Goal: Information Seeking & Learning: Learn about a topic

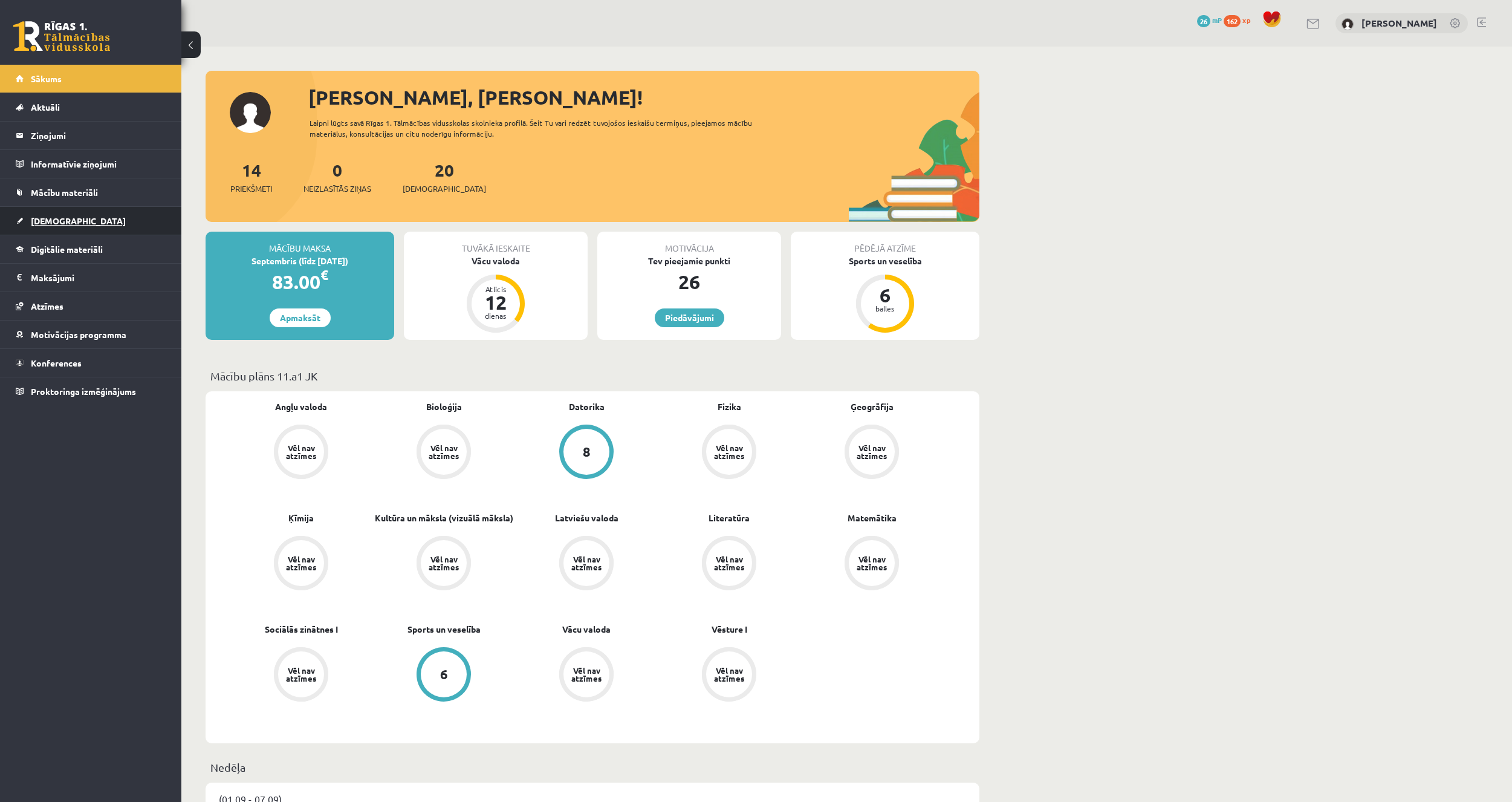
click at [76, 212] on link "[DEMOGRAPHIC_DATA]" at bounding box center [91, 221] width 151 height 28
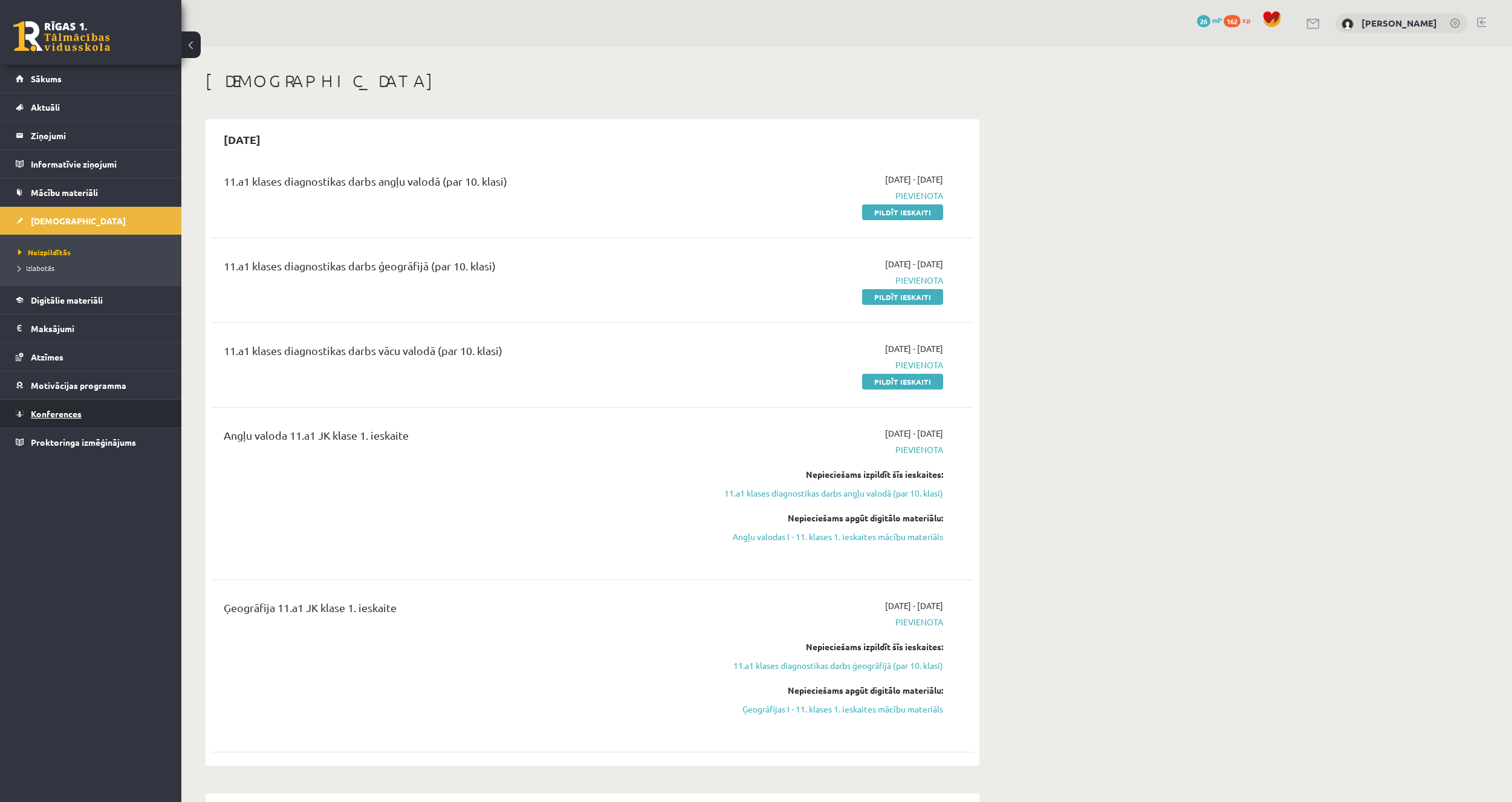
click at [47, 407] on link "Konferences" at bounding box center [91, 413] width 151 height 28
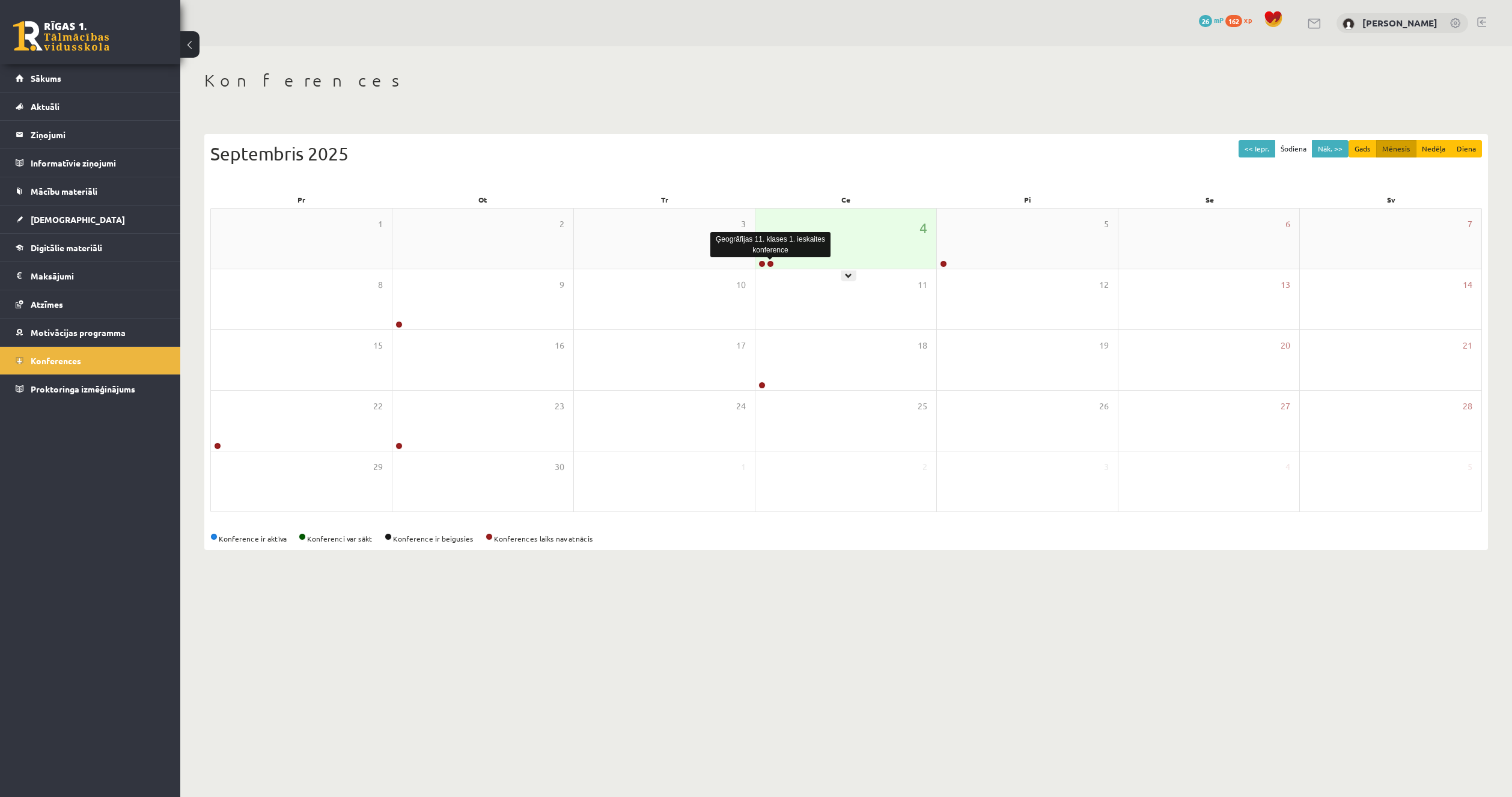
click at [770, 265] on link at bounding box center [770, 264] width 7 height 7
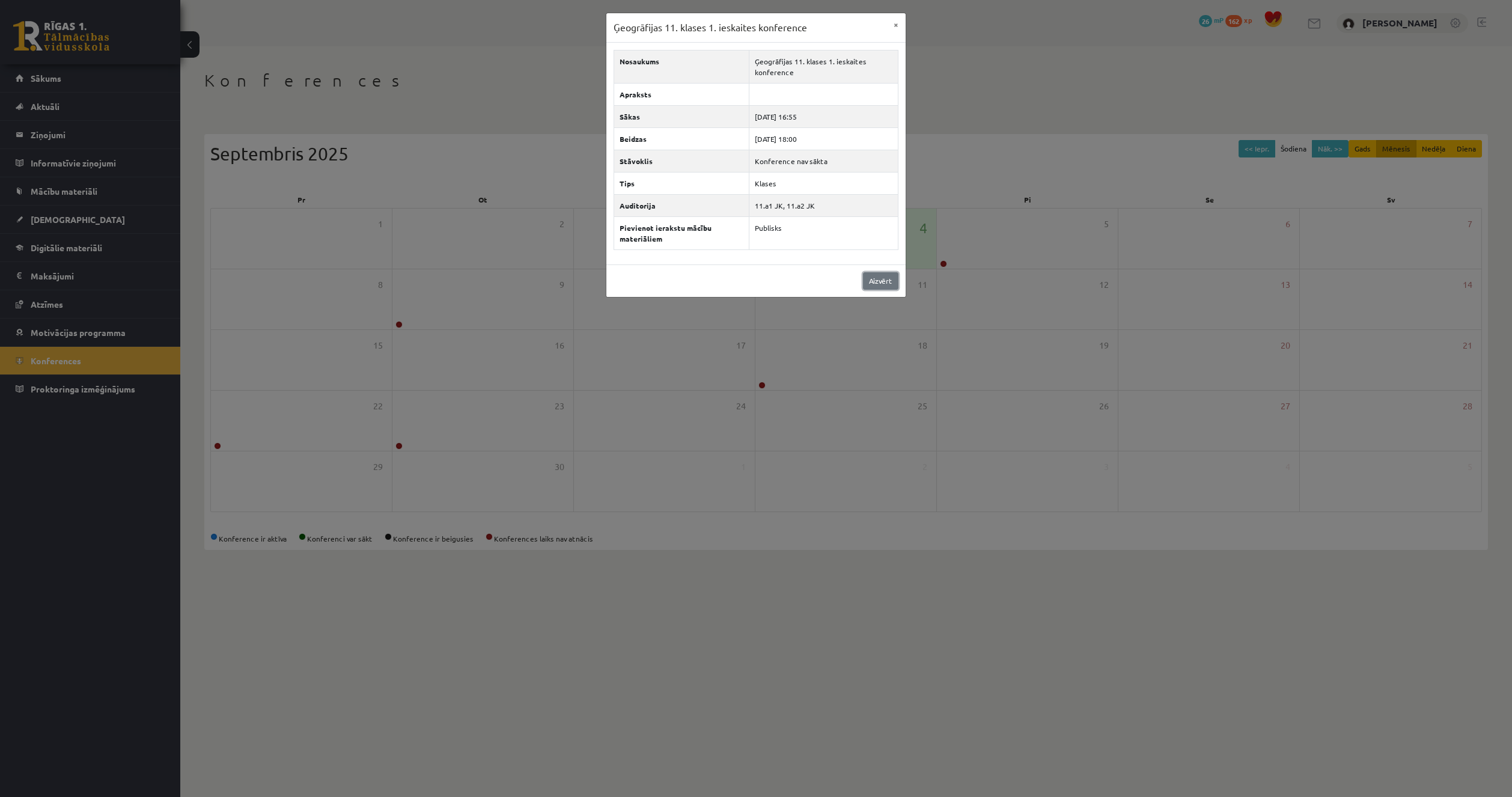
click at [883, 289] on link "Aizvērt" at bounding box center [880, 281] width 35 height 17
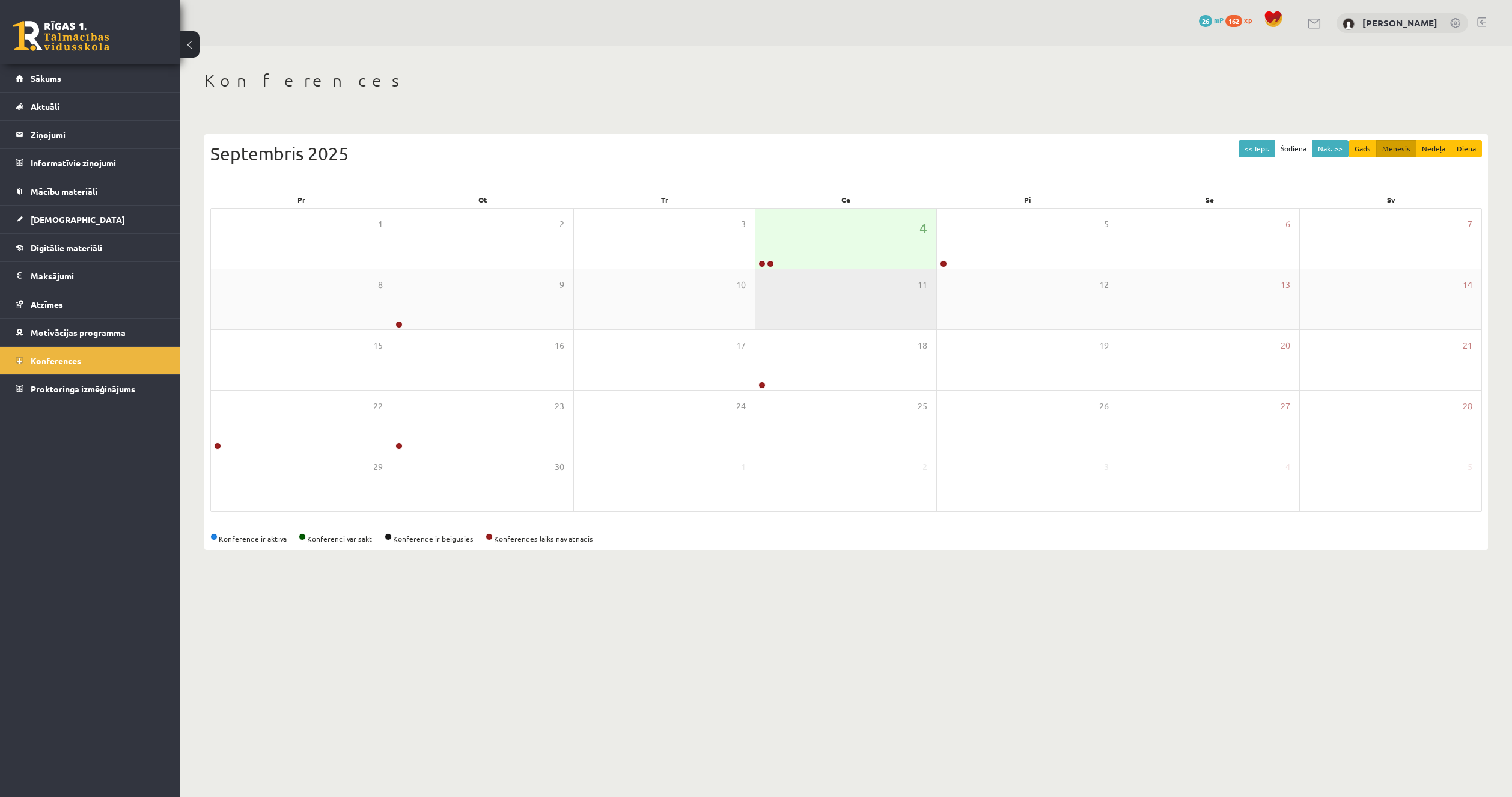
click at [844, 272] on div "11" at bounding box center [845, 299] width 181 height 60
click at [834, 248] on div "4" at bounding box center [845, 239] width 181 height 60
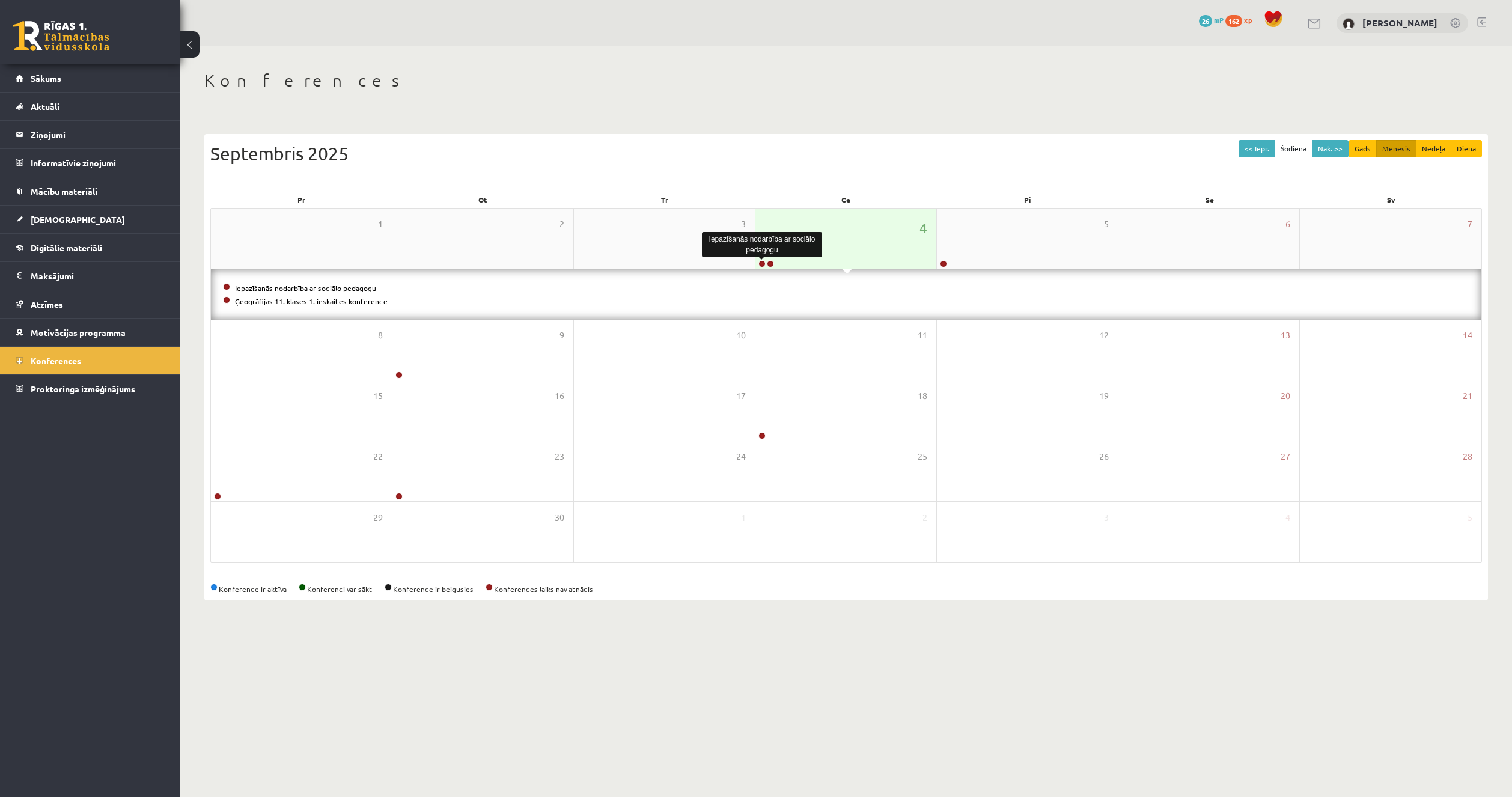
click at [760, 266] on link at bounding box center [762, 264] width 7 height 7
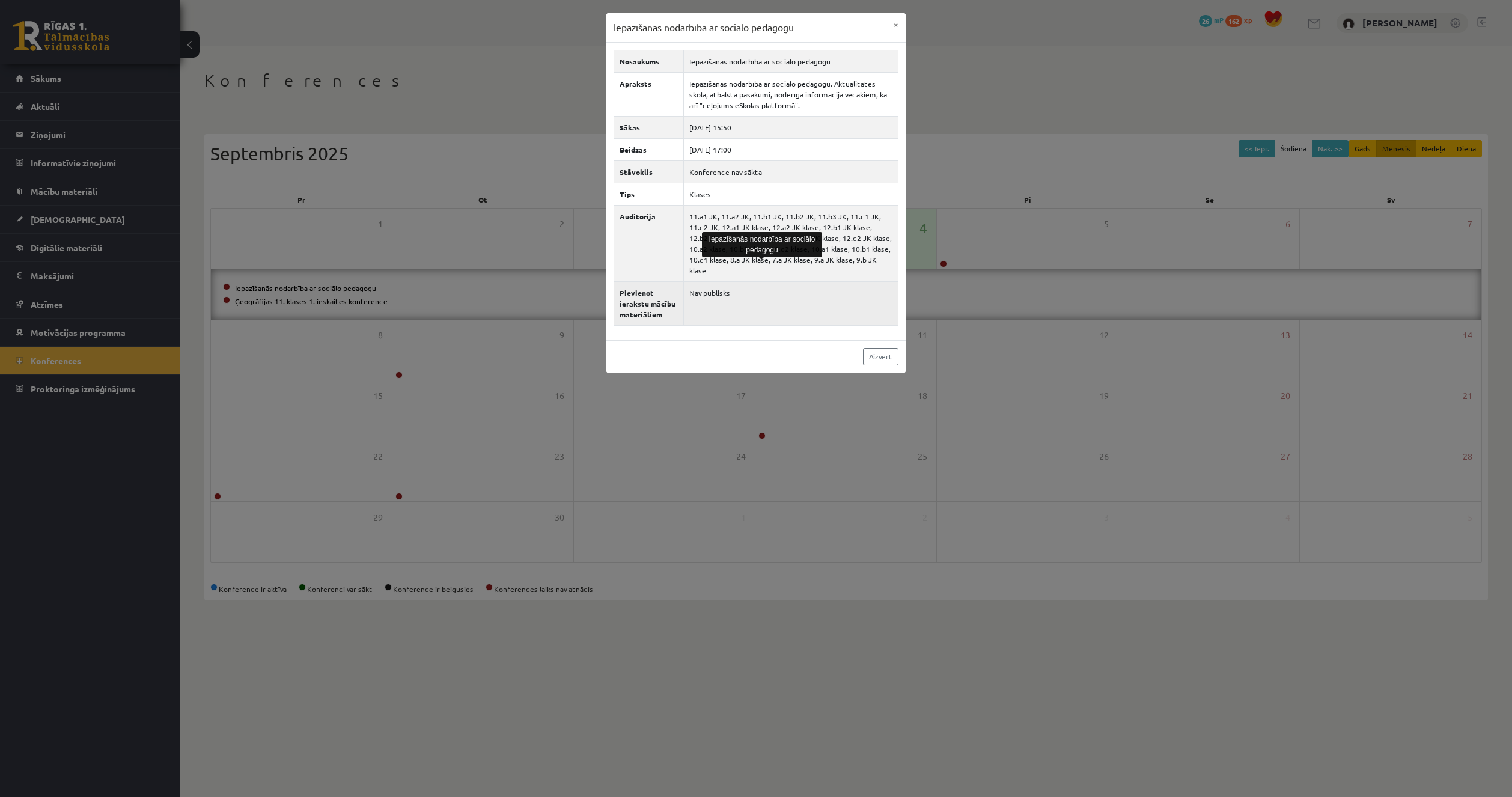
click at [805, 303] on td "Nav publisks" at bounding box center [791, 303] width 214 height 44
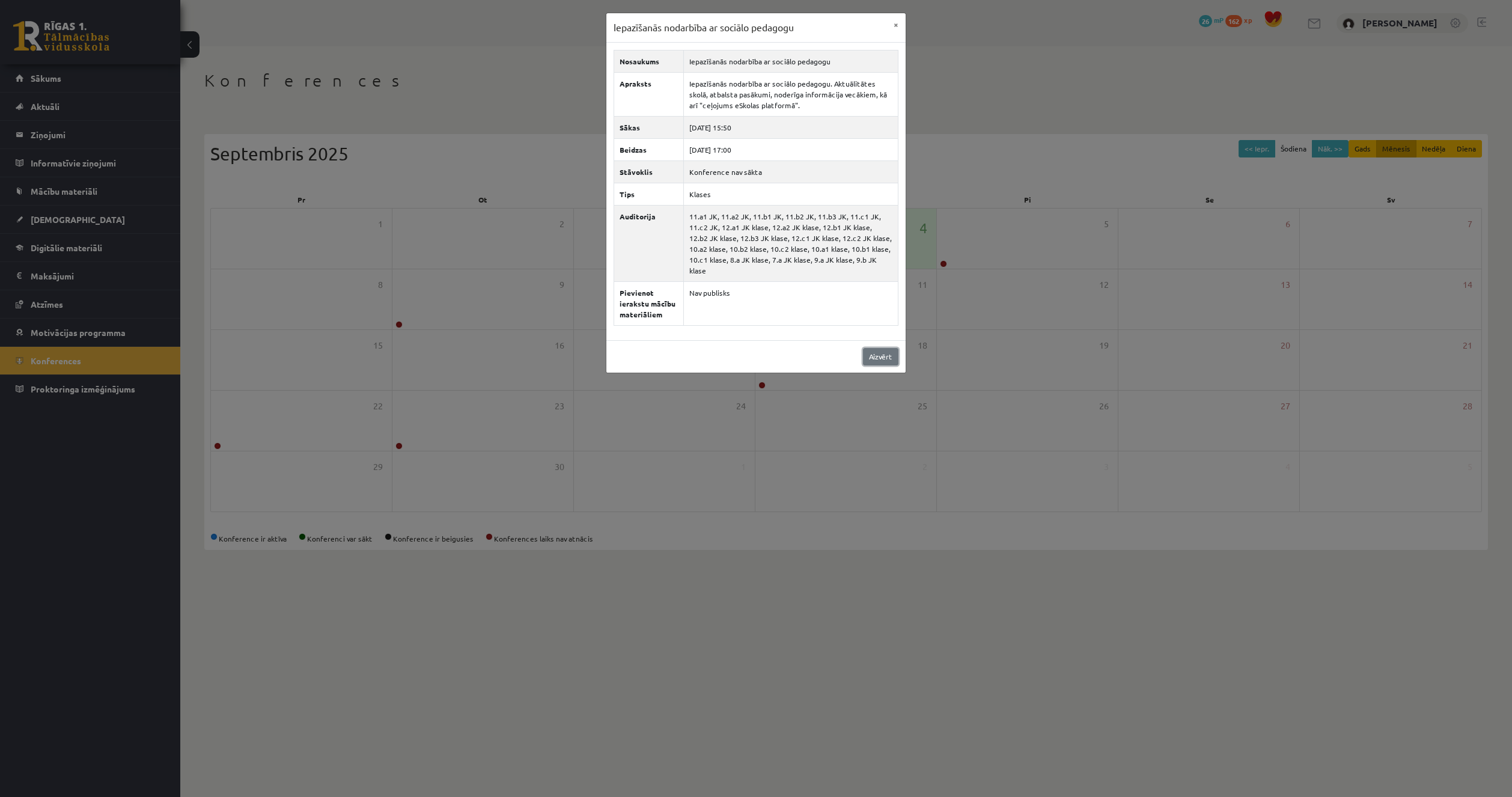
click at [880, 348] on link "Aizvērt" at bounding box center [880, 357] width 35 height 17
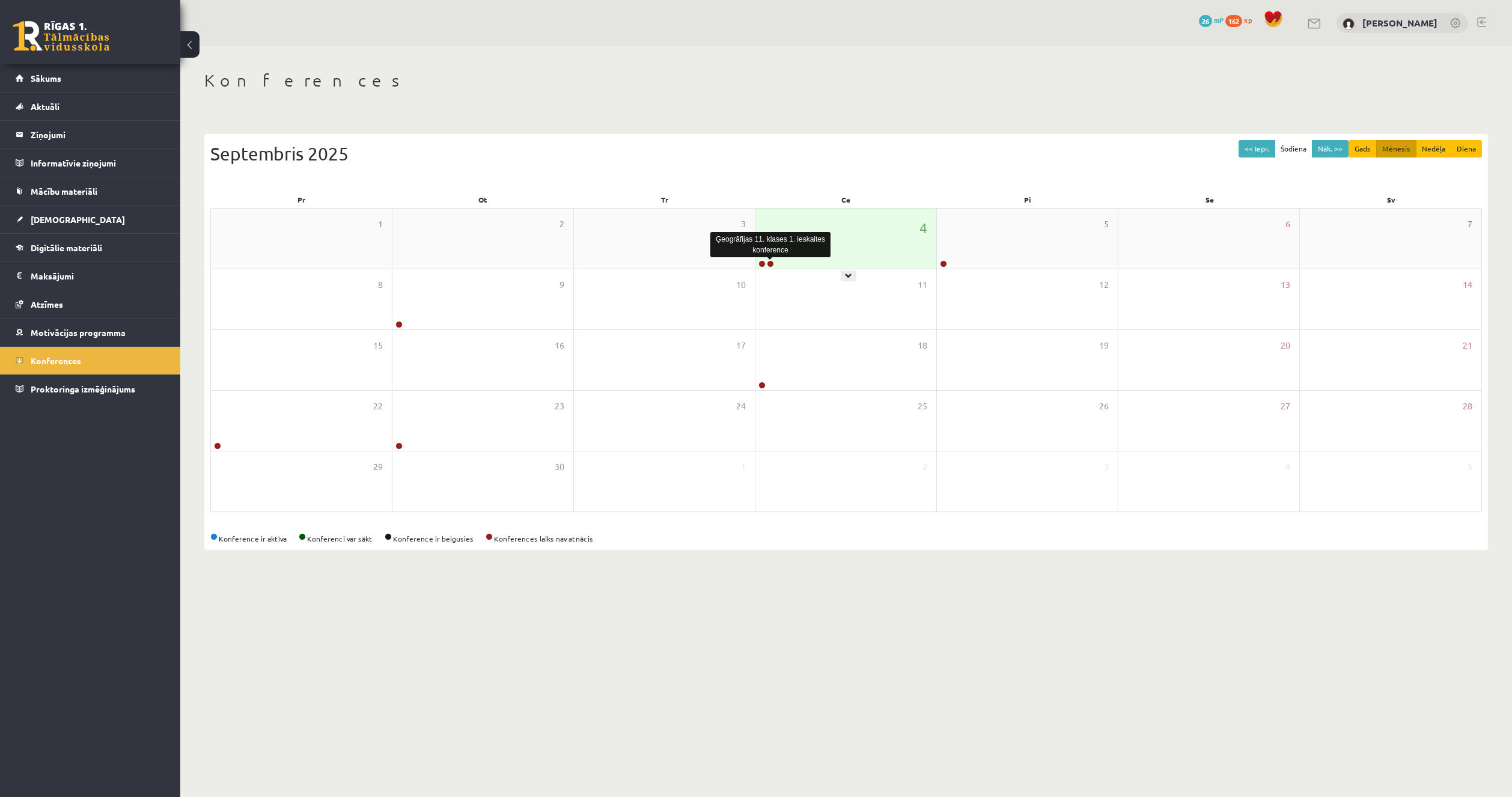
click at [771, 266] on link at bounding box center [770, 264] width 7 height 7
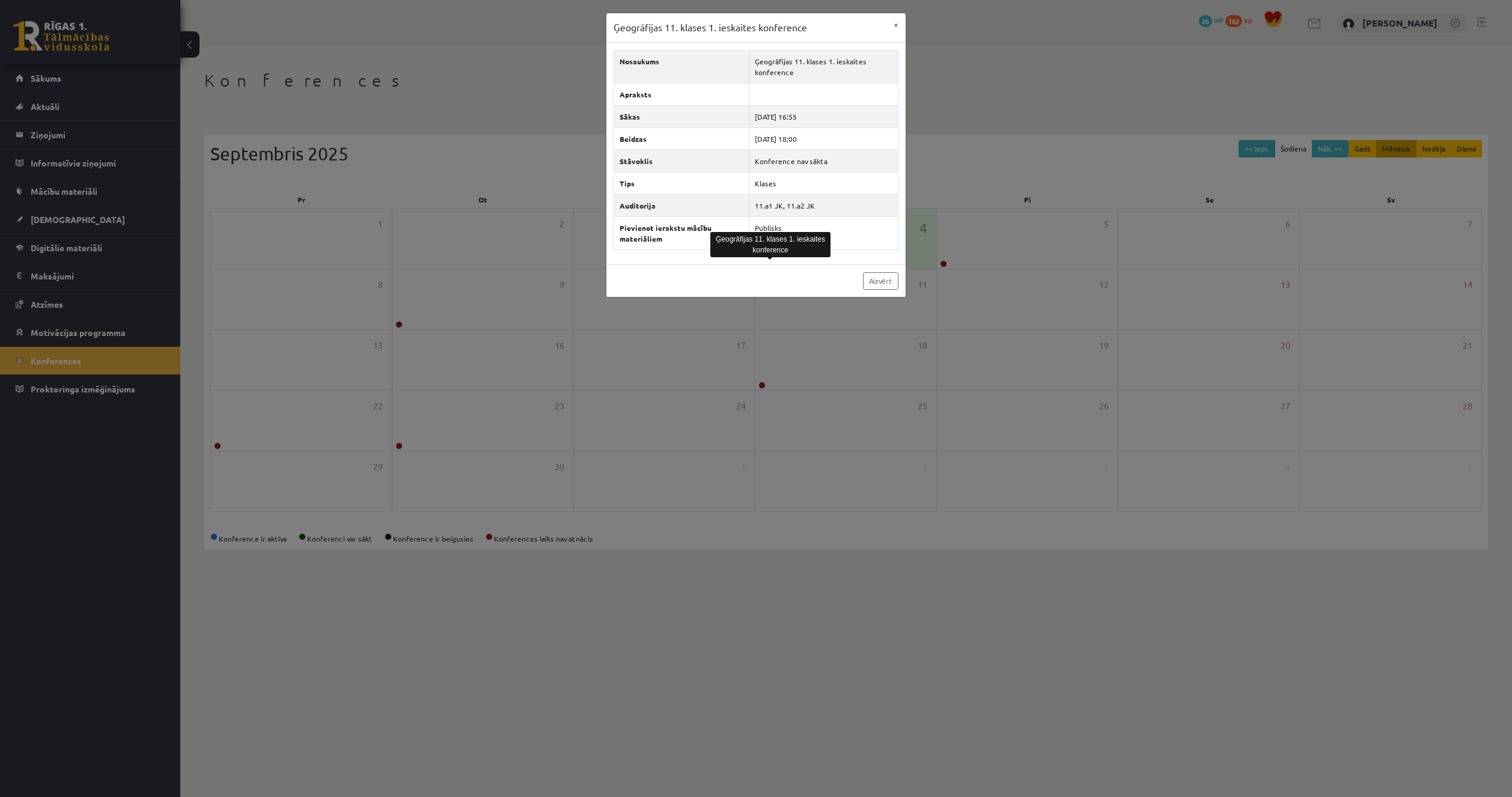
click at [769, 276] on div "Aizvērt" at bounding box center [756, 281] width 299 height 32
click at [872, 281] on link "Aizvērt" at bounding box center [880, 281] width 35 height 17
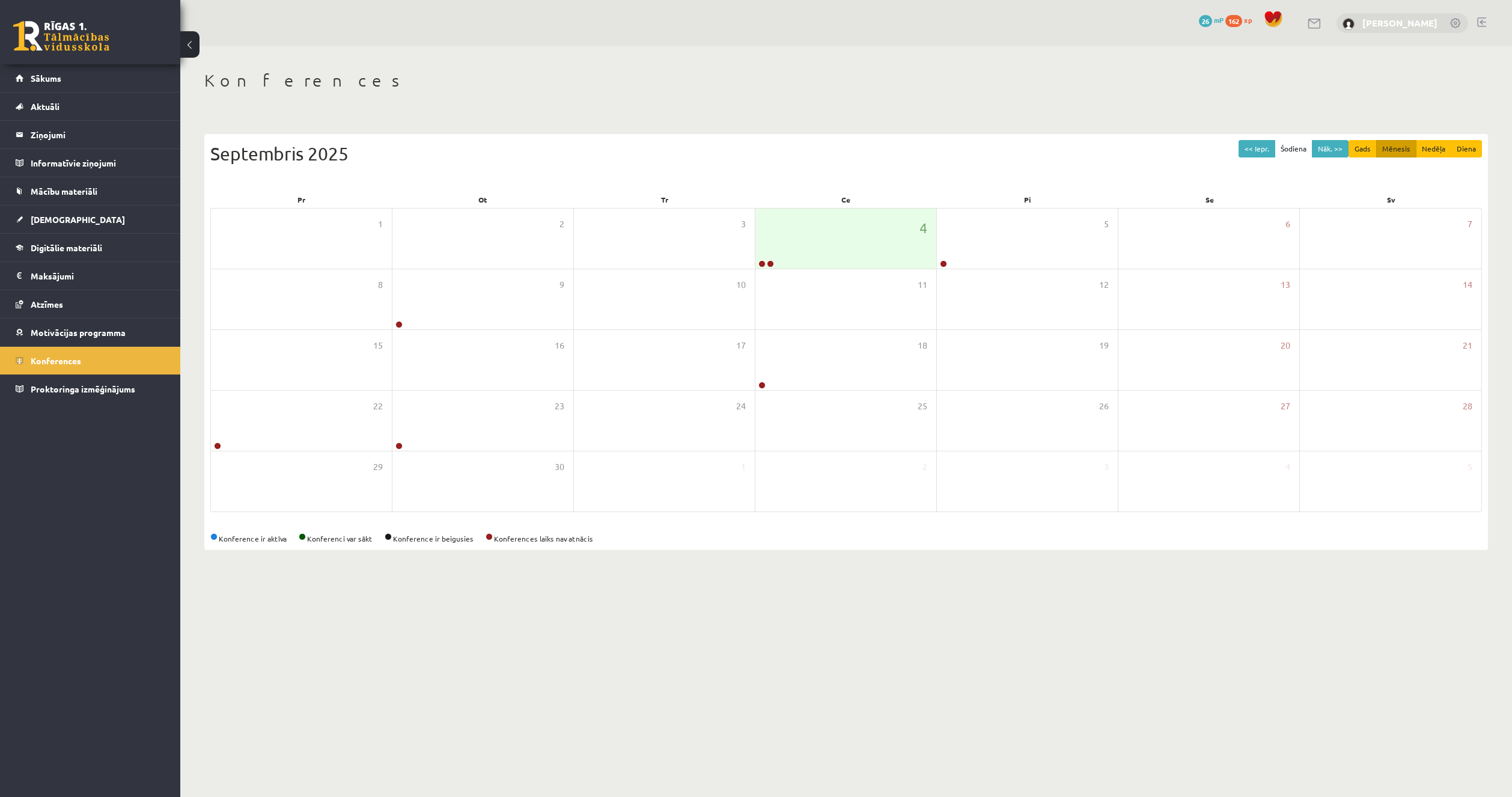
click at [1406, 26] on link "[PERSON_NAME]" at bounding box center [1400, 22] width 75 height 12
drag, startPoint x: 755, startPoint y: 463, endPoint x: 748, endPoint y: 450, distance: 14.8
click at [88, 321] on link "Motivācijas programma" at bounding box center [90, 332] width 150 height 27
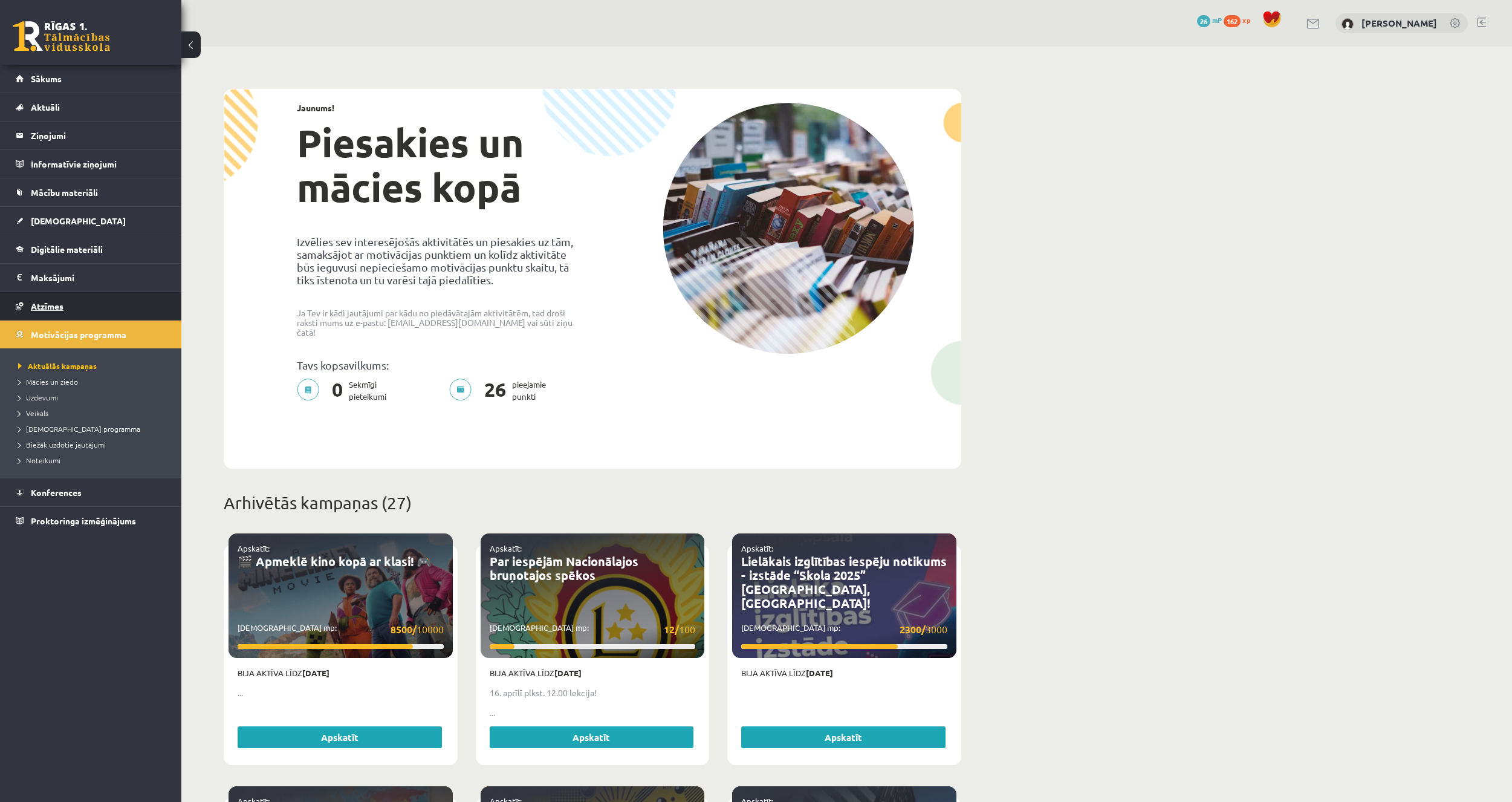
click at [86, 307] on link "Atzīmes" at bounding box center [91, 306] width 151 height 28
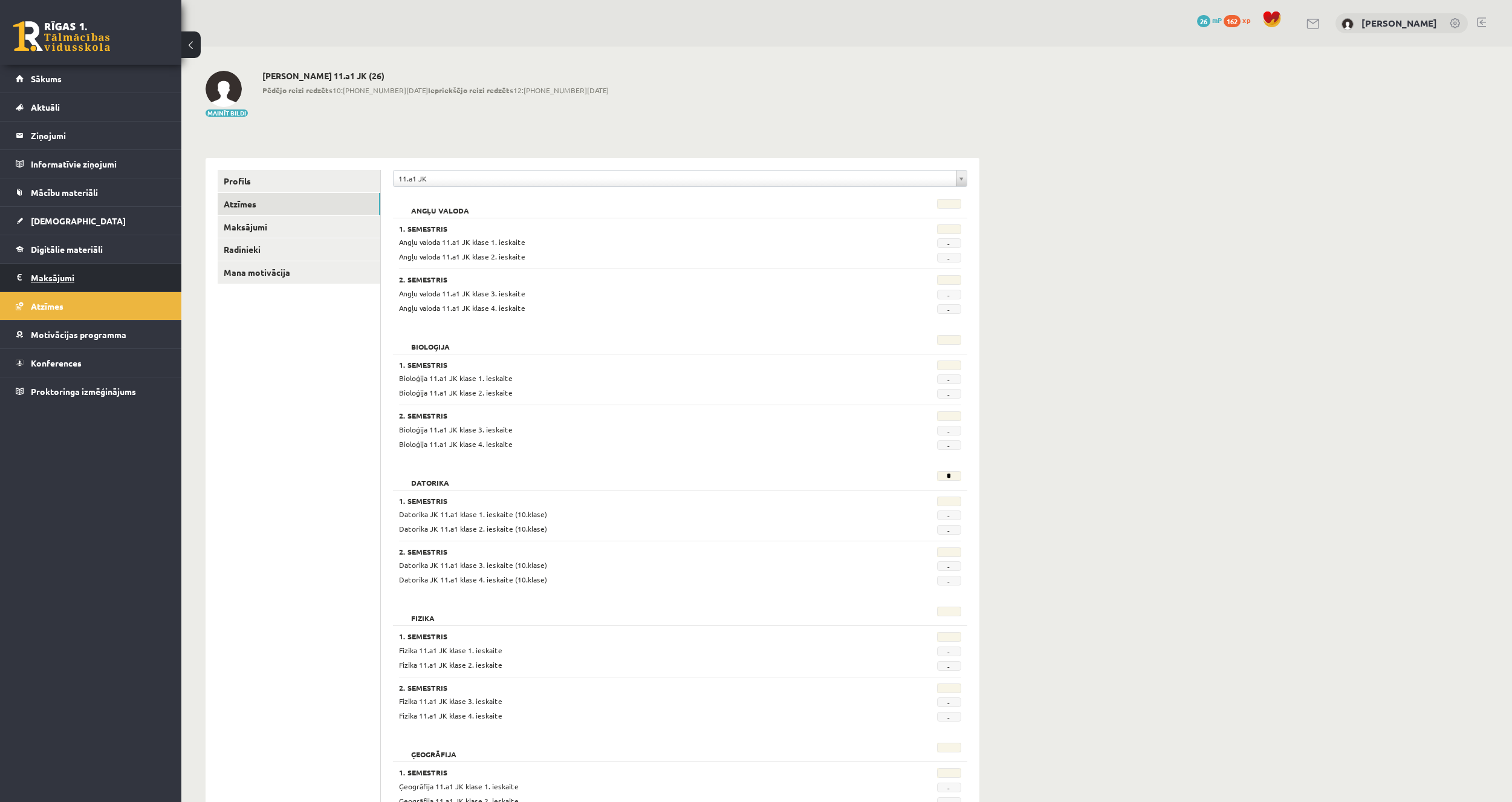
click at [93, 276] on legend "Maksājumi 0" at bounding box center [98, 278] width 136 height 28
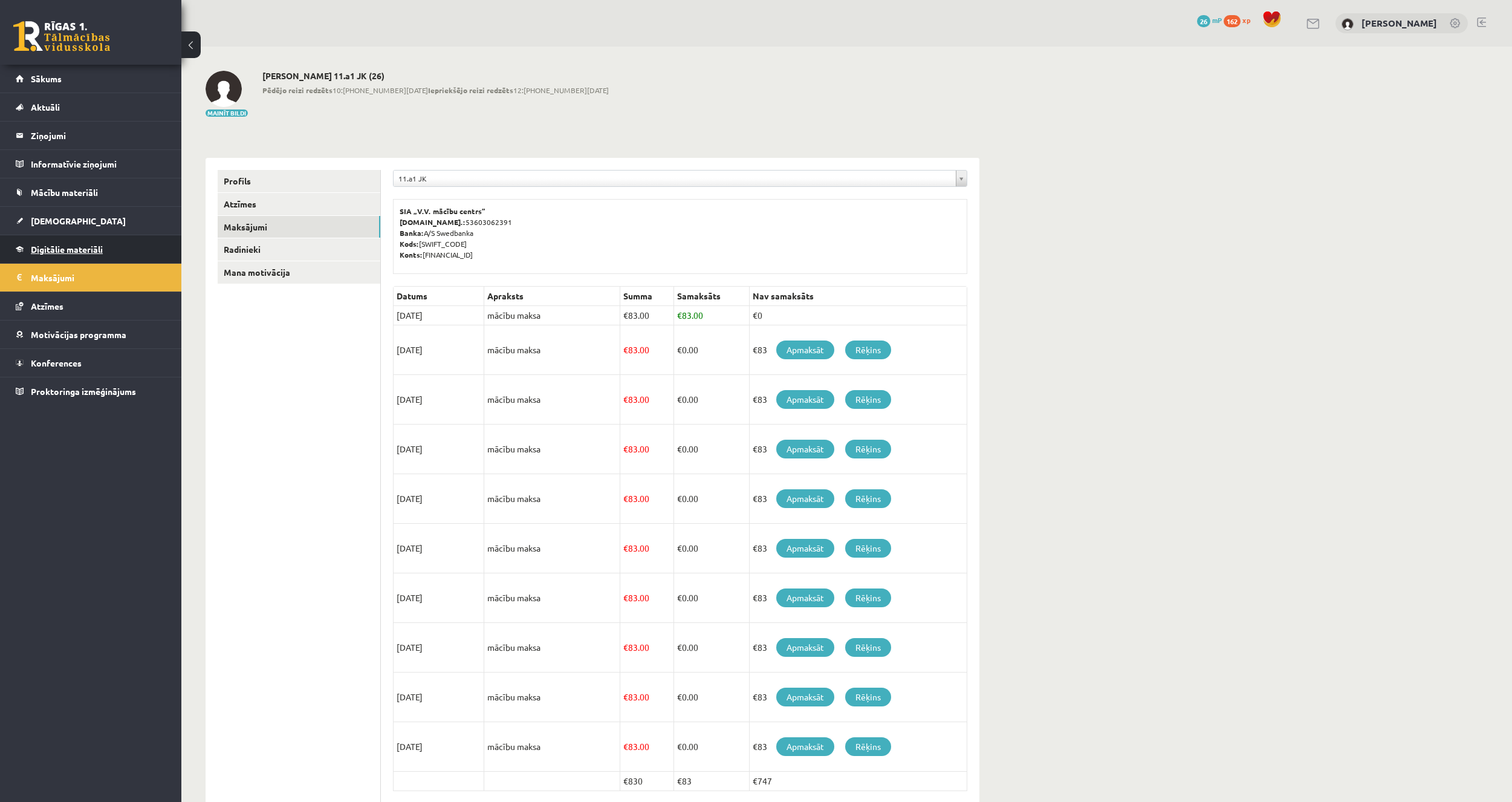
click at [95, 254] on link "Digitālie materiāli" at bounding box center [91, 249] width 151 height 28
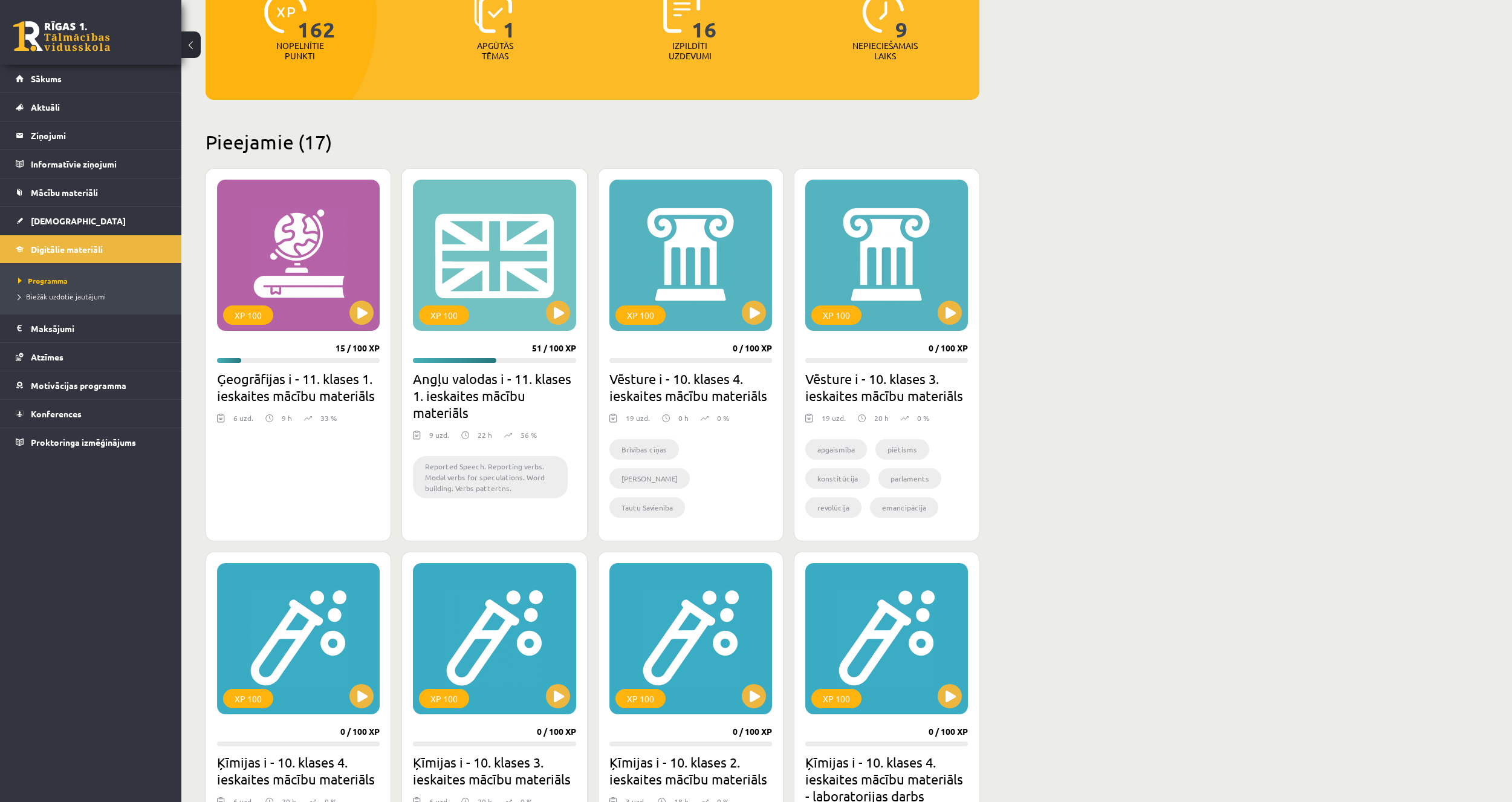
scroll to position [181, 0]
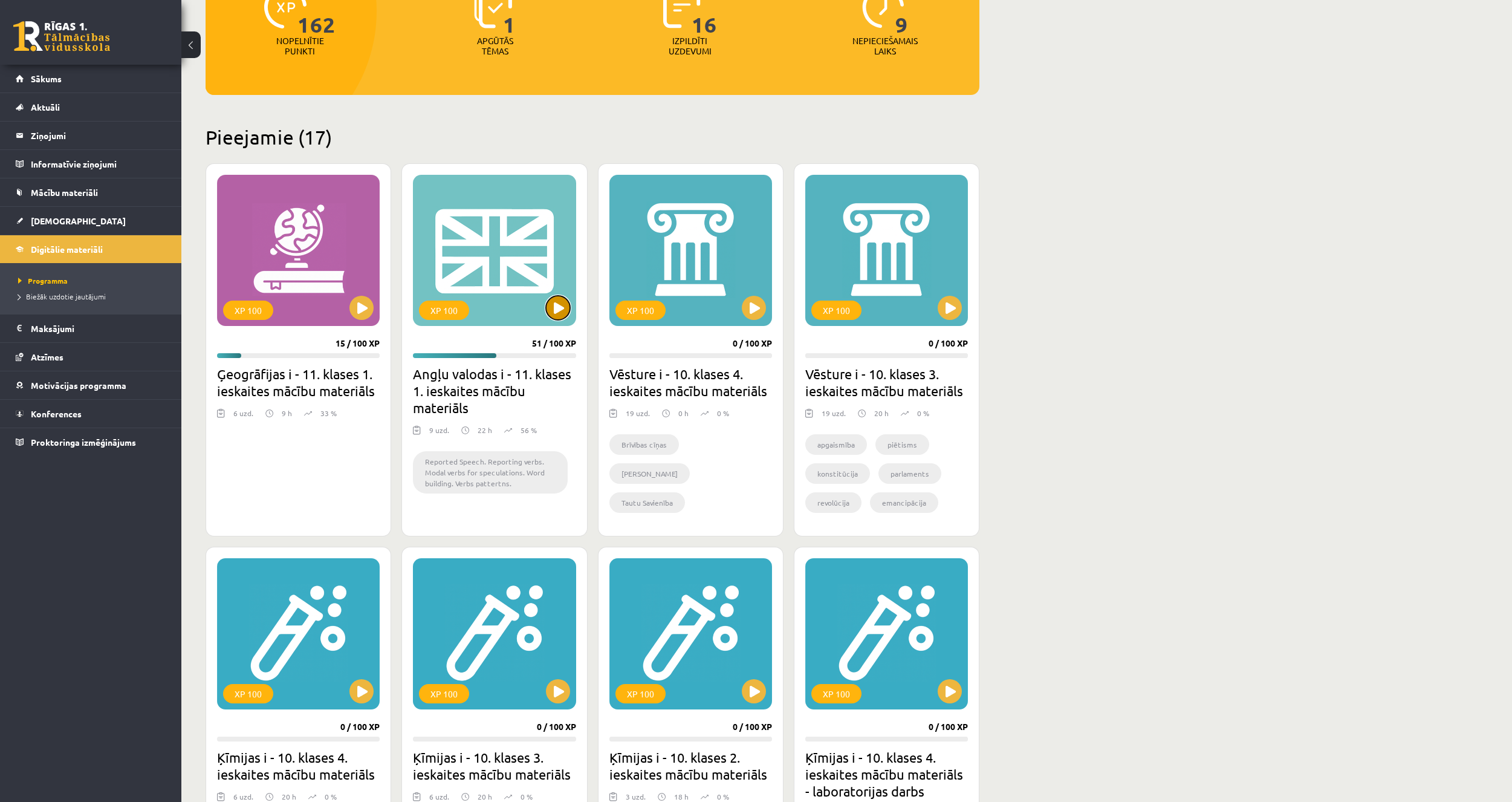
click at [558, 308] on button at bounding box center [558, 308] width 24 height 24
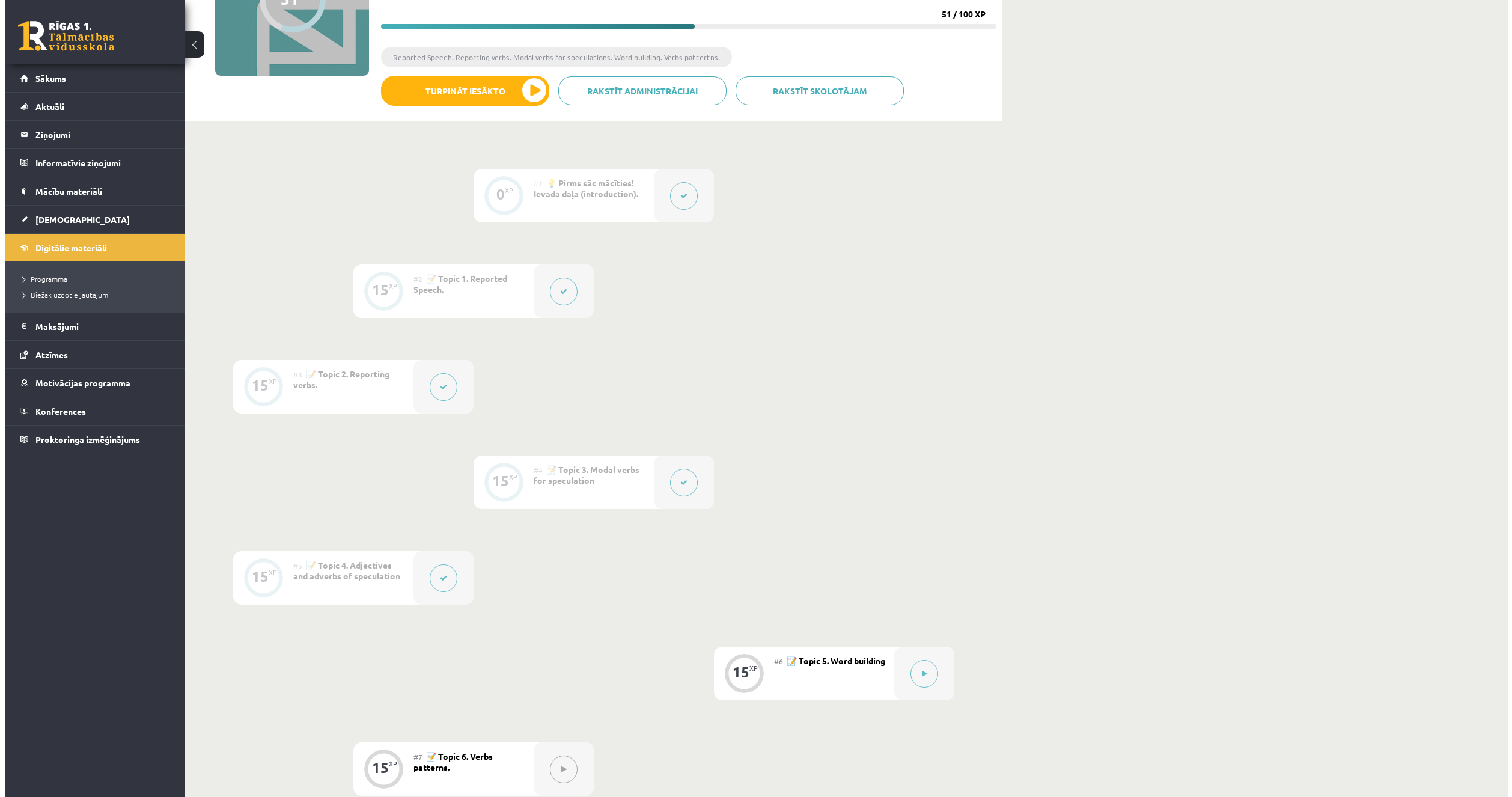
scroll to position [180, 0]
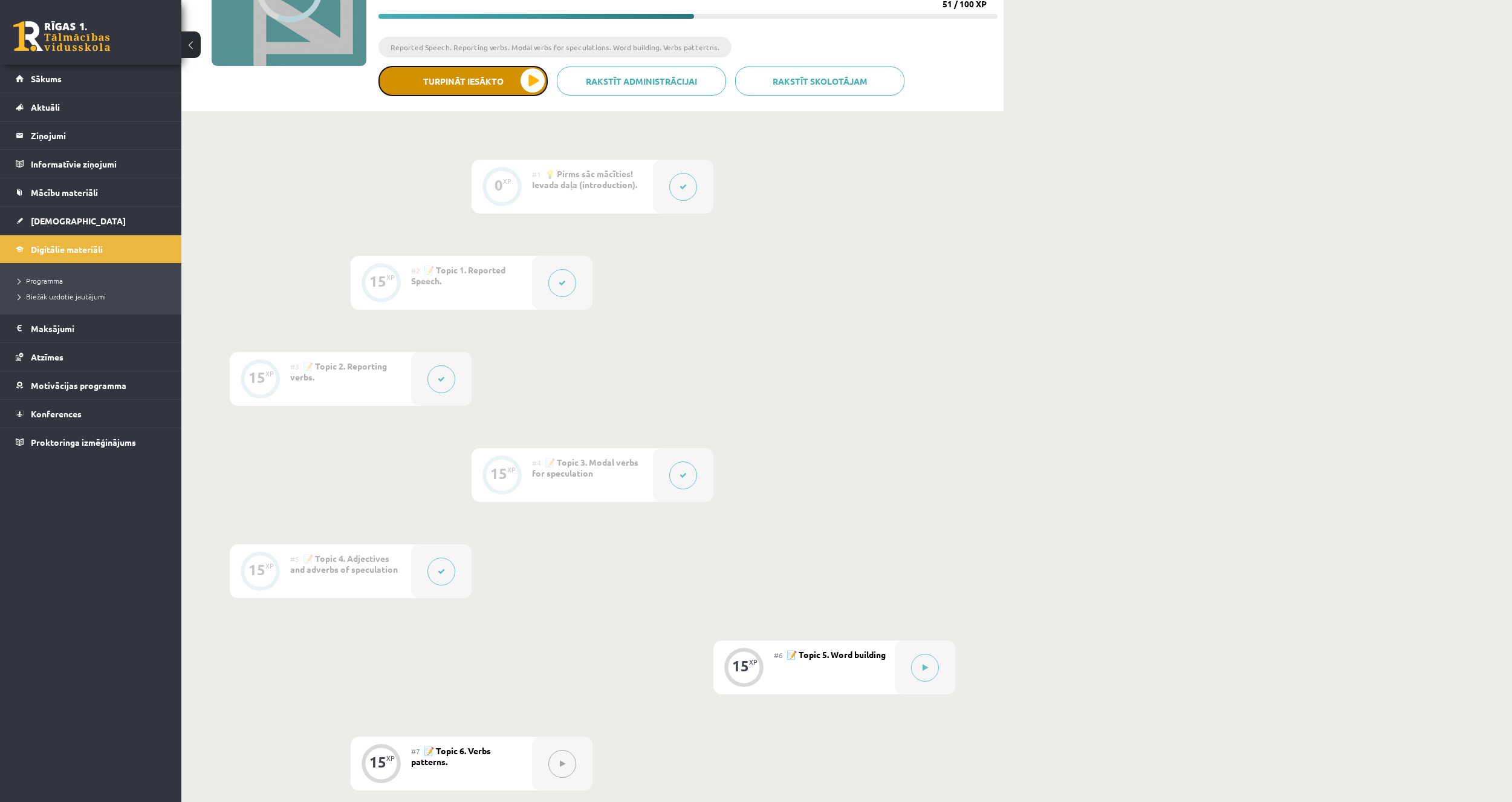
click at [453, 79] on button "Turpināt iesākto" at bounding box center [463, 81] width 169 height 30
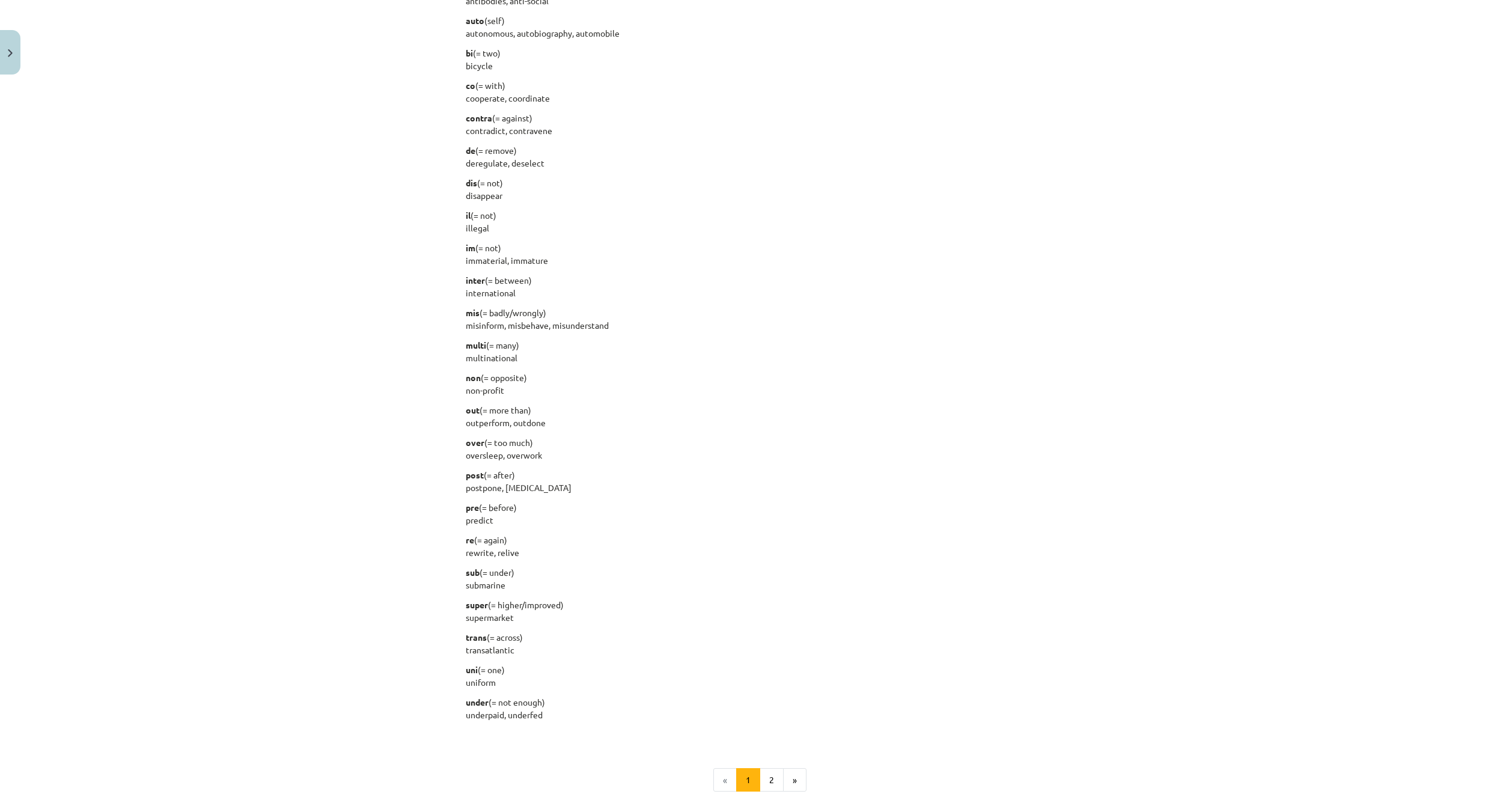
scroll to position [1165, 0]
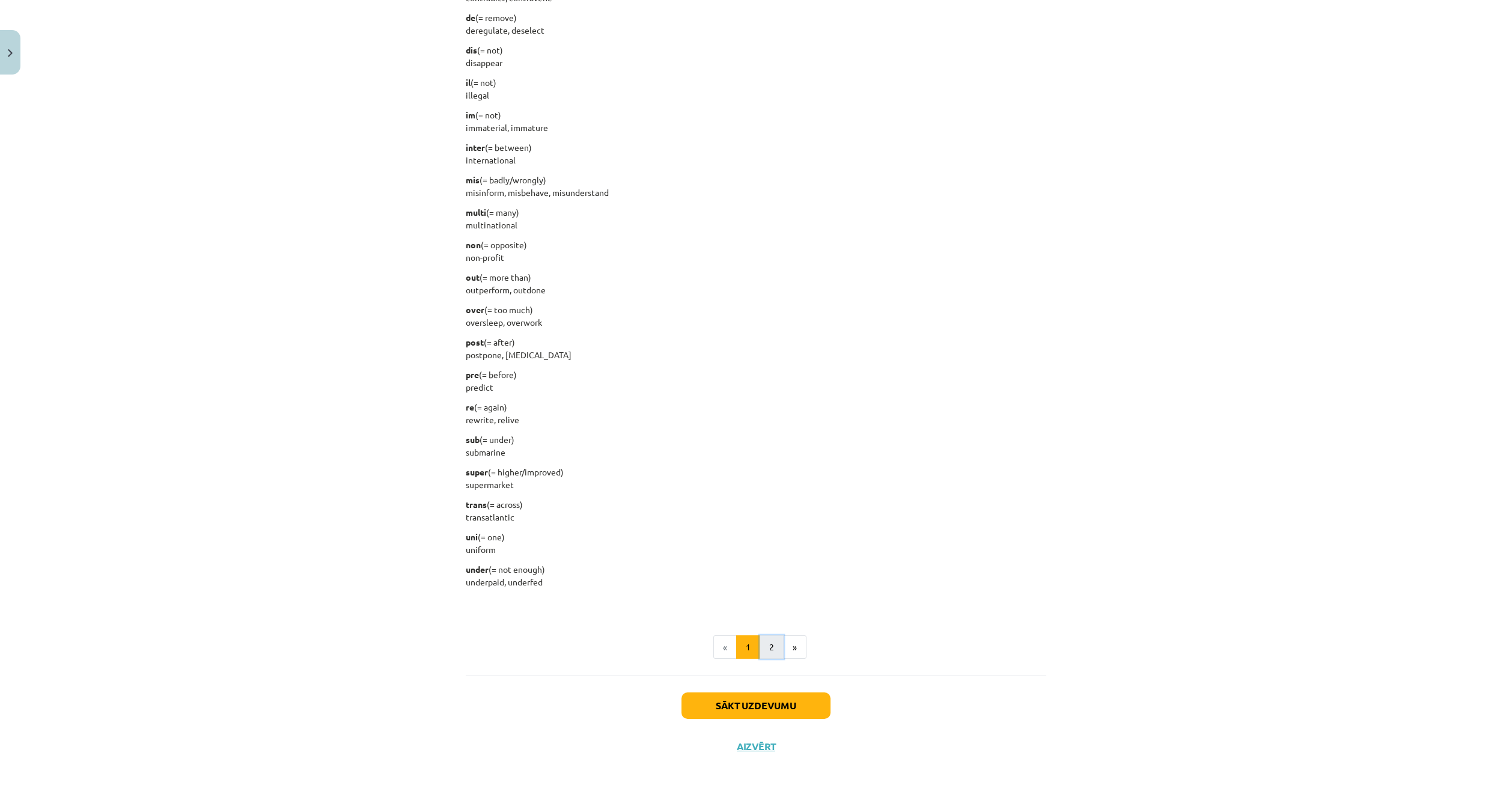
click at [773, 647] on button "2" at bounding box center [772, 647] width 24 height 24
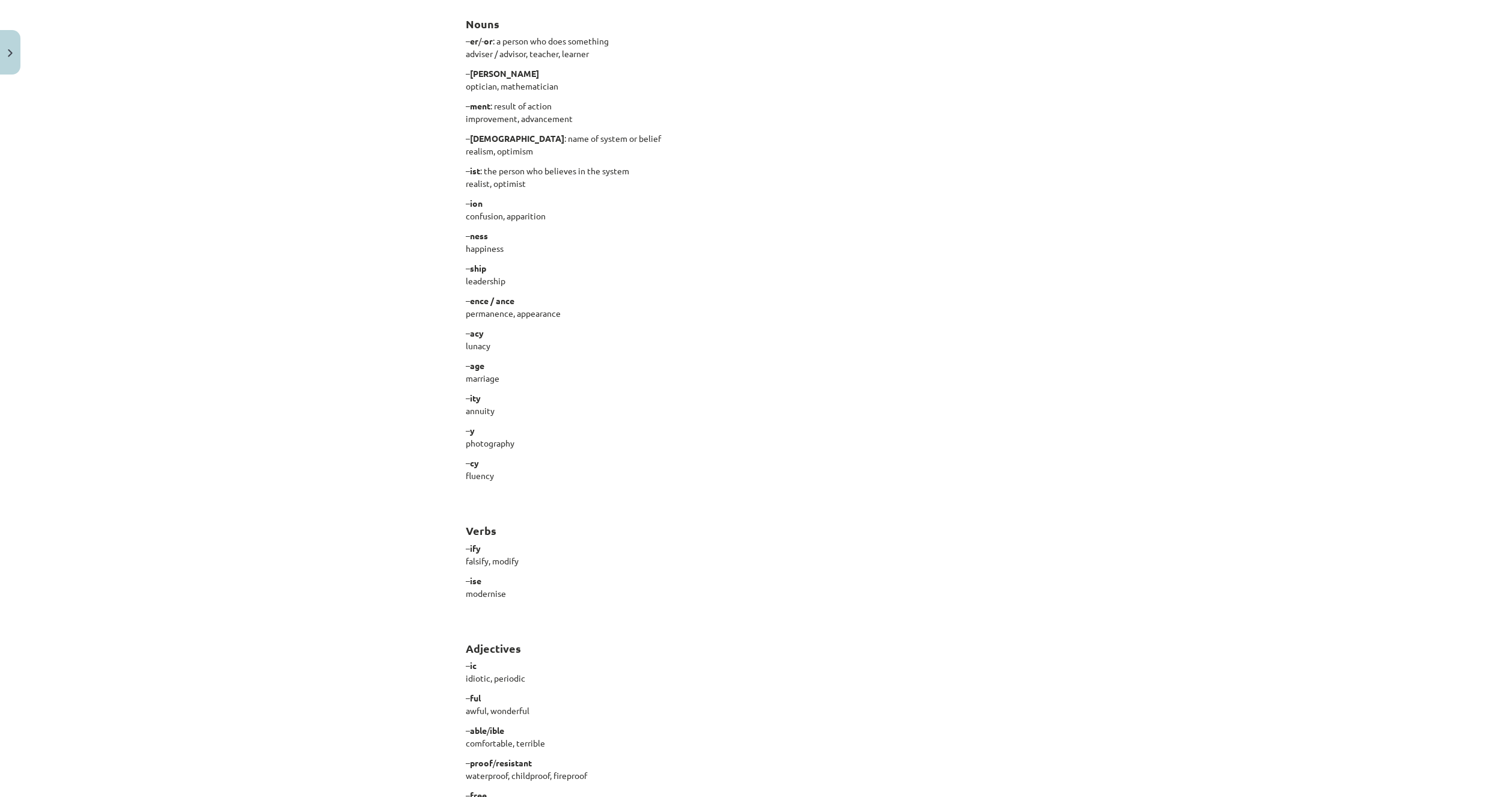
scroll to position [360, 0]
drag, startPoint x: 471, startPoint y: 340, endPoint x: 455, endPoint y: 341, distance: 16.0
click at [458, 341] on div "15 XP Saņemsi Viegls 530 pilda Apraksts Uzdevums Palīdzība Word Endings You can…" at bounding box center [756, 400] width 595 height 1362
copy p "lunacy"
click at [588, 396] on p "– ity annuity" at bounding box center [756, 401] width 580 height 25
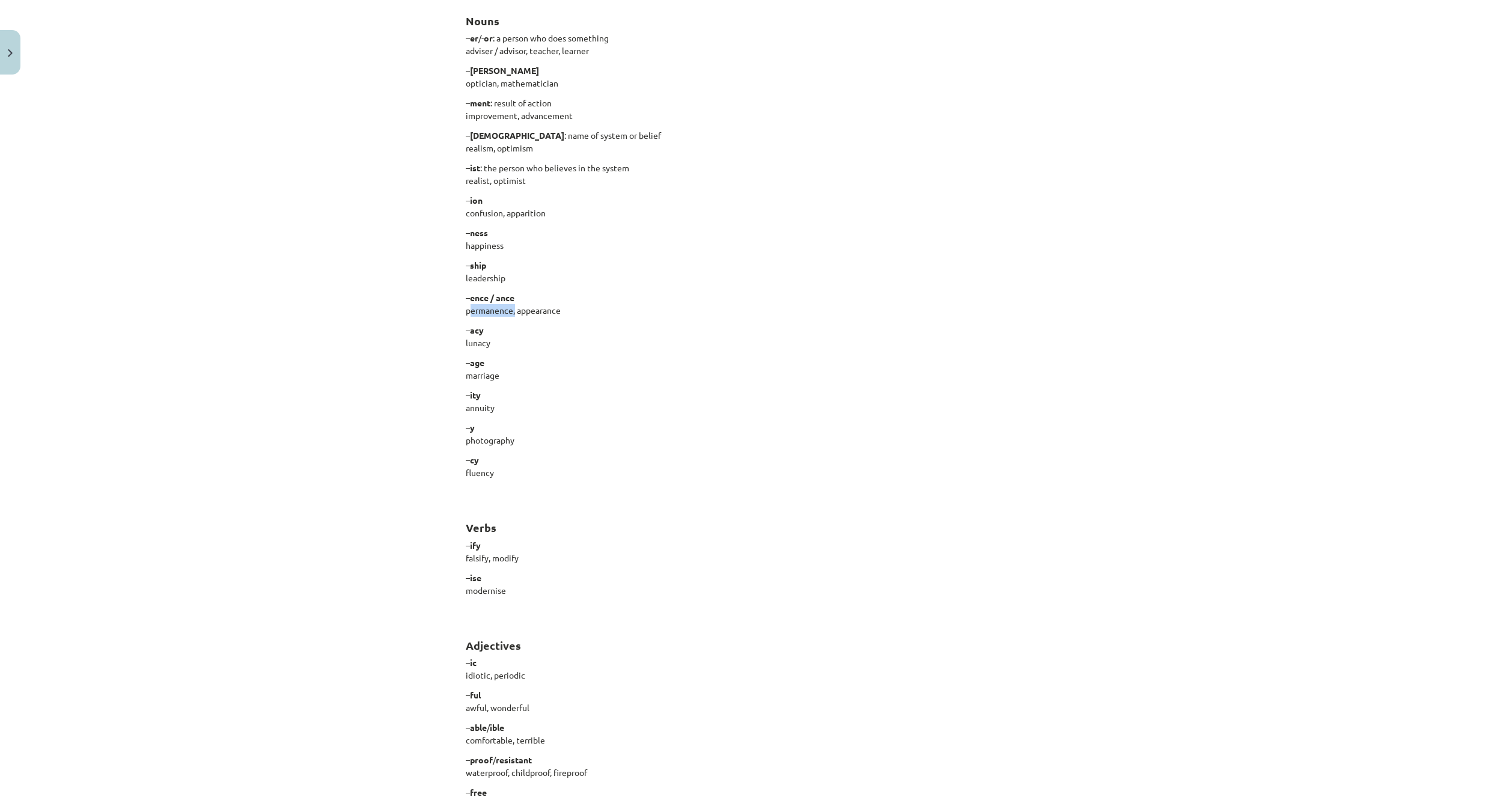
drag, startPoint x: 459, startPoint y: 309, endPoint x: 508, endPoint y: 309, distance: 49.0
click at [508, 309] on div "15 XP Saņemsi Viegls 530 pilda Apraksts Uzdevums Palīdzība Word Endings You can…" at bounding box center [756, 400] width 595 height 1362
copy p "permanence"
drag, startPoint x: 449, startPoint y: 403, endPoint x: 522, endPoint y: 406, distance: 73.1
click at [522, 406] on div "Mācību tēma: Angļu valodas i - 11. klases 1. ieskaites mācību materiāls #6 📝 To…" at bounding box center [756, 398] width 1512 height 797
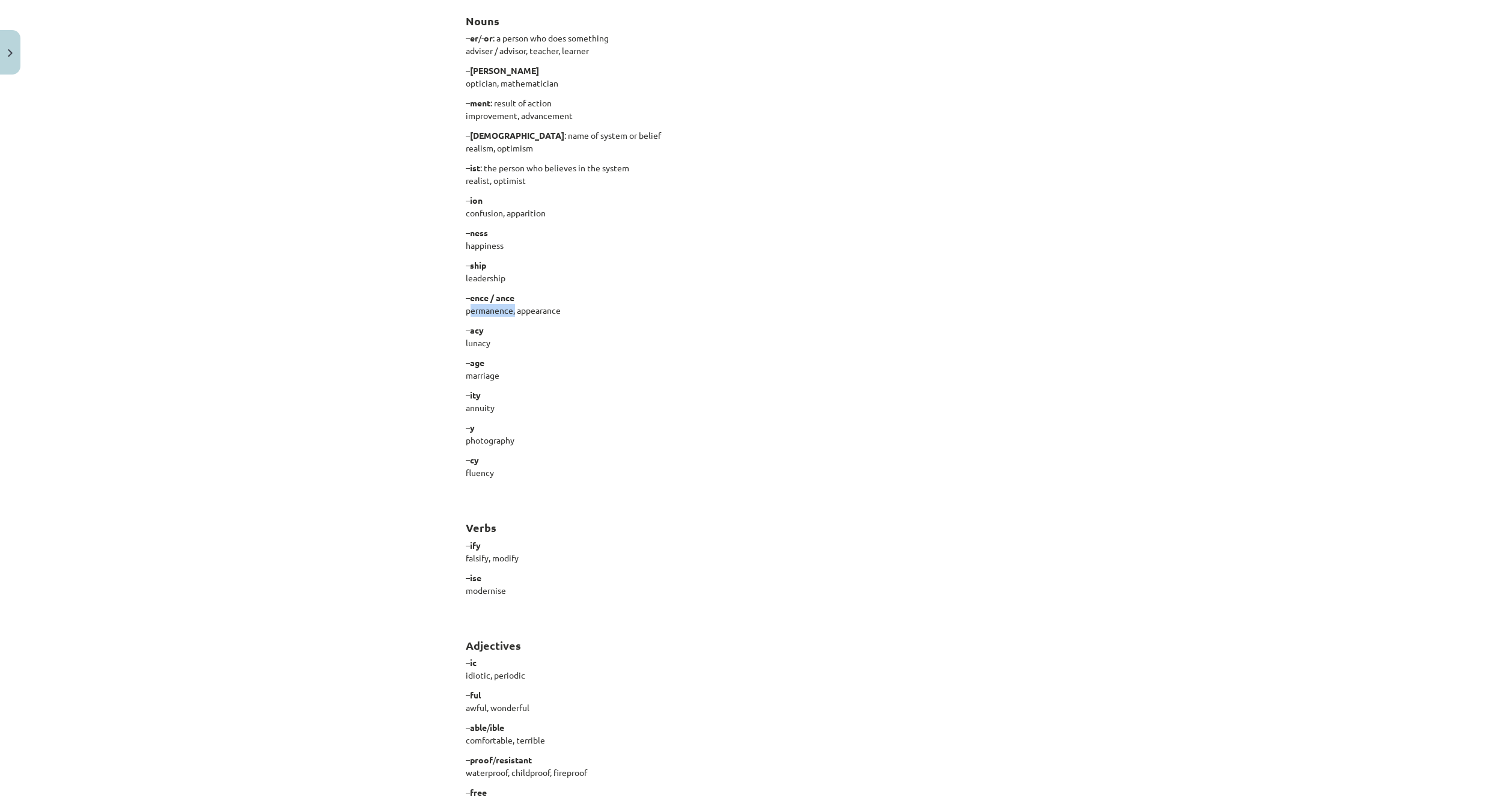
copy p "annuity"
drag, startPoint x: 499, startPoint y: 472, endPoint x: 436, endPoint y: 473, distance: 63.0
click at [436, 473] on div "Mācību tēma: Angļu valodas i - 11. klases 1. ieskaites mācību materiāls #6 📝 To…" at bounding box center [756, 398] width 1512 height 797
copy p "fluency"
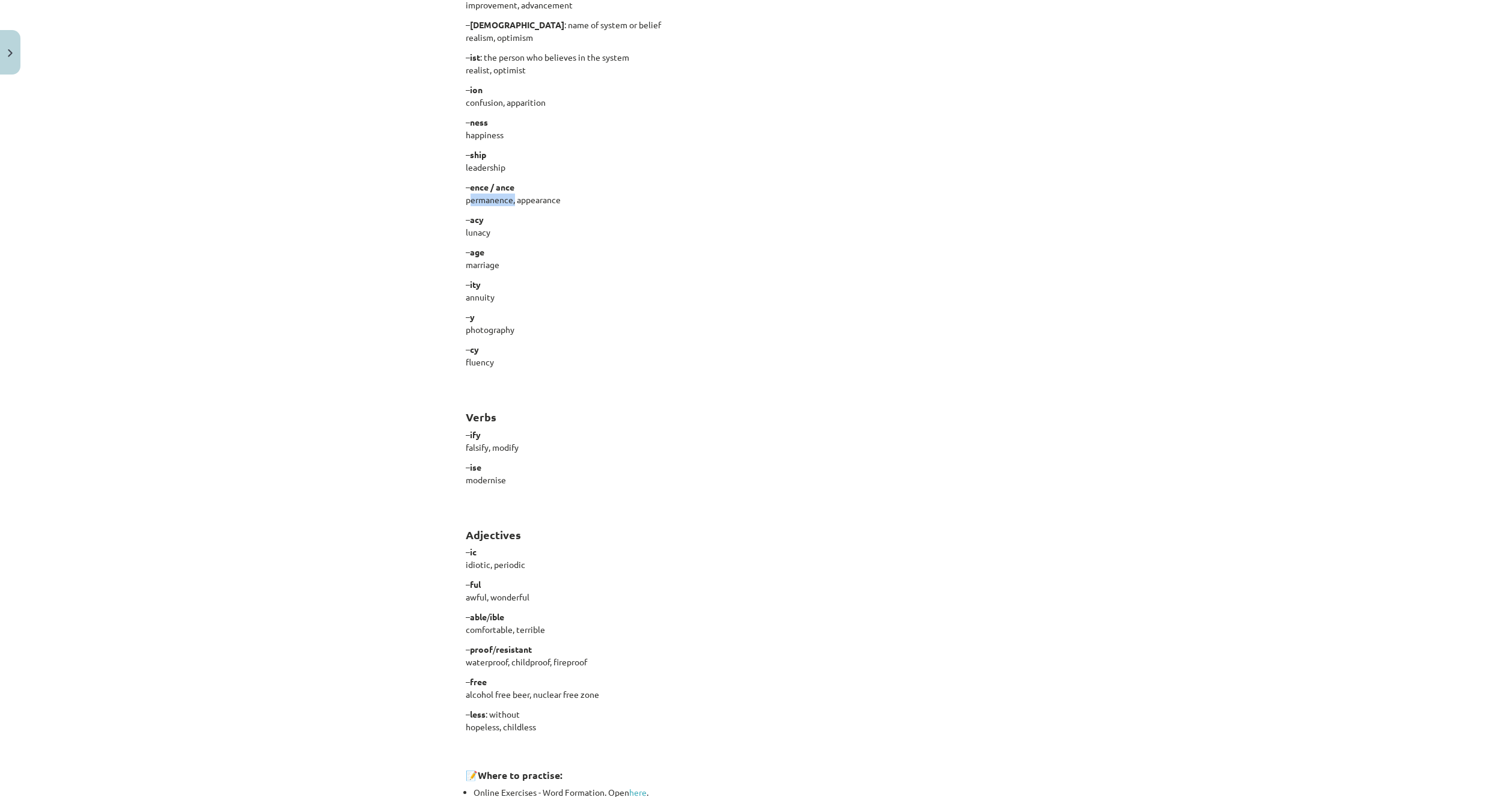
scroll to position [481, 0]
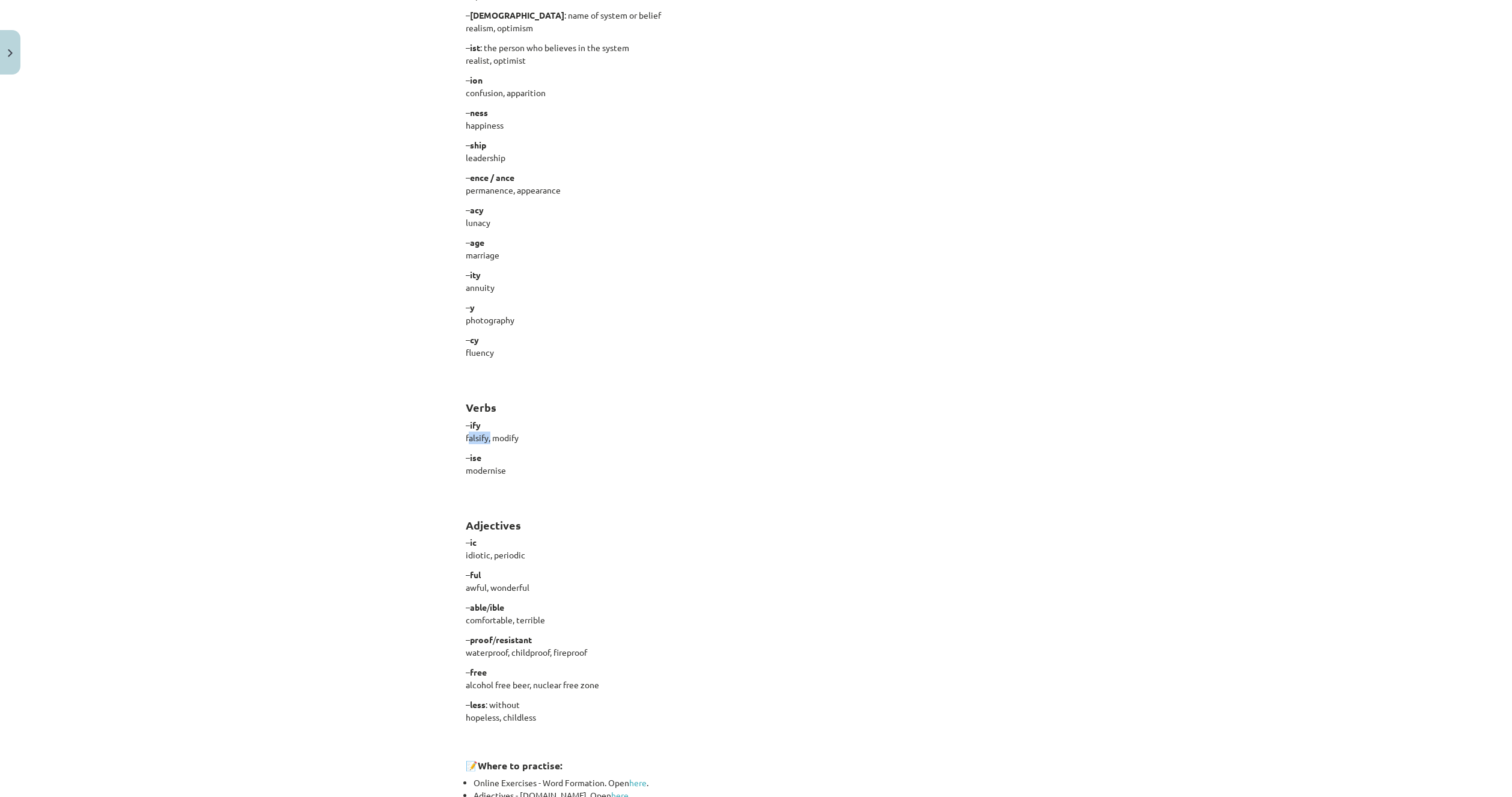
drag, startPoint x: 458, startPoint y: 434, endPoint x: 484, endPoint y: 440, distance: 26.7
click at [484, 440] on div "15 XP Saņemsi Viegls 530 pilda Apraksts Uzdevums Palīdzība Word Endings You can…" at bounding box center [756, 280] width 595 height 1362
copy p "falsify"
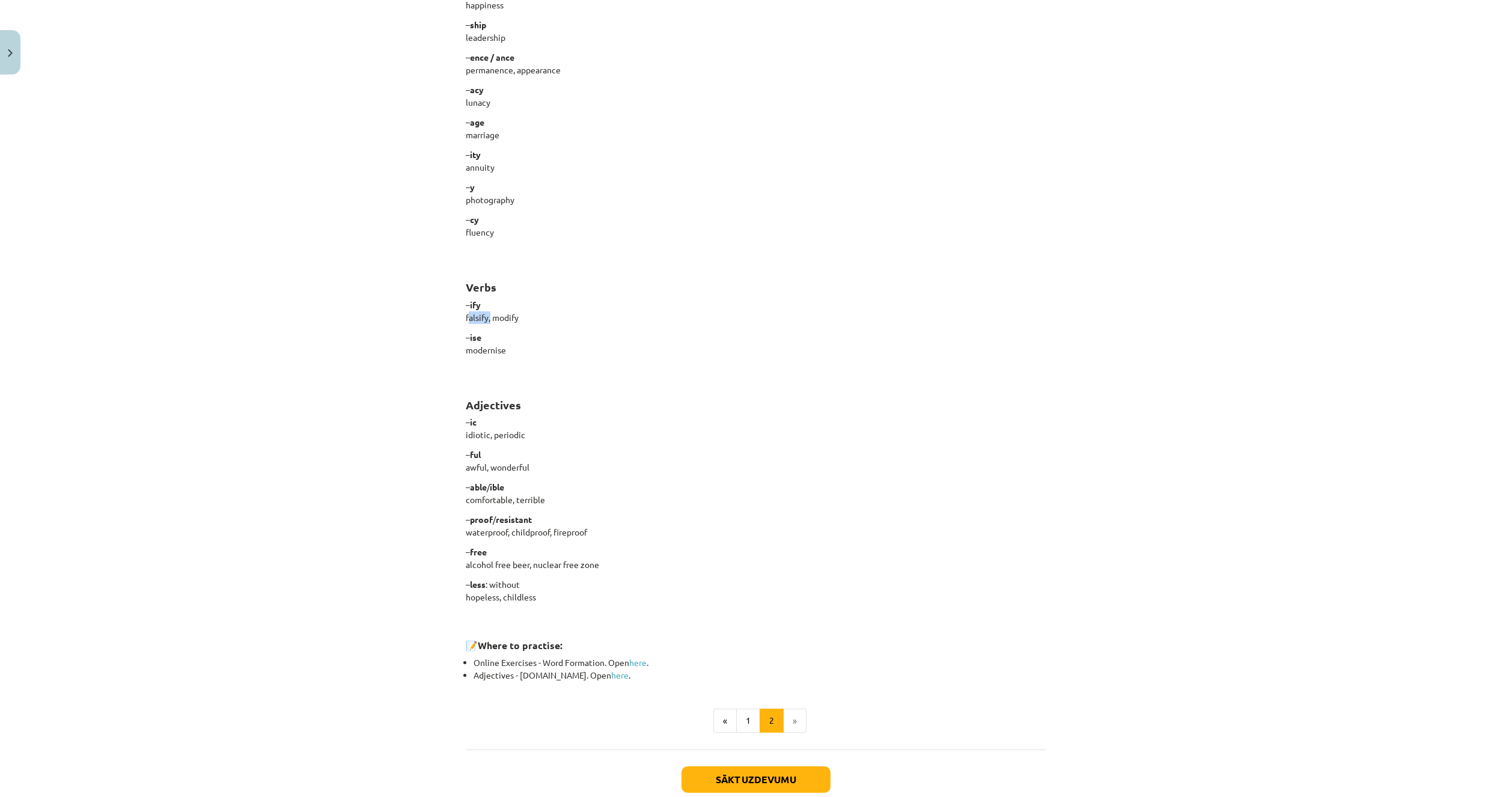
scroll to position [240, 0]
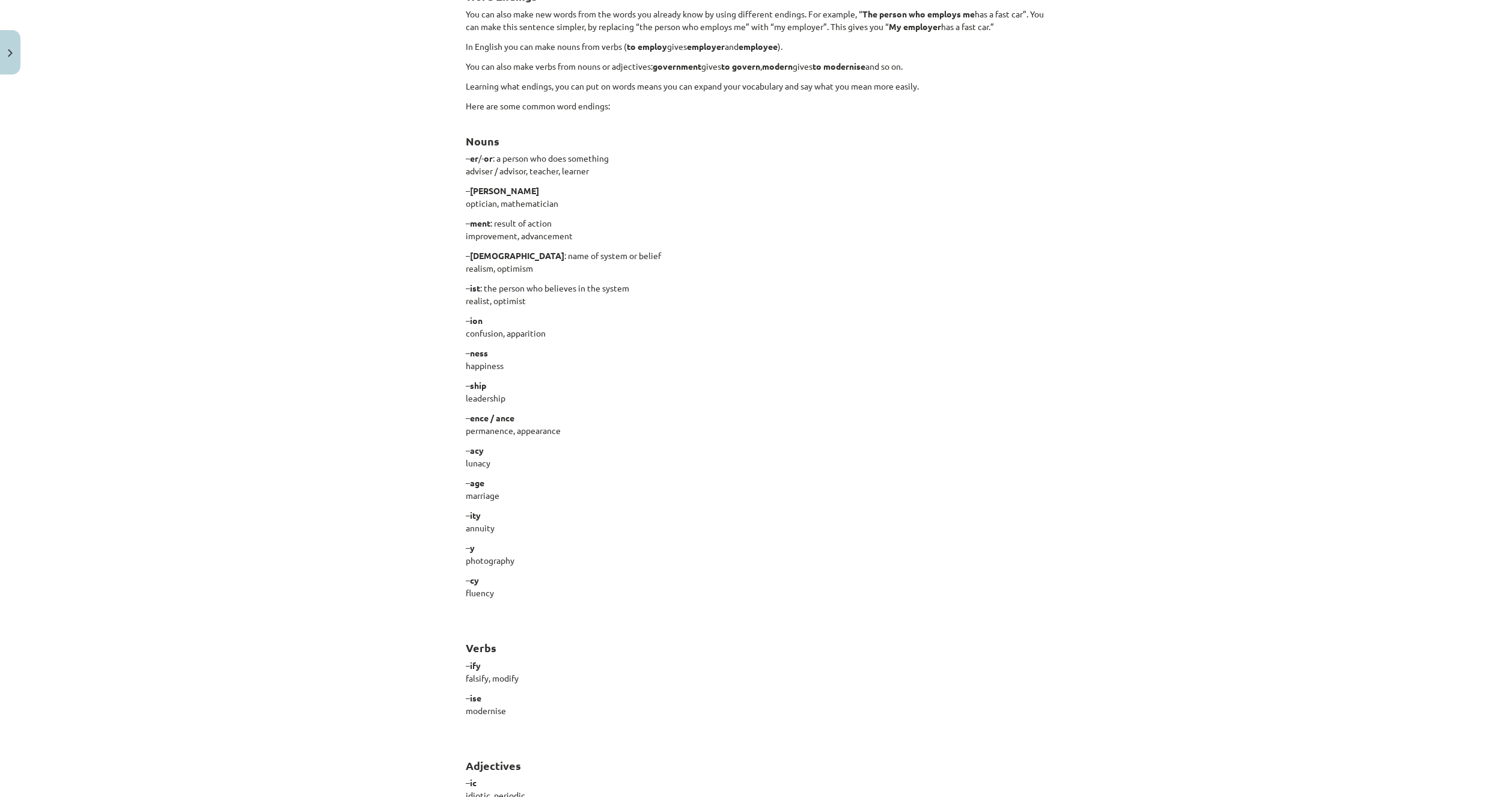
click at [629, 514] on p "– ity annuity" at bounding box center [756, 521] width 580 height 25
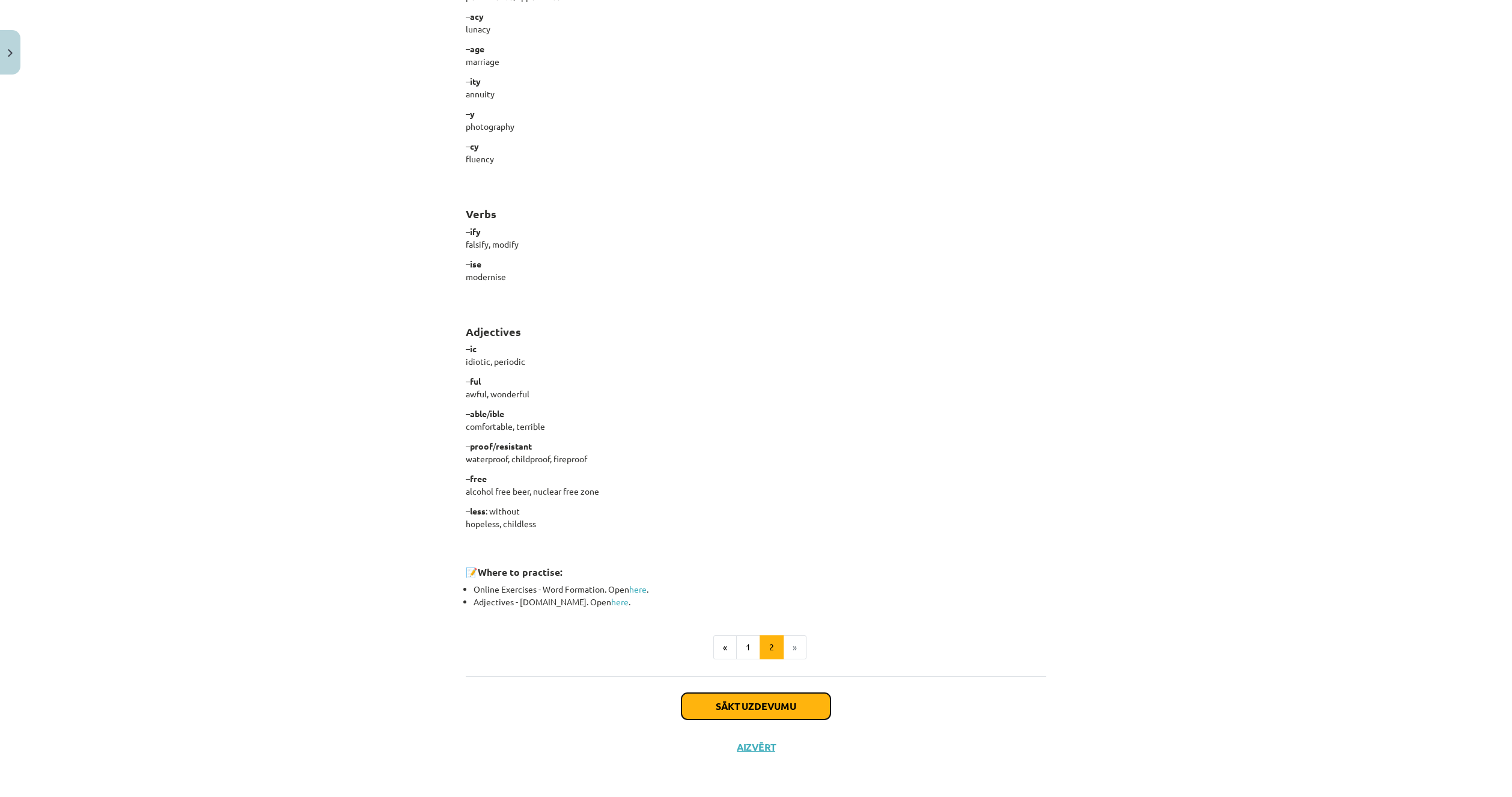
click at [731, 698] on button "Sākt uzdevumu" at bounding box center [756, 706] width 149 height 27
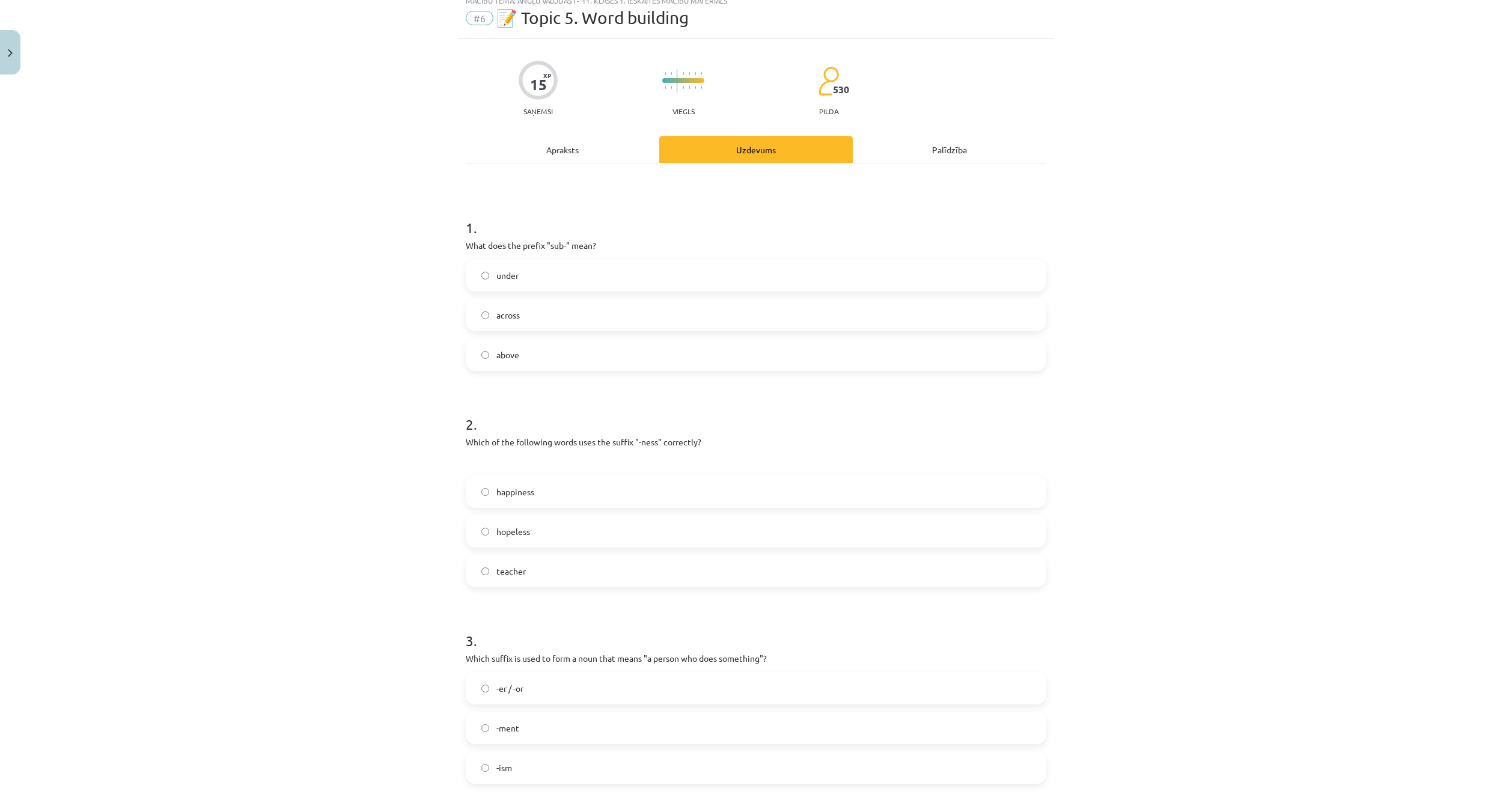
scroll to position [30, 0]
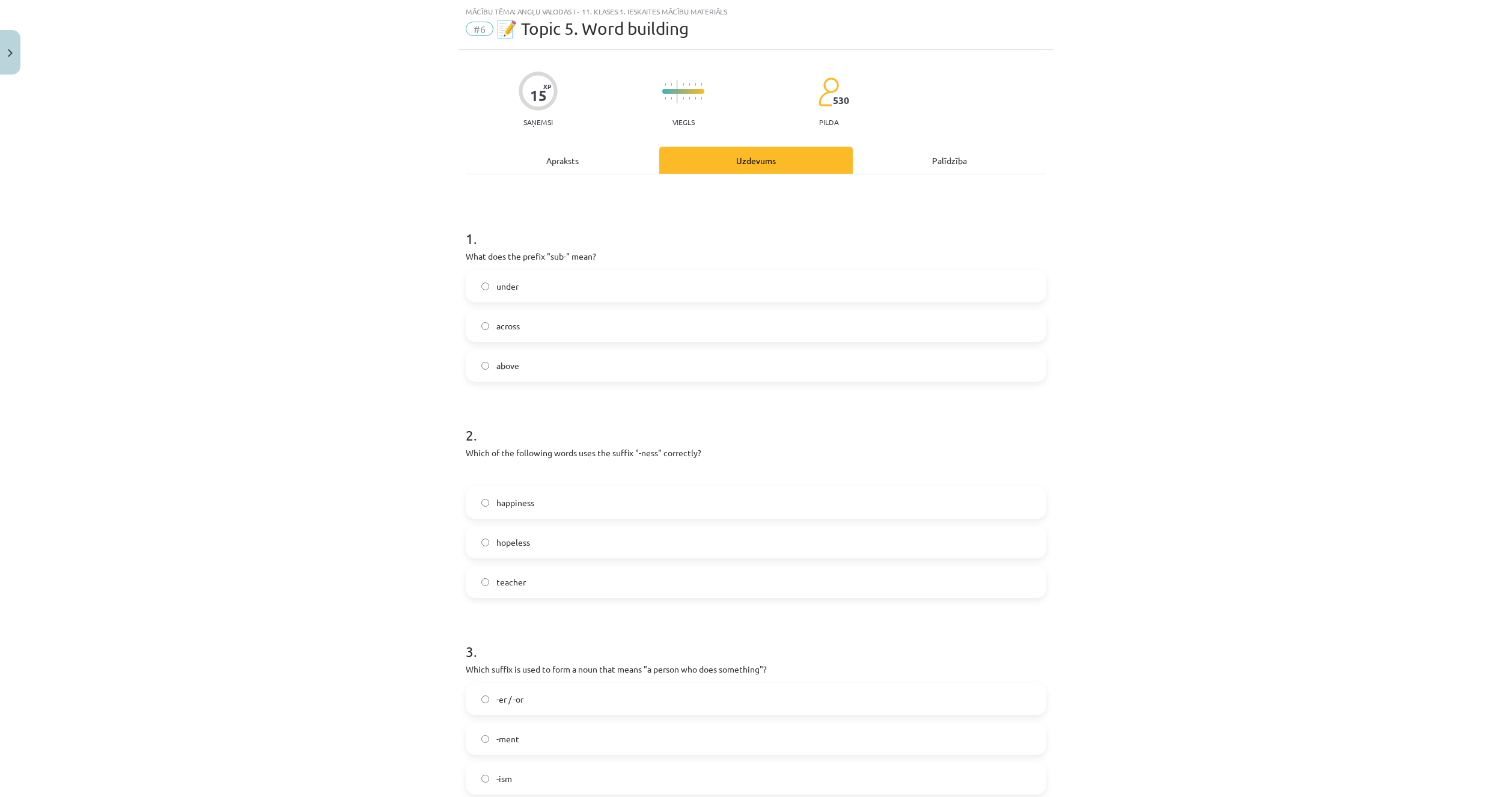
click at [551, 286] on label "under" at bounding box center [756, 286] width 578 height 30
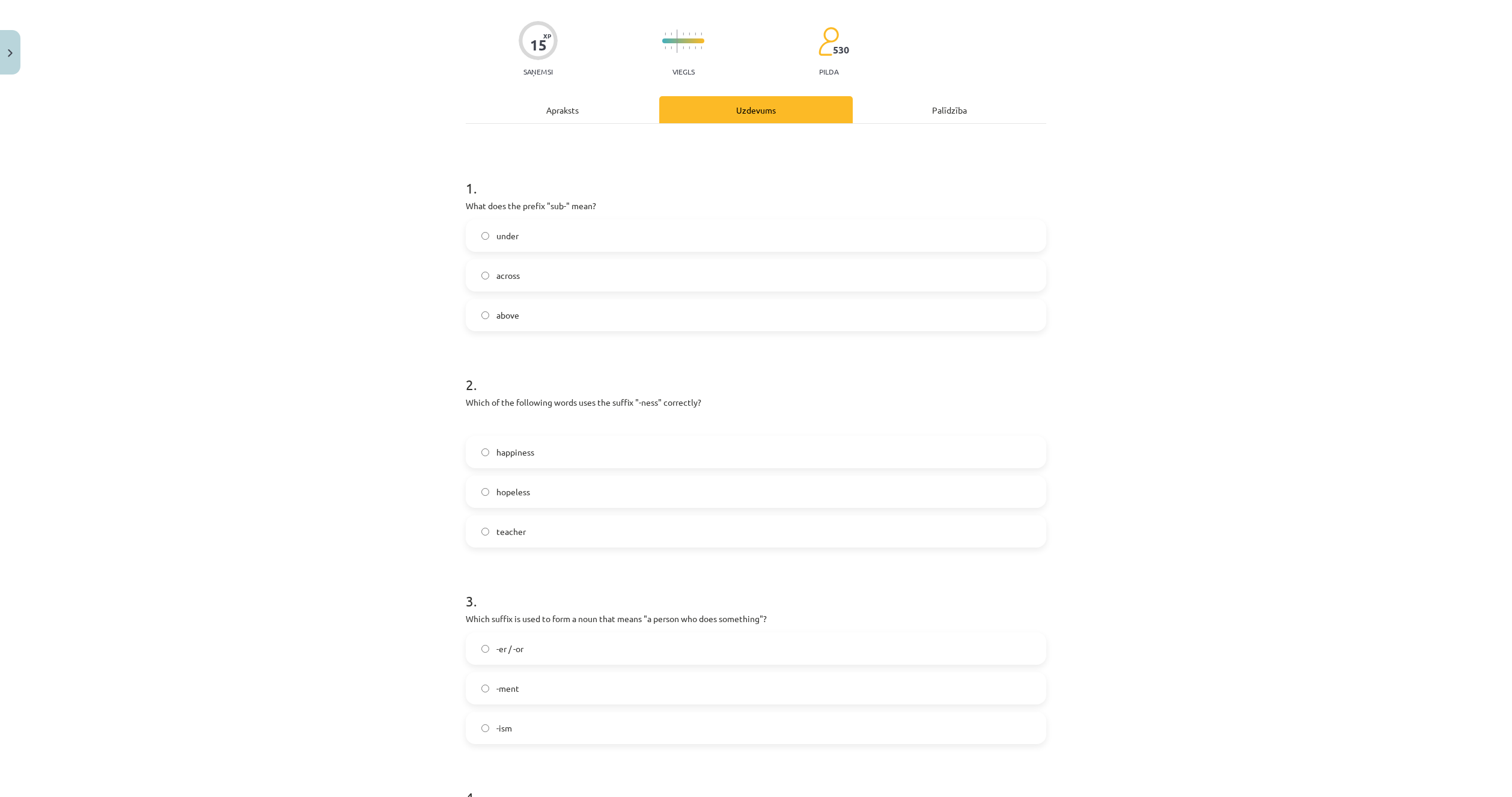
scroll to position [150, 0]
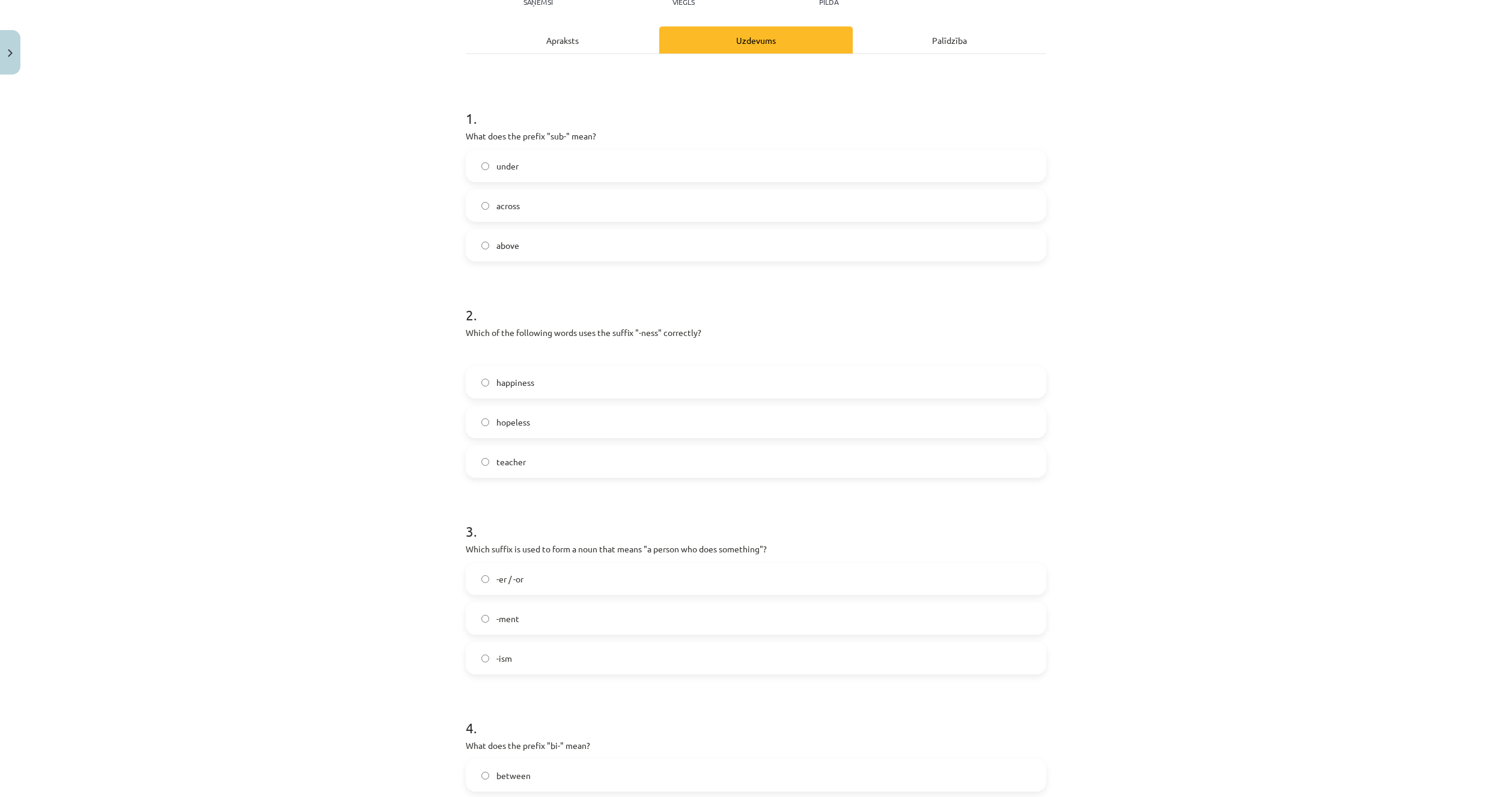
click at [534, 381] on label "happiness" at bounding box center [756, 382] width 578 height 30
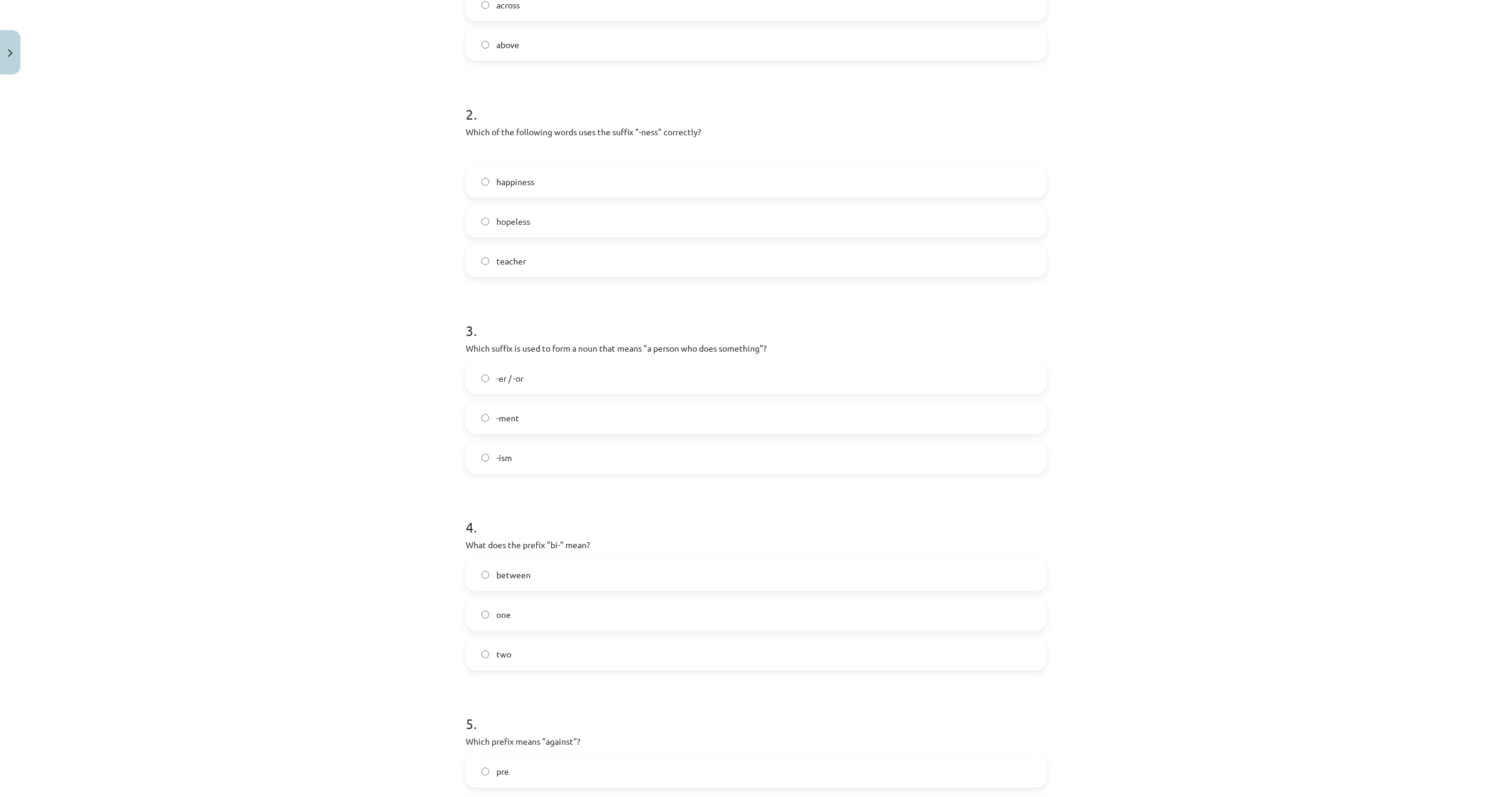
scroll to position [391, 0]
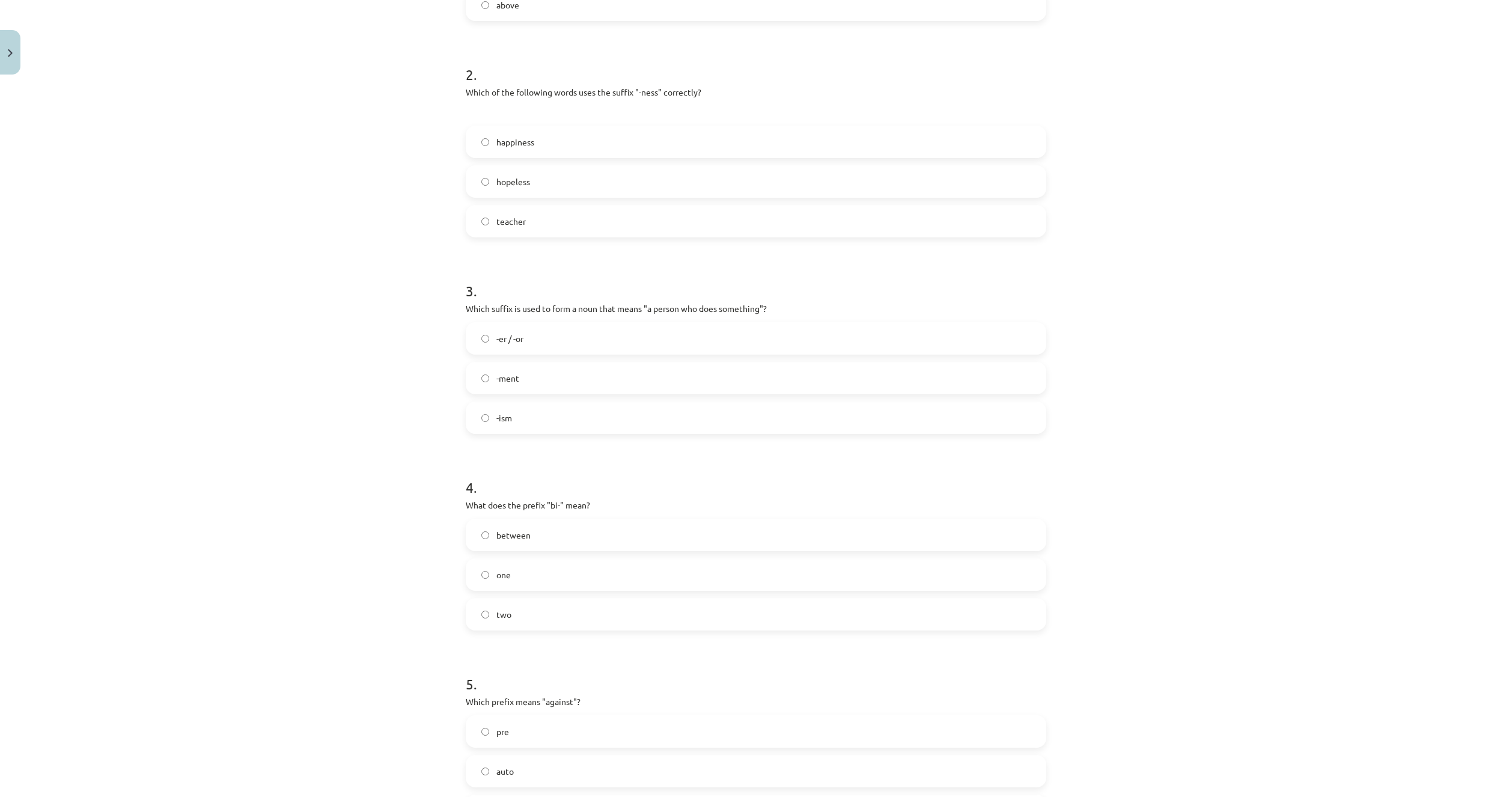
click at [493, 330] on label "-er / -or" at bounding box center [756, 338] width 578 height 30
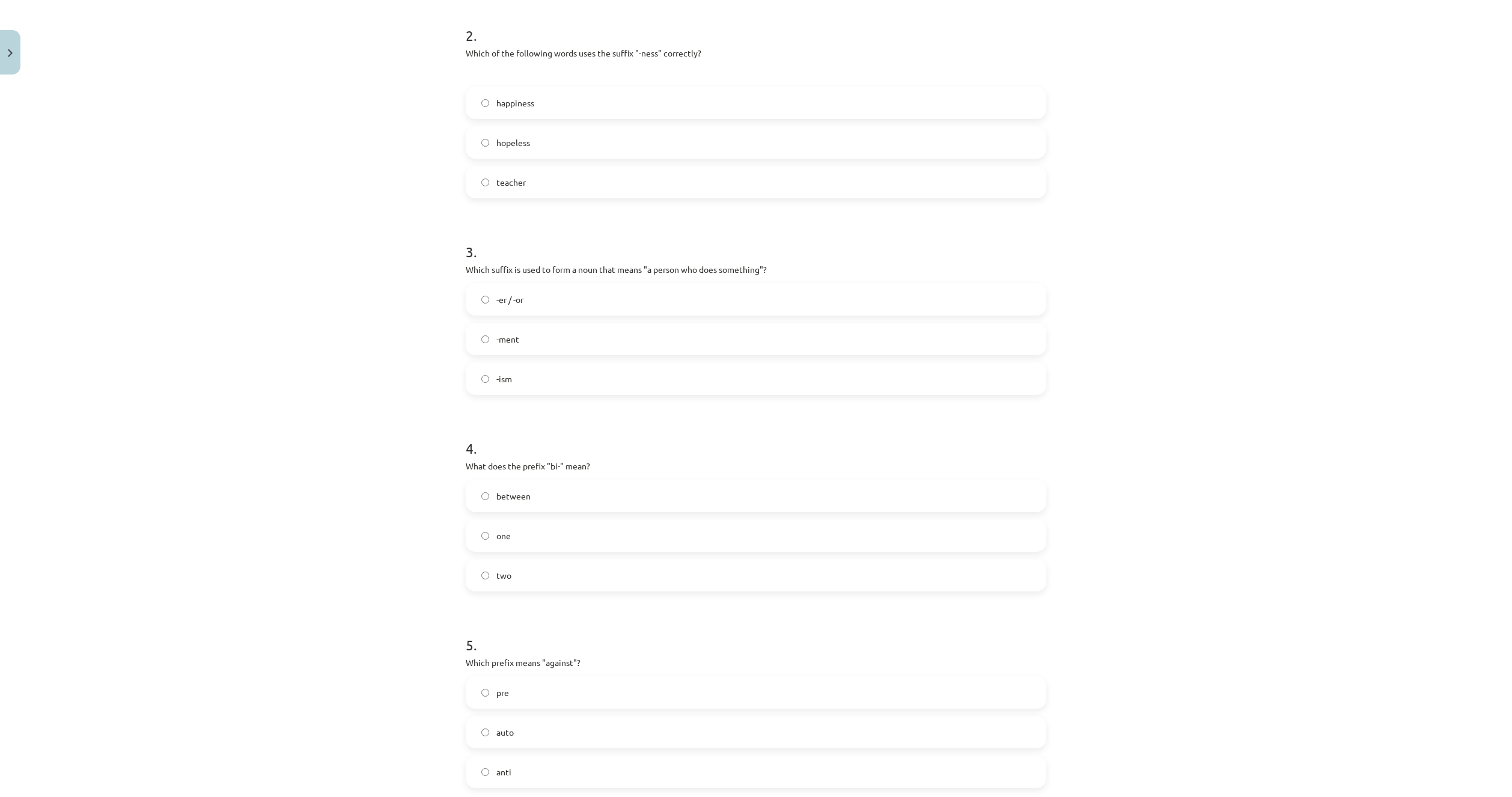
scroll to position [450, 0]
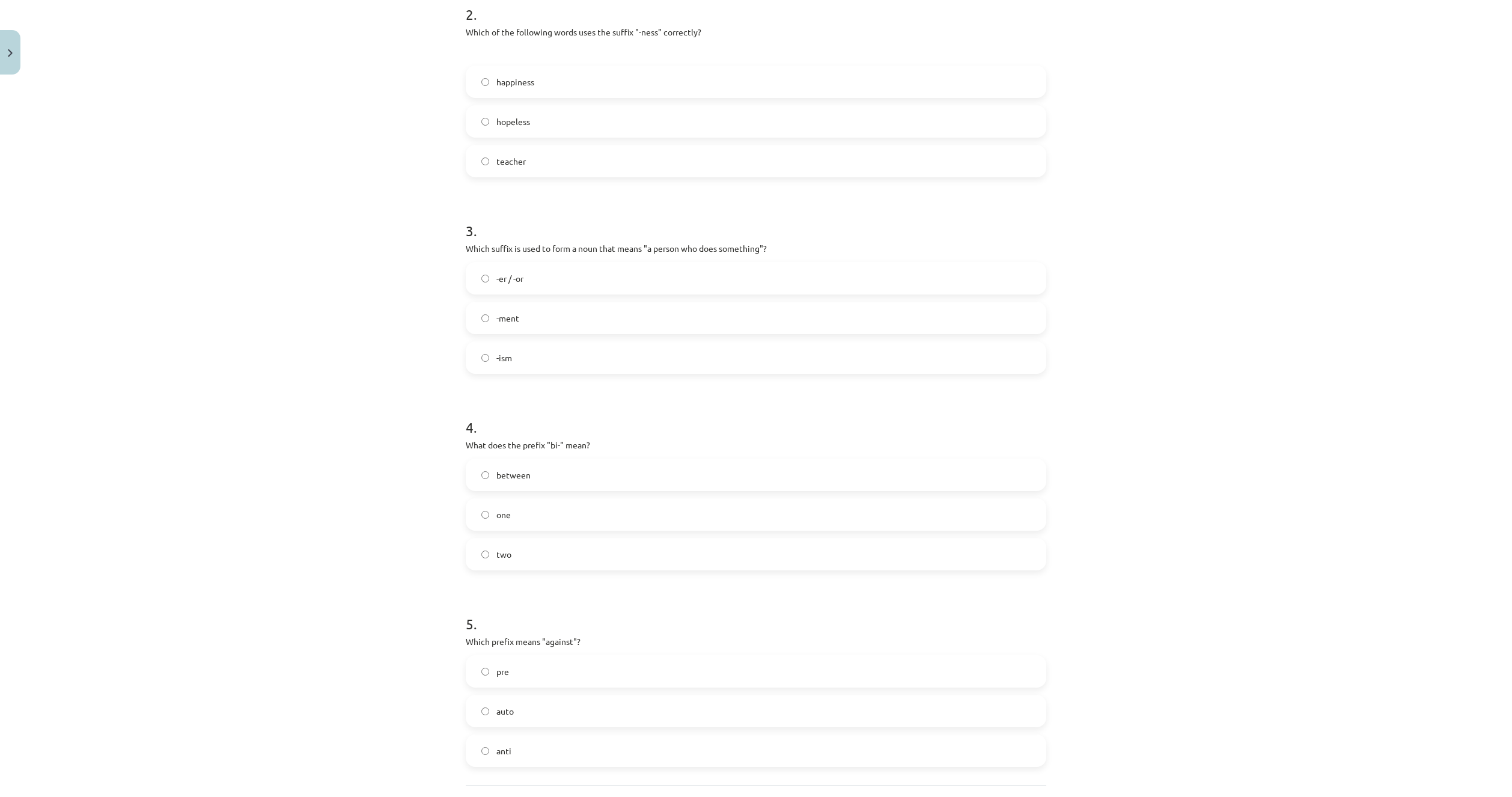
click at [481, 544] on label "two" at bounding box center [756, 554] width 578 height 30
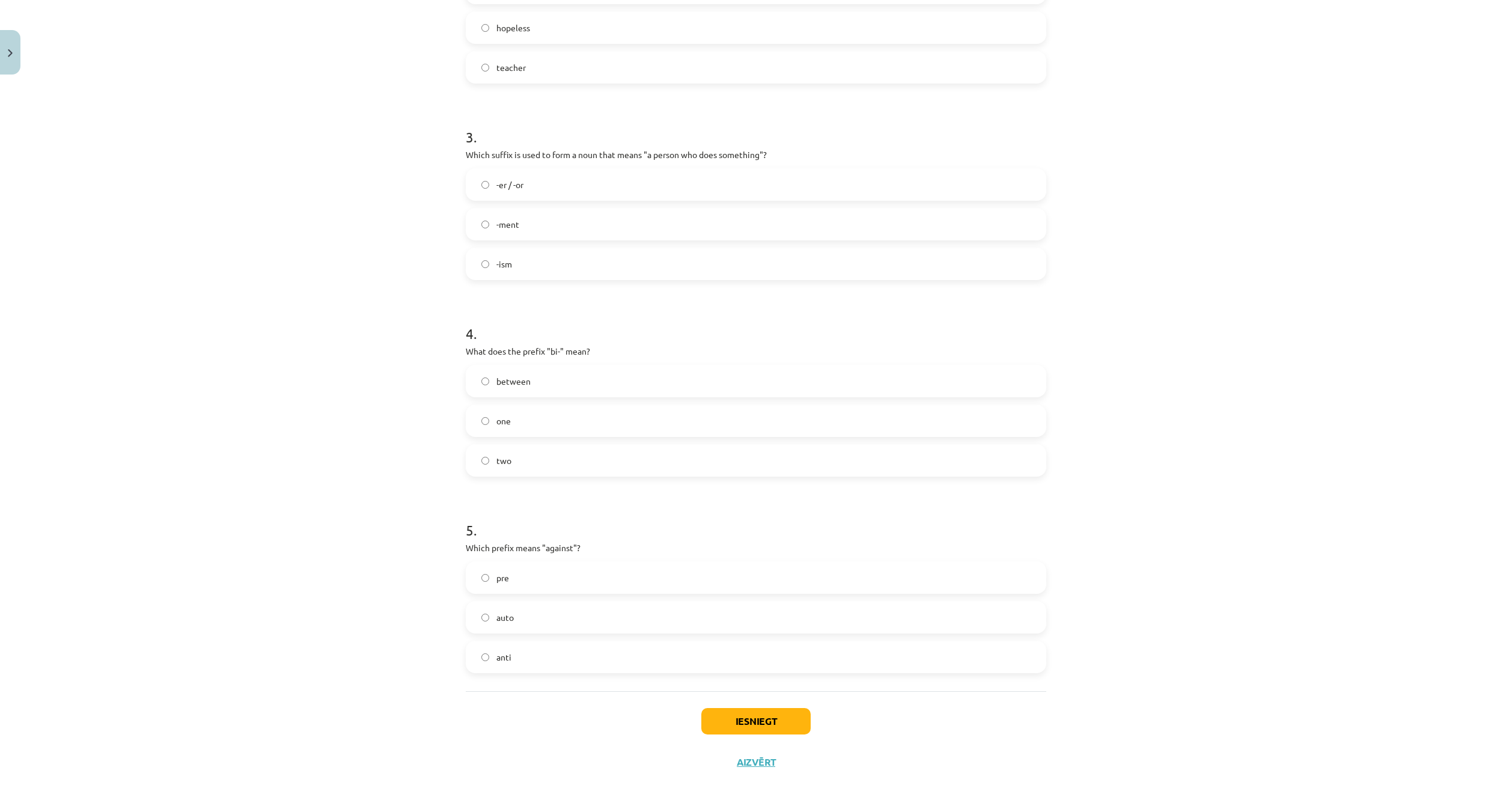
scroll to position [560, 0]
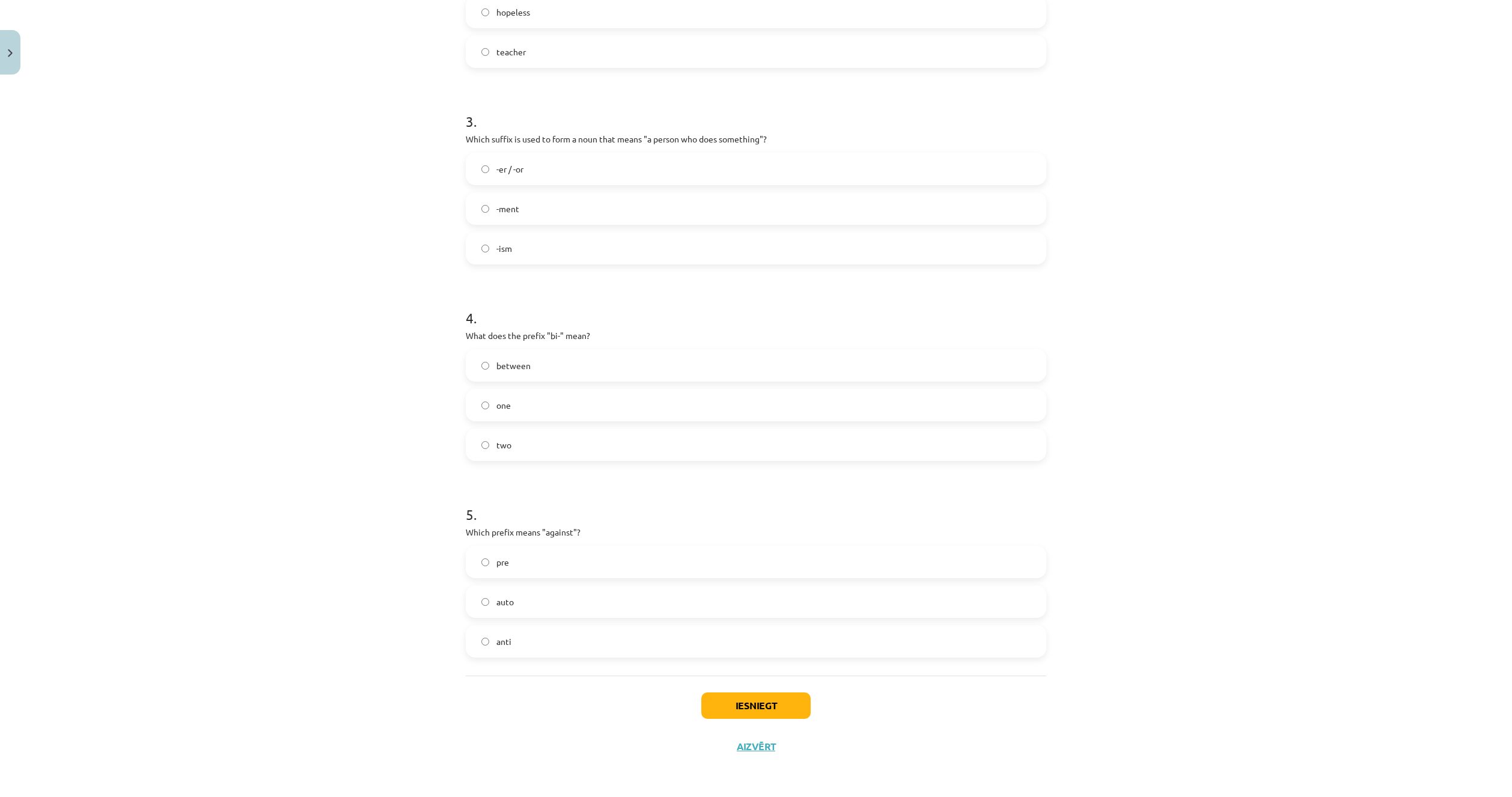
click at [531, 654] on label "anti" at bounding box center [756, 641] width 578 height 30
click at [723, 706] on button "Iesniegt" at bounding box center [756, 705] width 109 height 27
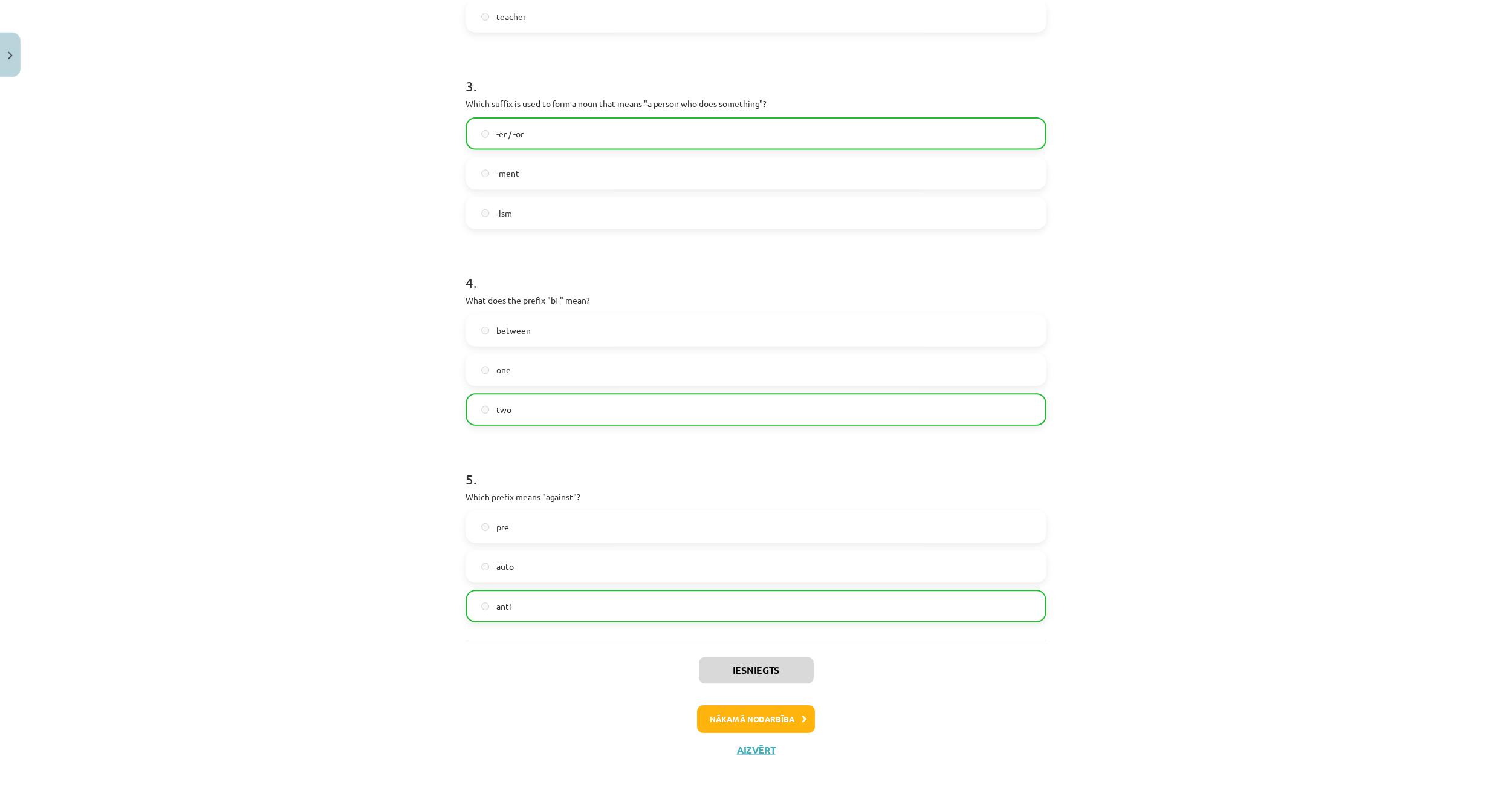
scroll to position [602, 0]
click at [764, 754] on button "Aizvērt" at bounding box center [761, 751] width 46 height 12
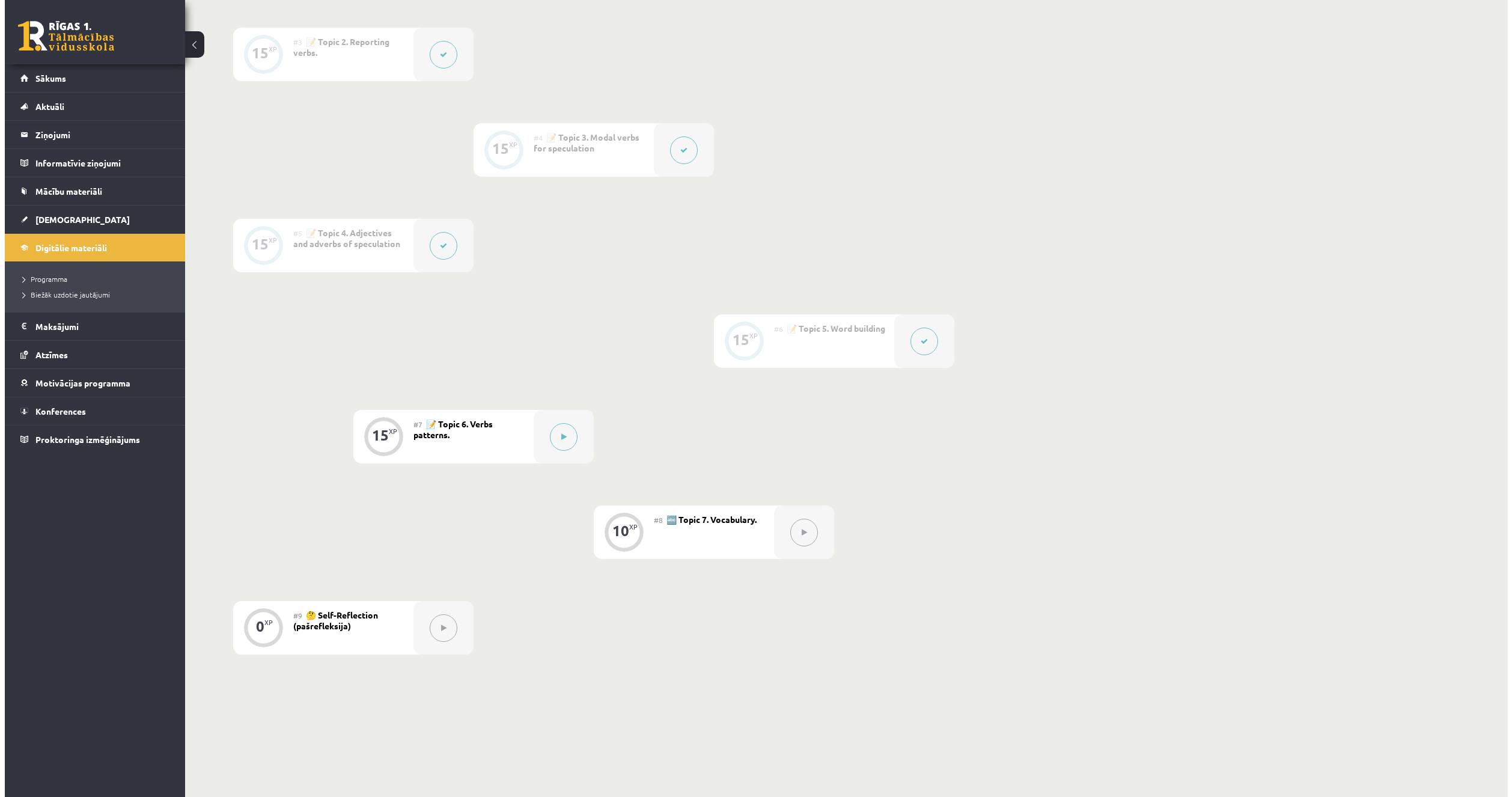
scroll to position [541, 0]
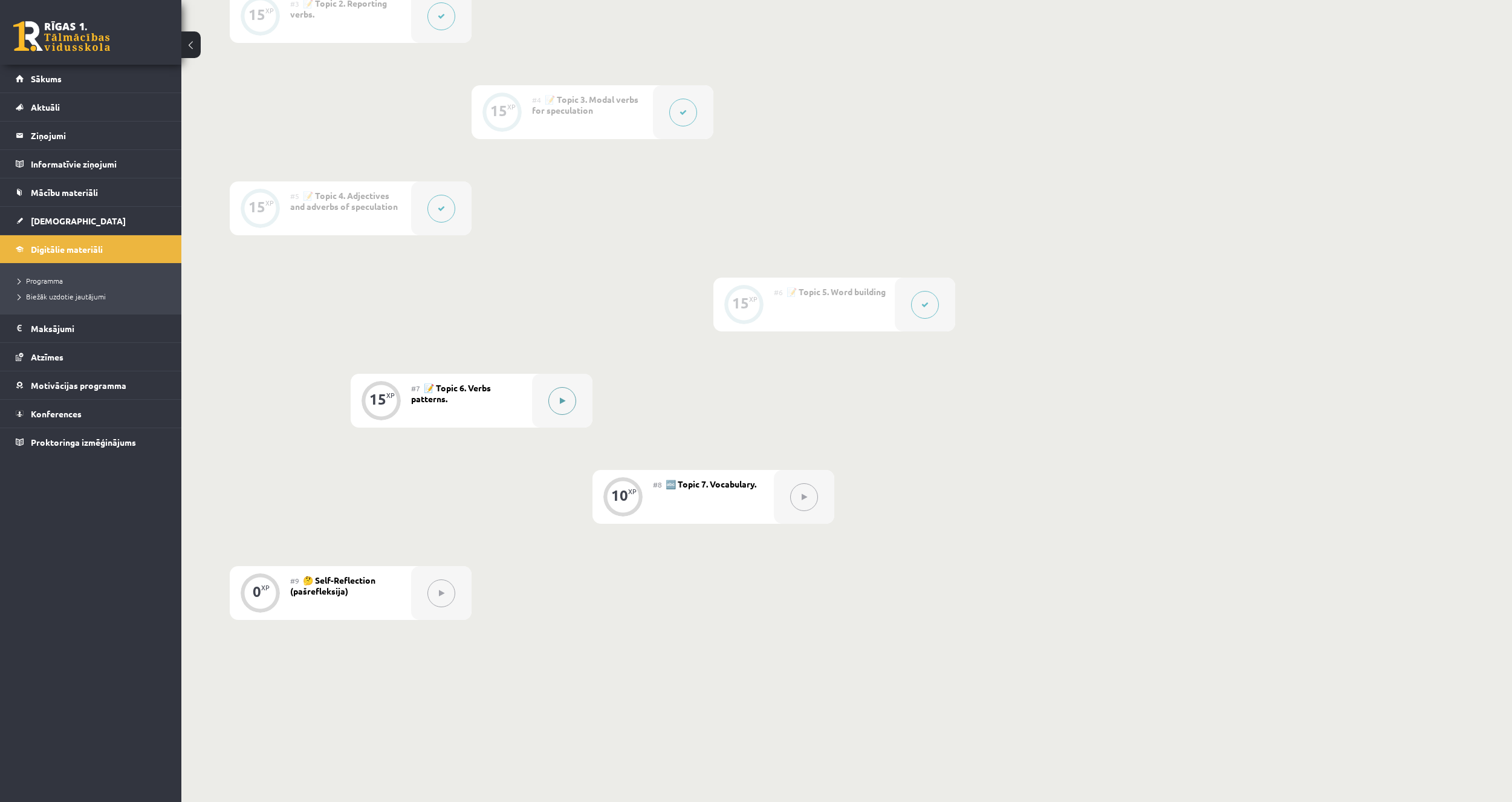
click at [566, 396] on button at bounding box center [562, 401] width 28 height 28
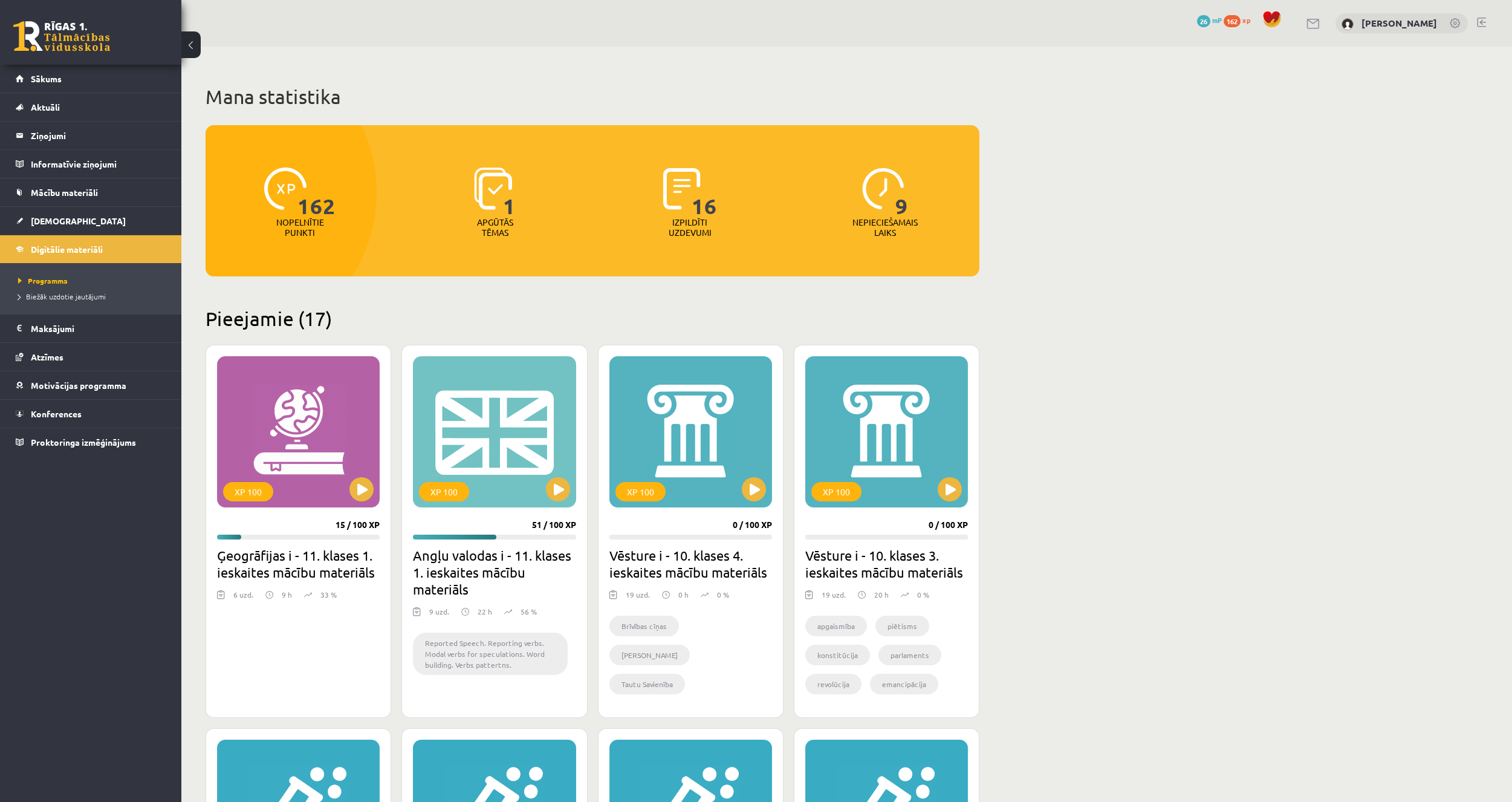
click at [1372, 21] on div "[PERSON_NAME]" at bounding box center [1402, 23] width 133 height 21
click at [81, 416] on span "Konferences" at bounding box center [56, 413] width 51 height 11
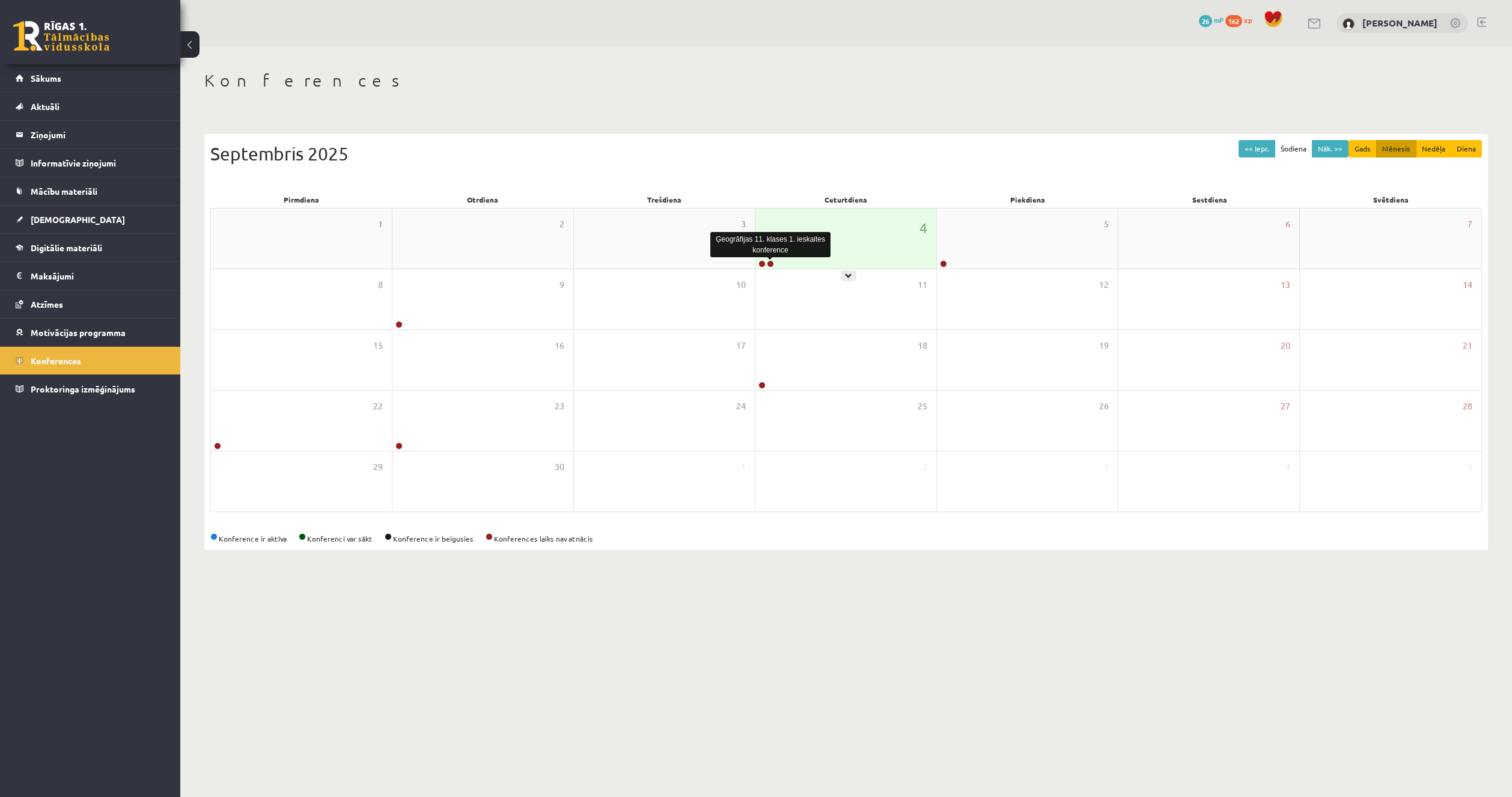
click at [773, 262] on link at bounding box center [770, 264] width 7 height 7
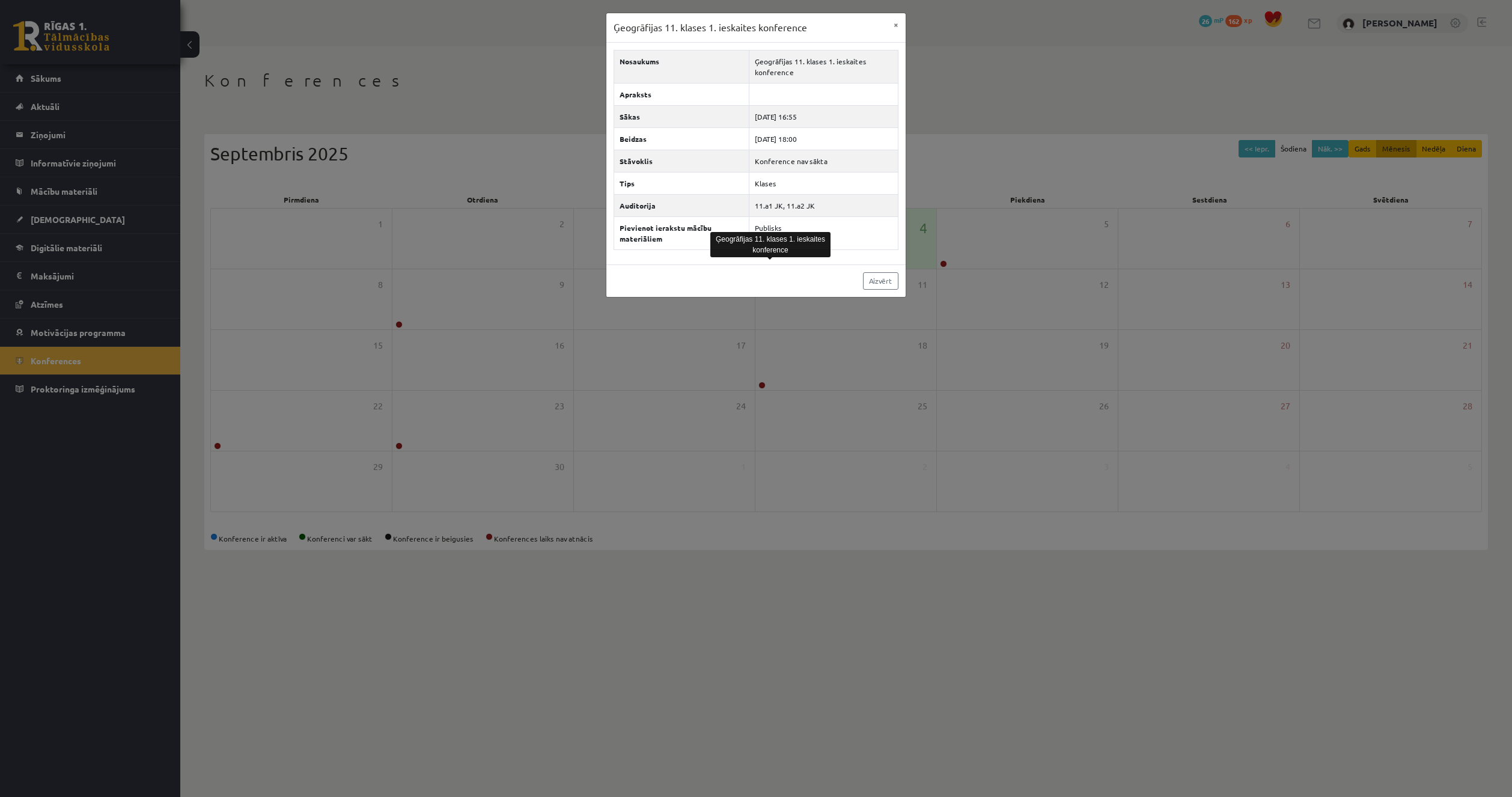
click at [768, 284] on div "Aizvērt" at bounding box center [756, 281] width 299 height 32
click at [878, 283] on link "Aizvērt" at bounding box center [880, 281] width 35 height 17
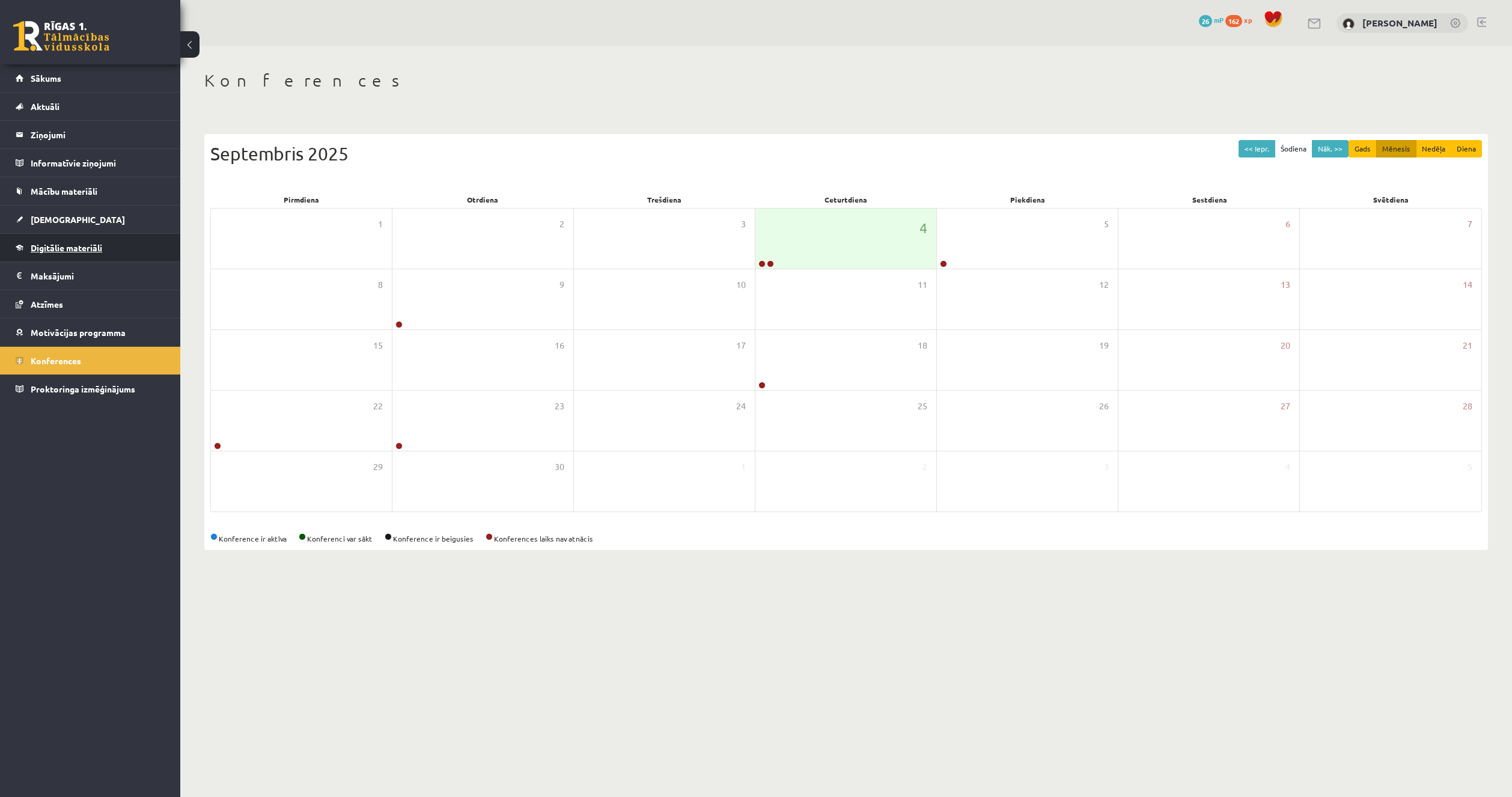
click at [95, 247] on span "Digitālie materiāli" at bounding box center [66, 247] width 71 height 11
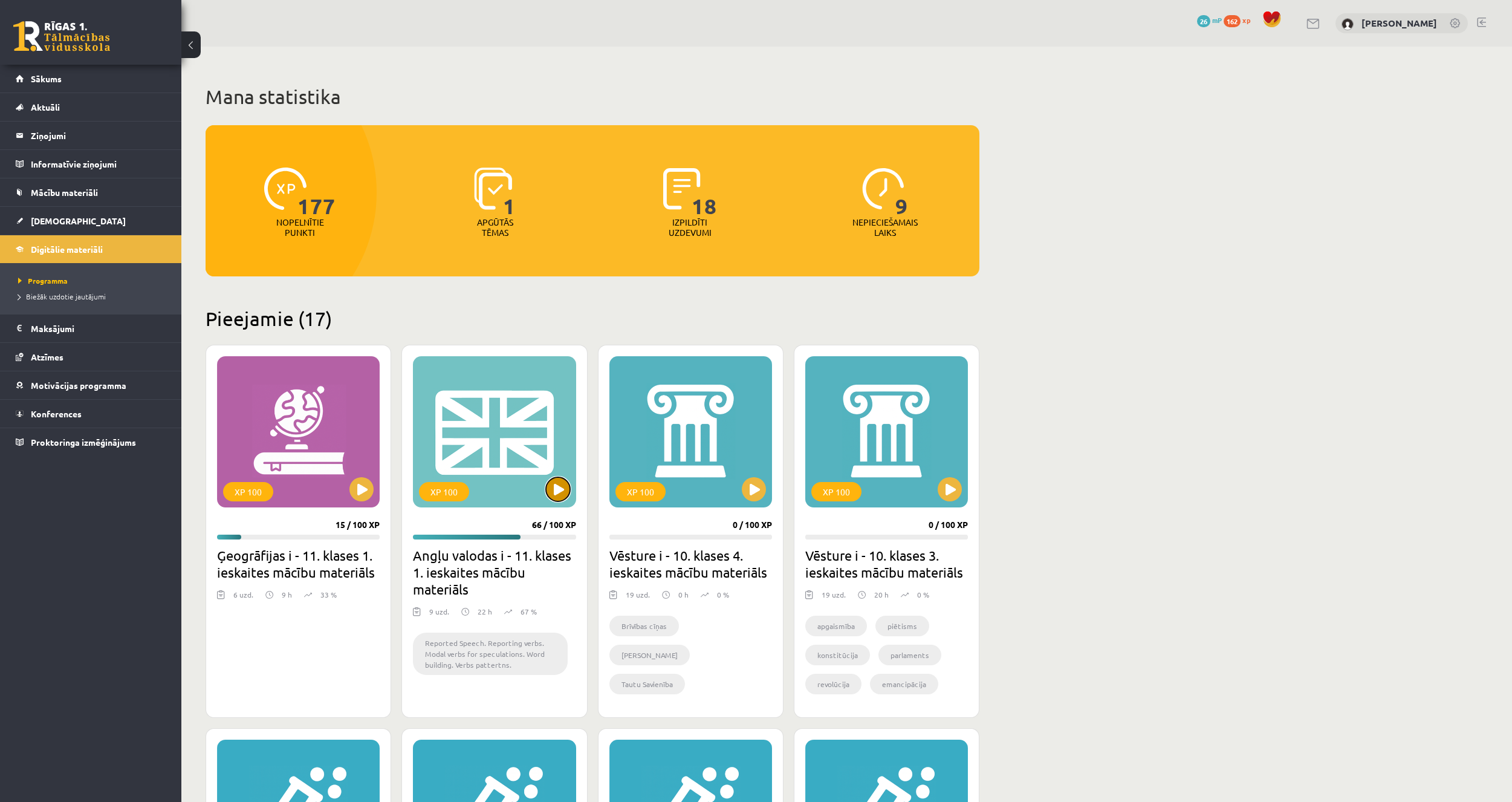
click at [550, 481] on button at bounding box center [558, 489] width 24 height 24
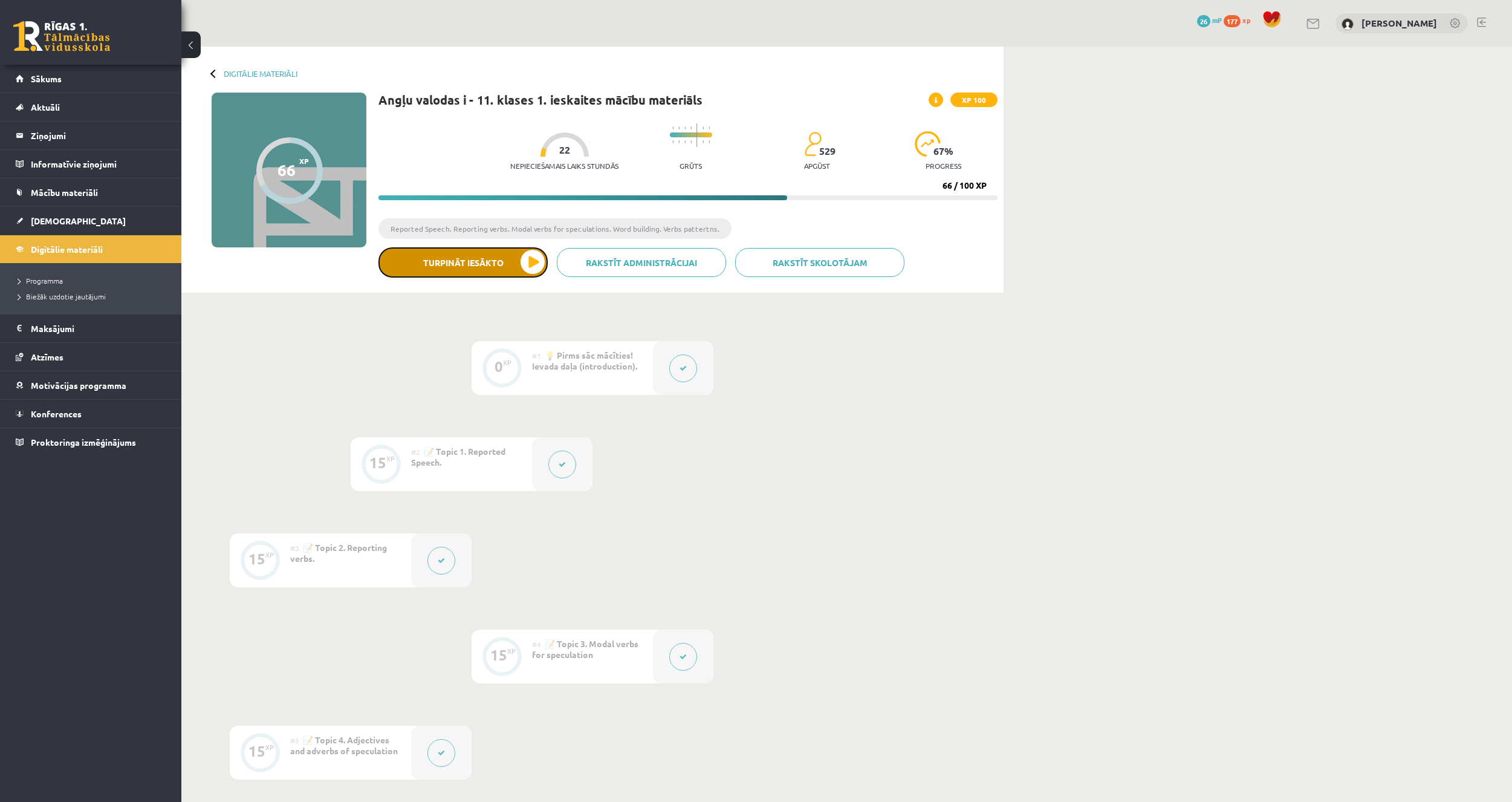
click at [485, 258] on button "Turpināt iesākto" at bounding box center [463, 263] width 169 height 30
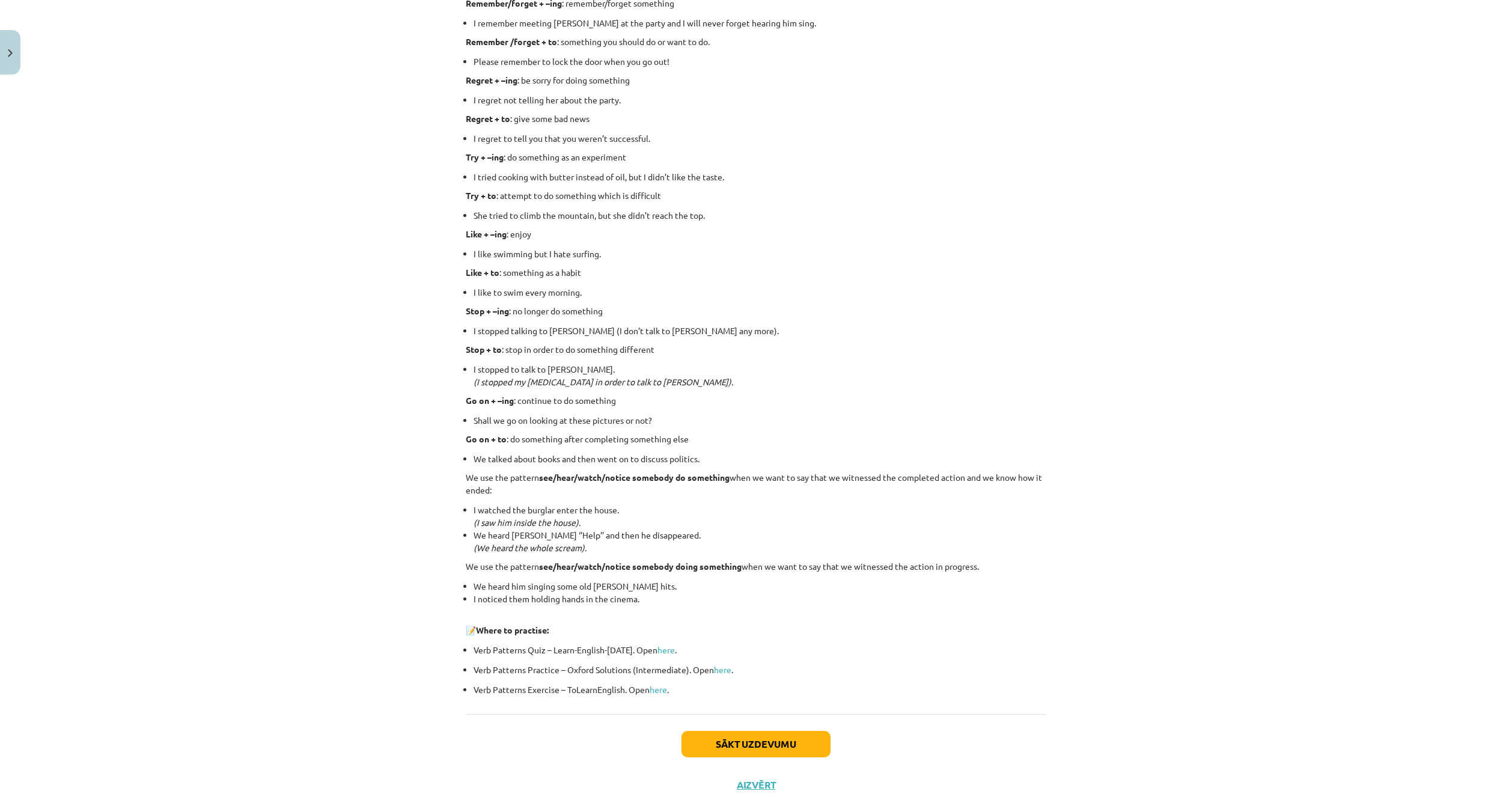
scroll to position [1255, 0]
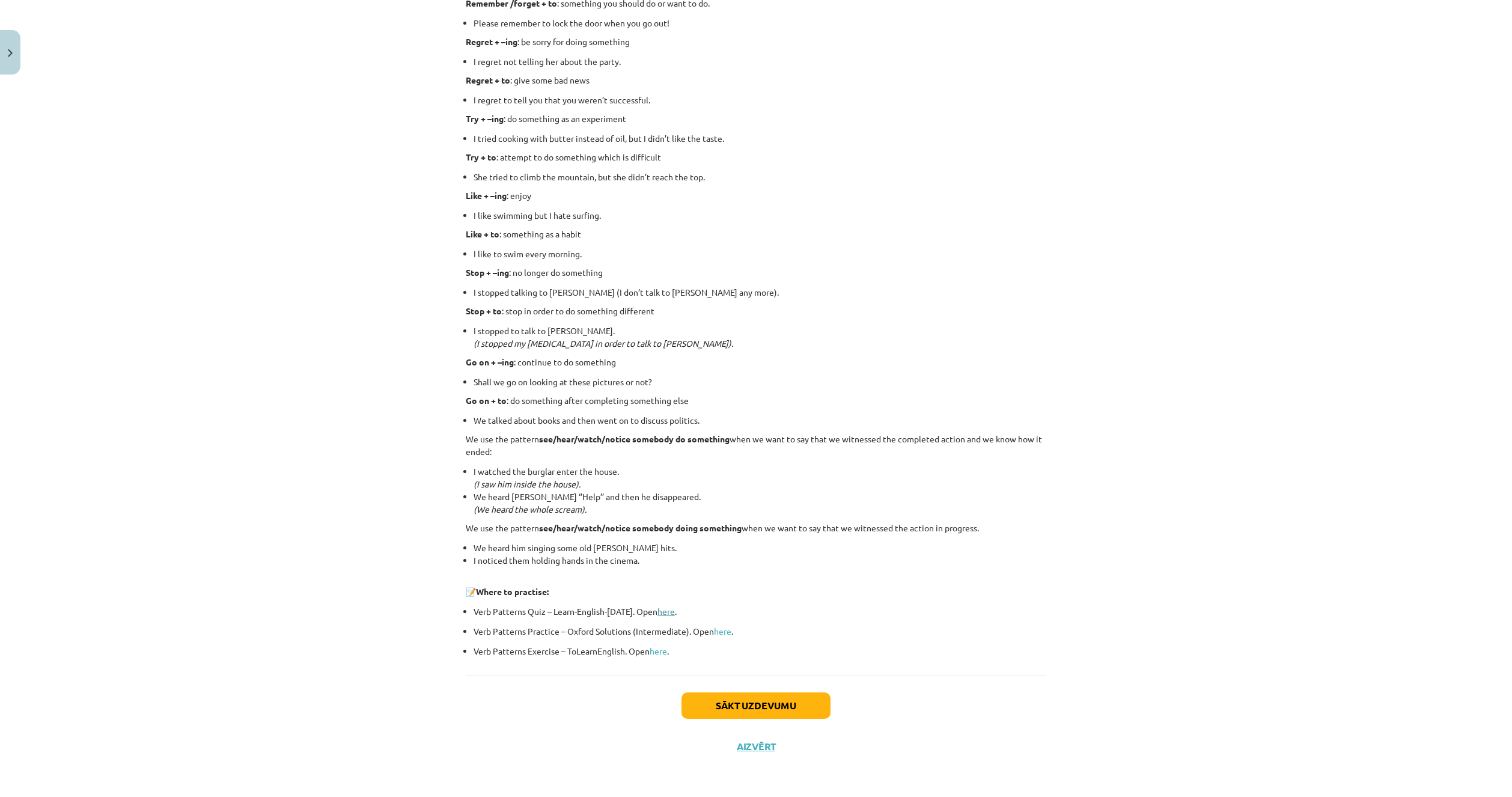
click at [661, 611] on link "here" at bounding box center [666, 611] width 17 height 11
click at [714, 627] on link "here" at bounding box center [722, 631] width 17 height 11
click at [703, 697] on button "Sākt uzdevumu" at bounding box center [756, 705] width 149 height 27
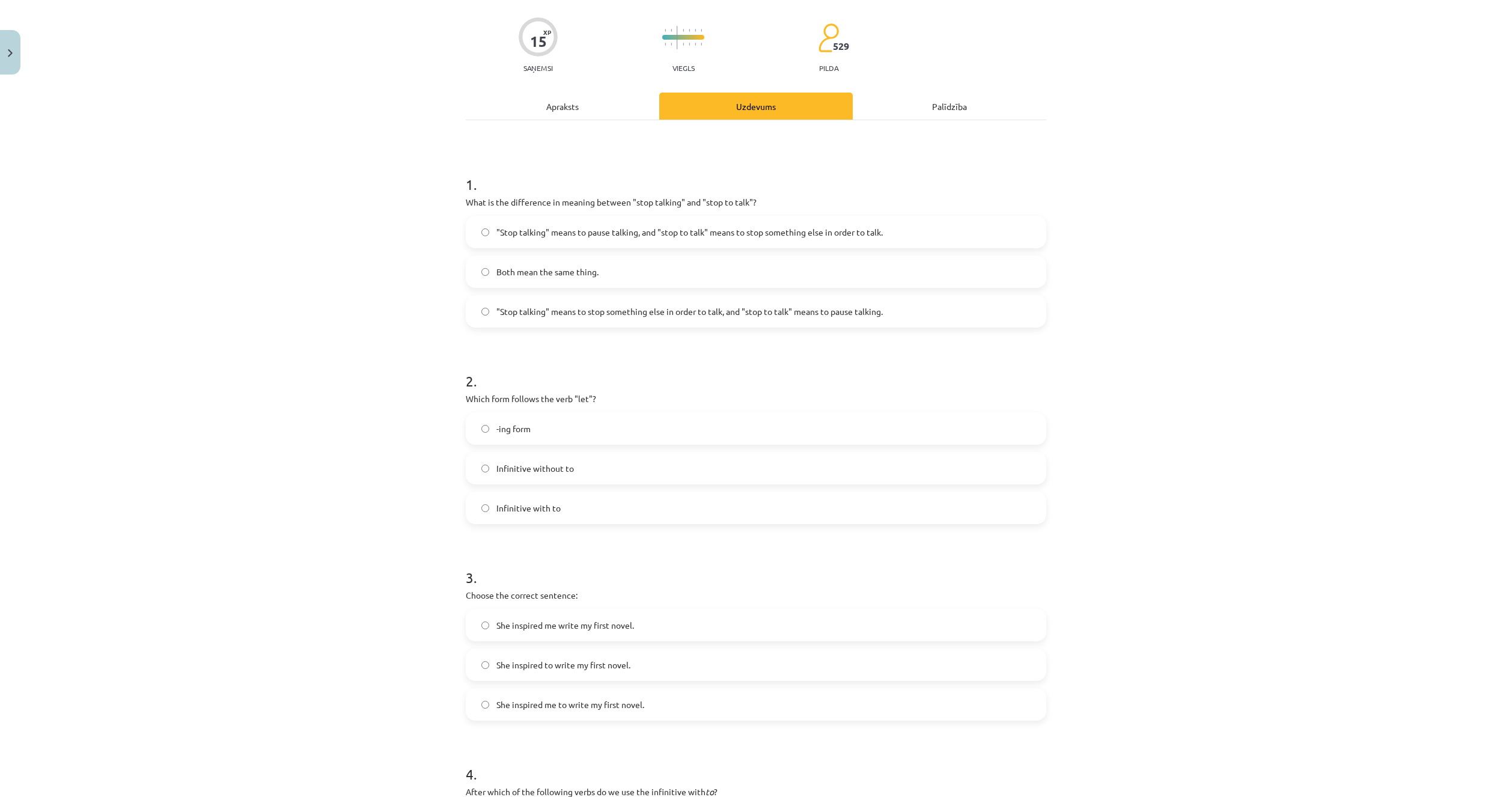
scroll to position [30, 0]
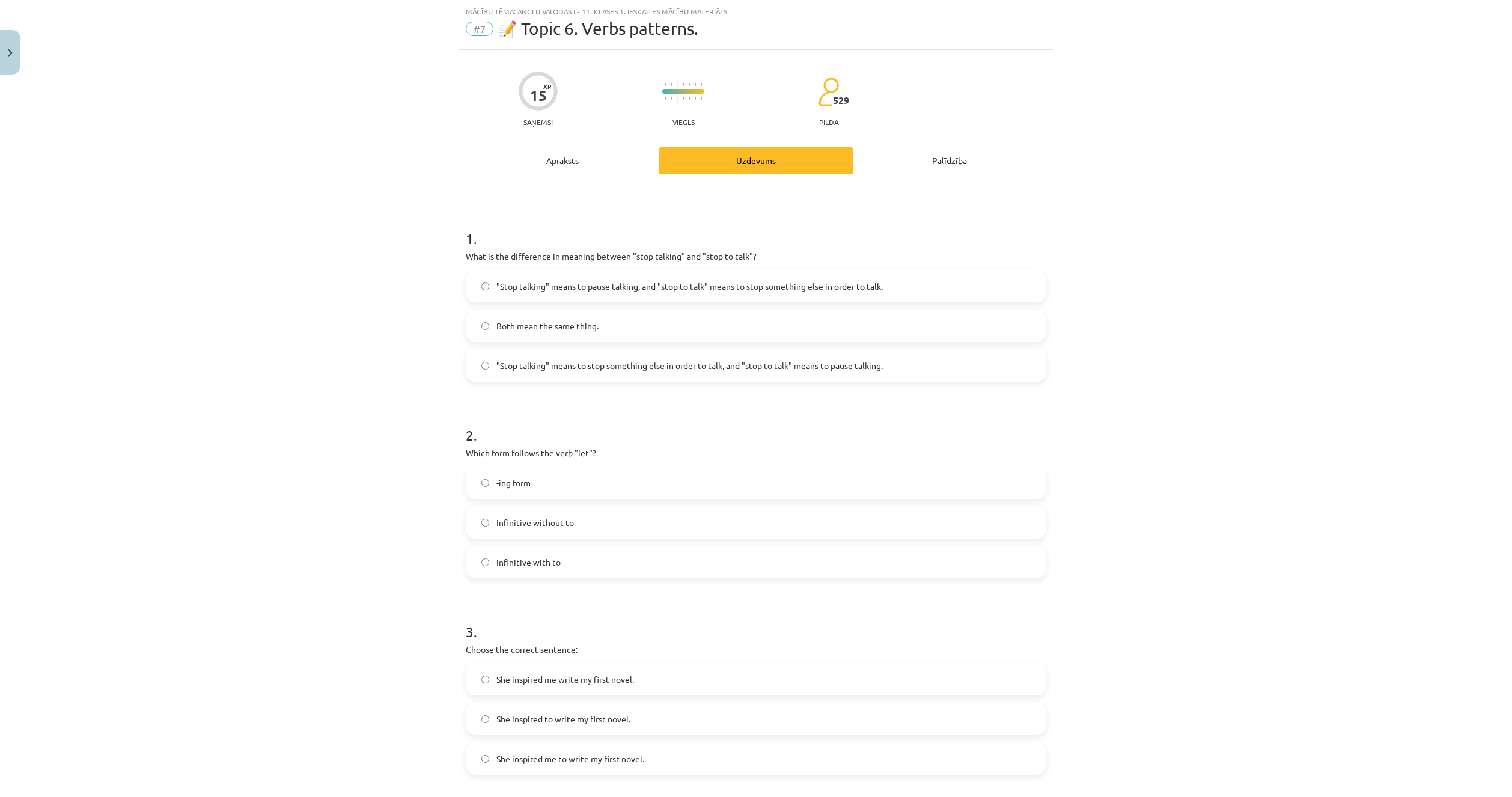
click at [716, 353] on label ""Stop talking" means to stop something else in order to talk, and "stop to talk…" at bounding box center [756, 365] width 578 height 30
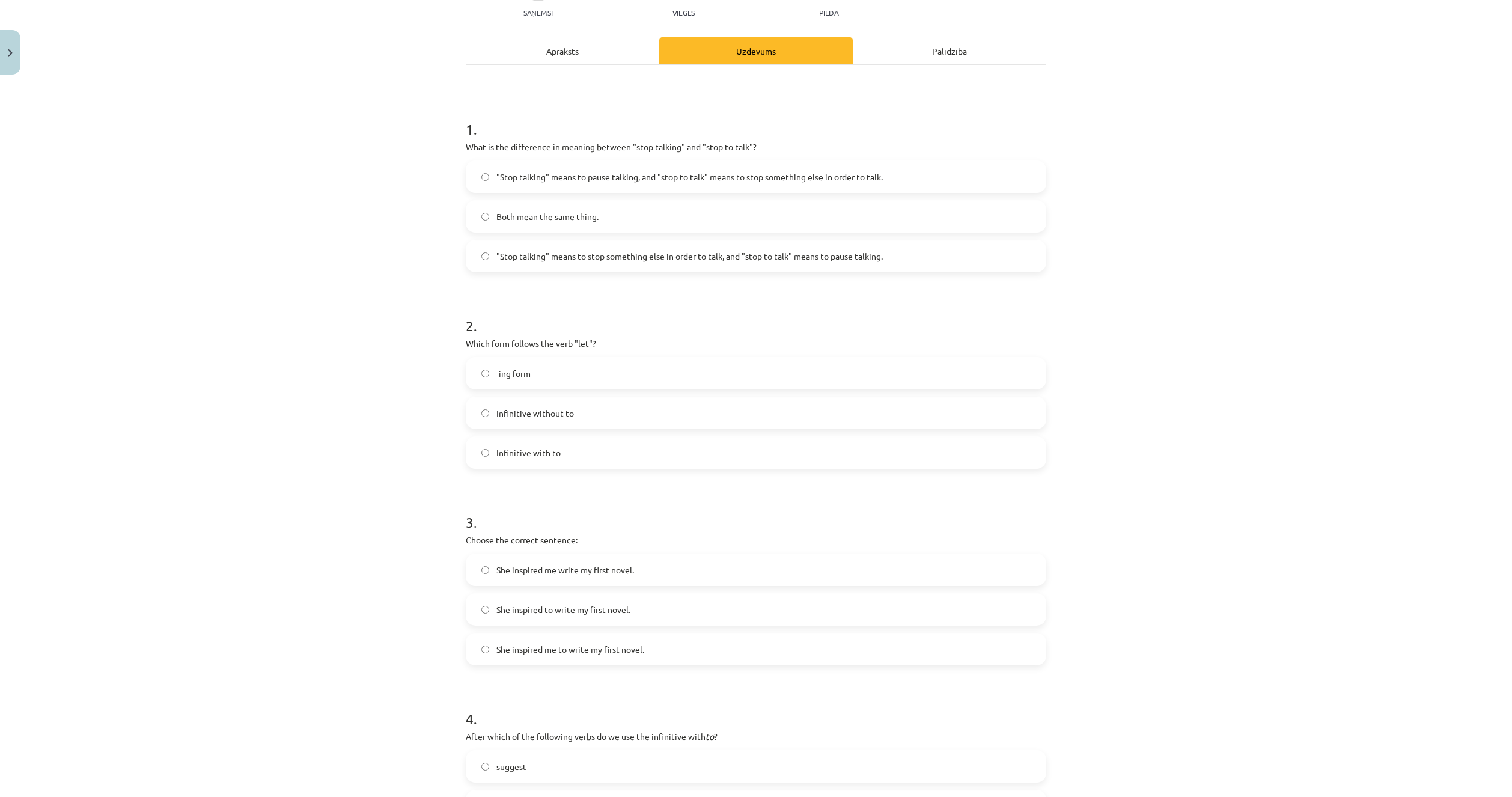
scroll to position [150, 0]
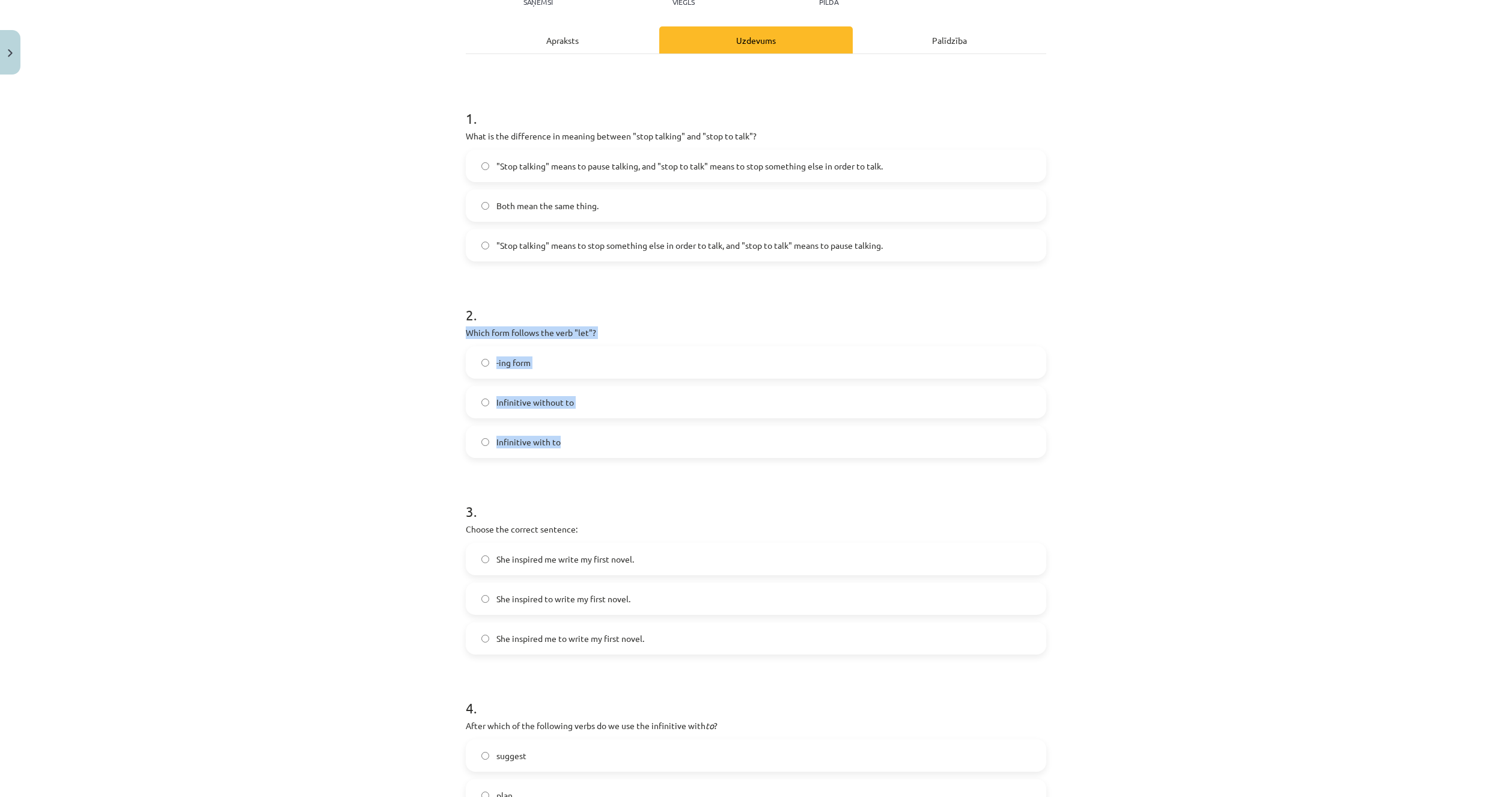
drag, startPoint x: 455, startPoint y: 330, endPoint x: 586, endPoint y: 439, distance: 170.4
click at [586, 439] on div "15 XP Saņemsi Viegls 529 pilda Apraksts Uzdevums Palīdzība 1 . What is the diff…" at bounding box center [756, 543] width 595 height 1227
copy div "Which form follows the verb "let"? -ing form Infinitive without to Infinitive w…"
click at [699, 324] on div "2 . Which form follows the verb "let"? -ing form Infinitive without to Infiniti…" at bounding box center [756, 371] width 580 height 173
click at [617, 399] on label "Infinitive without to" at bounding box center [756, 402] width 578 height 30
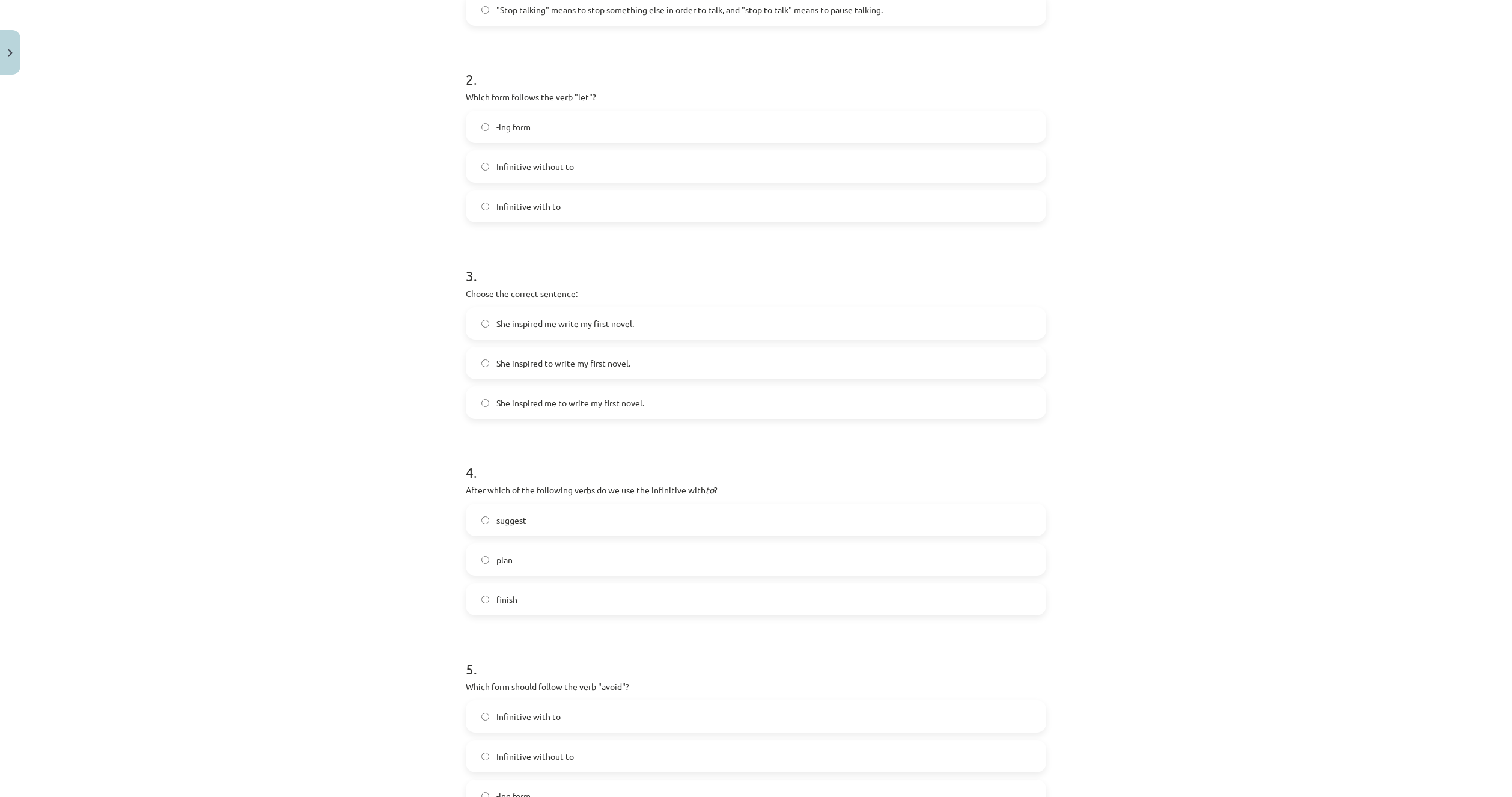
scroll to position [391, 0]
drag, startPoint x: 478, startPoint y: 293, endPoint x: 688, endPoint y: 399, distance: 235.2
click at [688, 399] on div "Mācību tēma: Angļu valodas i - 11. klases 1. ieskaites mācību materiāls #7 📝 To…" at bounding box center [756, 398] width 1512 height 797
copy div "Choose the correct sentence: She inspired me write my first novel. She inspired…"
click at [703, 314] on label "She inspired me write my first novel." at bounding box center [756, 318] width 578 height 30
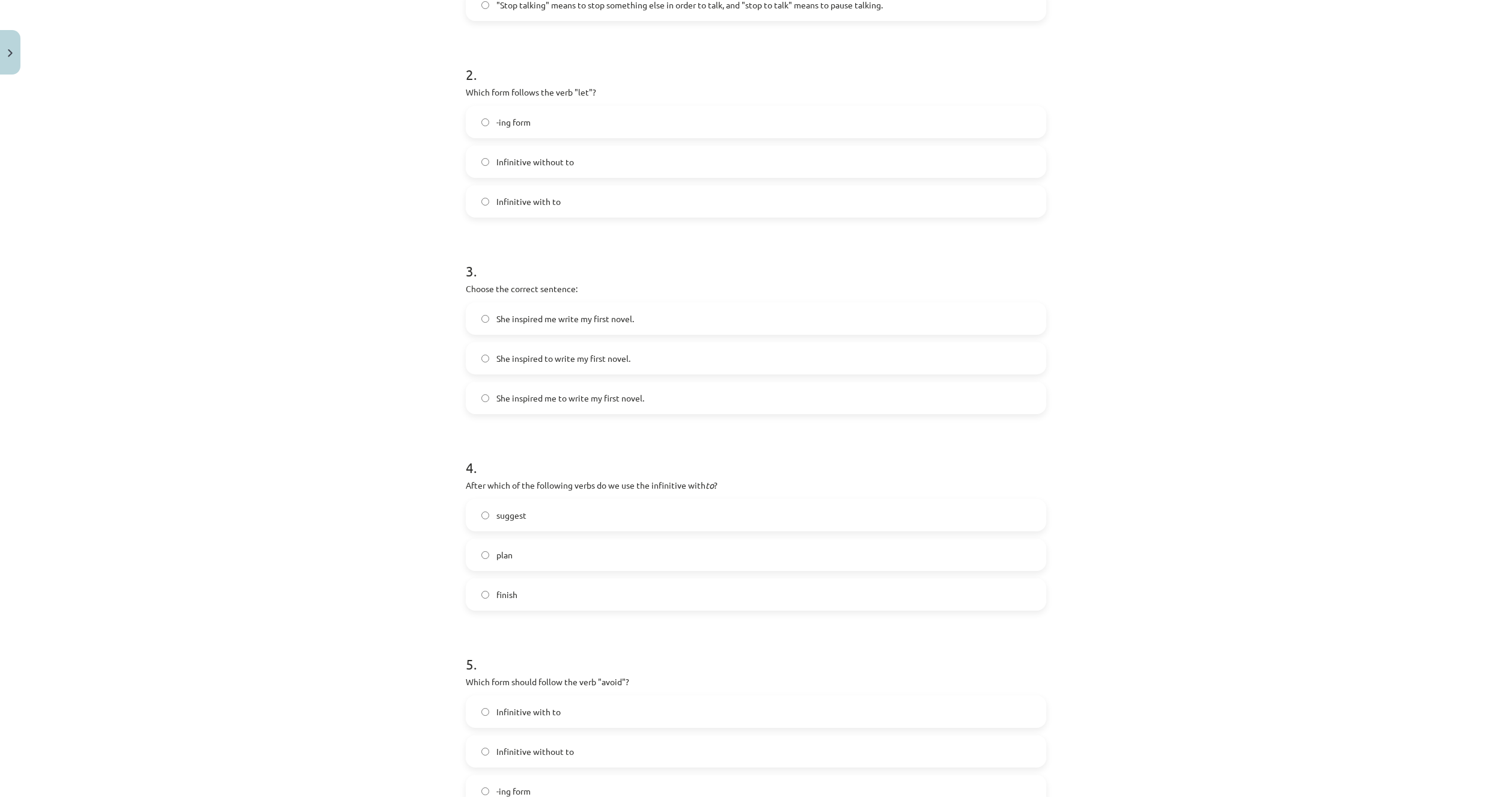
click at [640, 395] on span "She inspired me to write my first novel." at bounding box center [570, 398] width 148 height 12
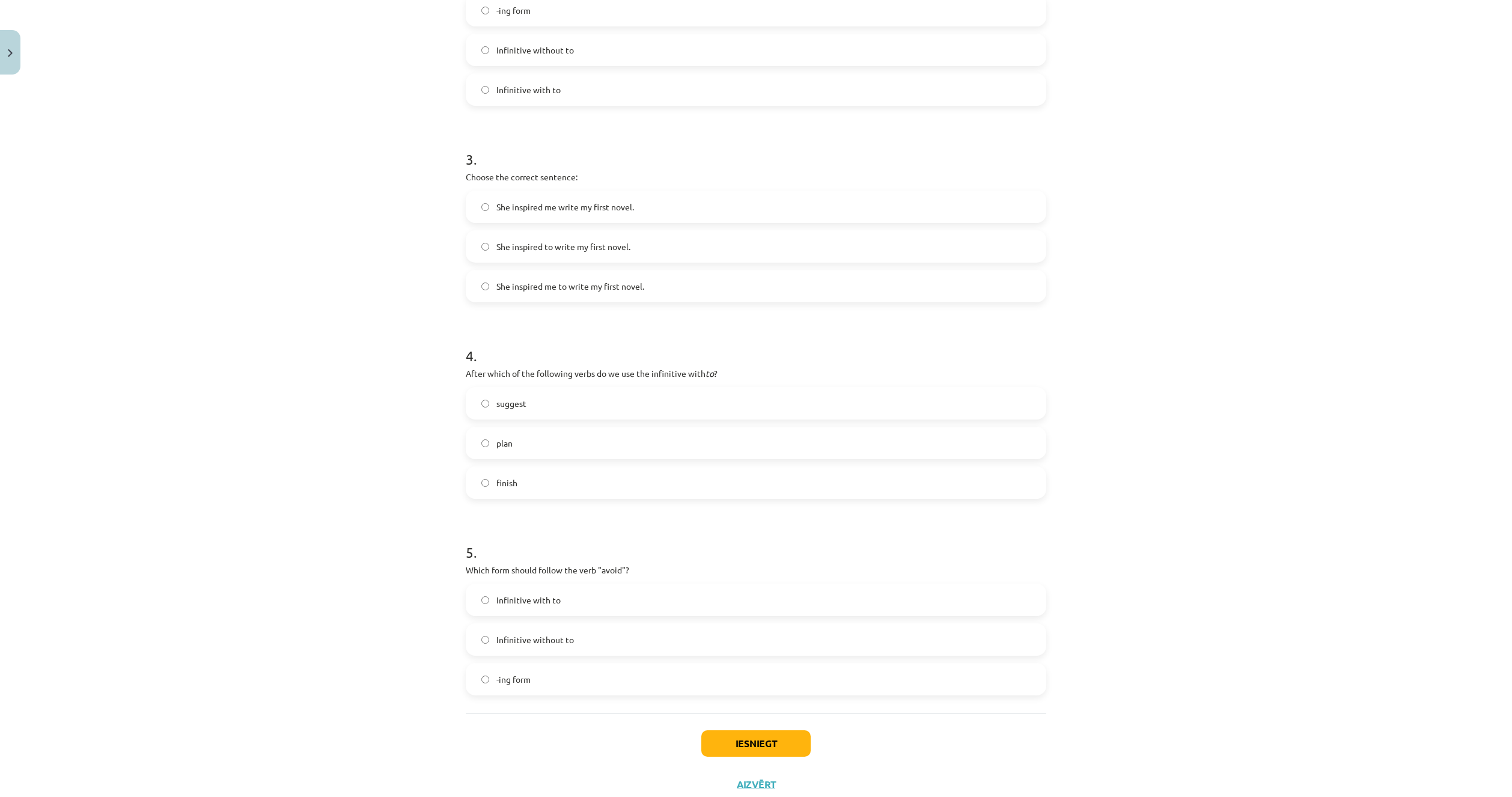
scroll to position [540, 0]
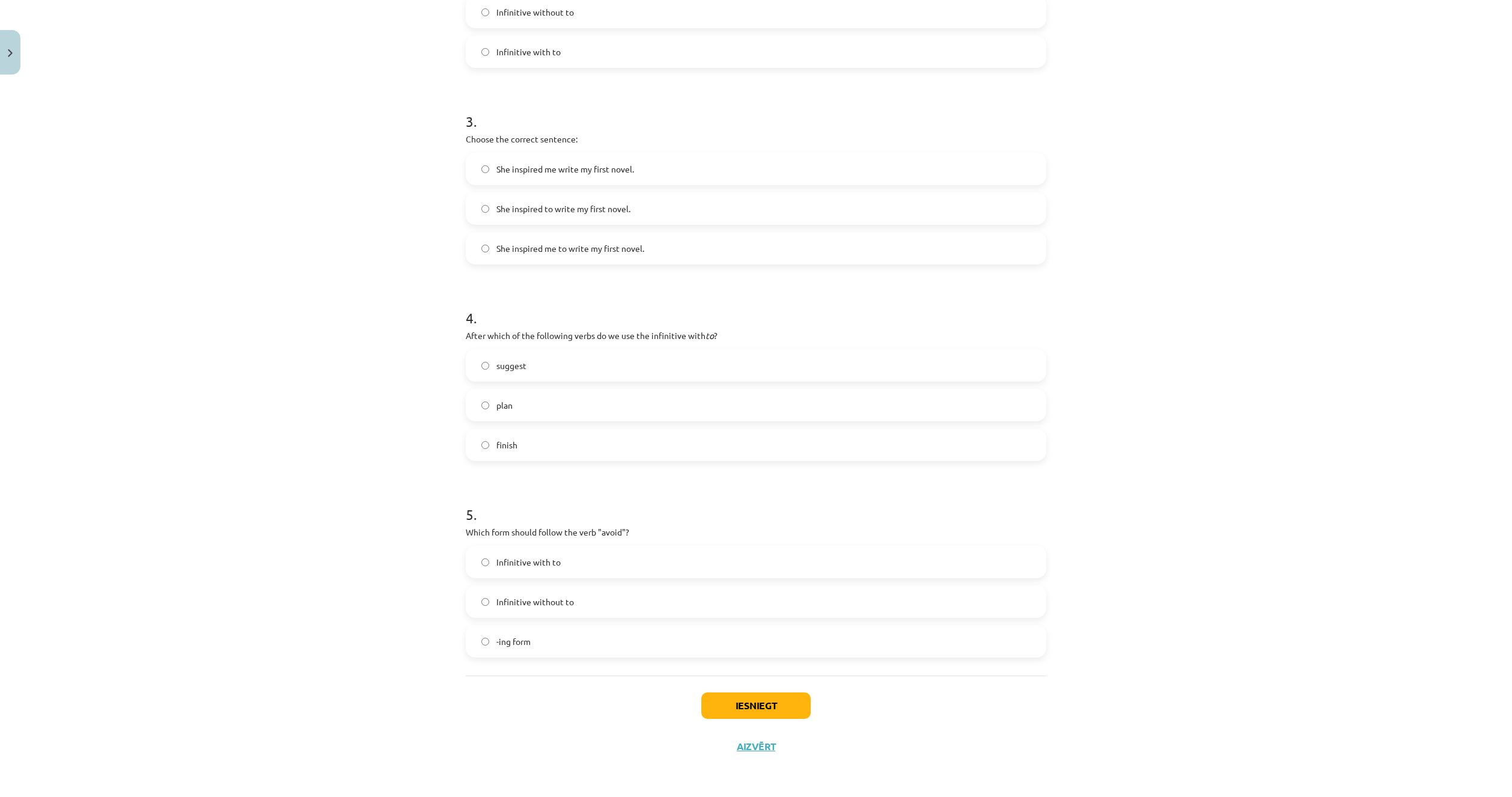
click at [541, 410] on label "plan" at bounding box center [756, 405] width 578 height 30
click at [529, 650] on label "-ing form" at bounding box center [756, 641] width 578 height 30
click at [726, 714] on button "Iesniegt" at bounding box center [756, 705] width 109 height 27
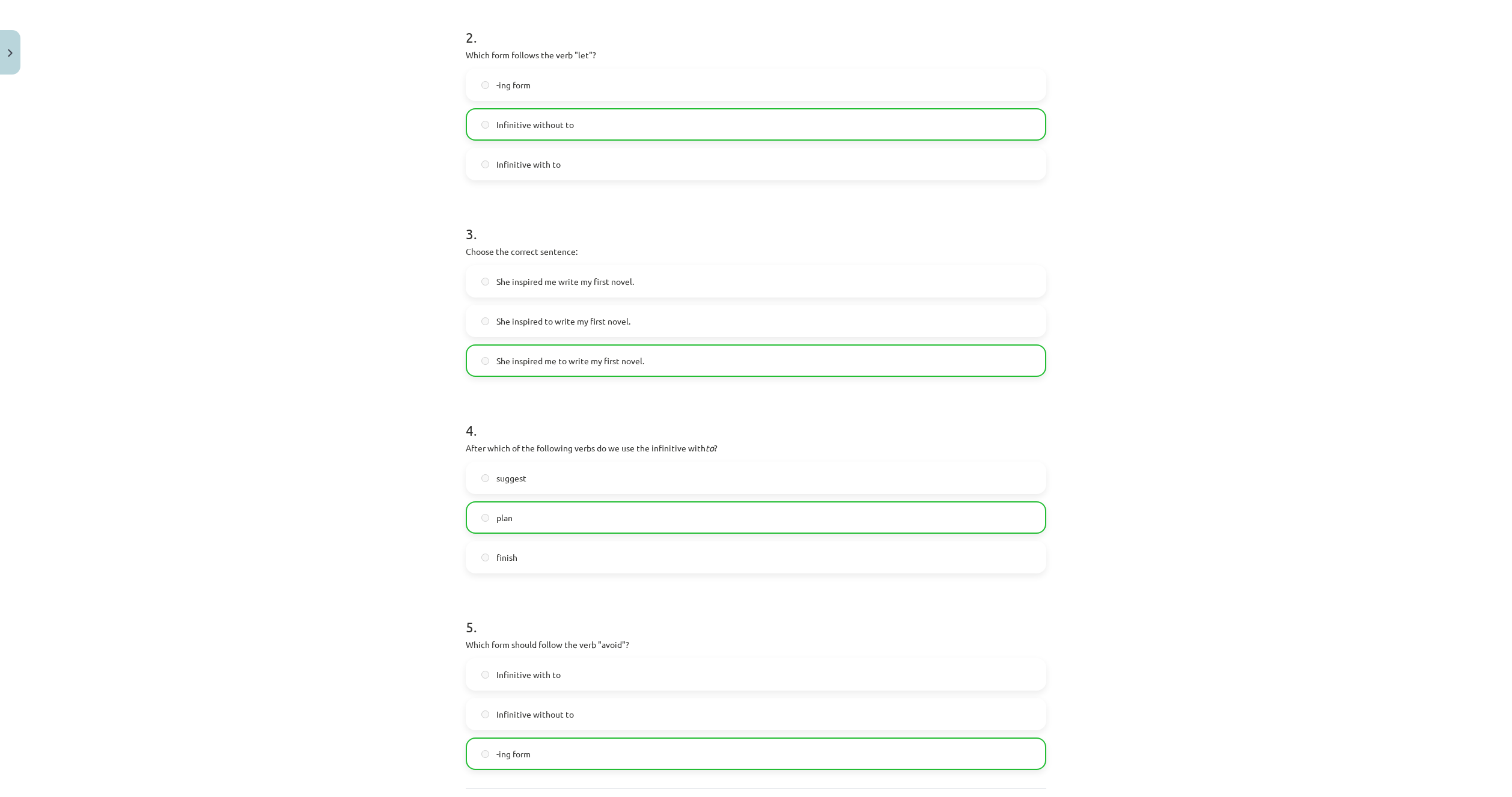
scroll to position [578, 0]
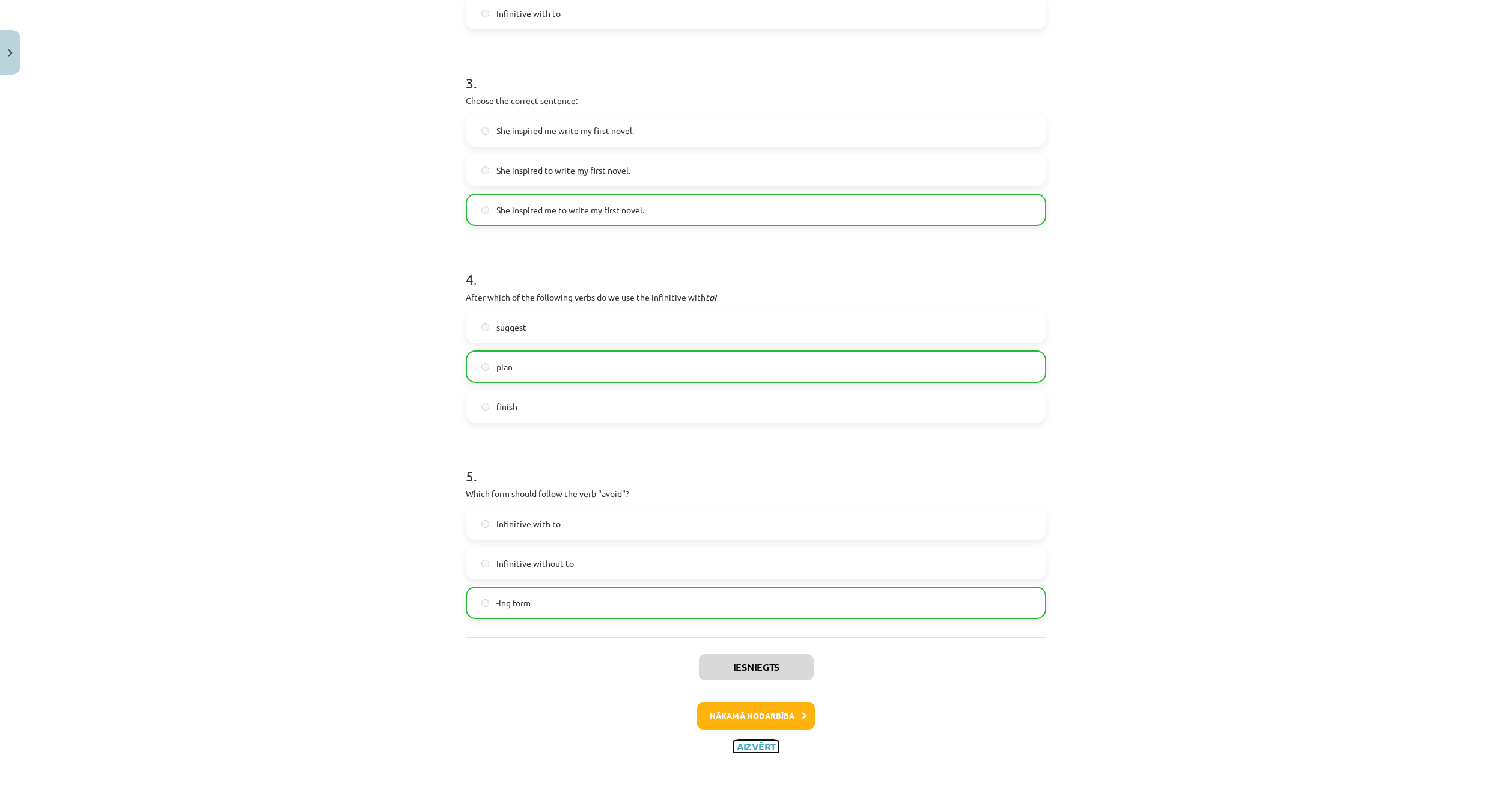
click at [740, 746] on button "Aizvērt" at bounding box center [756, 746] width 46 height 12
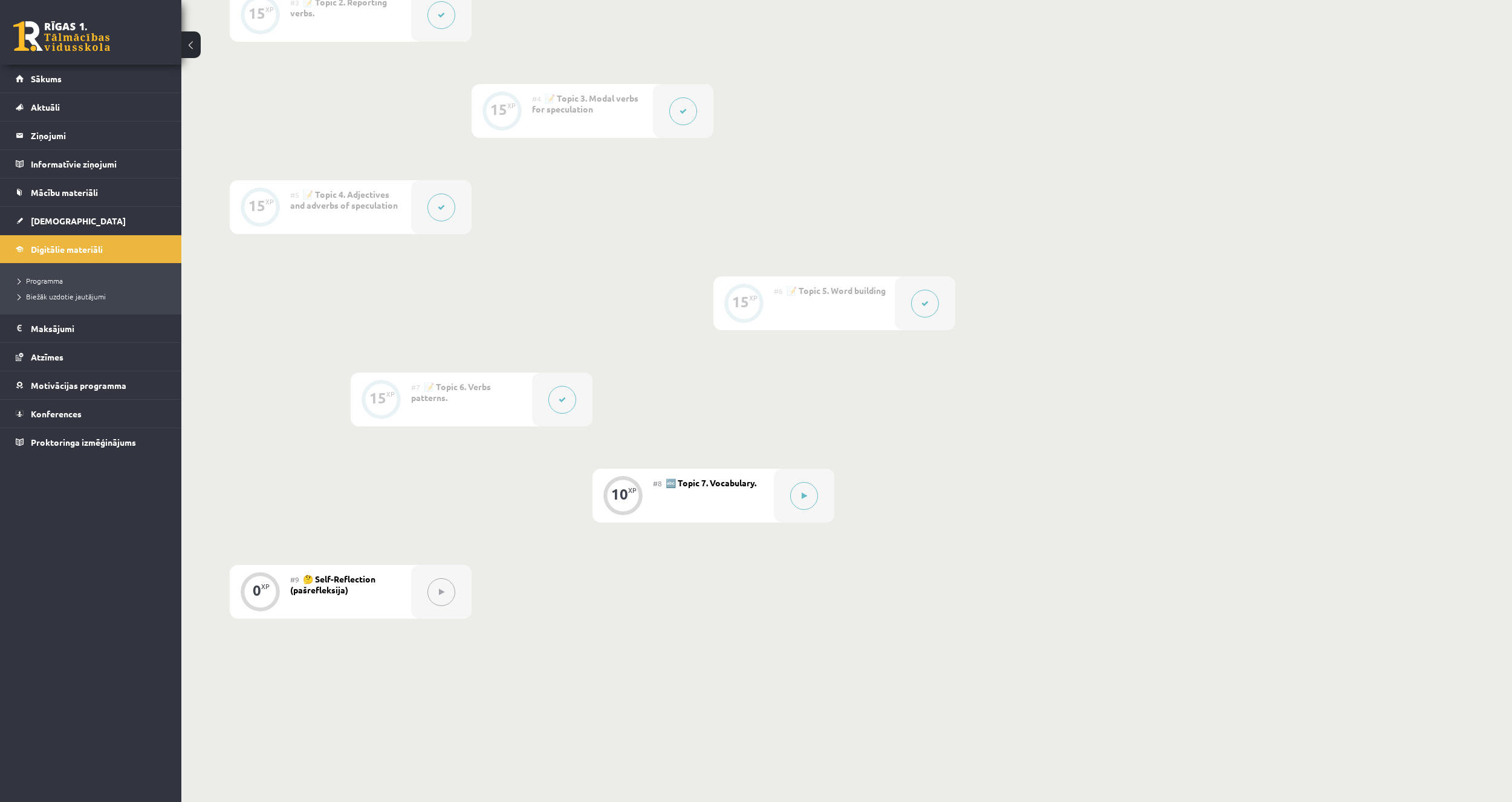
scroll to position [574, 0]
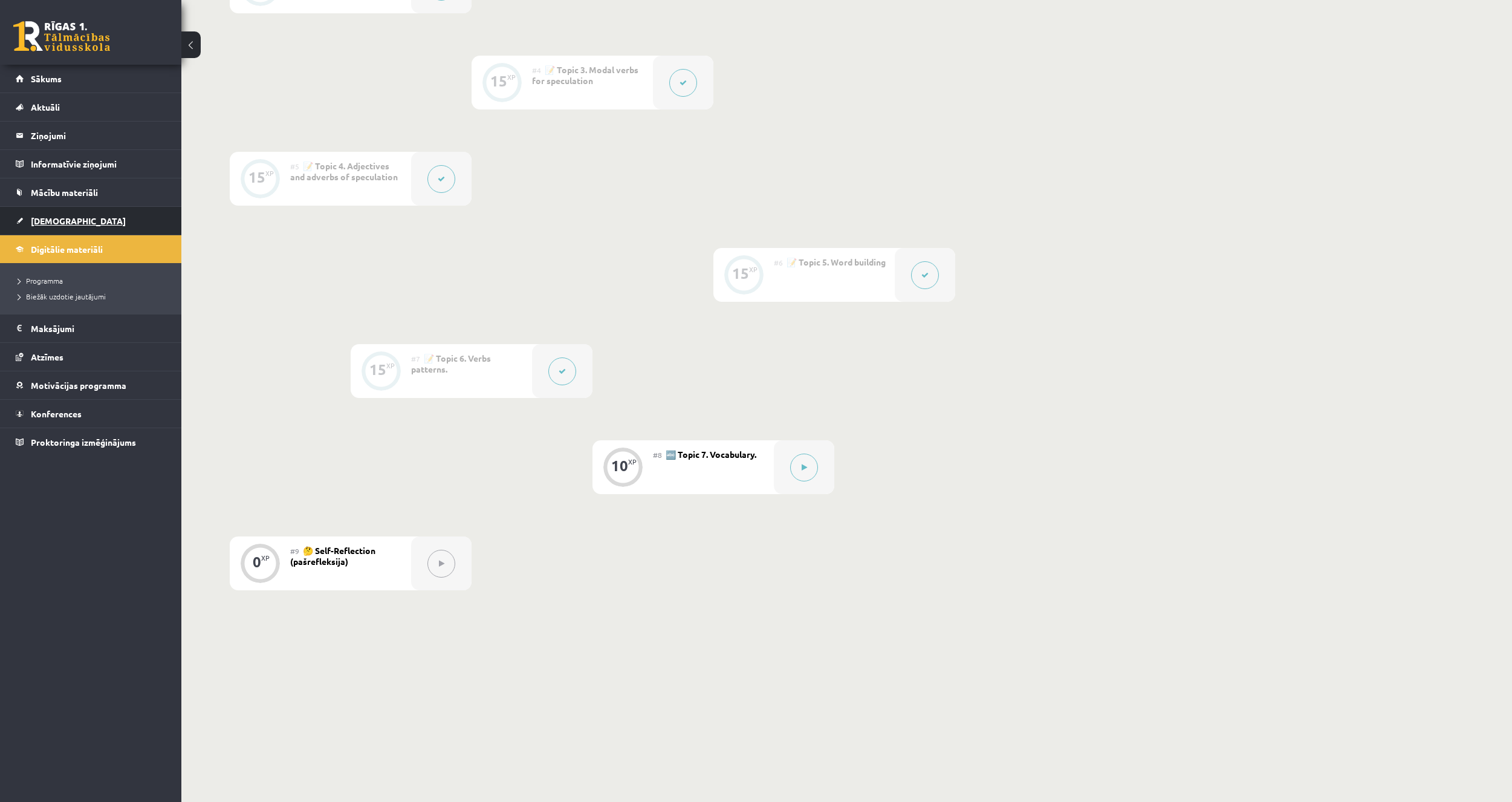
click at [64, 224] on span "[DEMOGRAPHIC_DATA]" at bounding box center [78, 220] width 95 height 11
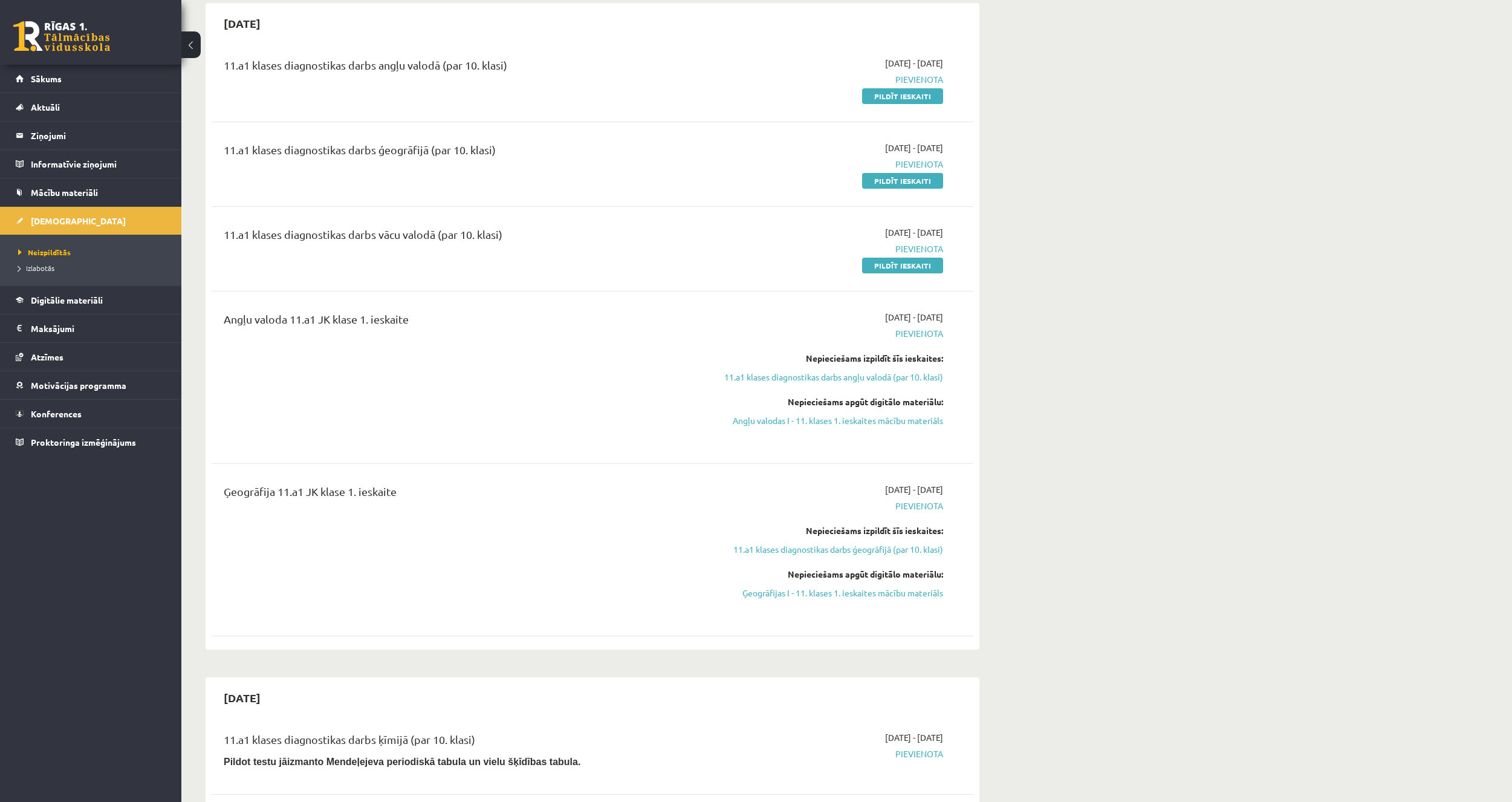
scroll to position [121, 0]
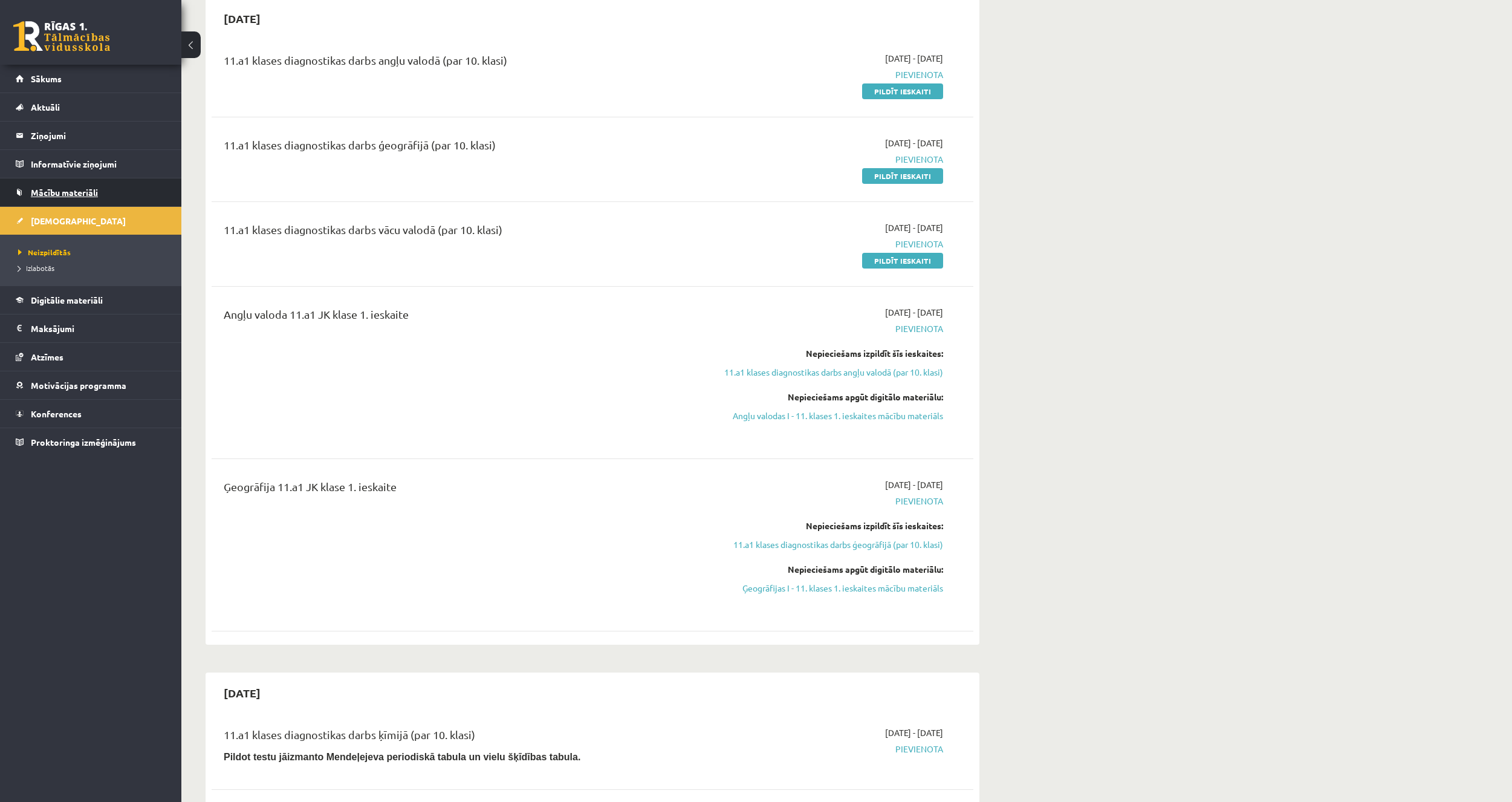
click at [113, 197] on link "Mācību materiāli" at bounding box center [91, 192] width 151 height 28
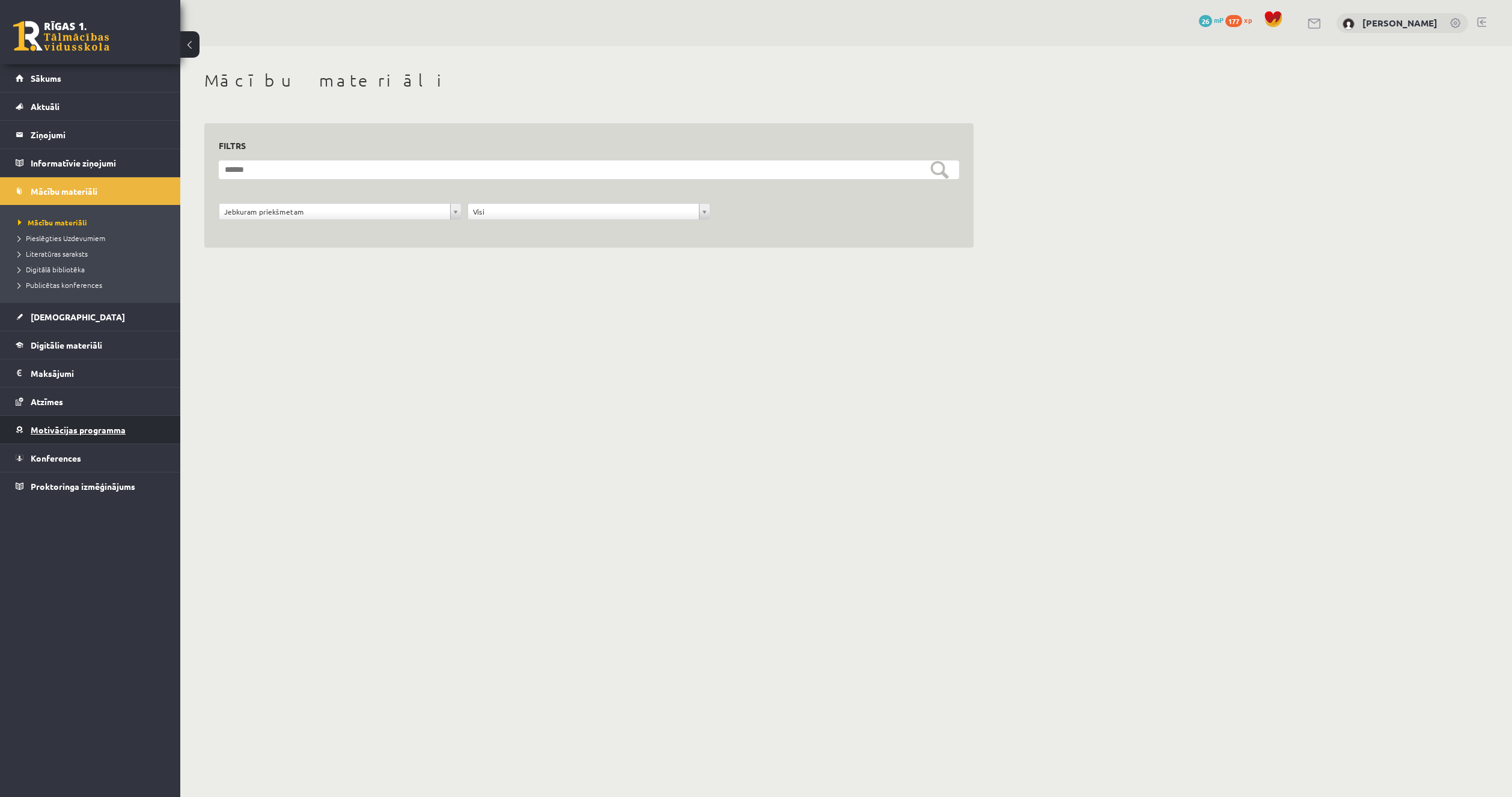
click at [70, 432] on span "Motivācijas programma" at bounding box center [78, 429] width 95 height 11
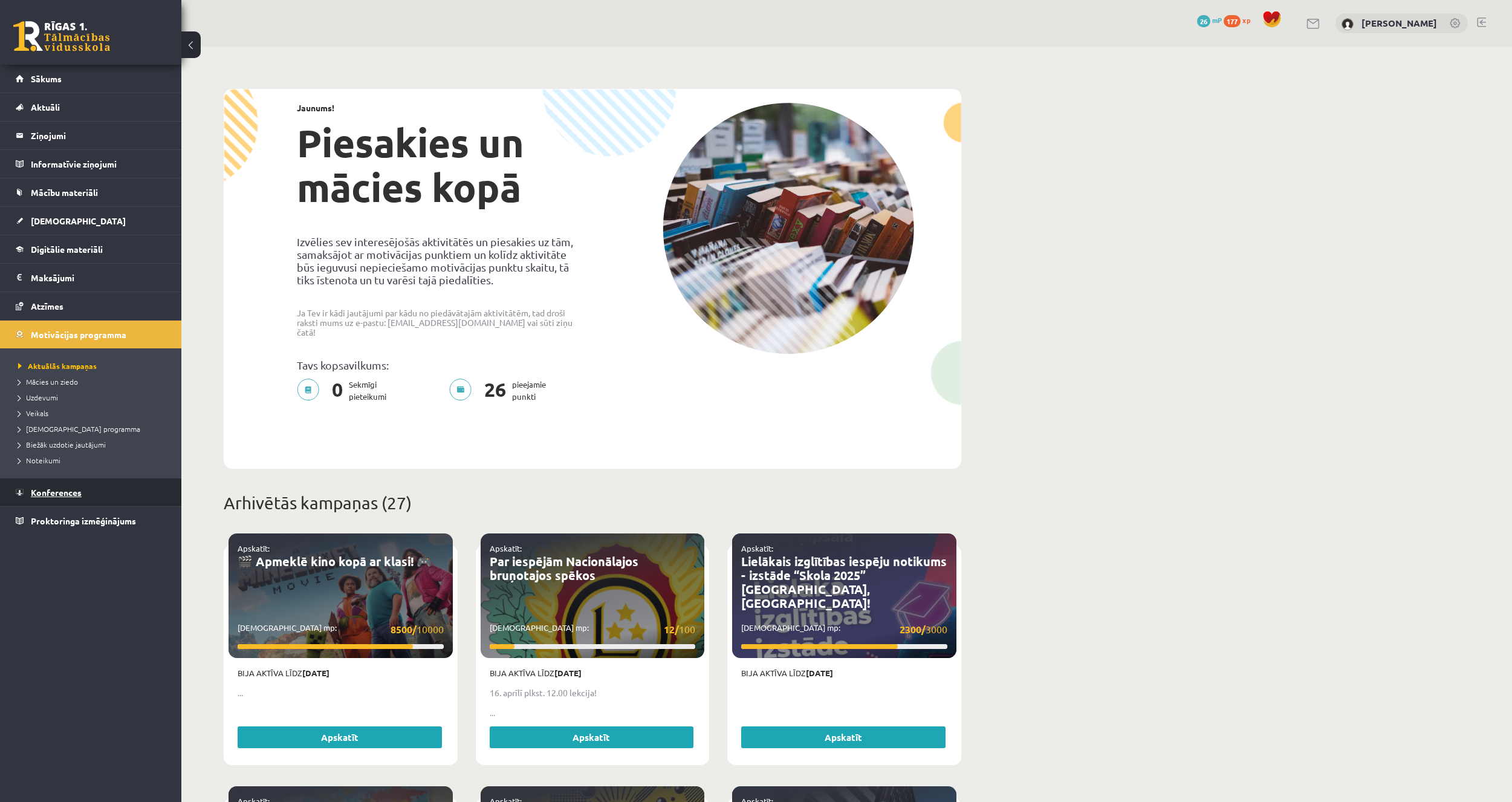
click at [75, 489] on span "Konferences" at bounding box center [56, 492] width 51 height 11
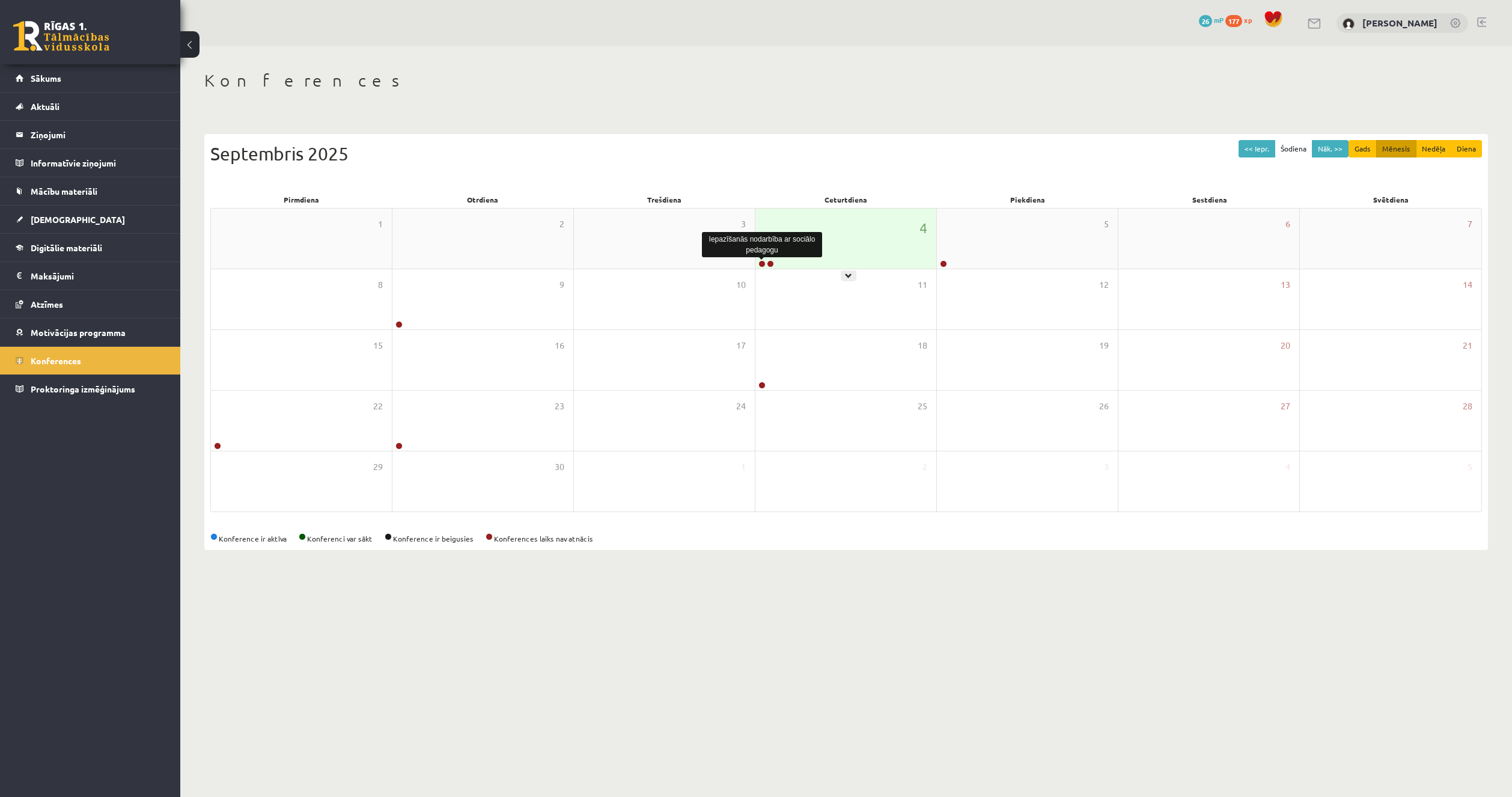
click at [762, 264] on link at bounding box center [762, 264] width 7 height 7
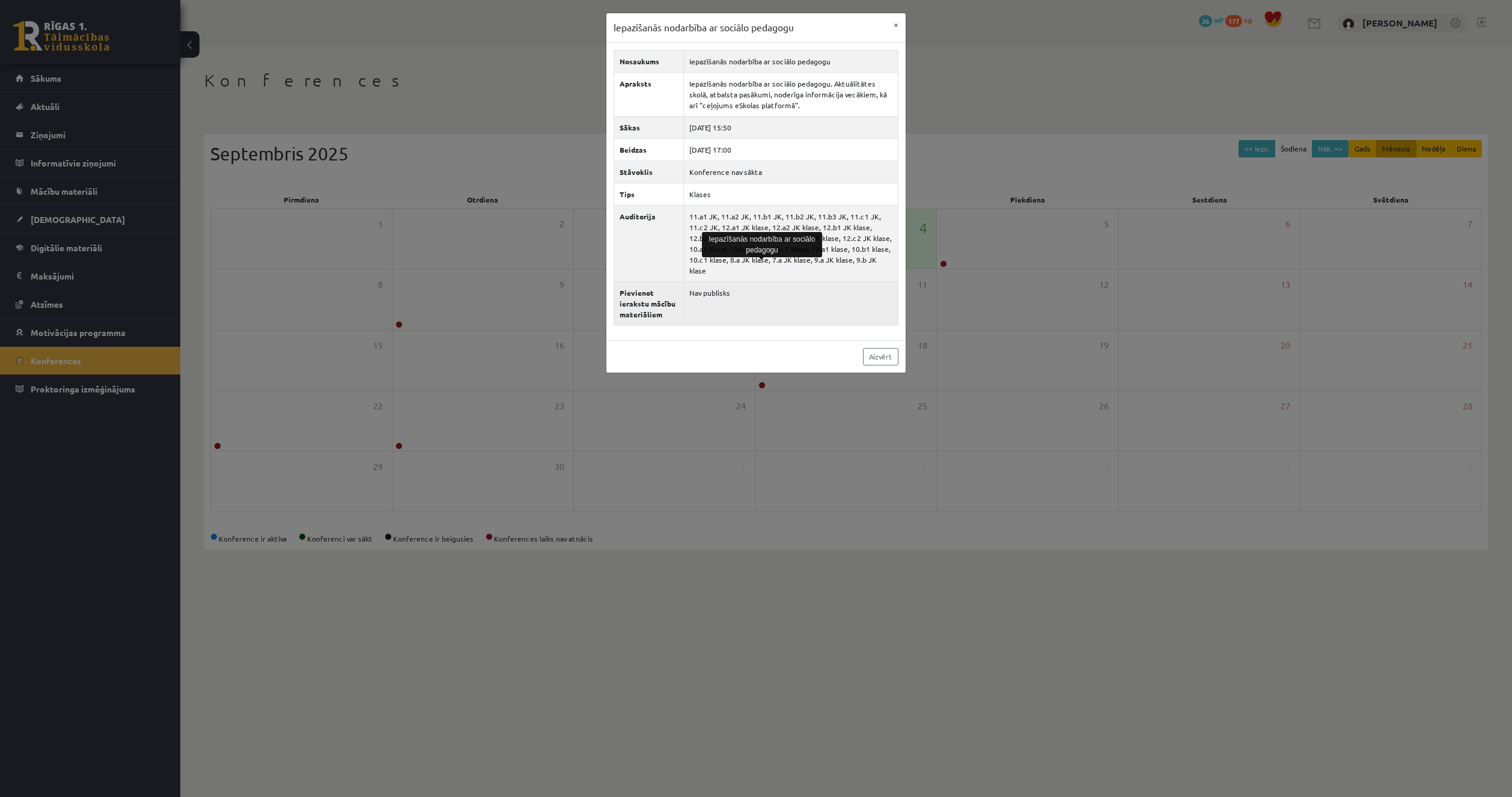
click at [822, 281] on td "Nav publisks" at bounding box center [791, 303] width 214 height 44
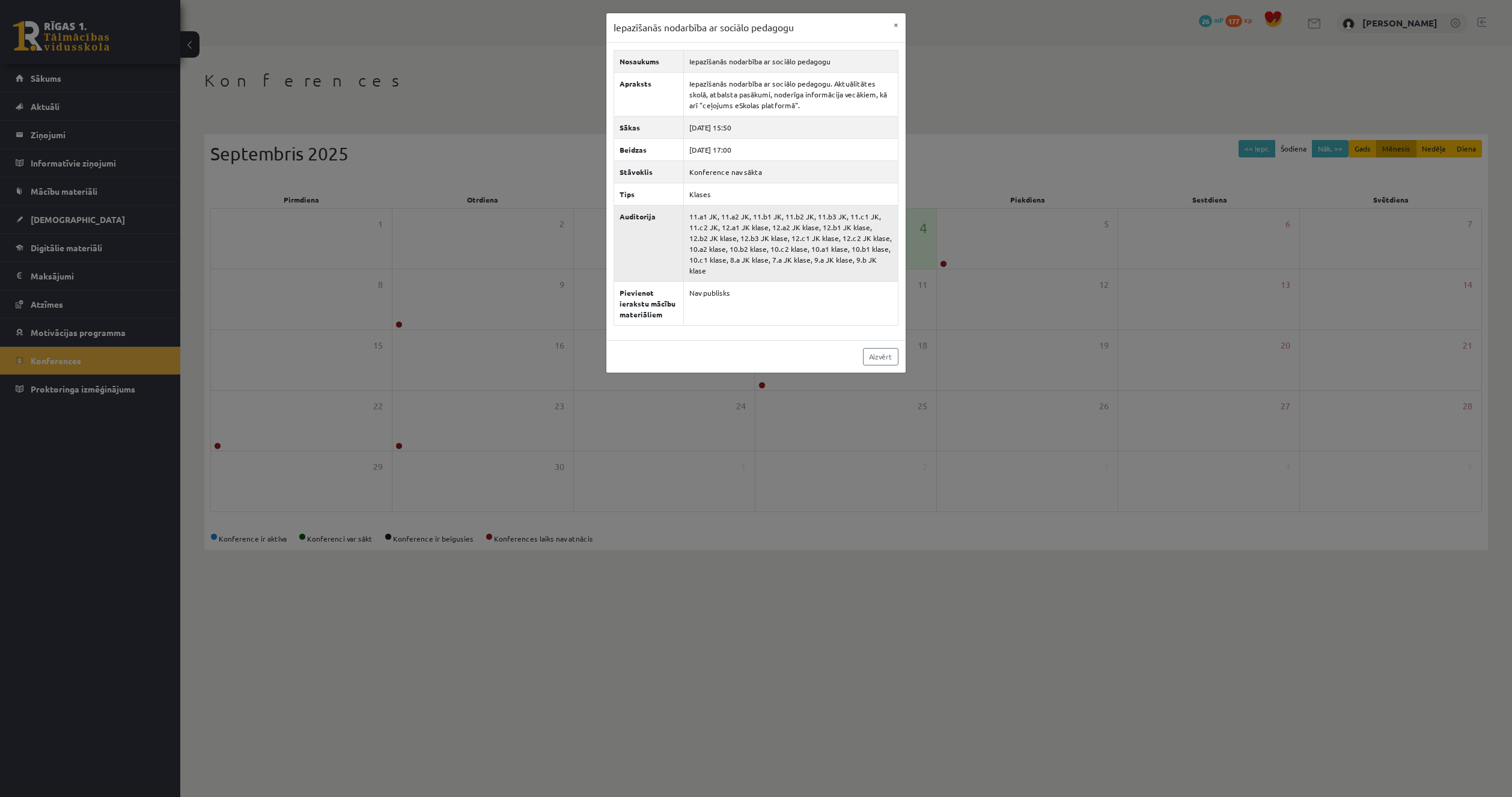
drag, startPoint x: 872, startPoint y: 260, endPoint x: 674, endPoint y: 213, distance: 203.5
click at [674, 213] on tr "Auditorija 11.a1 JK, 11.a2 JK, 11.b1 JK, 11.b2 JK, 11.b3 JK, 11.c1 JK, 11.c2 JK…" at bounding box center [757, 243] width 285 height 76
click at [856, 260] on td "11.a1 JK, 11.a2 JK, 11.b1 JK, 11.b2 JK, 11.b3 JK, 11.c1 JK, 11.c2 JK, 12.a1 JK …" at bounding box center [791, 243] width 214 height 76
click at [893, 30] on button "×" at bounding box center [896, 24] width 19 height 23
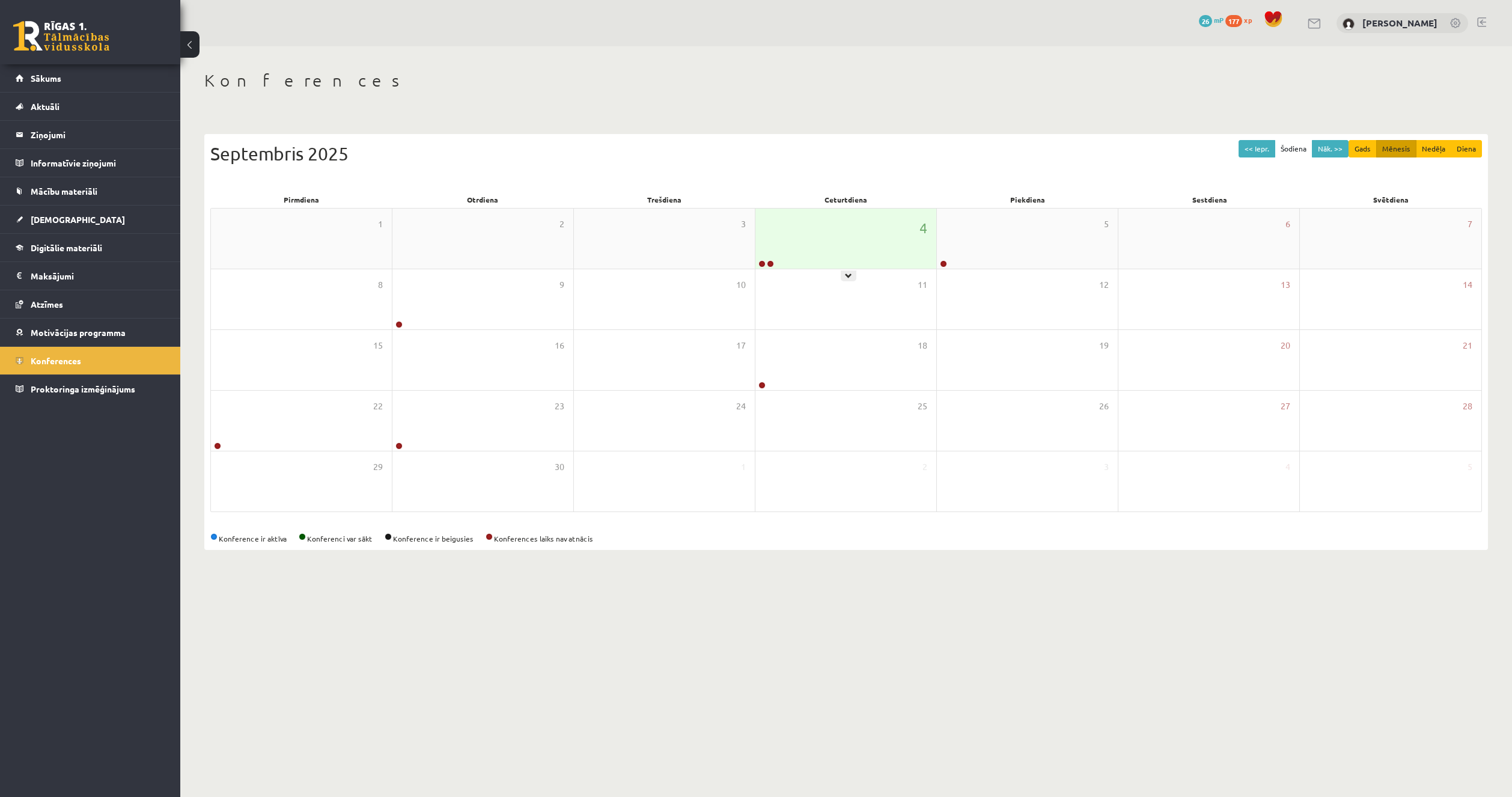
click at [774, 266] on div at bounding box center [765, 265] width 20 height 9
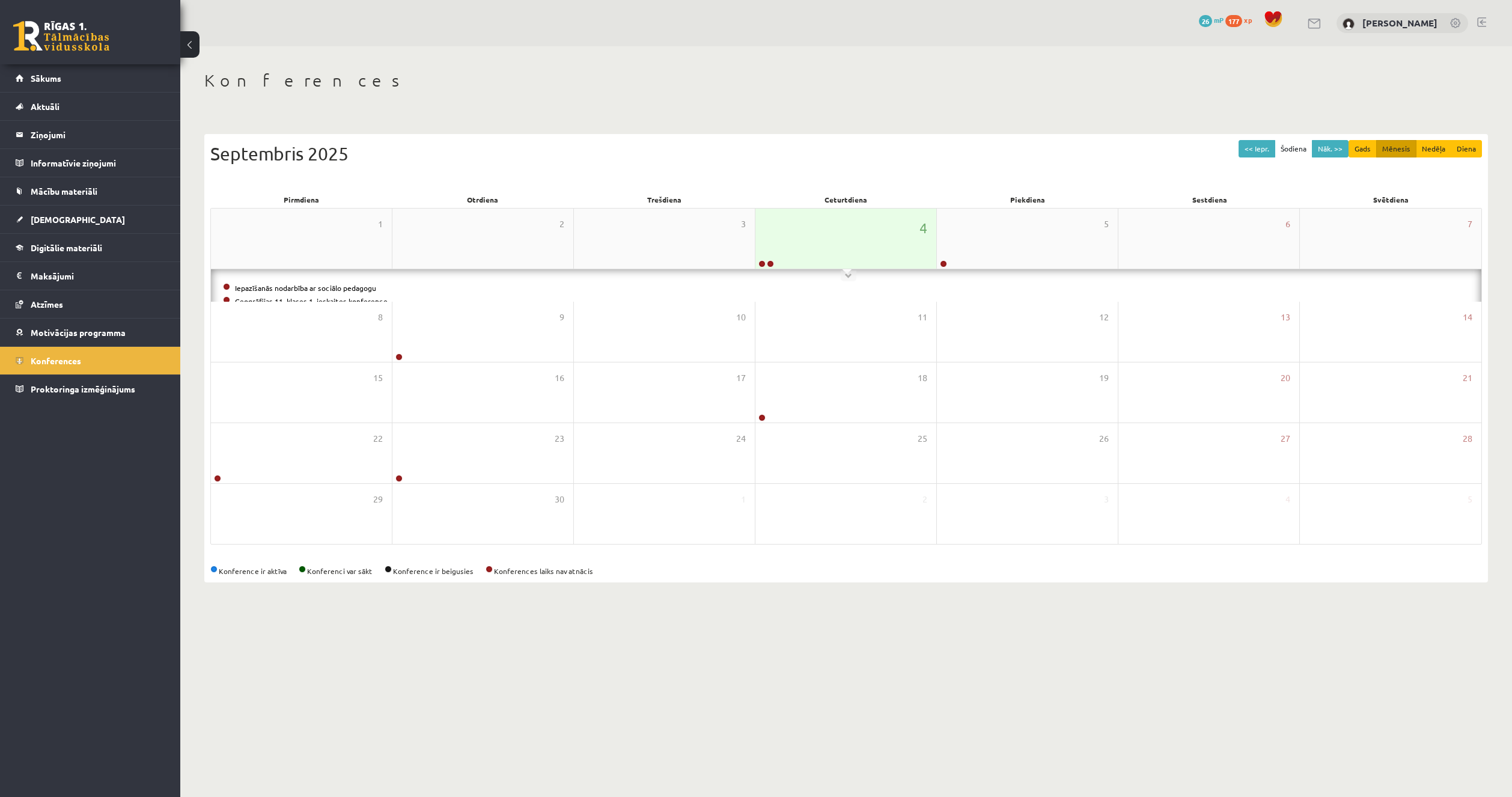
click at [772, 266] on link at bounding box center [770, 264] width 7 height 7
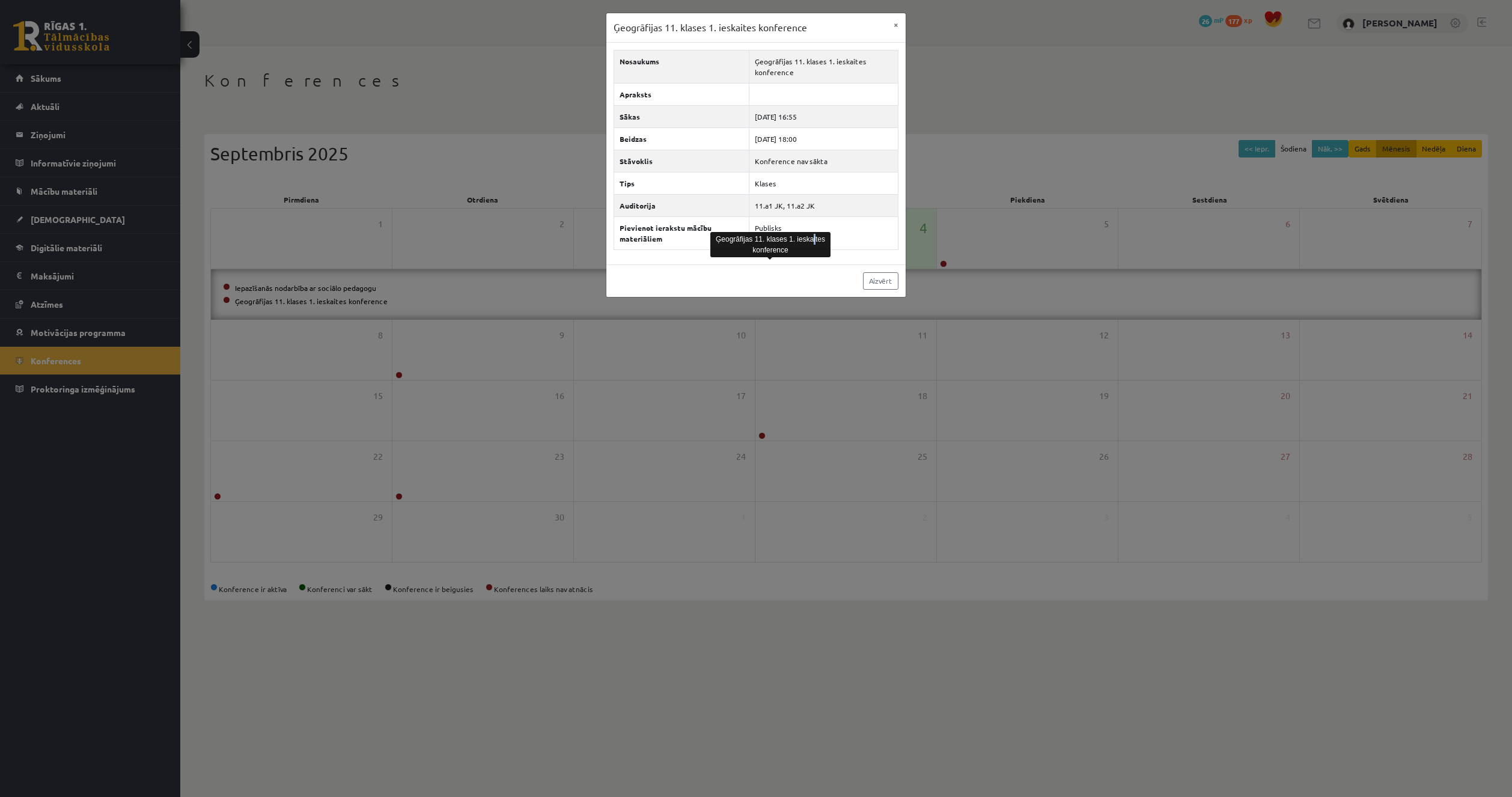
click at [812, 242] on div "Ģeogrāfijas 11. klases 1. ieskaites konference" at bounding box center [770, 244] width 120 height 25
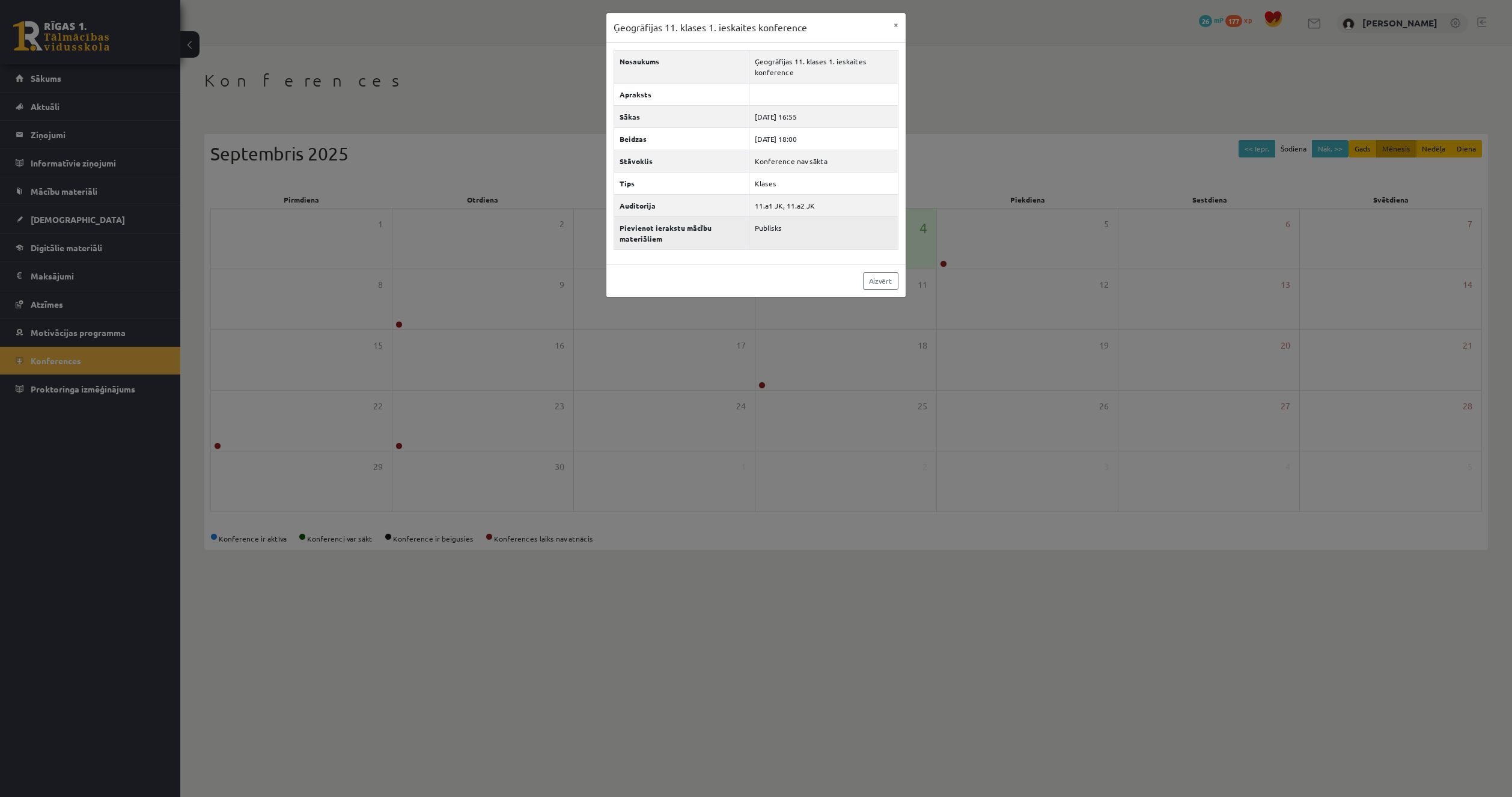
click at [817, 237] on td "Publisks" at bounding box center [824, 232] width 149 height 33
click at [877, 286] on link "Aizvērt" at bounding box center [880, 281] width 35 height 17
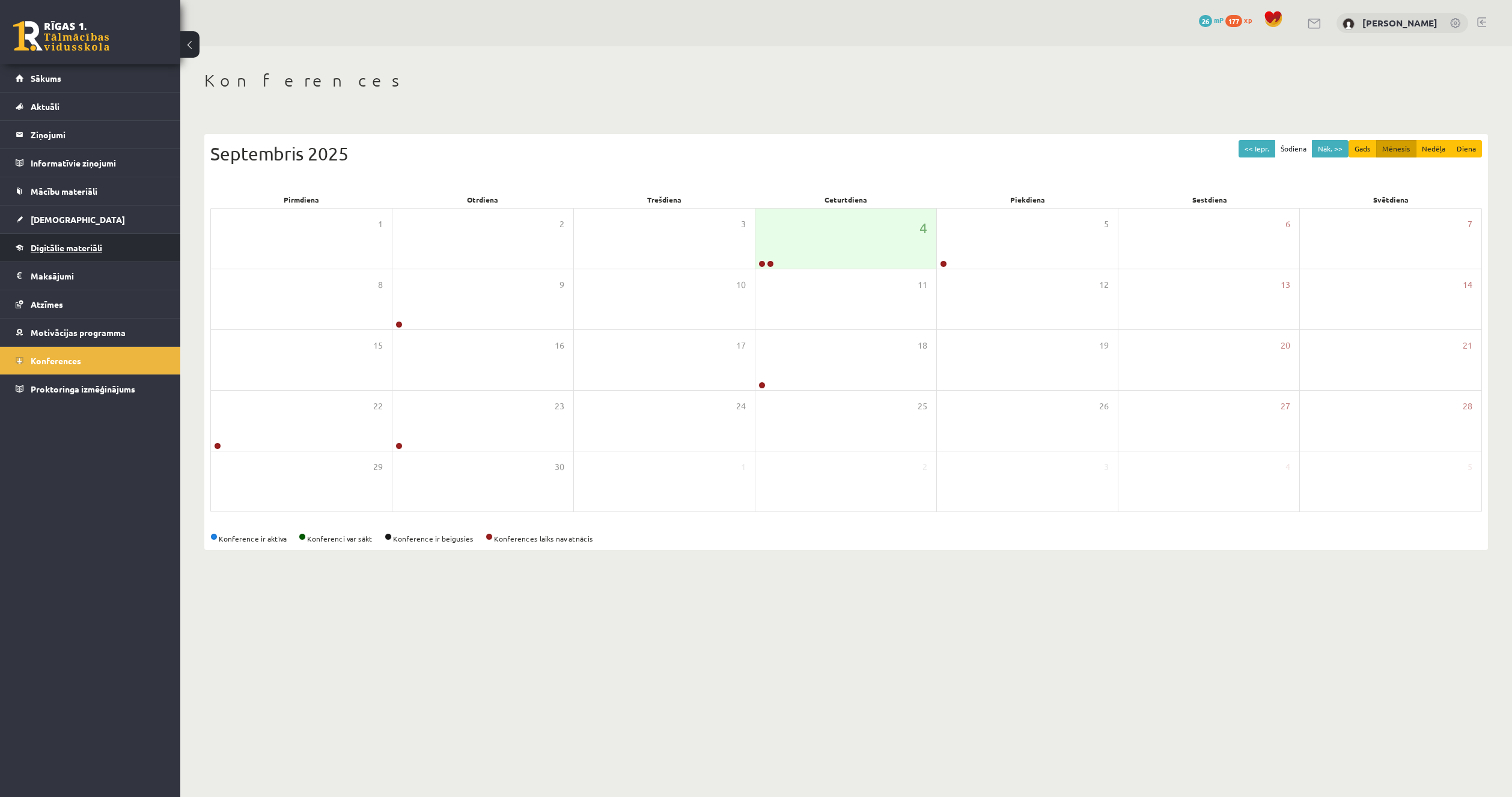
click at [92, 239] on link "Digitālie materiāli" at bounding box center [90, 247] width 150 height 27
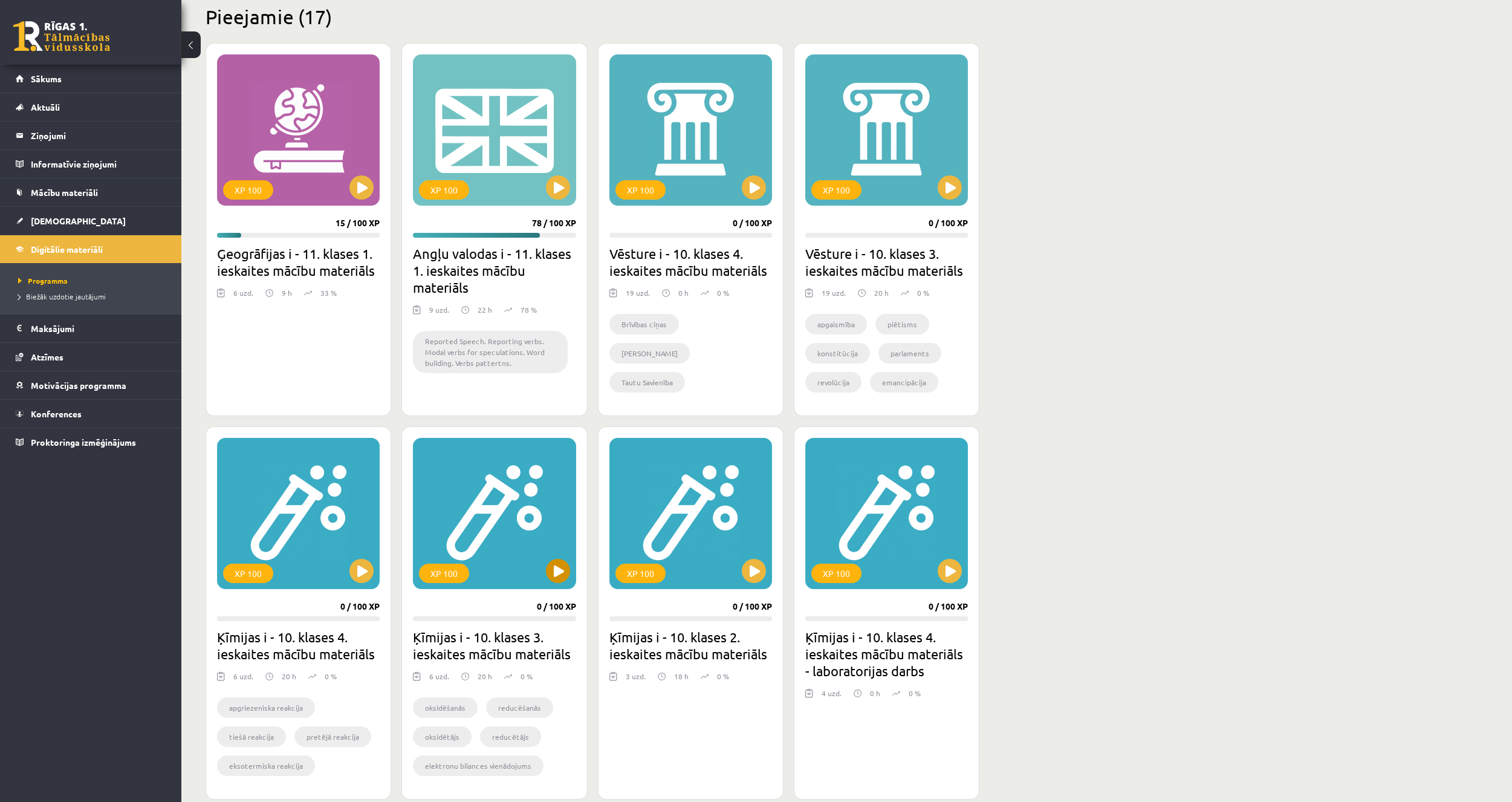
scroll to position [303, 0]
click at [353, 189] on button at bounding box center [361, 187] width 24 height 24
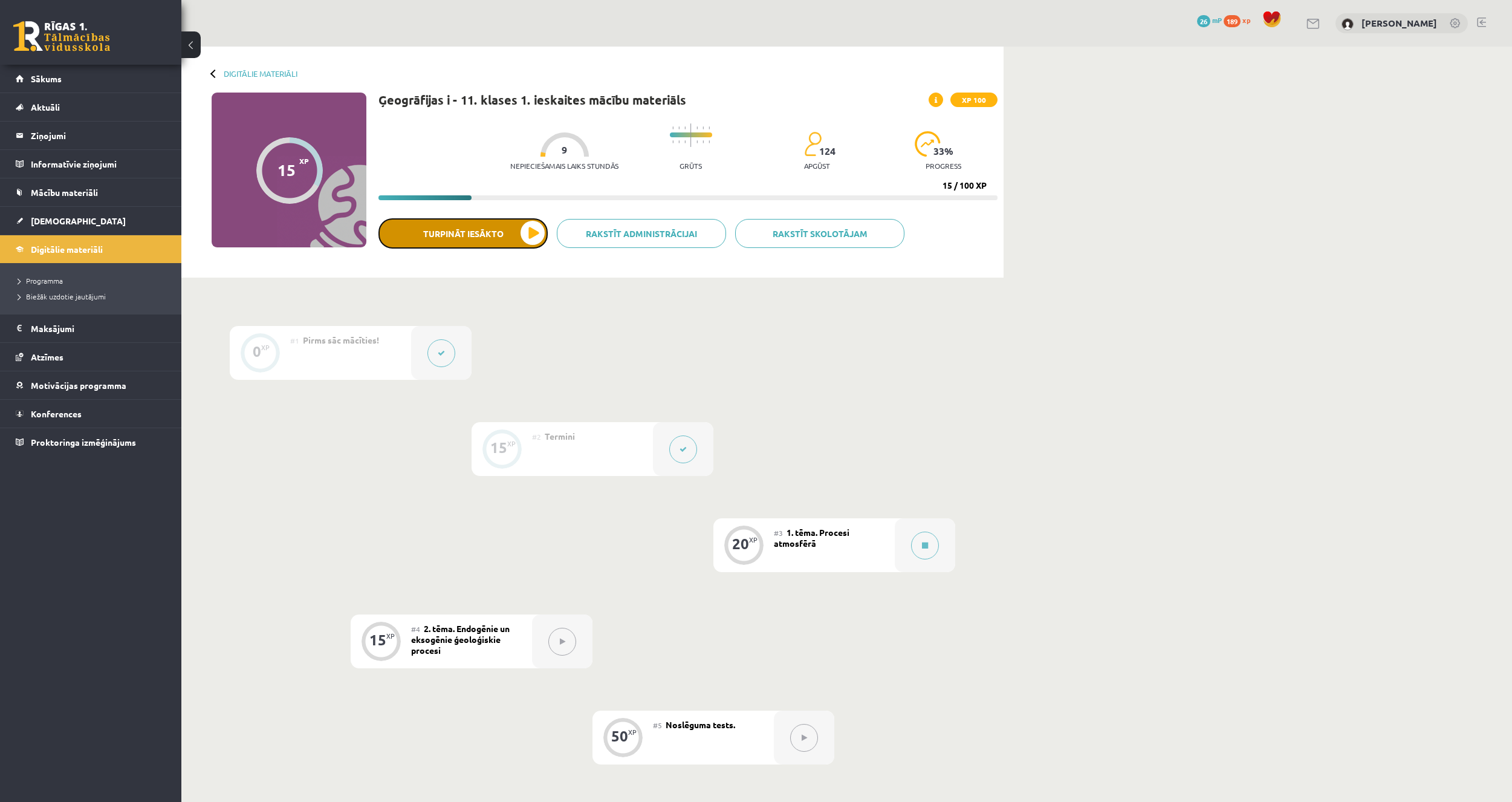
click at [502, 236] on button "Turpināt iesākto" at bounding box center [463, 233] width 169 height 30
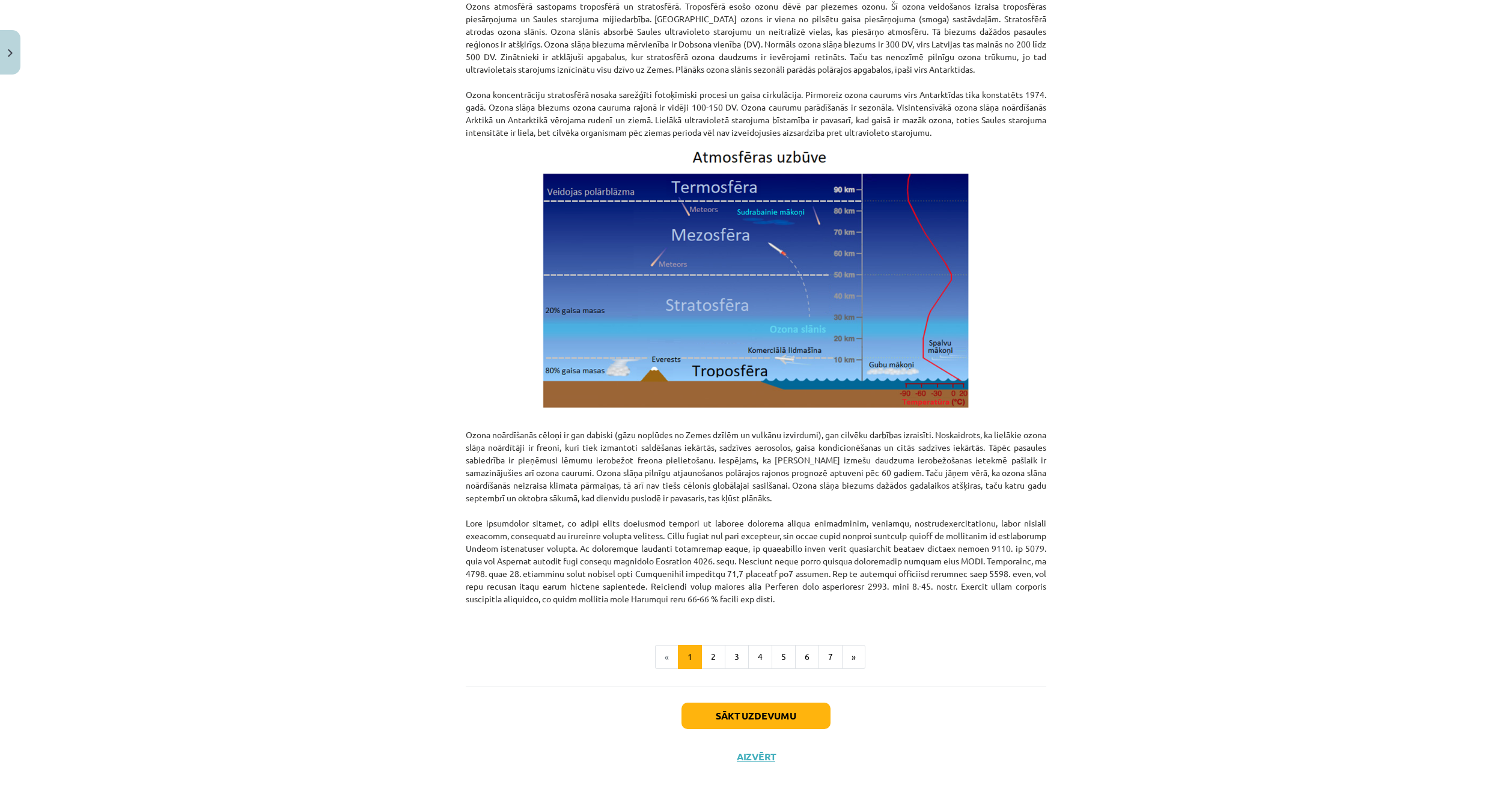
scroll to position [1167, 0]
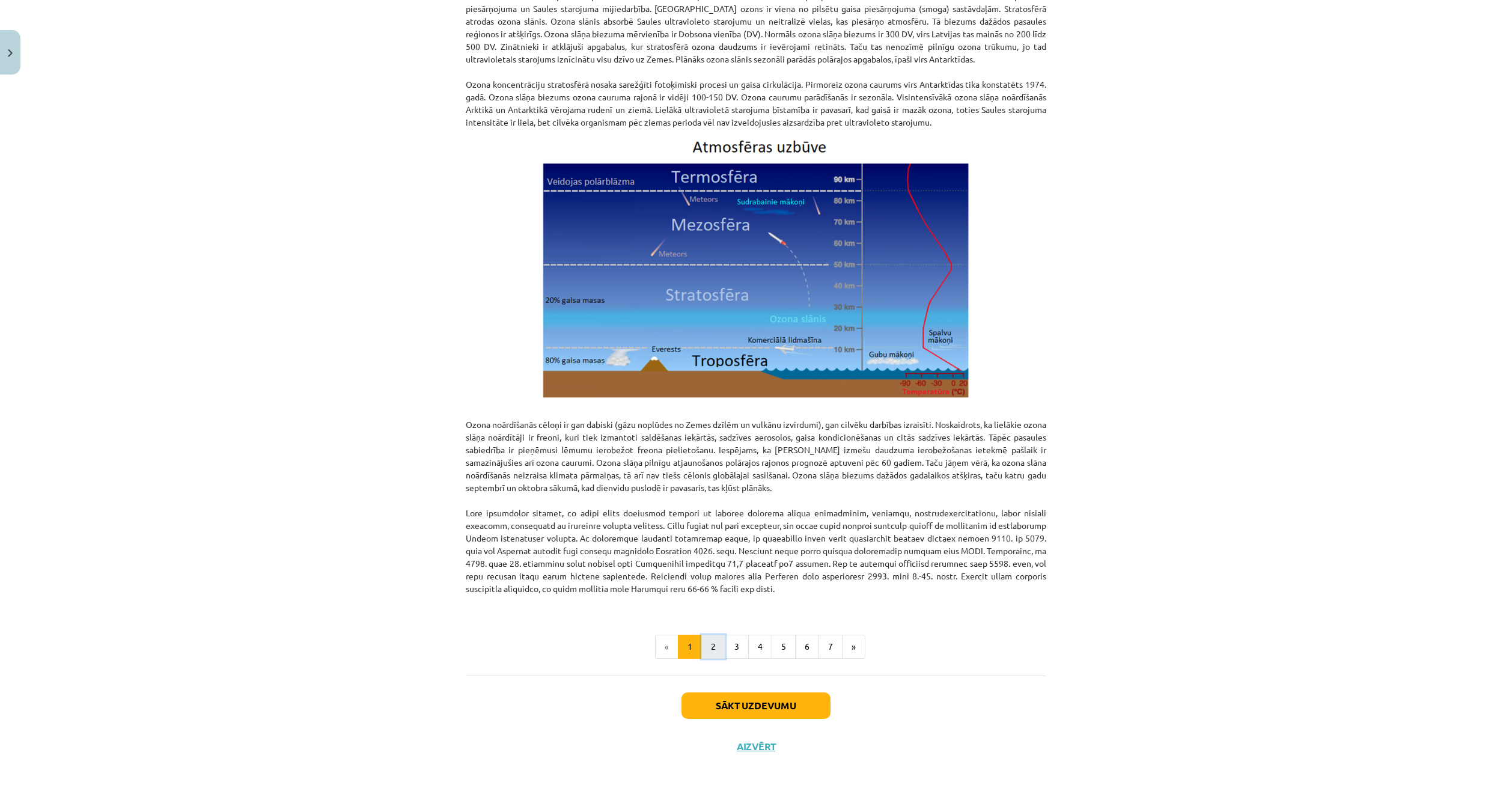
click at [708, 649] on button "2" at bounding box center [713, 646] width 24 height 24
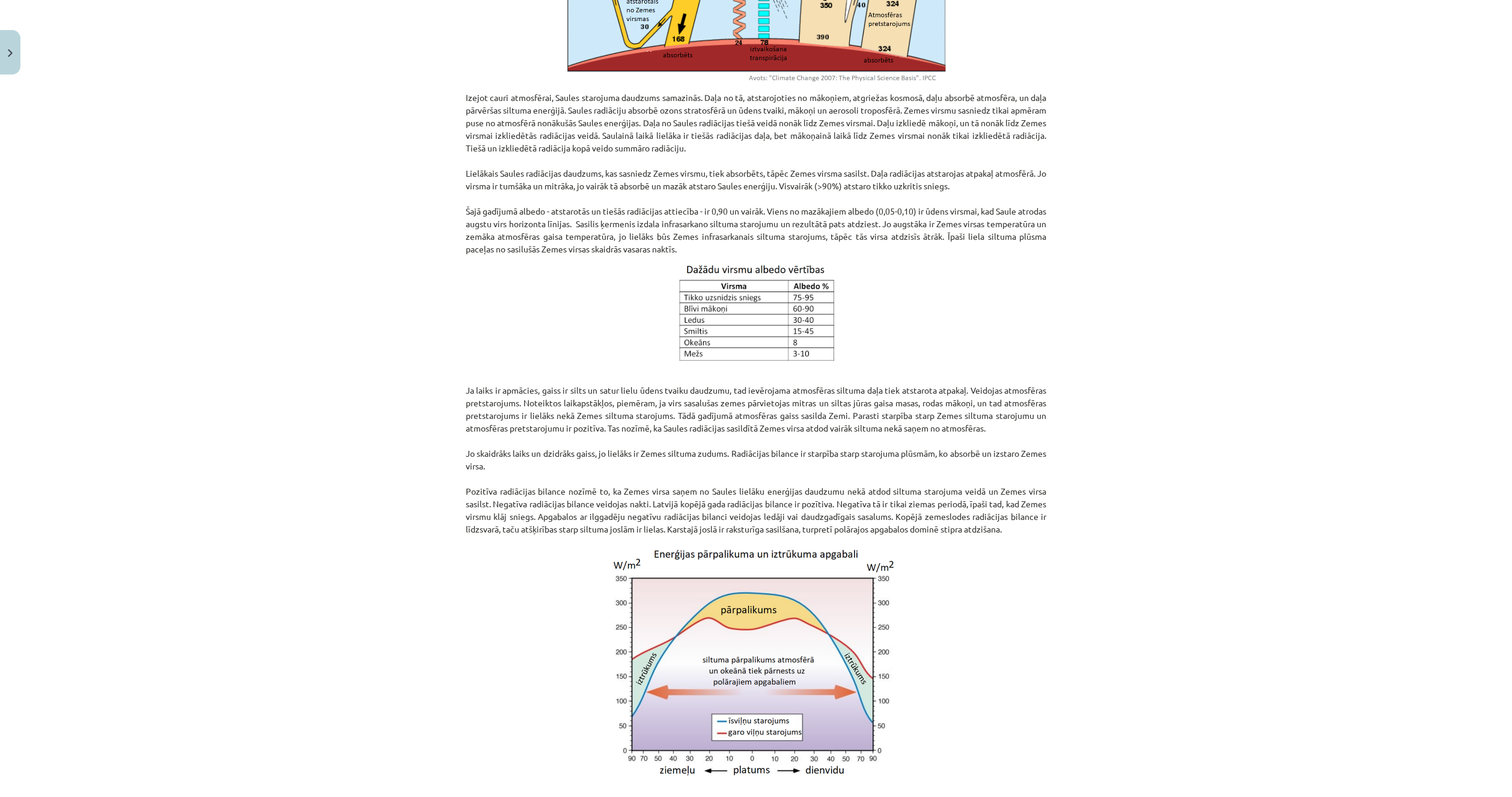
scroll to position [712, 0]
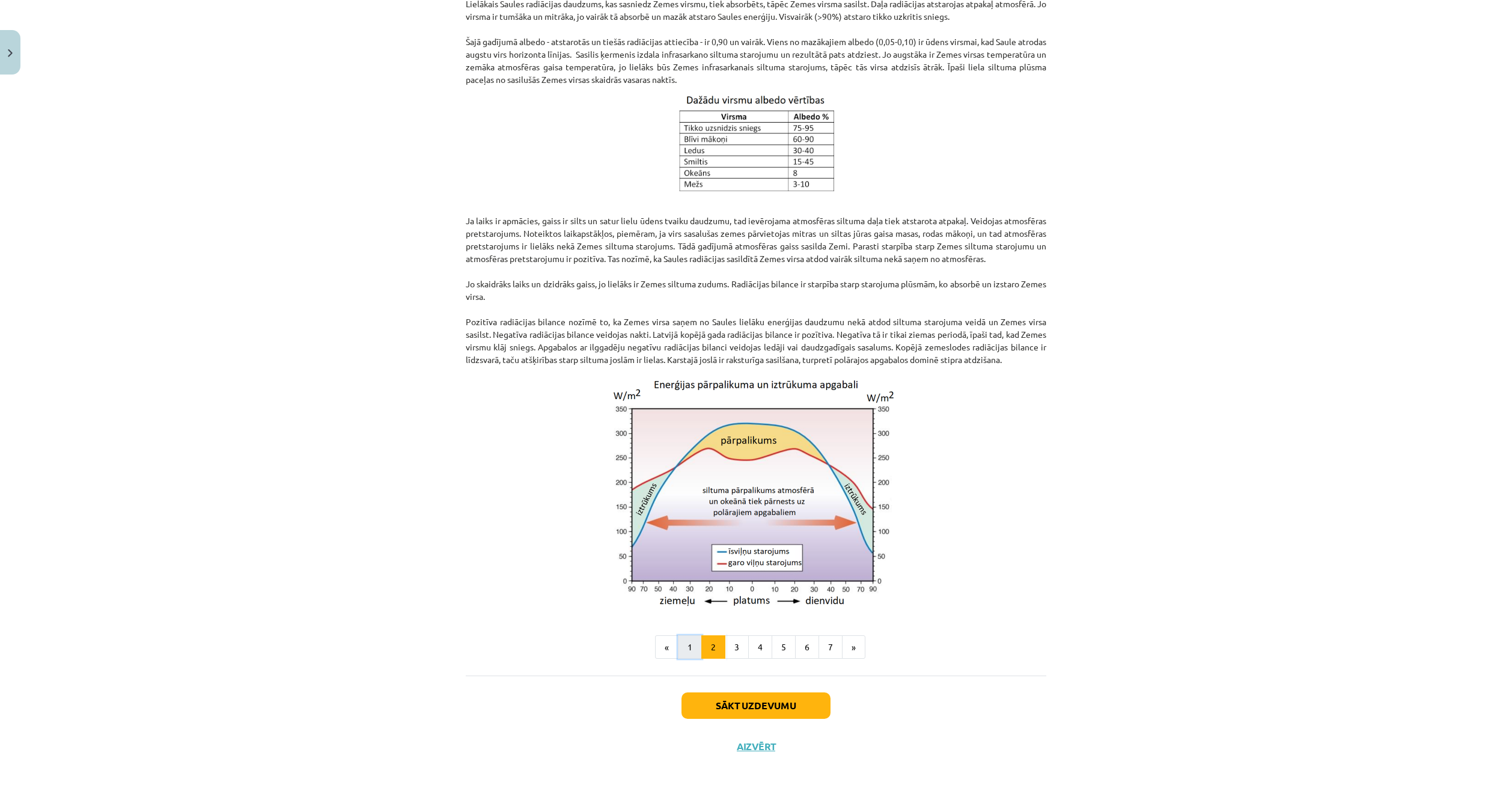
click at [694, 639] on button "1" at bounding box center [690, 647] width 24 height 24
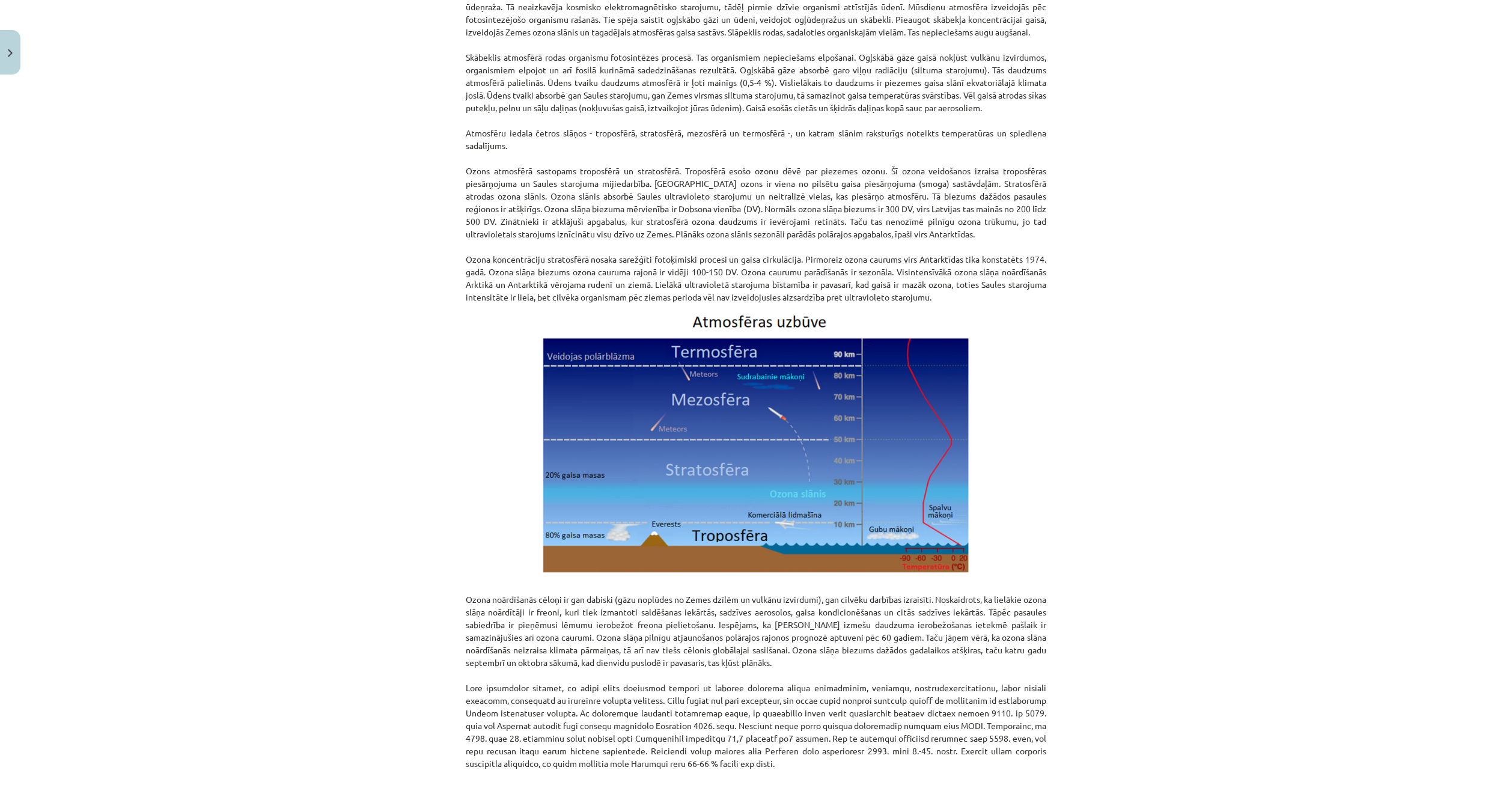
scroll to position [1056, 0]
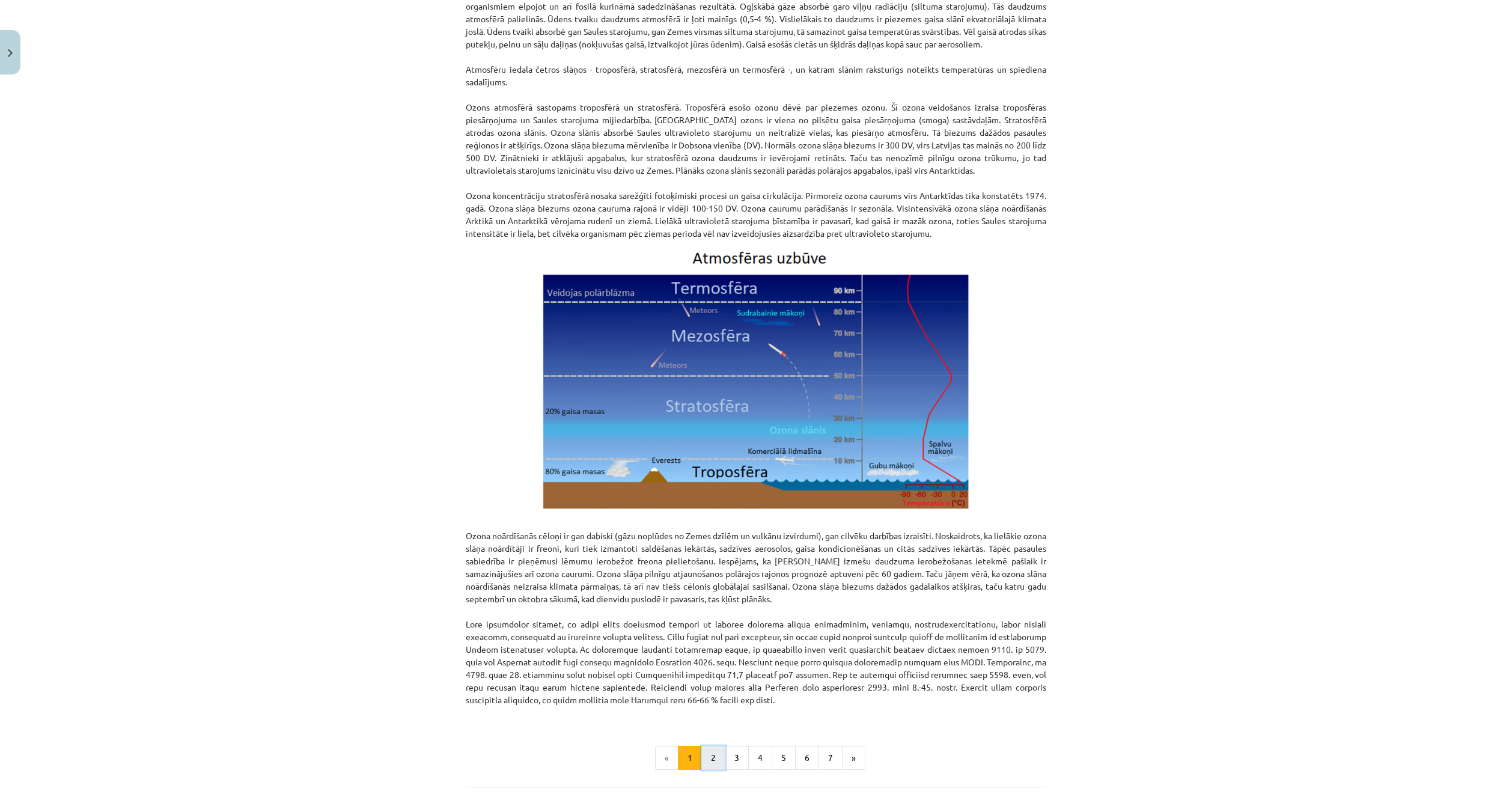
click at [715, 757] on button "2" at bounding box center [713, 757] width 24 height 24
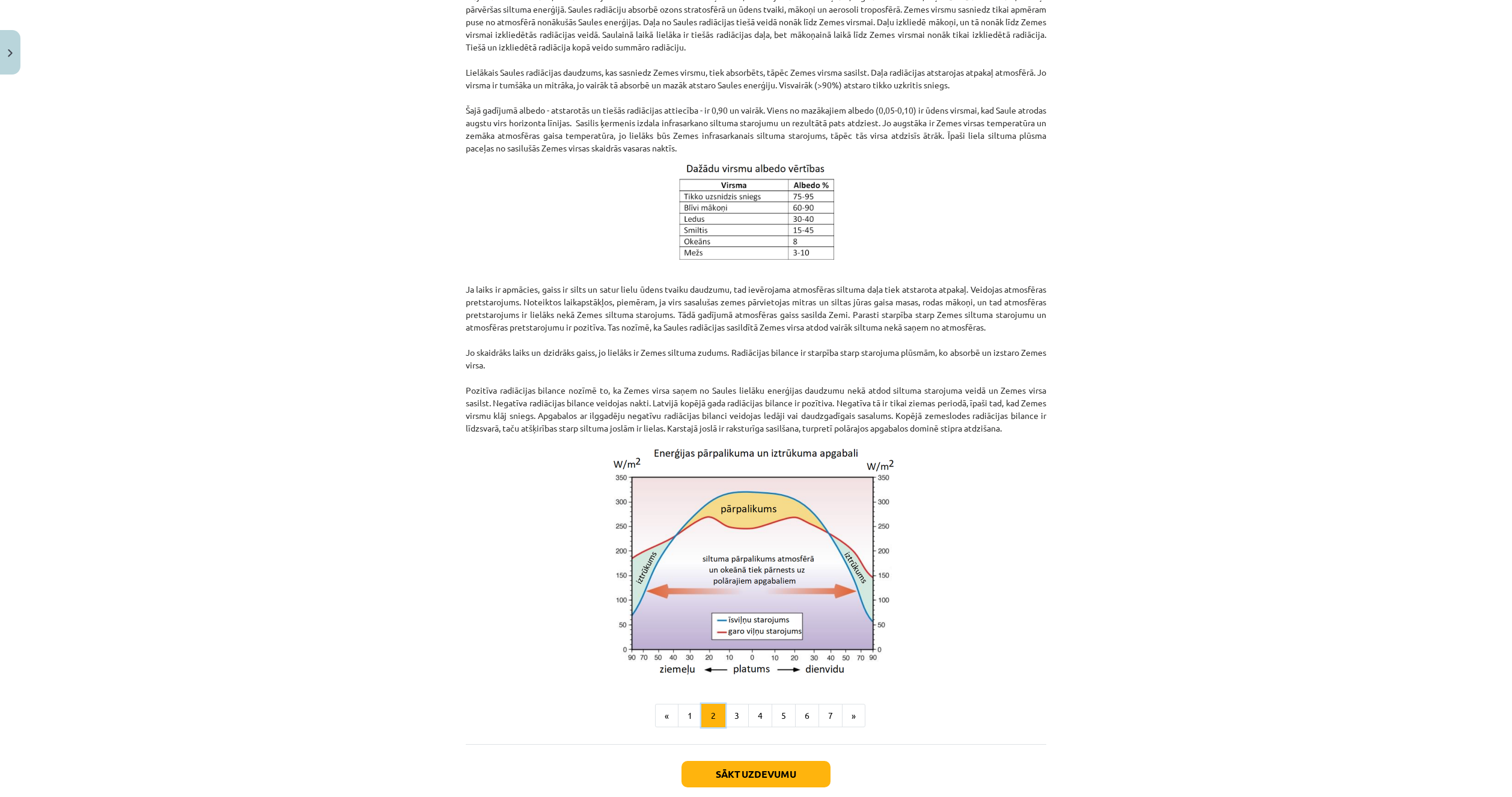
scroll to position [635, 0]
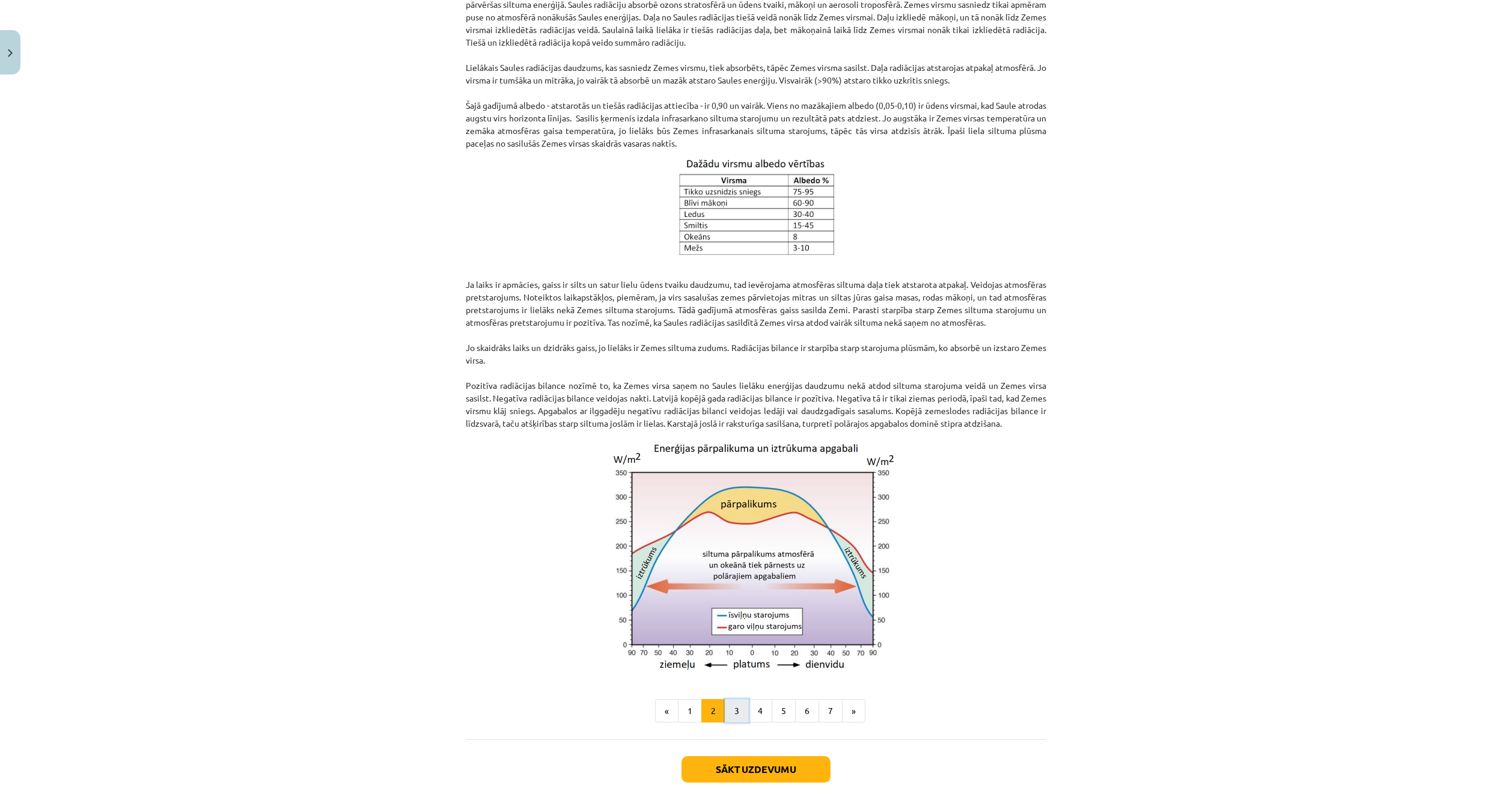
click at [736, 723] on button "3" at bounding box center [737, 711] width 24 height 24
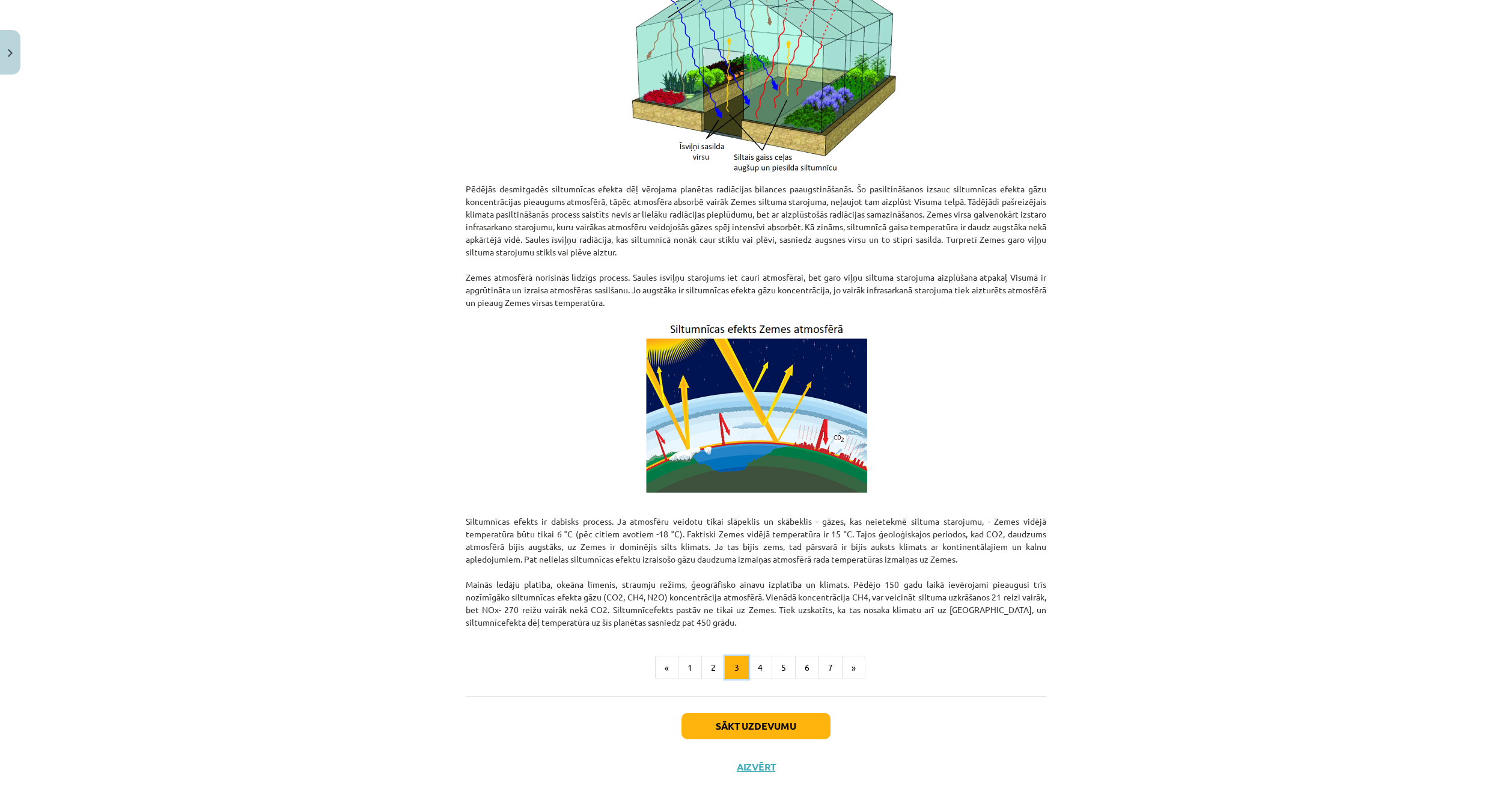
scroll to position [393, 0]
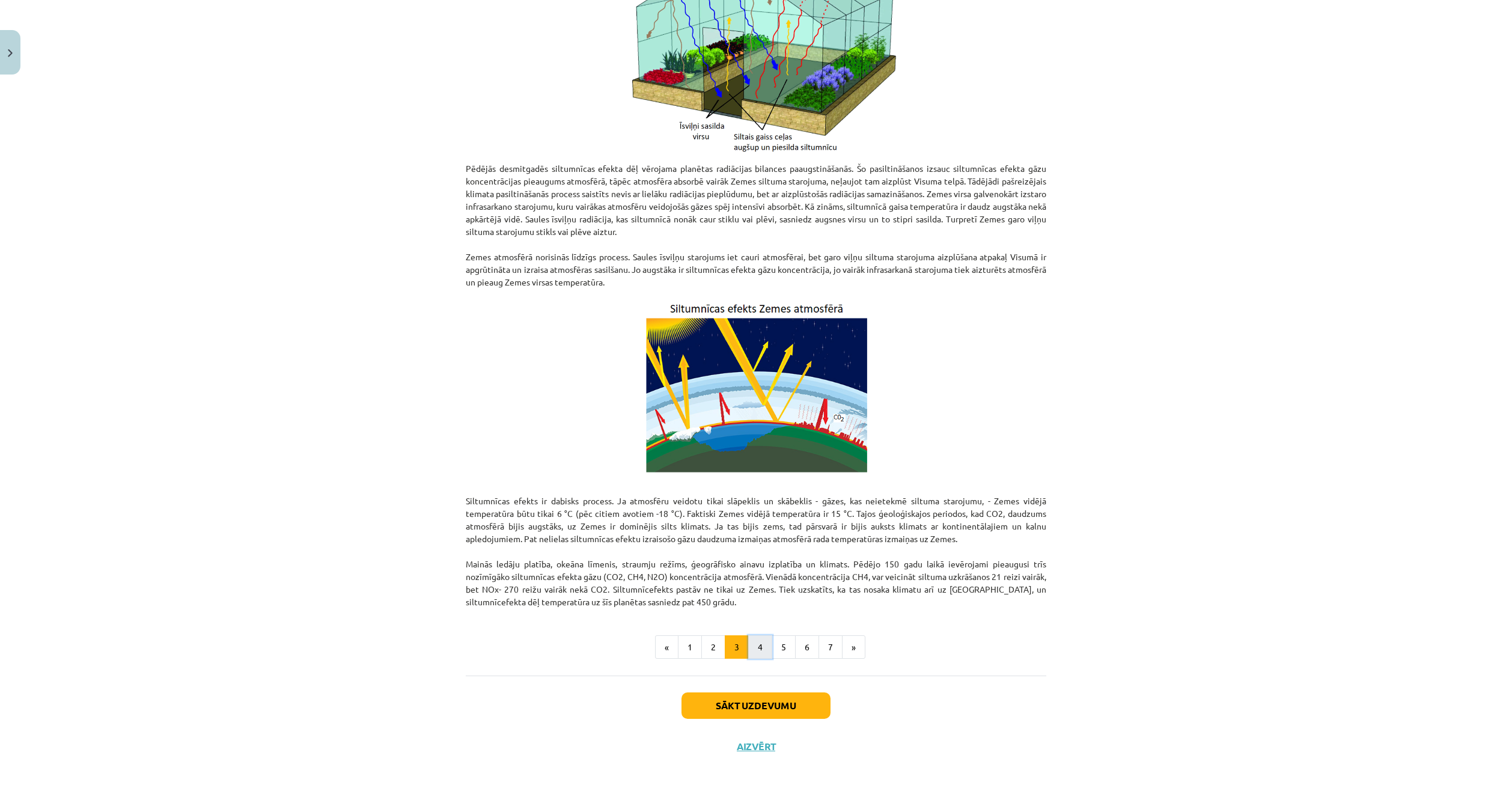
click at [760, 649] on button "4" at bounding box center [760, 647] width 24 height 24
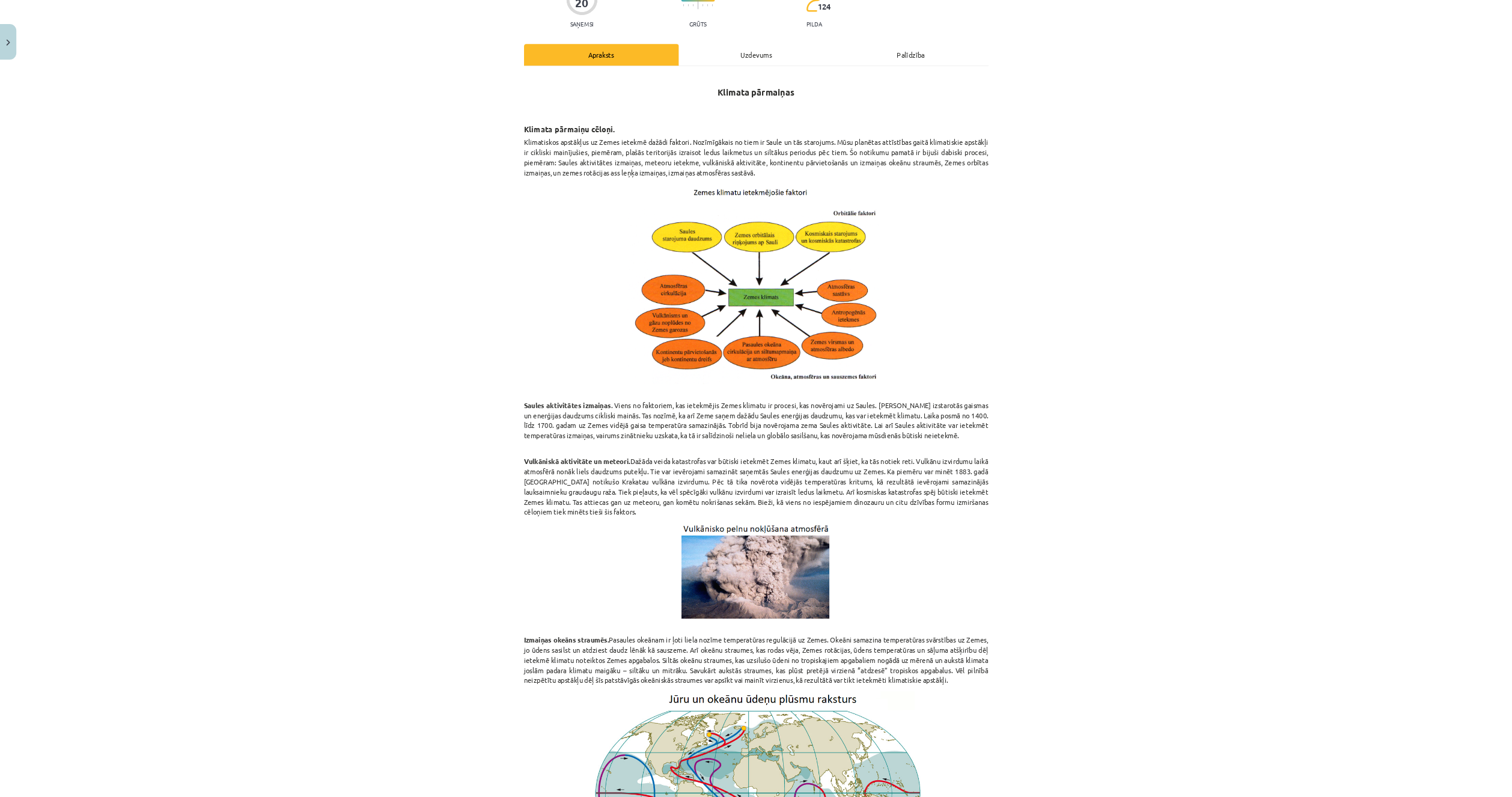
scroll to position [121, 0]
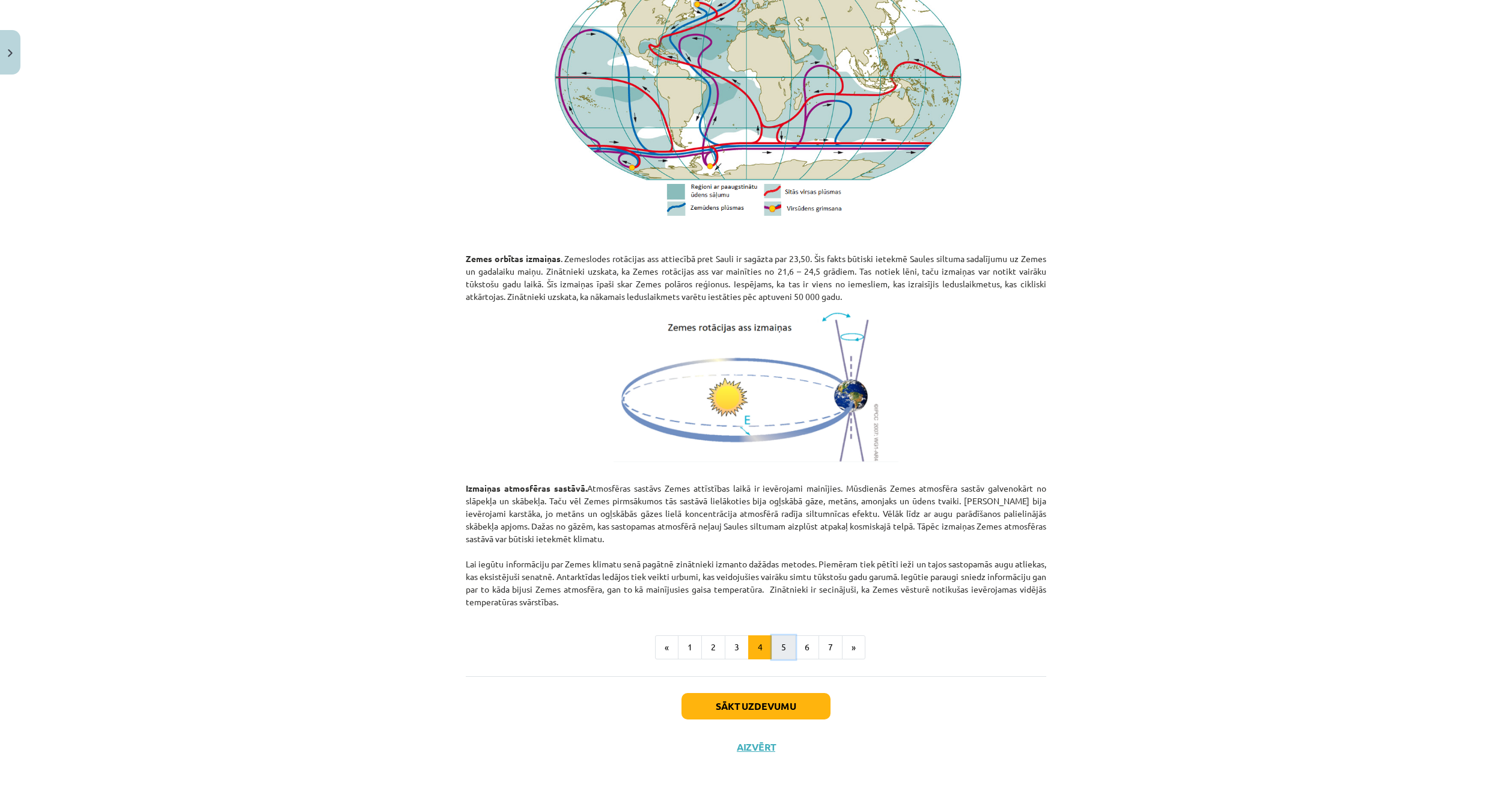
click at [772, 644] on button "5" at bounding box center [783, 647] width 24 height 24
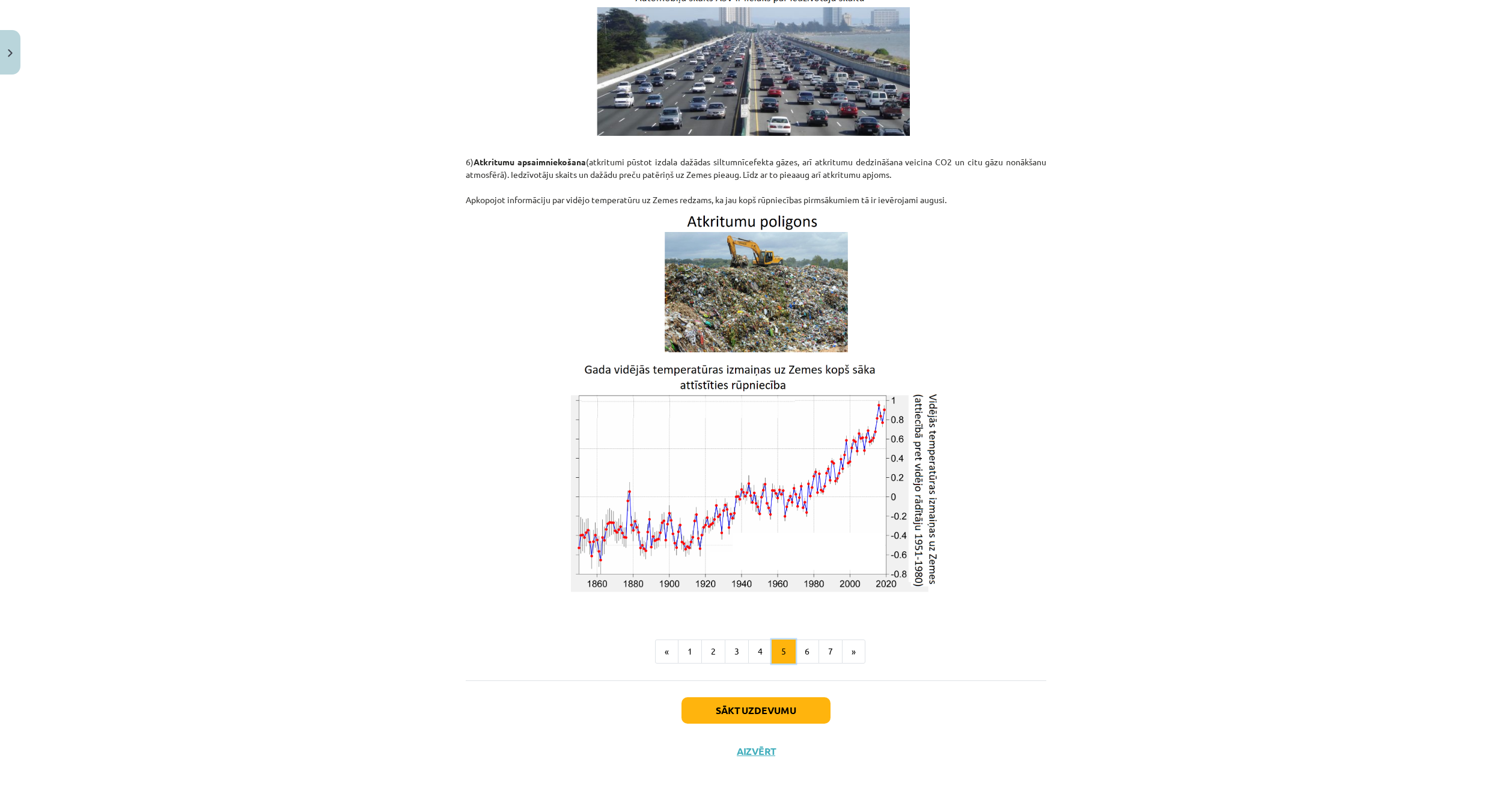
scroll to position [1699, 0]
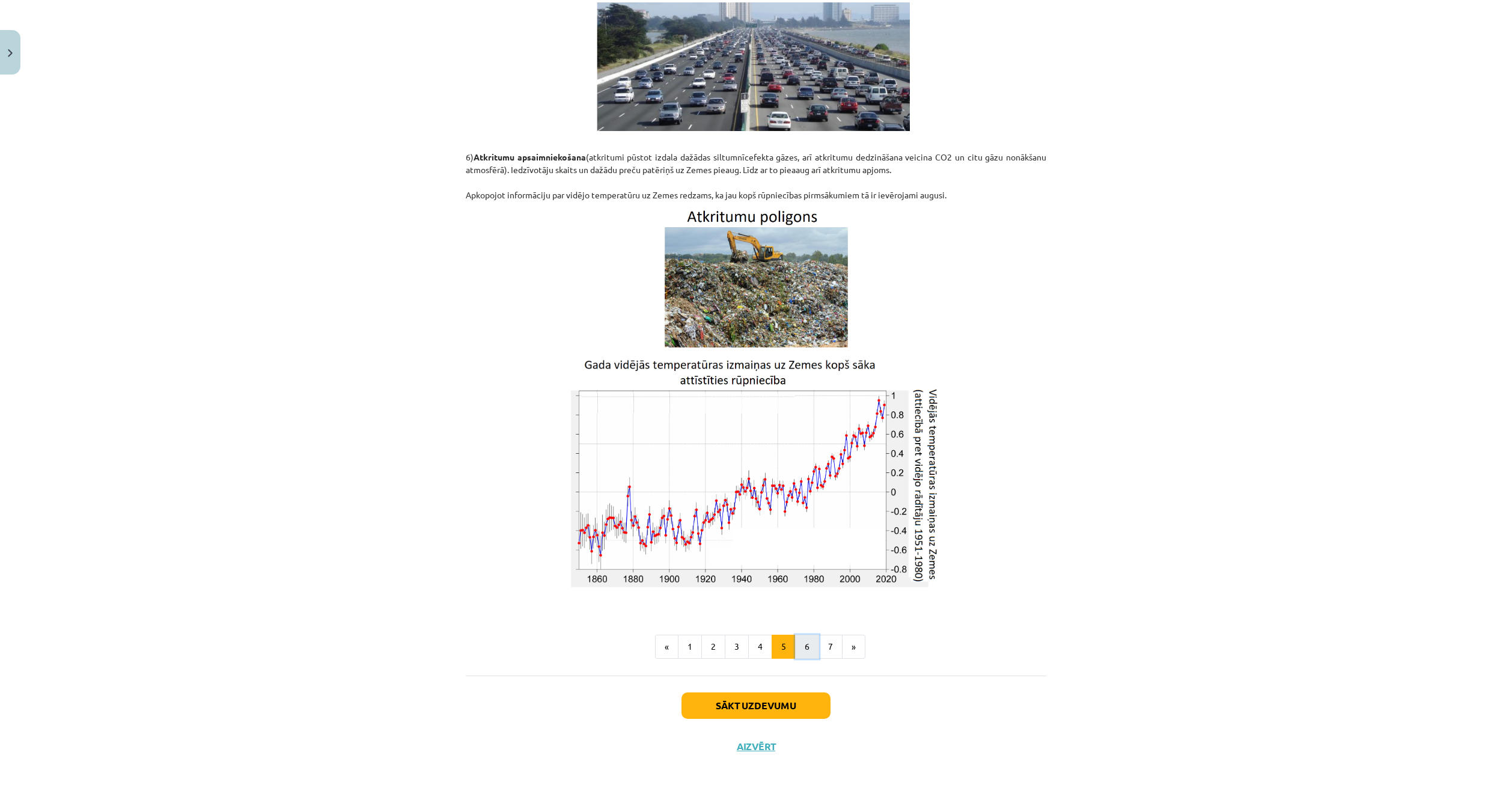
click at [806, 640] on button "6" at bounding box center [807, 646] width 24 height 24
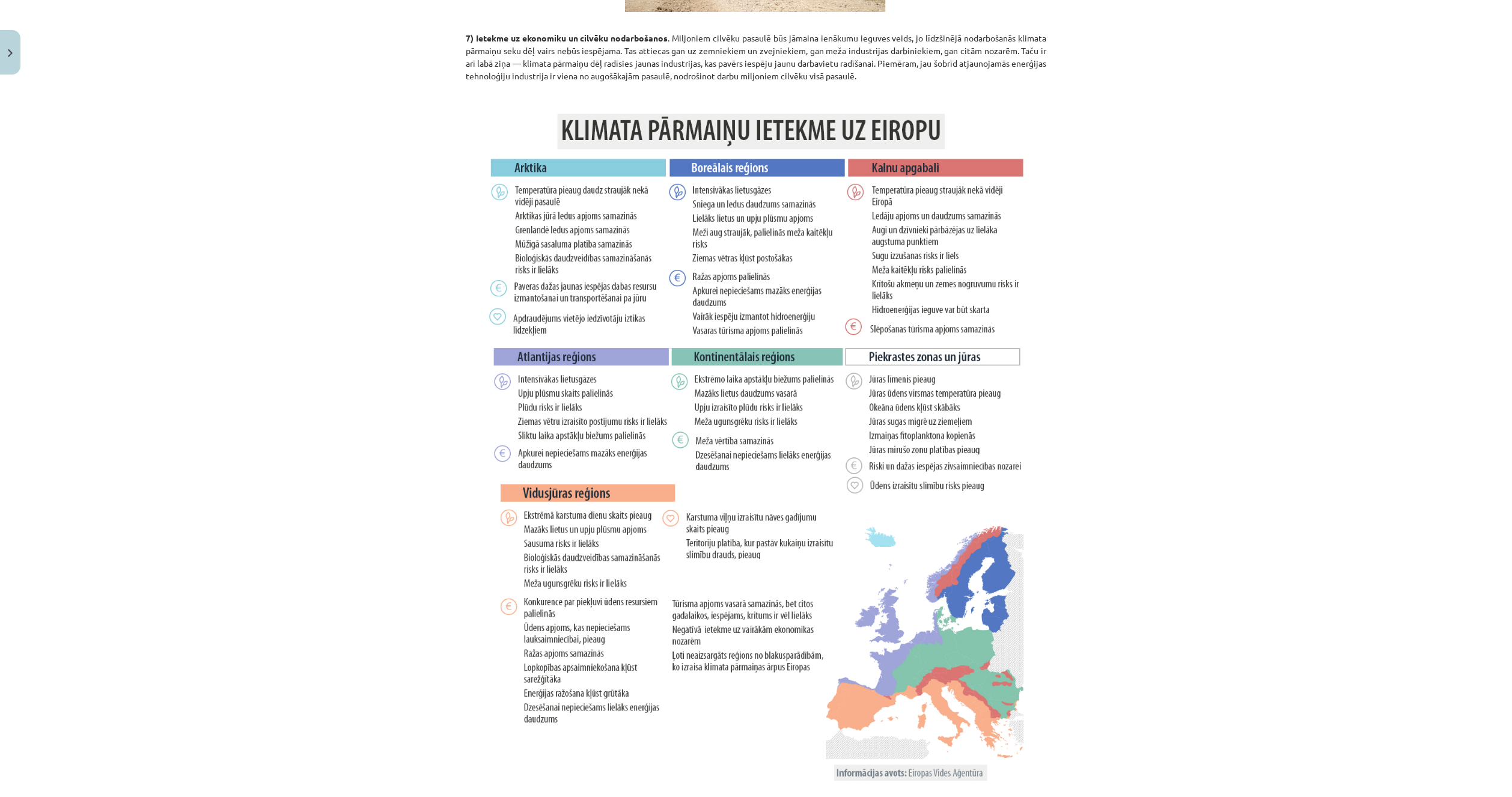
scroll to position [1957, 0]
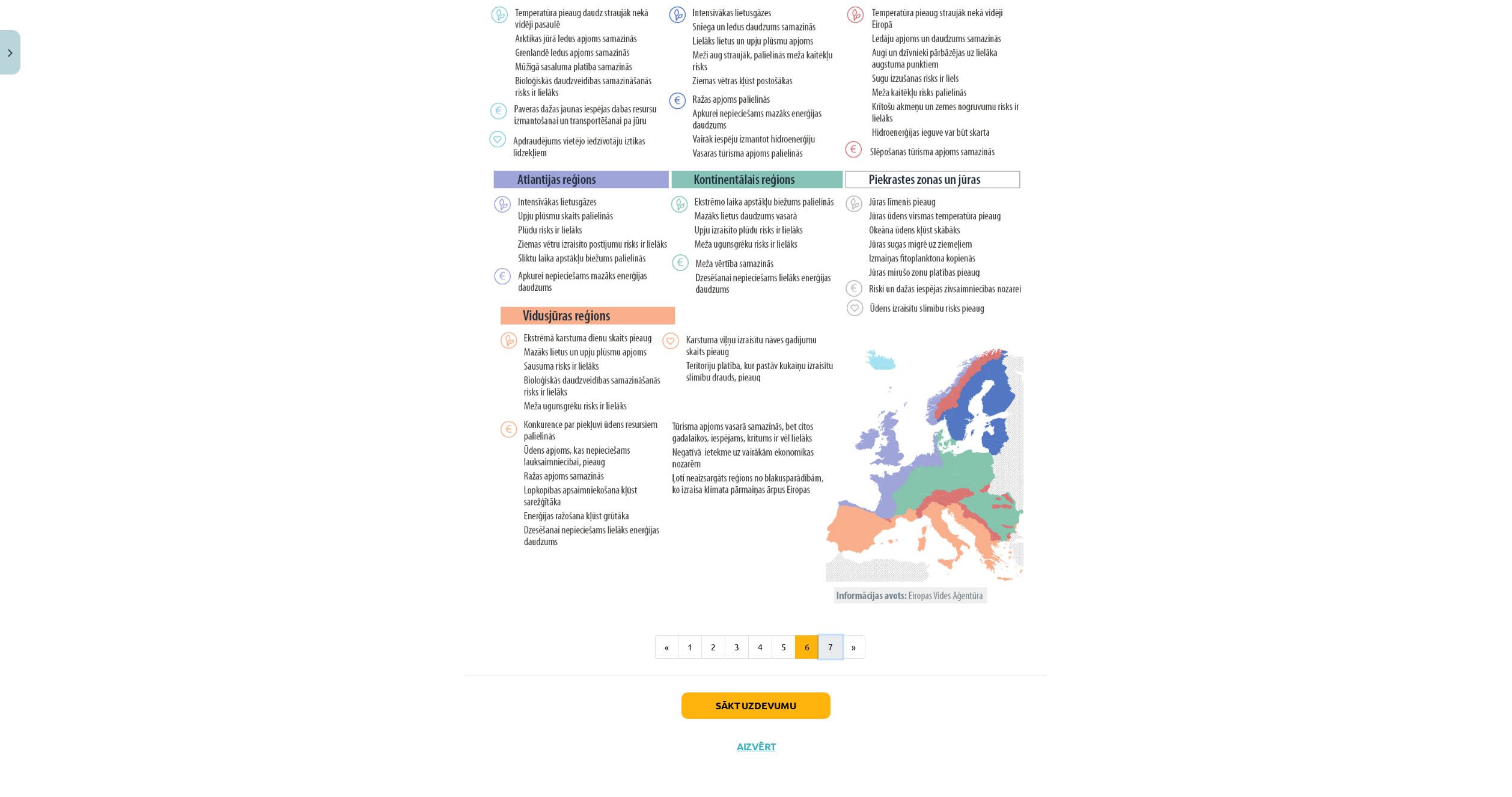
click at [828, 650] on button "7" at bounding box center [830, 647] width 24 height 24
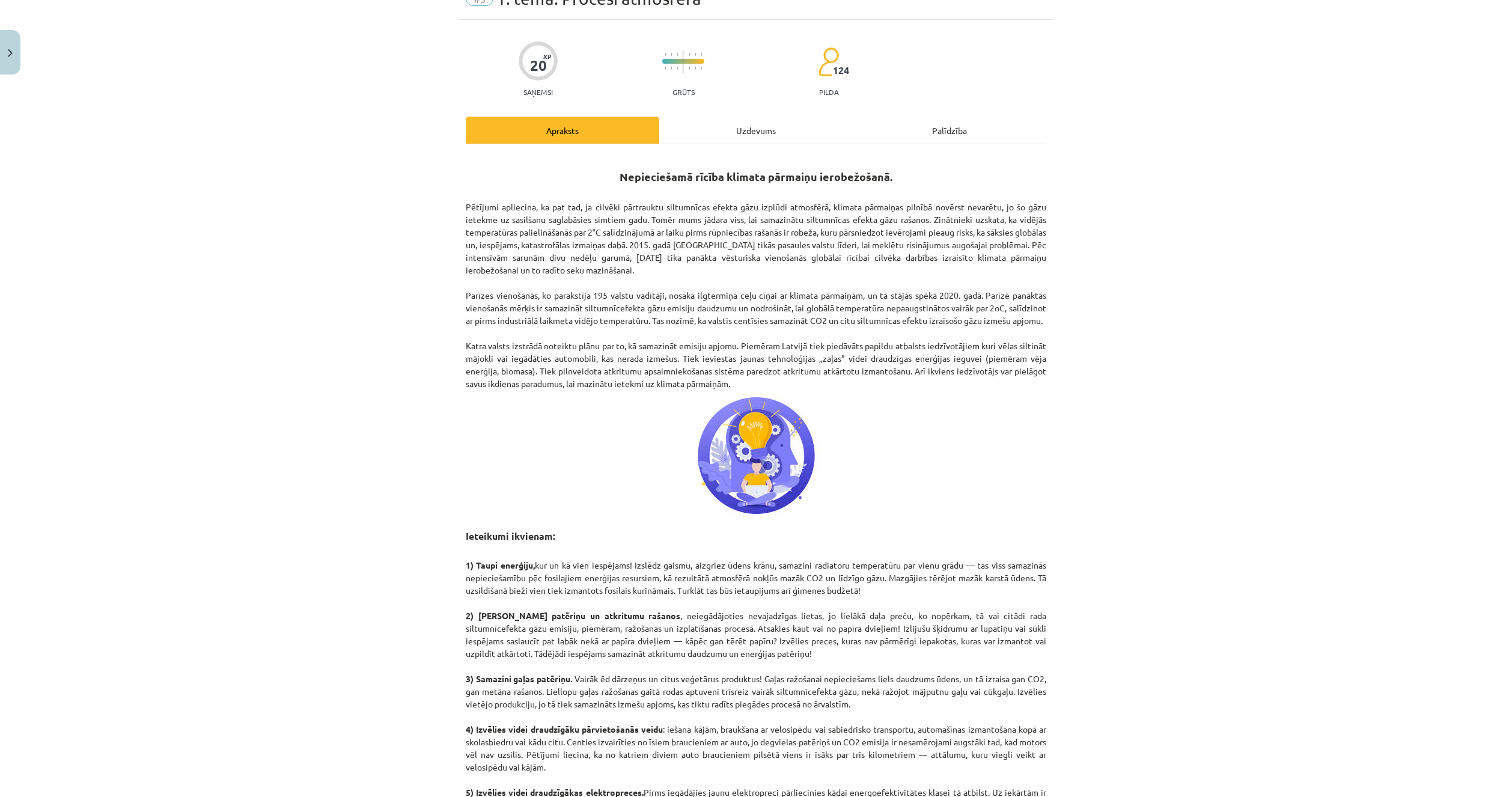
scroll to position [293, 0]
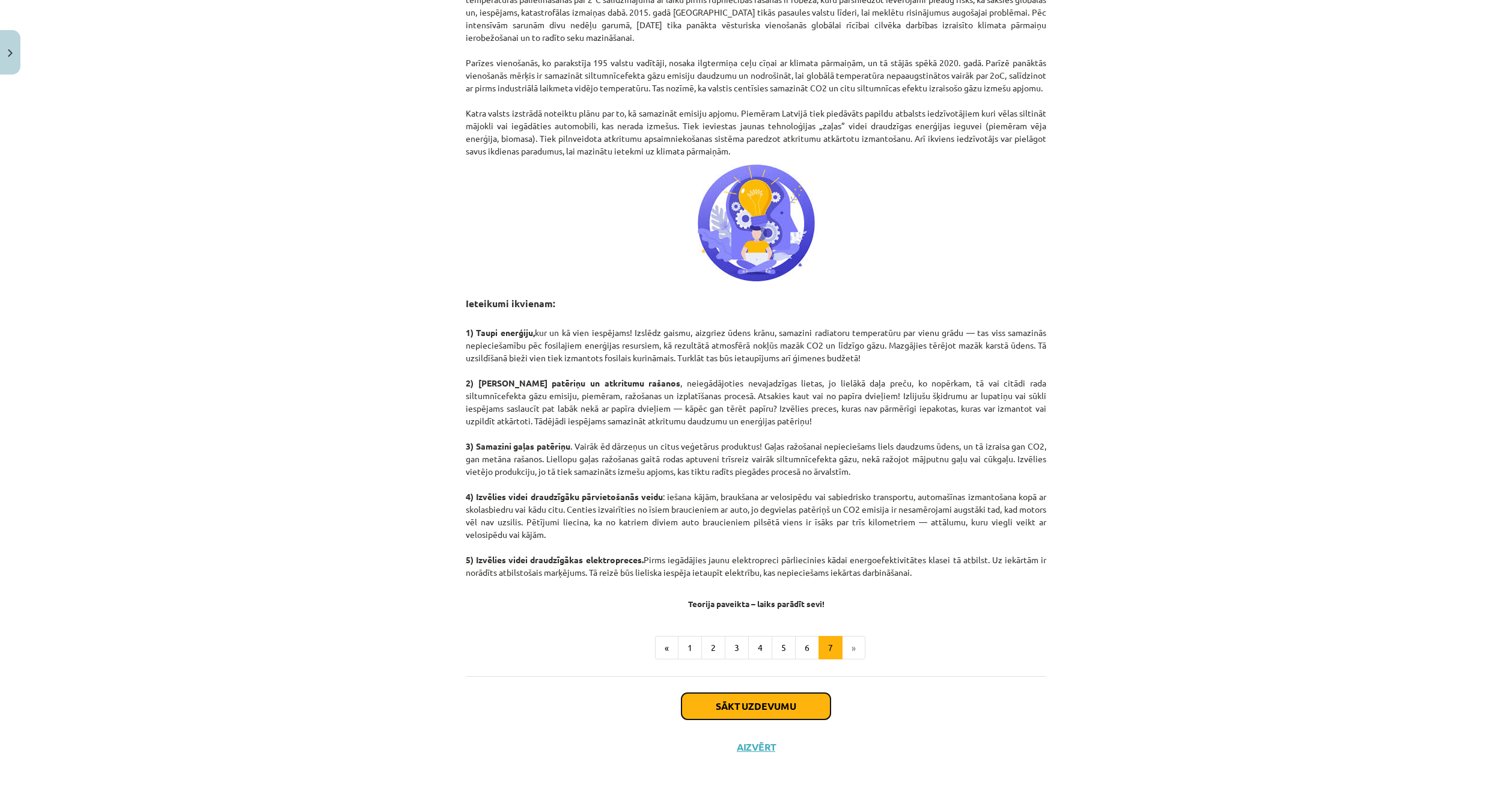
click at [779, 706] on button "Sākt uzdevumu" at bounding box center [756, 706] width 149 height 27
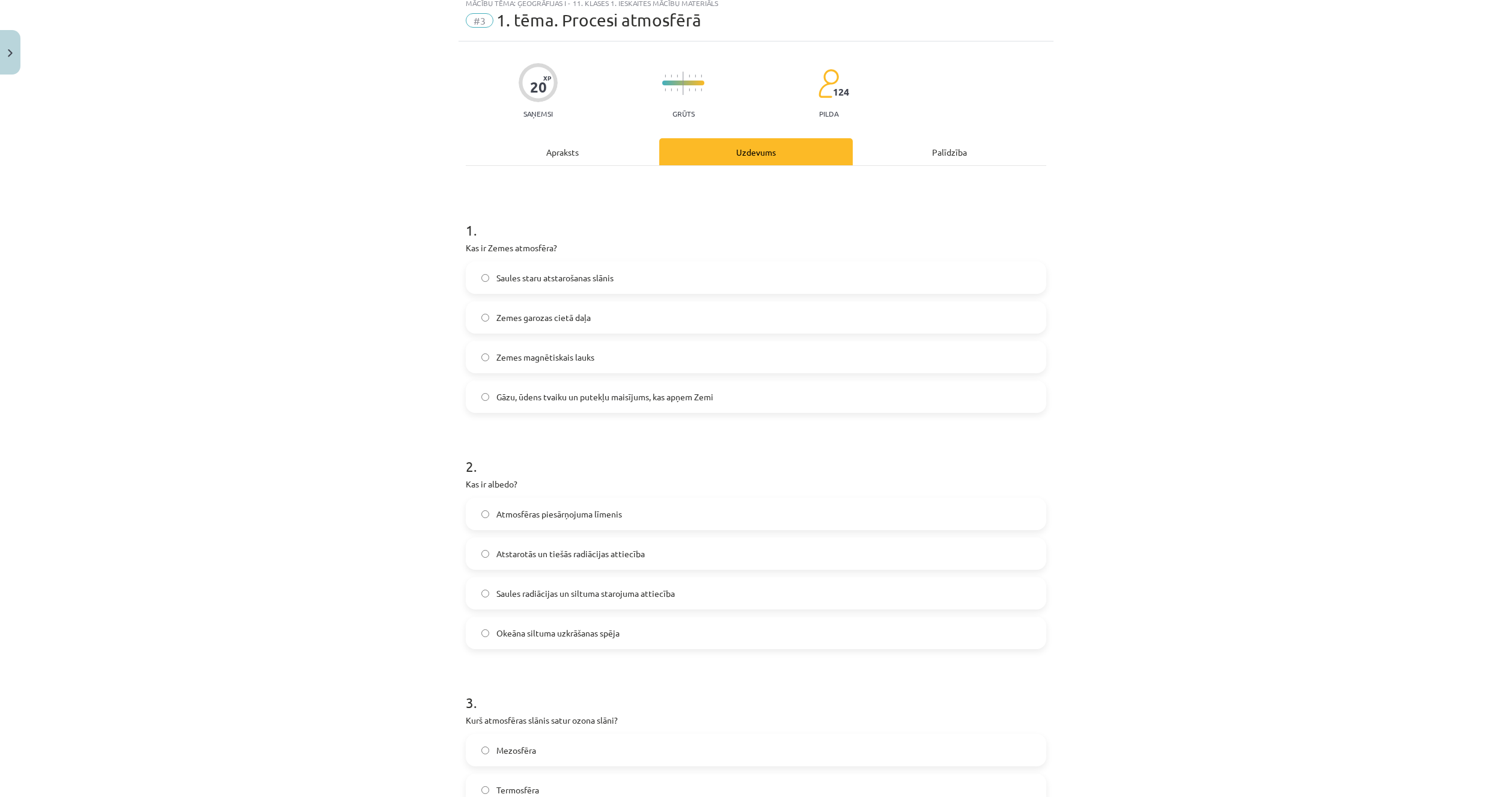
scroll to position [0, 0]
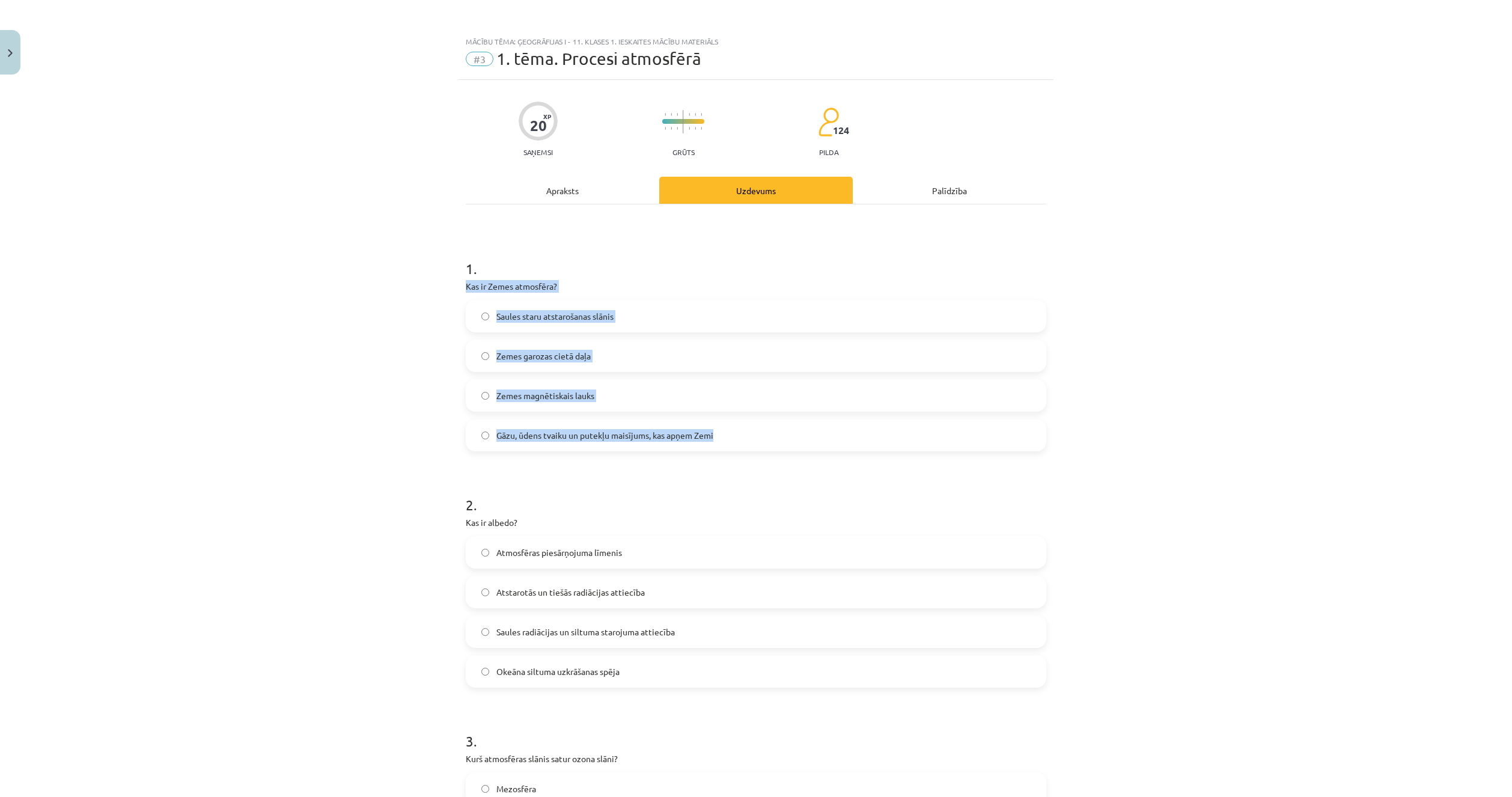
drag, startPoint x: 453, startPoint y: 286, endPoint x: 776, endPoint y: 412, distance: 346.7
click at [776, 412] on div "20 XP Saņemsi Grūts 124 pilda Apraksts Uzdevums Palīdzība 1 . Kas ir Zemes atmo…" at bounding box center [756, 793] width 595 height 1425
copy div "Kas ir Zemes atmosfēra? Saules staru atstarošanas slānis Zemes garozas cietā da…"
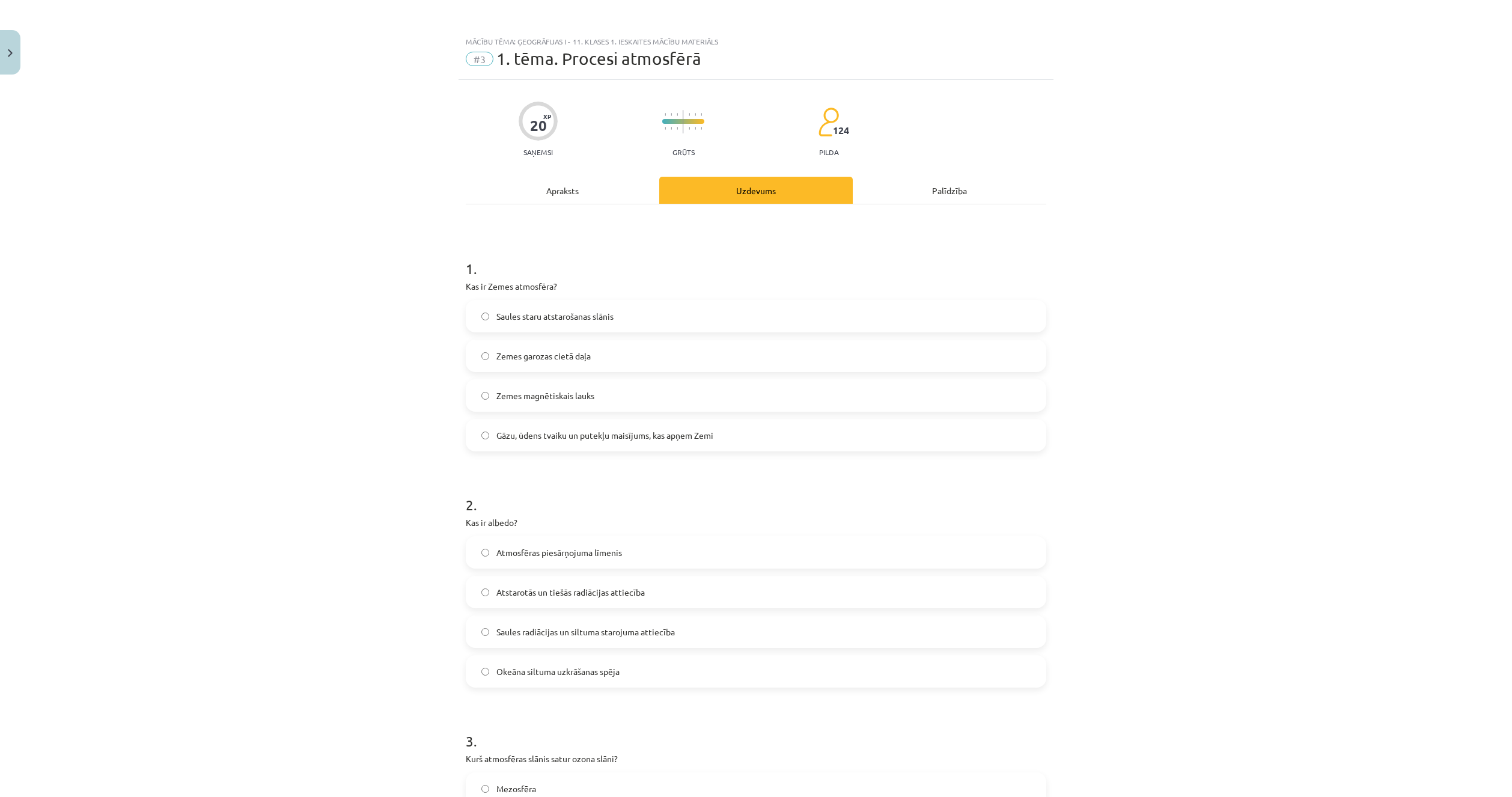
click at [307, 617] on div "Mācību tēma: Ģeogrāfijas i - 11. klases 1. ieskaites mācību materiāls #3 1. tēm…" at bounding box center [756, 398] width 1512 height 797
click at [537, 435] on span "Gāzu, ūdens tvaiku un putekļu maisījums, kas apņem Zemi" at bounding box center [604, 435] width 217 height 12
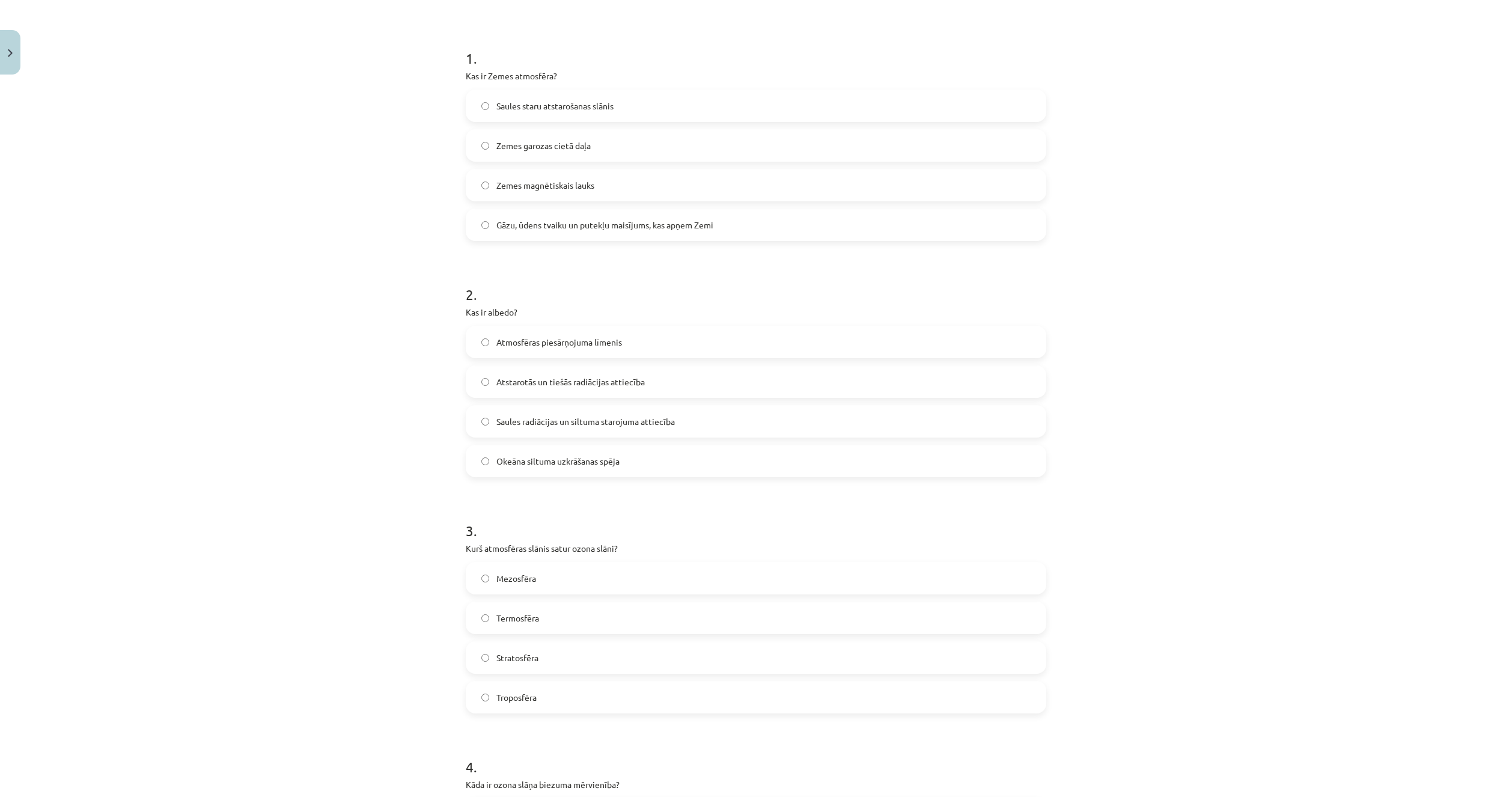
scroll to position [240, 0]
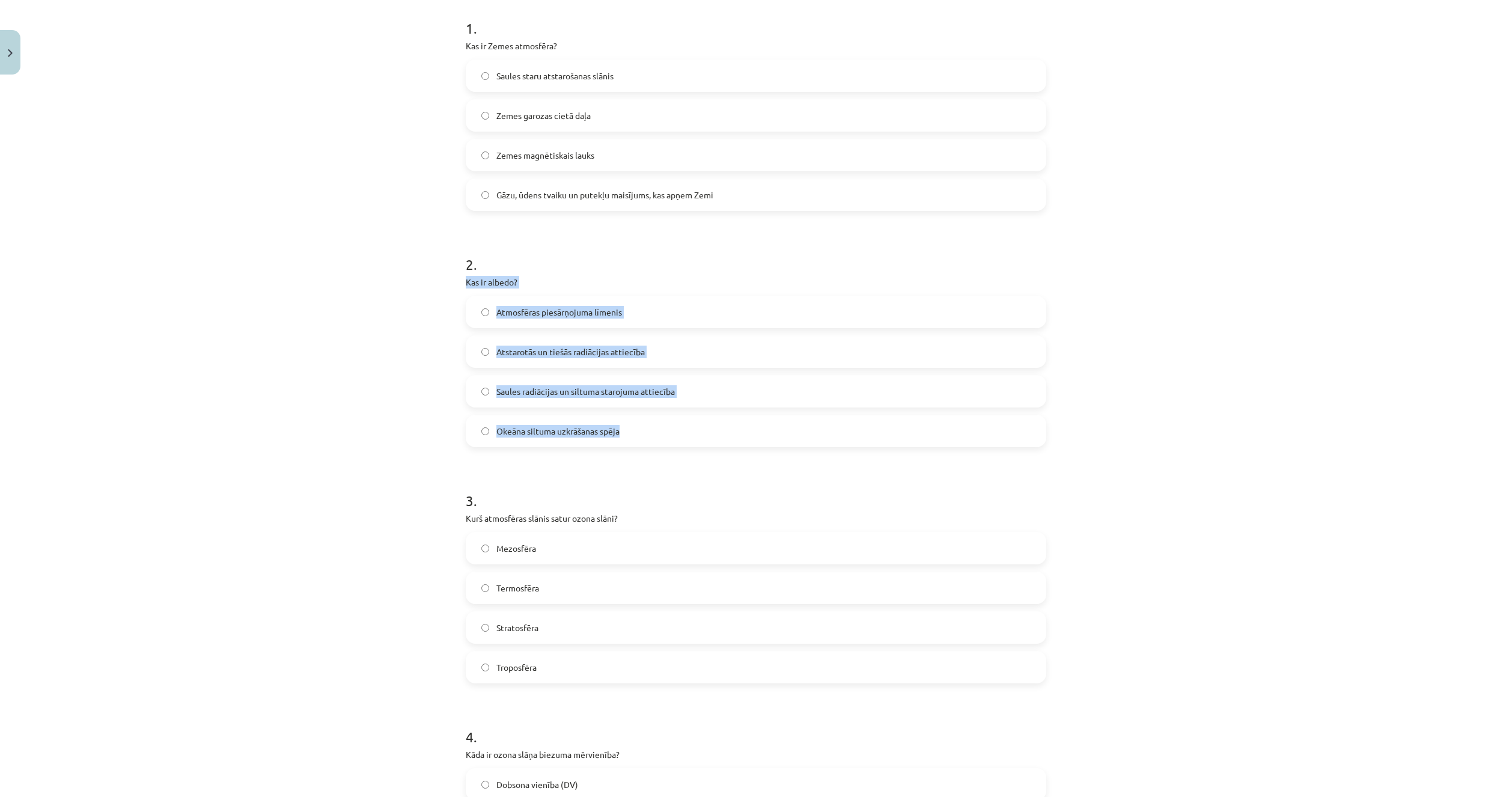
drag, startPoint x: 452, startPoint y: 275, endPoint x: 688, endPoint y: 413, distance: 273.4
click at [688, 413] on div "Mācību tēma: Ģeogrāfijas i - 11. klases 1. ieskaites mācību materiāls #3 1. tēm…" at bounding box center [756, 398] width 1512 height 797
copy div "Kas ir albedo? Atmosfēras piesārņojuma līmenis Atstarotās un tiešās radiācijas …"
click at [342, 273] on div "Mācību tēma: Ģeogrāfijas i - 11. klases 1. ieskaites mācību materiāls #3 1. tēm…" at bounding box center [756, 398] width 1512 height 797
click at [260, 655] on div "Mācību tēma: Ģeogrāfijas i - 11. klases 1. ieskaites mācību materiāls #3 1. tēm…" at bounding box center [756, 398] width 1512 height 797
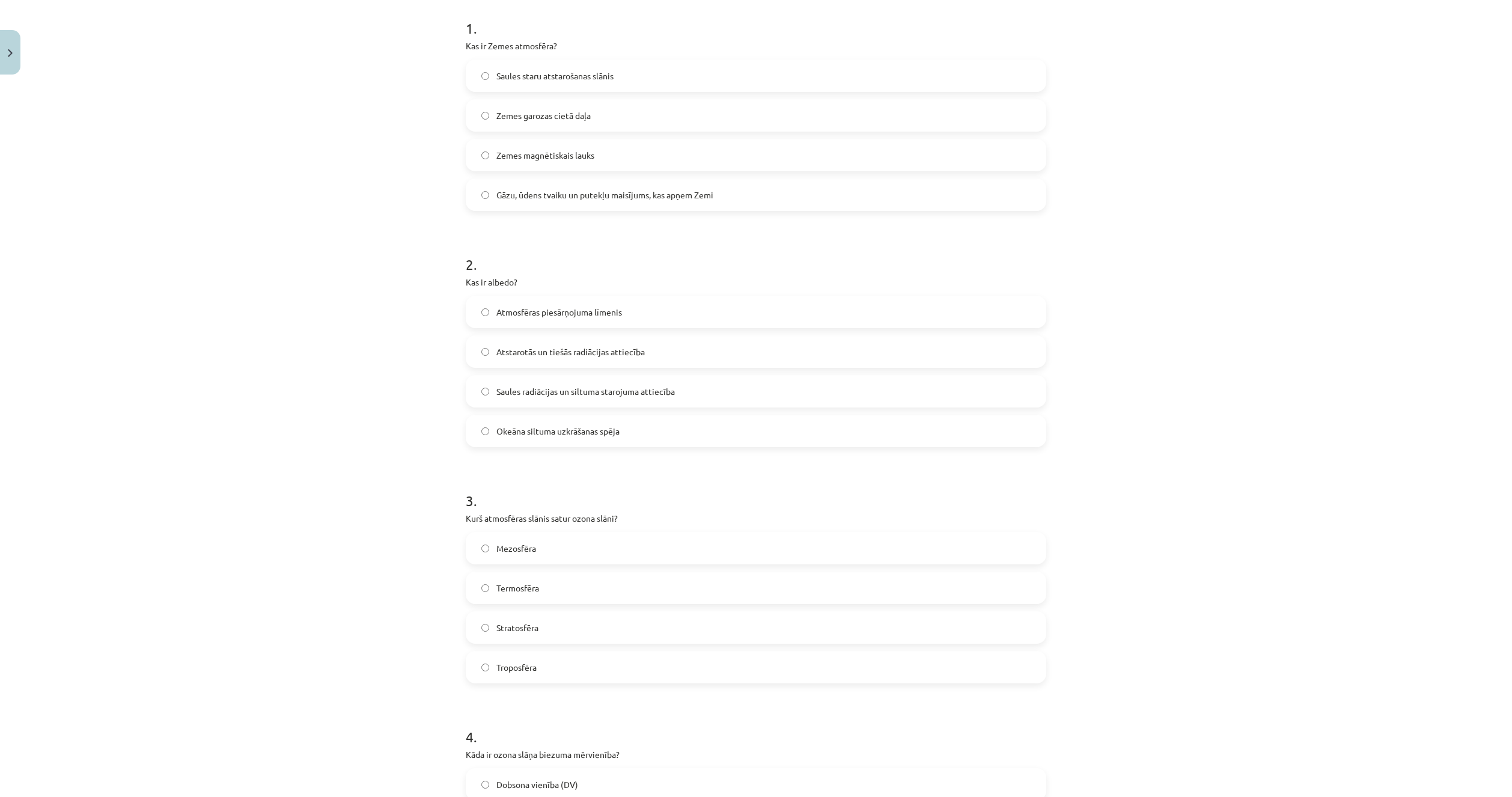
click at [515, 360] on label "Atstarotās un tiešās radiācijas attiecība" at bounding box center [756, 352] width 578 height 30
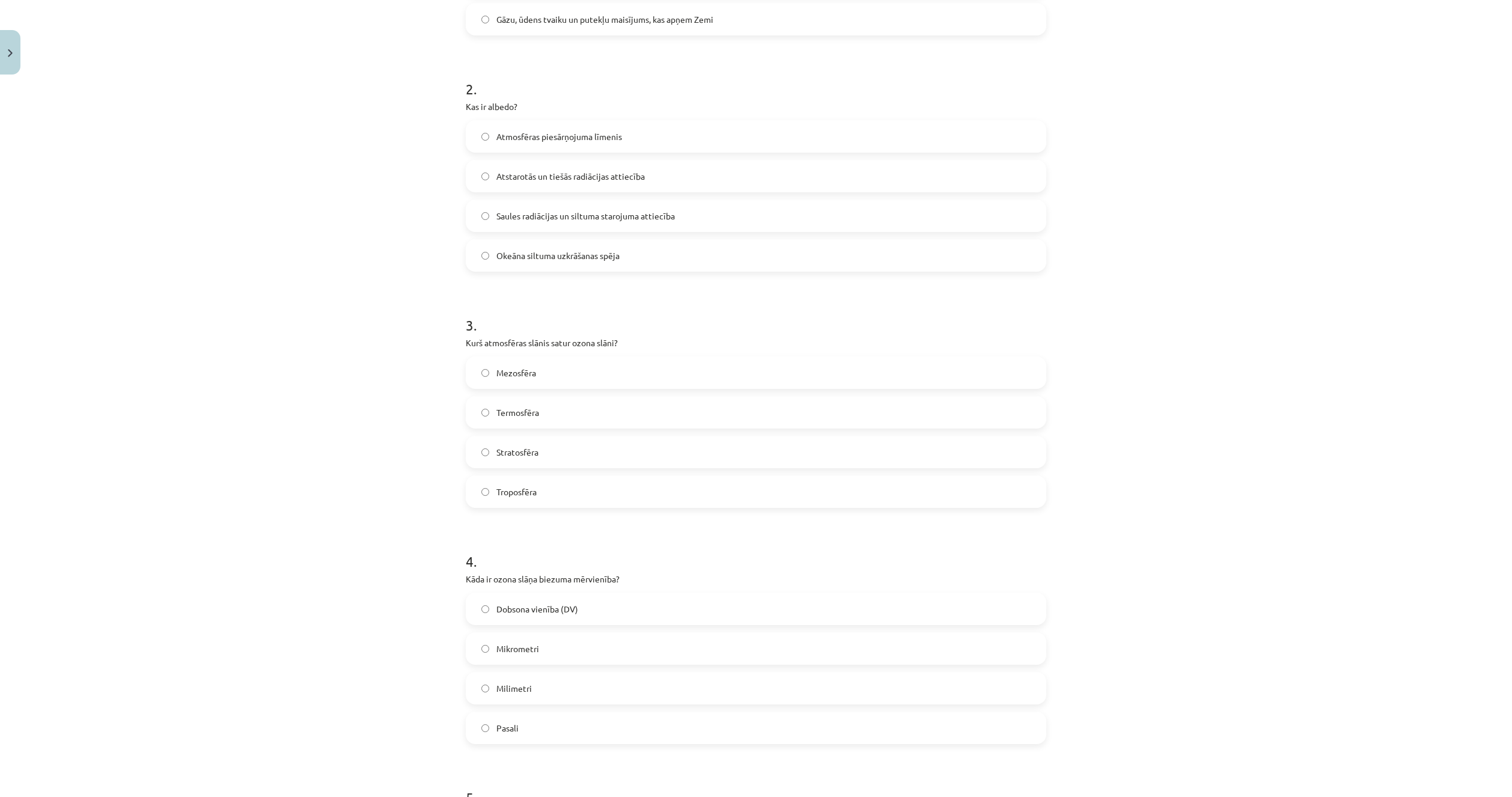
scroll to position [421, 0]
drag, startPoint x: 439, startPoint y: 330, endPoint x: 640, endPoint y: 469, distance: 244.4
click at [640, 469] on div "Mācību tēma: Ģeogrāfijas i - 11. klases 1. ieskaites mācību materiāls #3 1. tēm…" at bounding box center [756, 398] width 1512 height 797
copy div "Kurš atmosfēras slānis satur ozona slāni? Mezosfēra Termosfēra Stratosfēra Trop…"
click at [872, 331] on div "3 . Kurš atmosfēras slānis satur ozona slāni? Mezosfēra Termosfēra Stratosfēra …" at bounding box center [756, 396] width 580 height 212
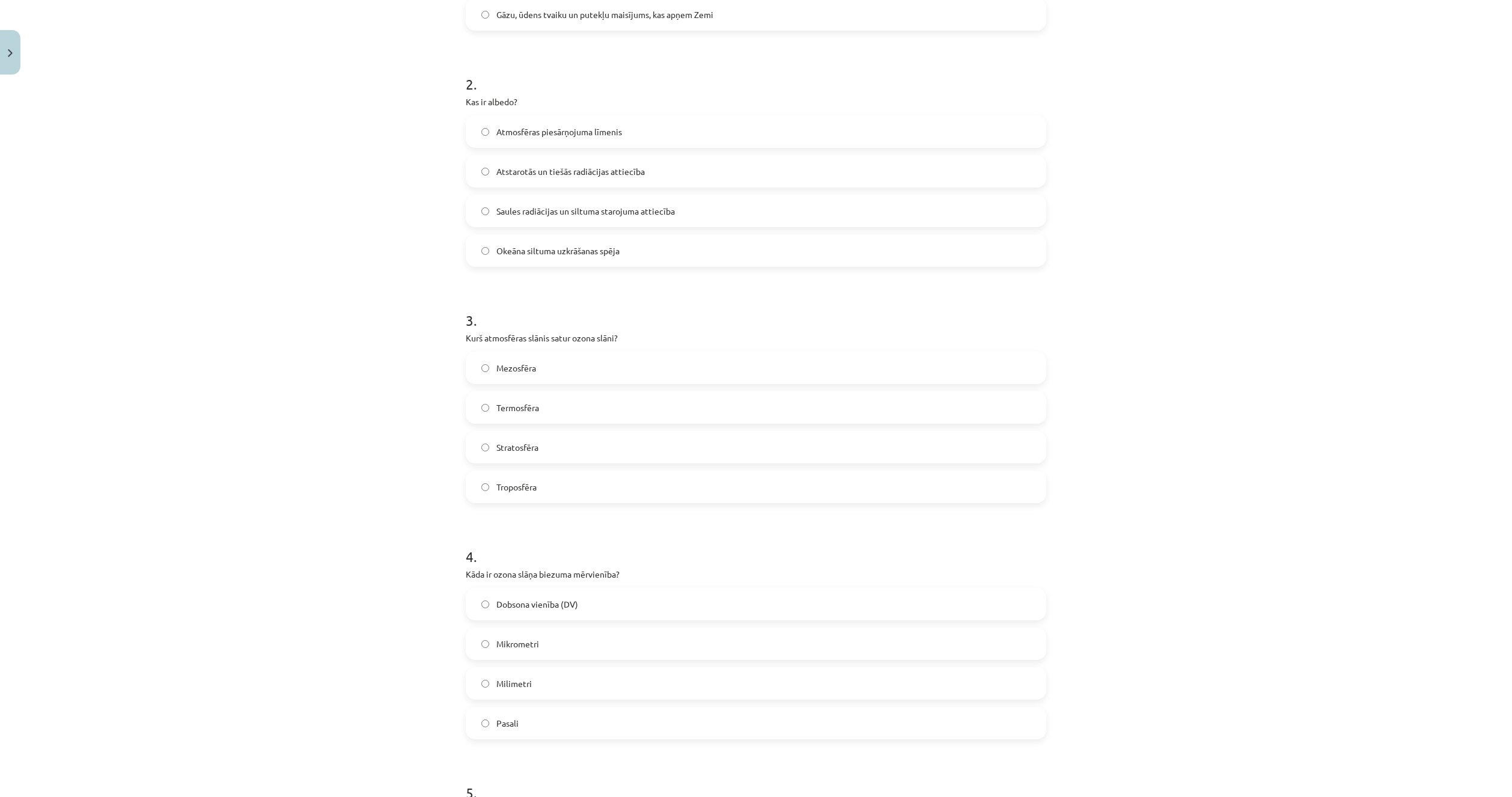
click at [608, 445] on label "Stratosfēra" at bounding box center [756, 447] width 578 height 30
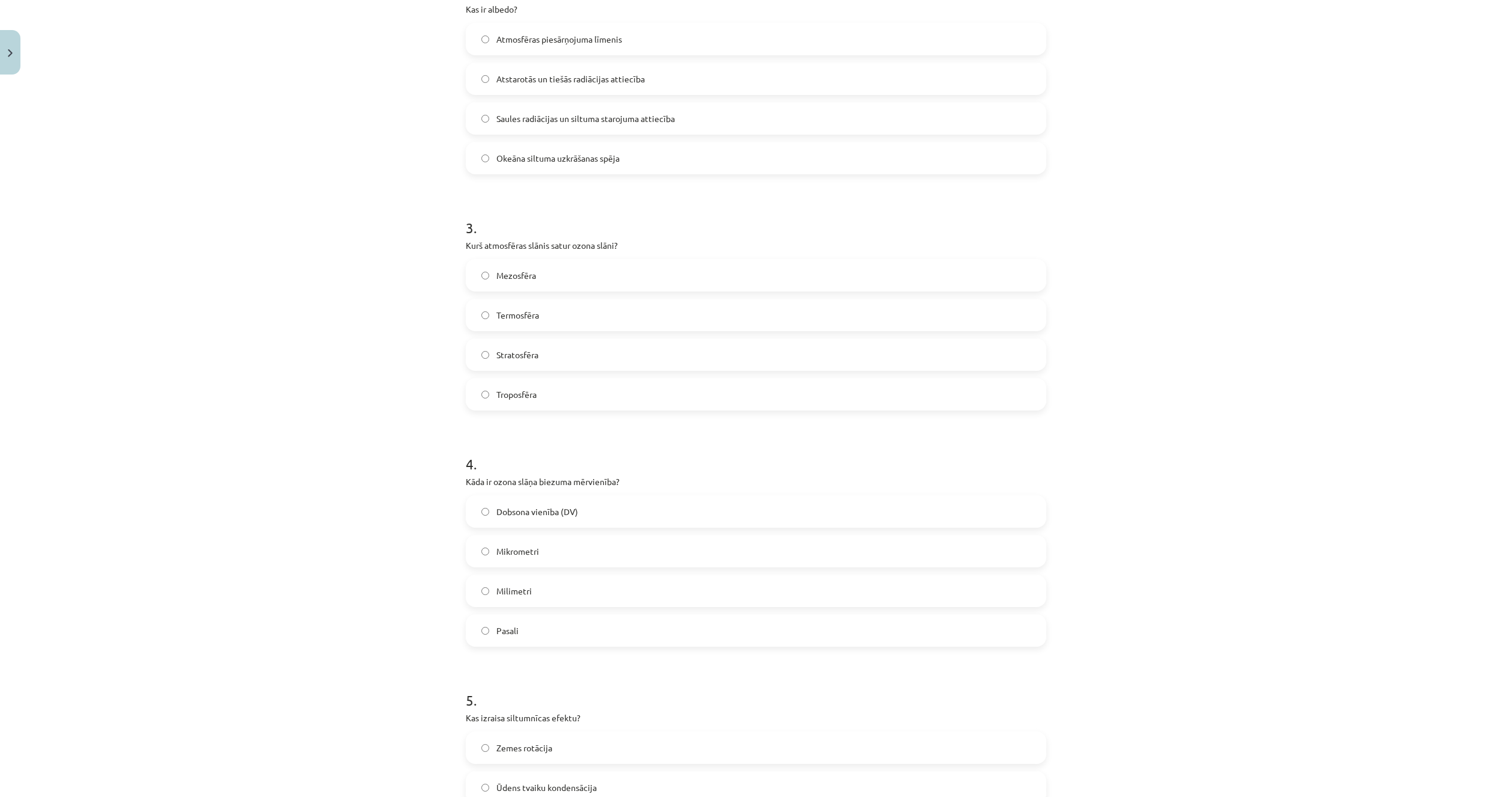
scroll to position [541, 0]
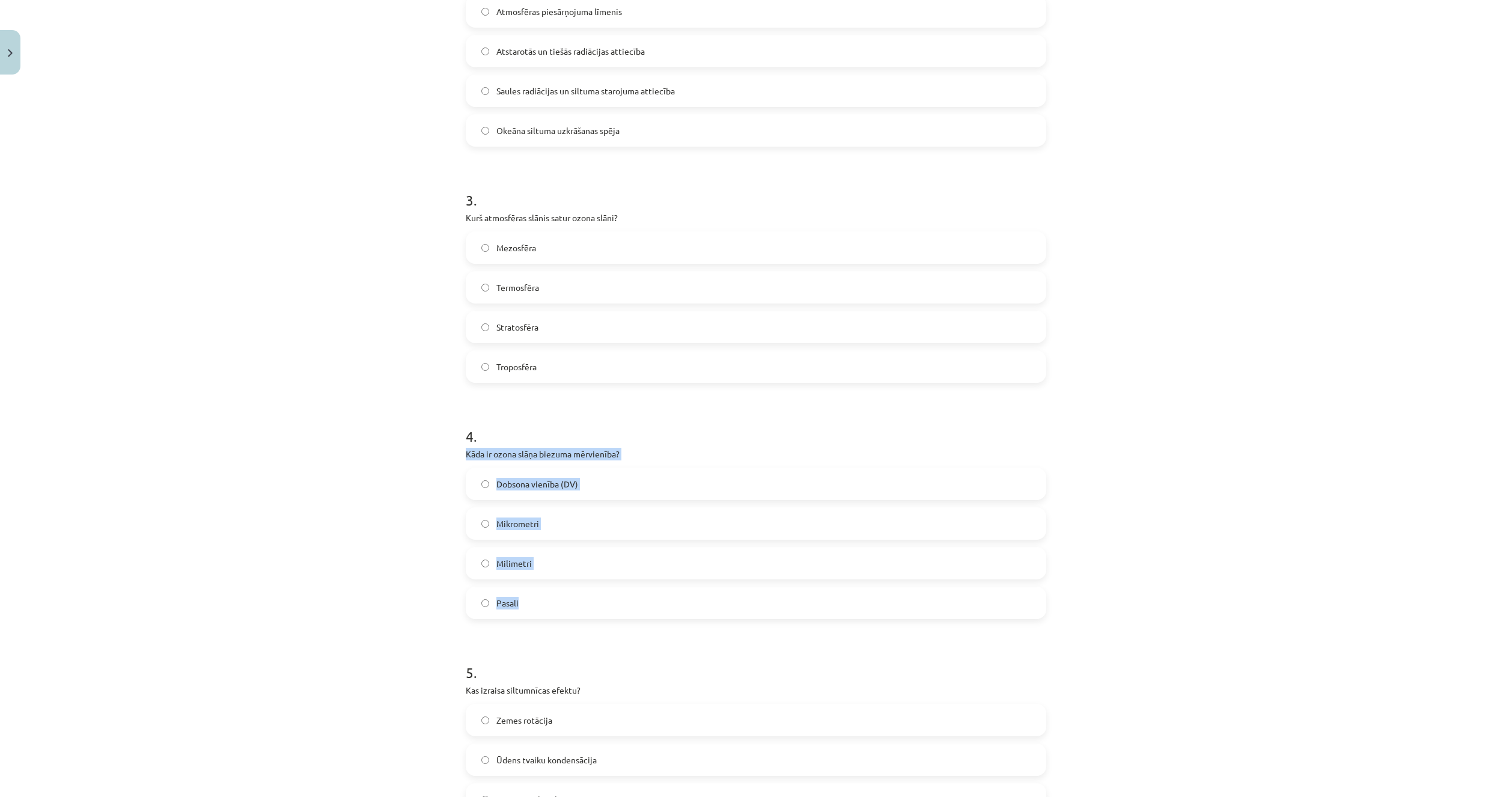
drag, startPoint x: 435, startPoint y: 446, endPoint x: 641, endPoint y: 598, distance: 256.0
click at [641, 598] on div "Mācību tēma: Ģeogrāfijas i - 11. klases 1. ieskaites mācību materiāls #3 1. tēm…" at bounding box center [756, 398] width 1512 height 797
copy div "Kāda ir ozona slāņa biezuma mērvienība? Dobsona vienība (DV) Mikrometri Milimet…"
click at [350, 623] on div "Mācību tēma: Ģeogrāfijas i - 11. klases 1. ieskaites mācību materiāls #3 1. tēm…" at bounding box center [756, 398] width 1512 height 797
click at [521, 471] on label "Dobsona vienība (DV)" at bounding box center [756, 483] width 578 height 30
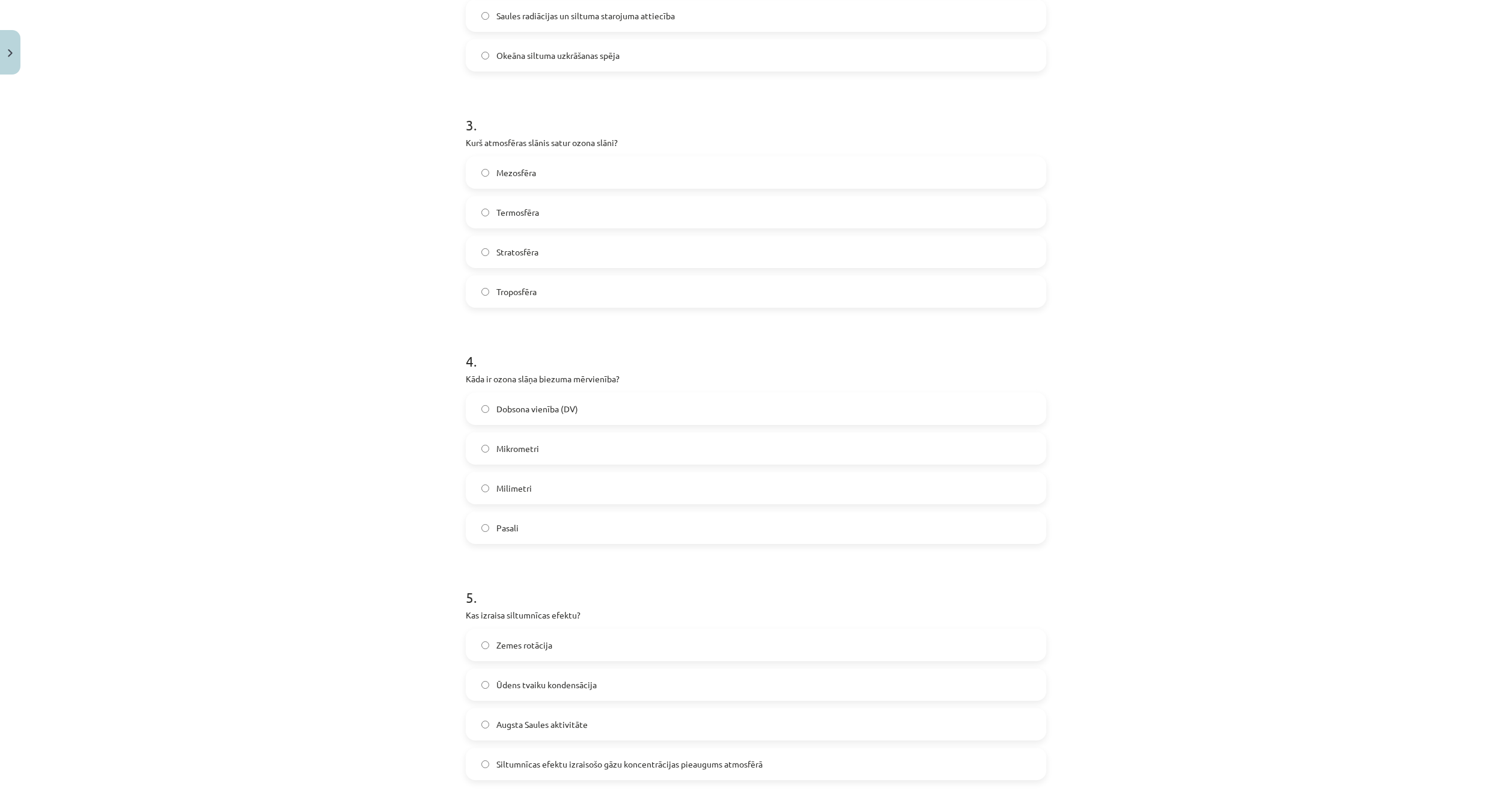
scroll to position [739, 0]
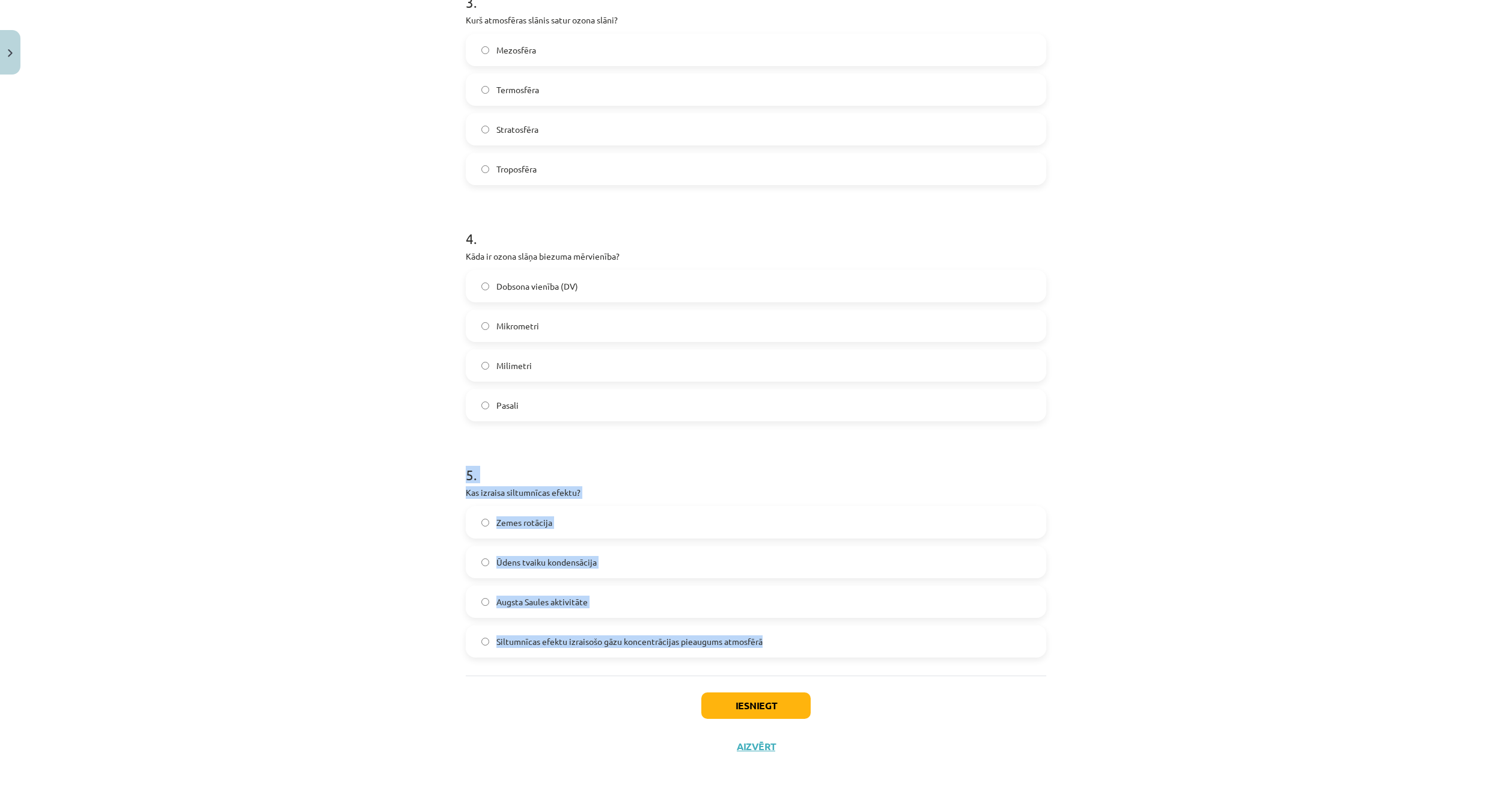
drag, startPoint x: 422, startPoint y: 481, endPoint x: 843, endPoint y: 625, distance: 444.9
click at [843, 625] on div "Mācību tēma: Ģeogrāfijas i - 11. klases 1. ieskaites mācību materiāls #3 1. tēm…" at bounding box center [756, 398] width 1512 height 797
copy div "5 . Kas izraisa siltumnīcas efektu? Zemes rotācija Ūdens tvaiku kondensācija Au…"
click at [324, 498] on div "Mācību tēma: Ģeogrāfijas i - 11. klases 1. ieskaites mācību materiāls #3 1. tēm…" at bounding box center [756, 398] width 1512 height 797
click at [348, 488] on div "Mācību tēma: Ģeogrāfijas i - 11. klases 1. ieskaites mācību materiāls #3 1. tēm…" at bounding box center [756, 398] width 1512 height 797
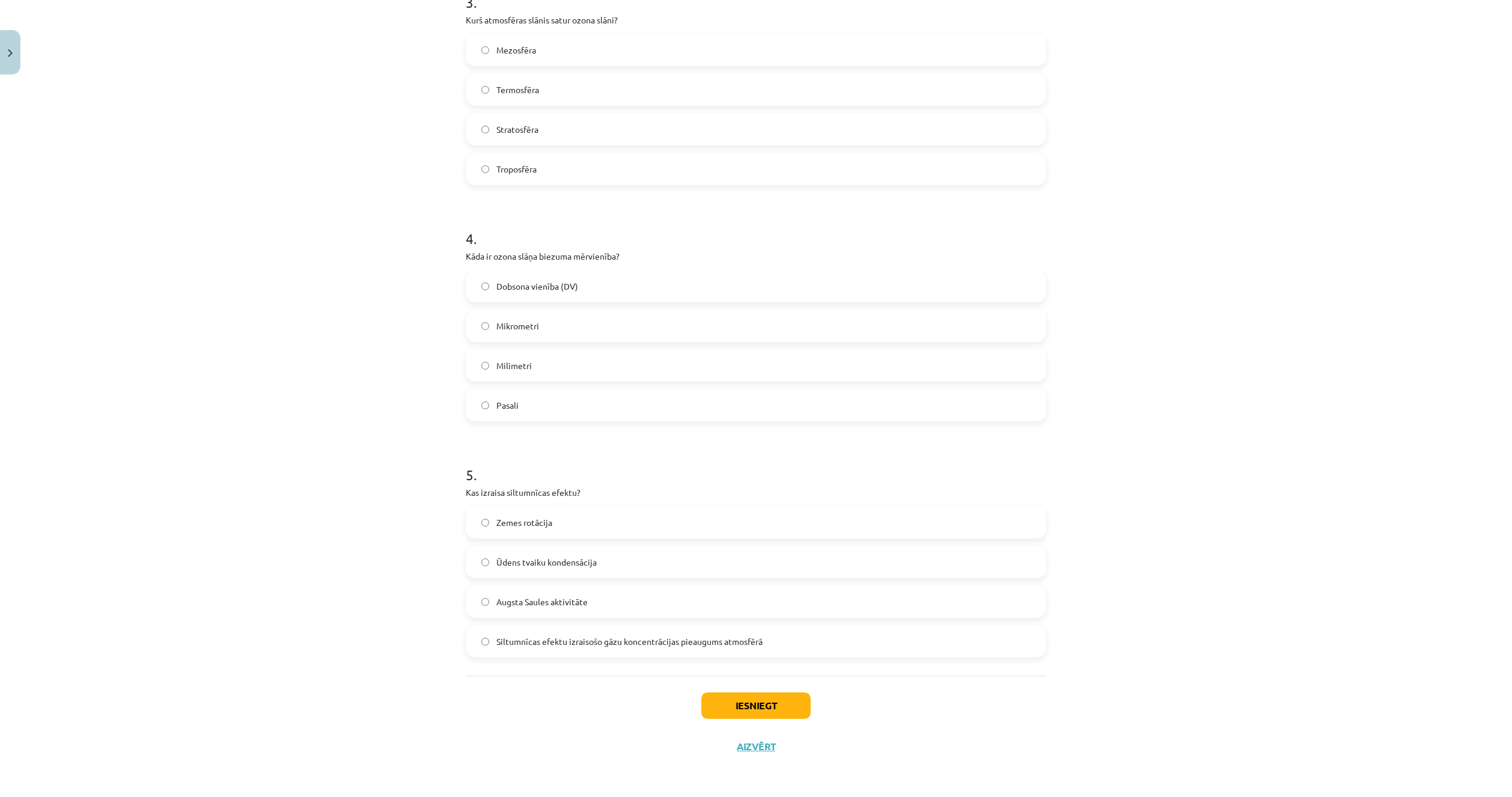
click at [522, 645] on span "Siltumnīcas efektu izraisošo gāzu koncentrācijas pieaugums atmosfērā" at bounding box center [629, 641] width 266 height 12
click at [719, 702] on button "Iesniegt" at bounding box center [756, 705] width 109 height 27
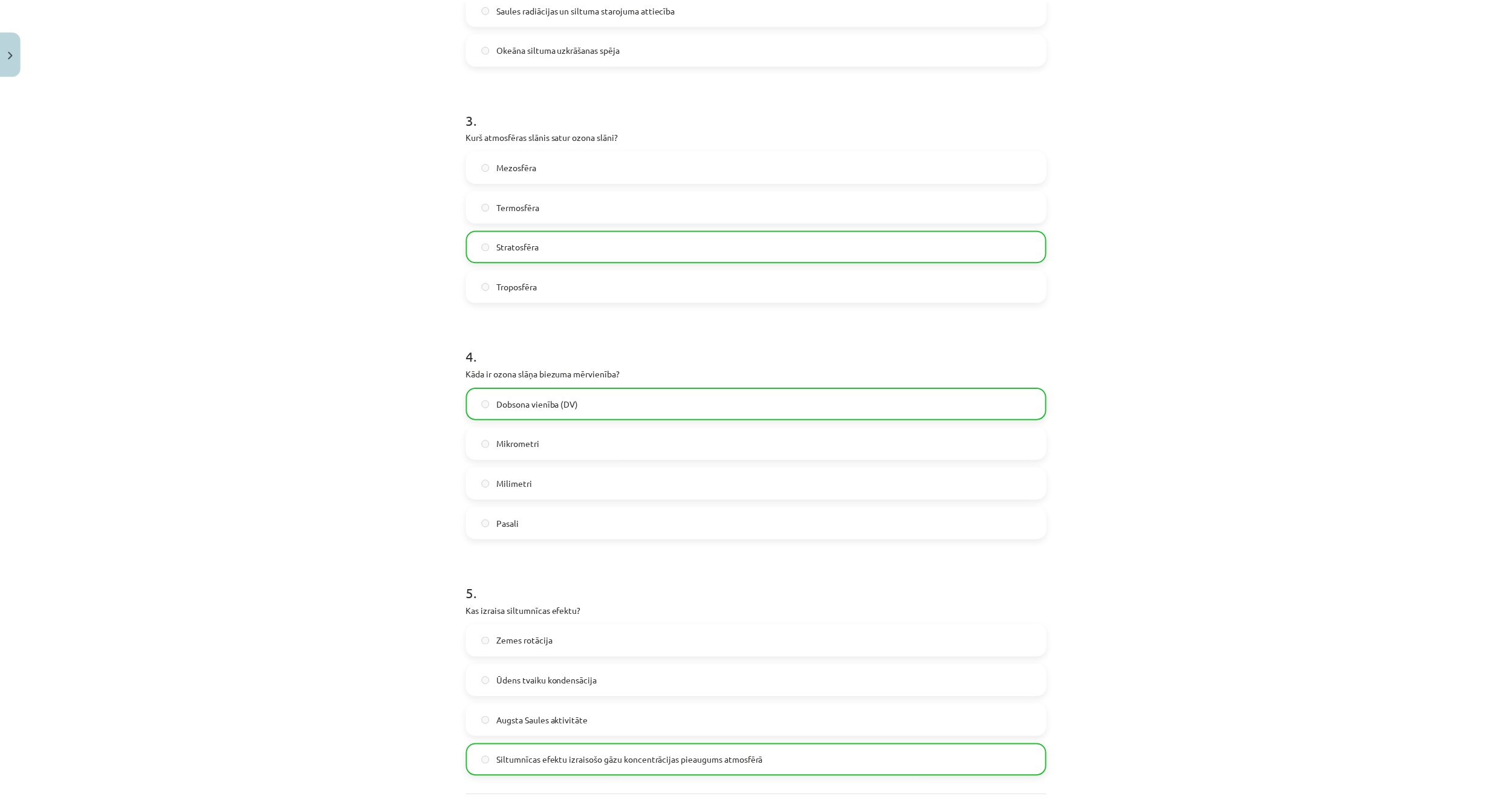
scroll to position [782, 0]
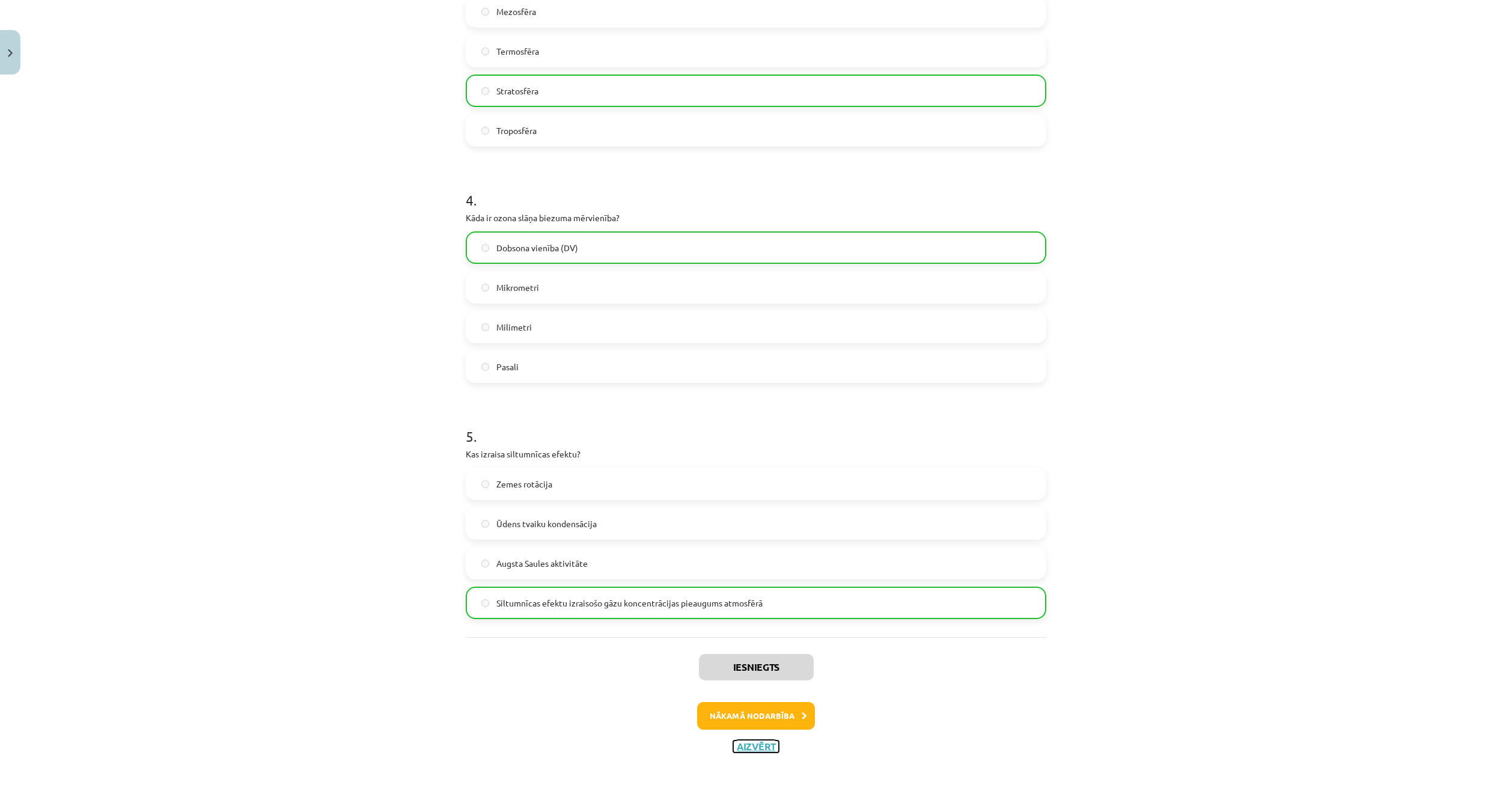
click at [744, 748] on button "Aizvērt" at bounding box center [756, 746] width 46 height 12
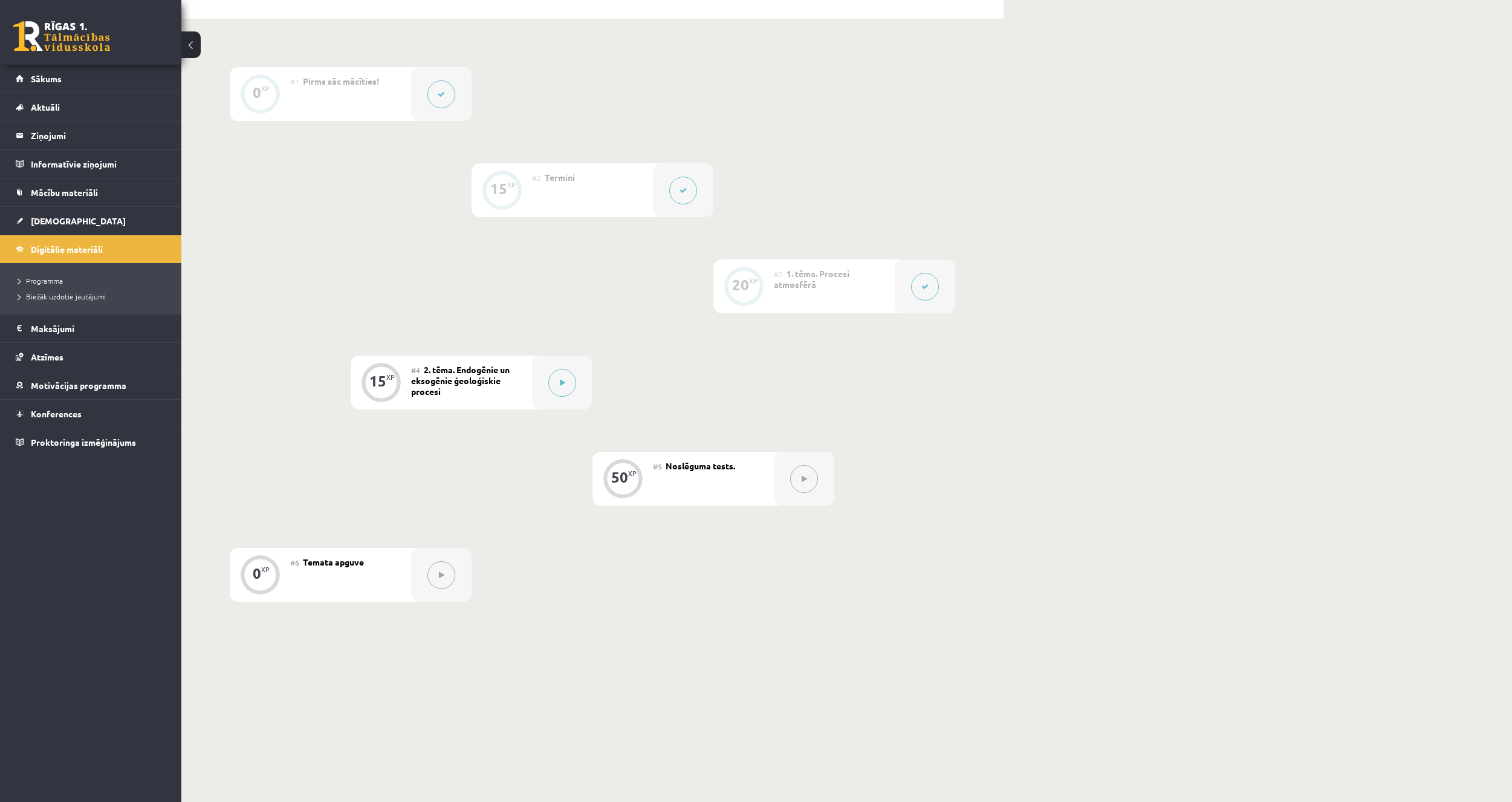
scroll to position [270, 0]
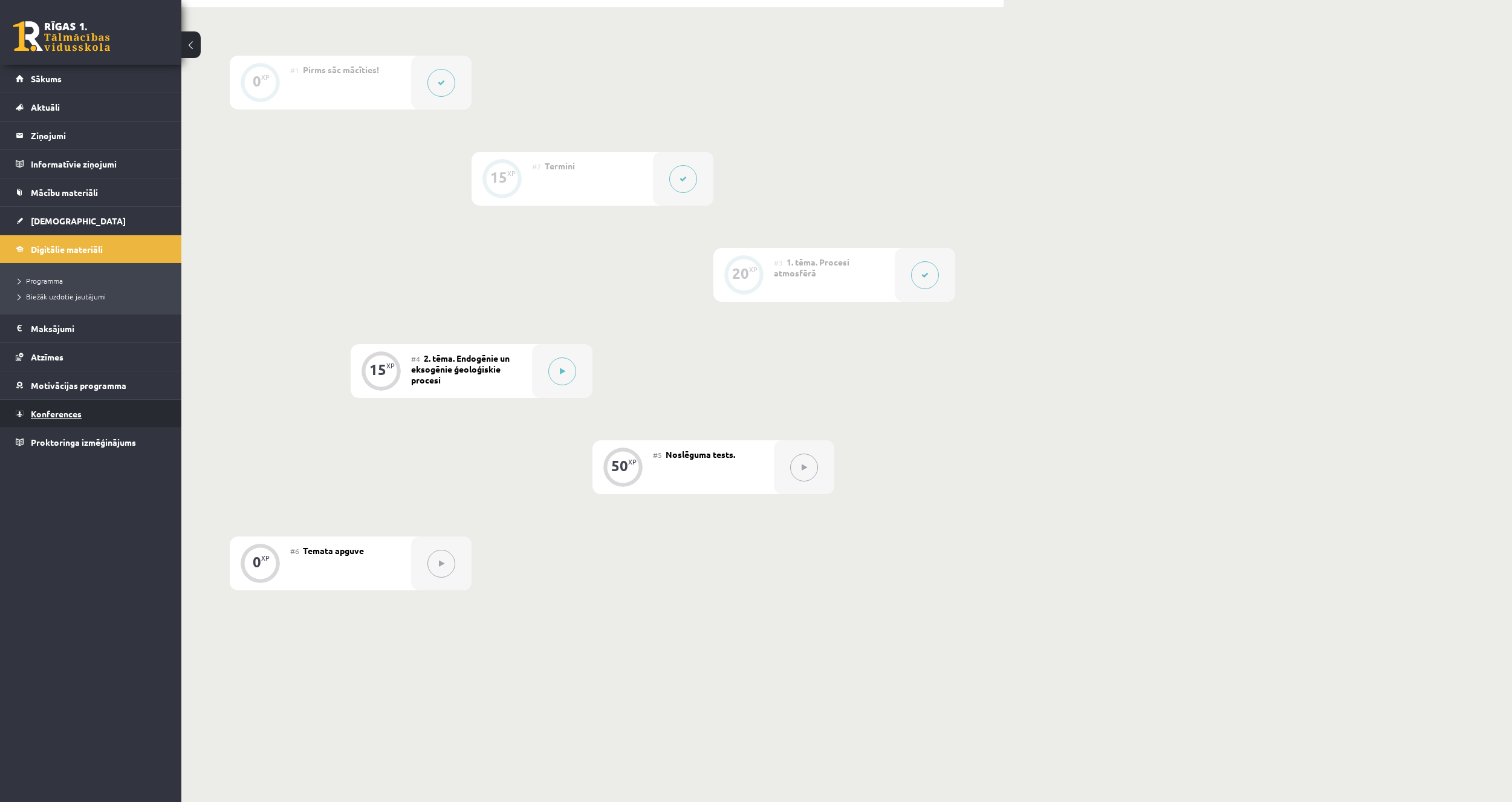
click at [71, 415] on span "Konferences" at bounding box center [56, 413] width 51 height 11
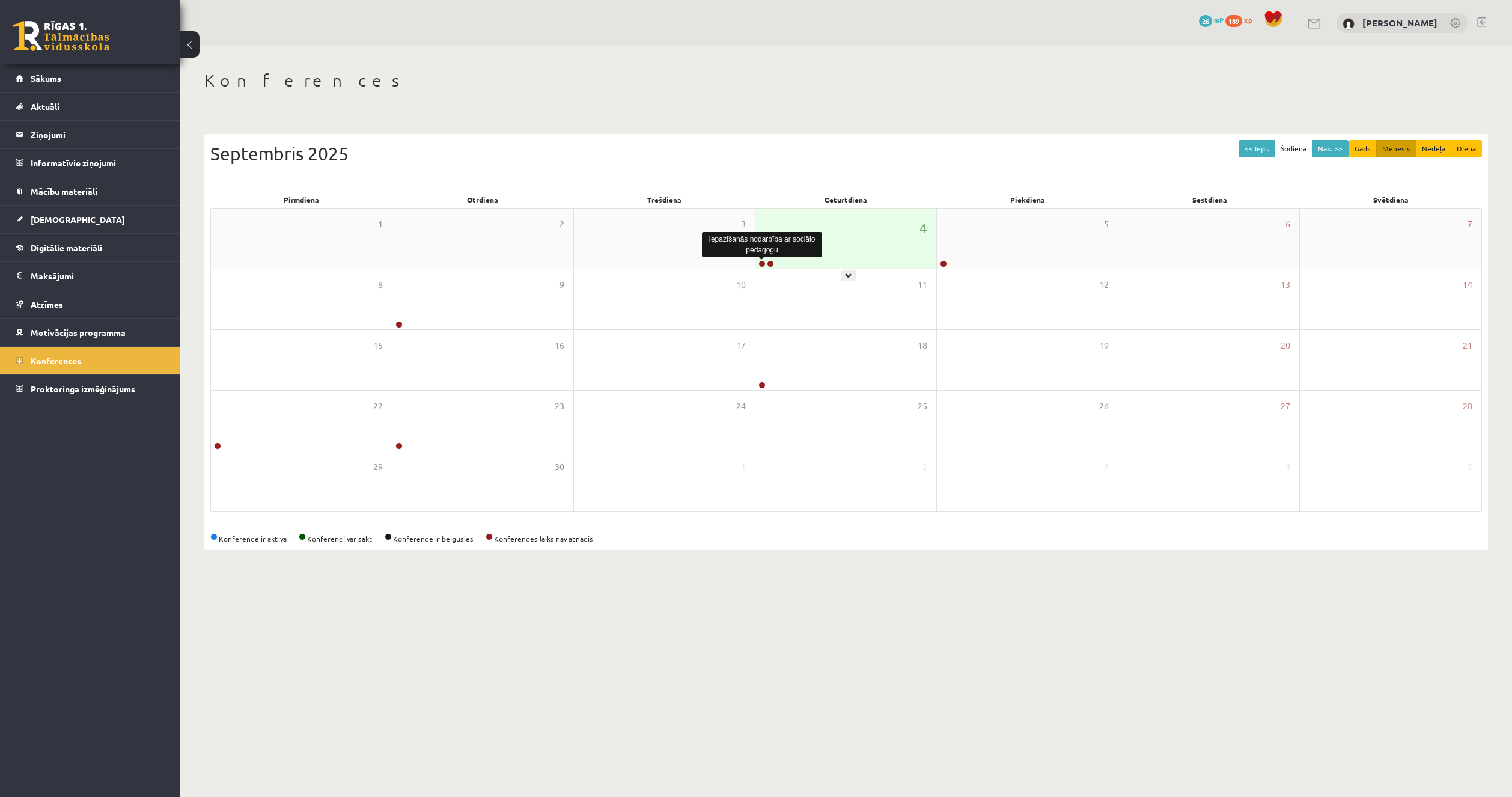
click at [764, 264] on link at bounding box center [762, 264] width 7 height 7
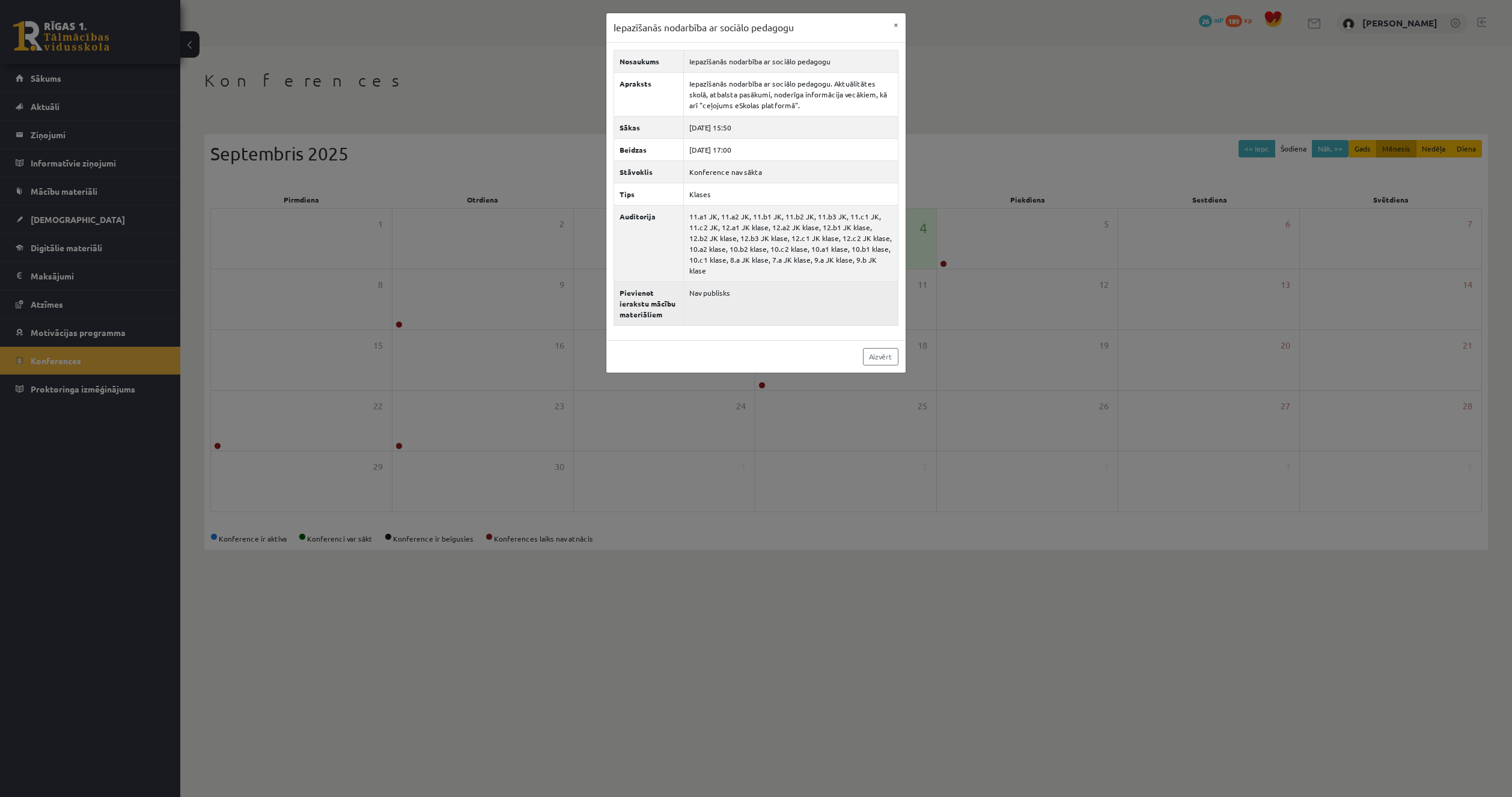
click at [760, 281] on td "Nav publisks" at bounding box center [791, 303] width 214 height 44
click at [889, 31] on button "×" at bounding box center [896, 24] width 19 height 23
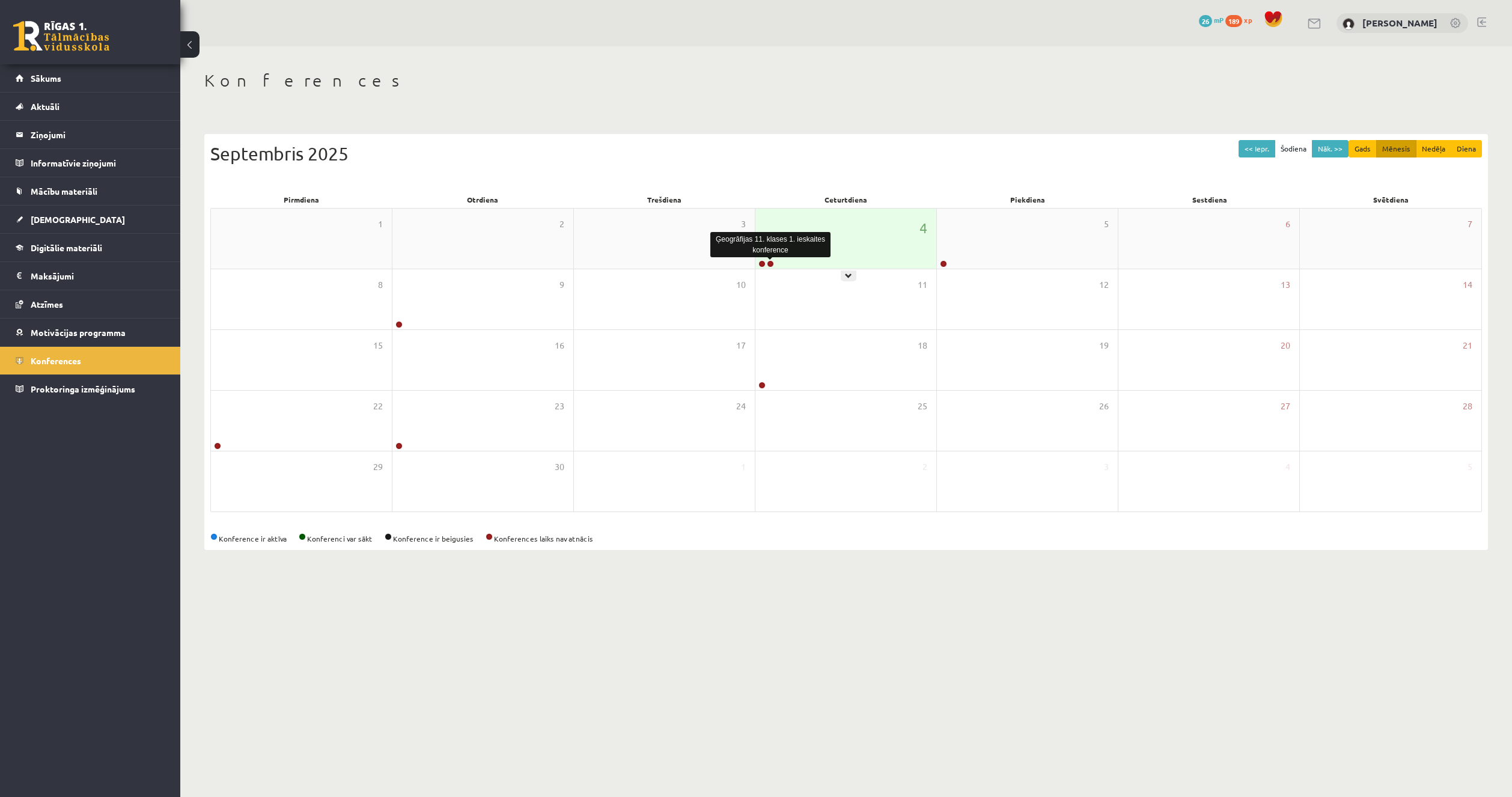
click at [772, 265] on link at bounding box center [770, 264] width 7 height 7
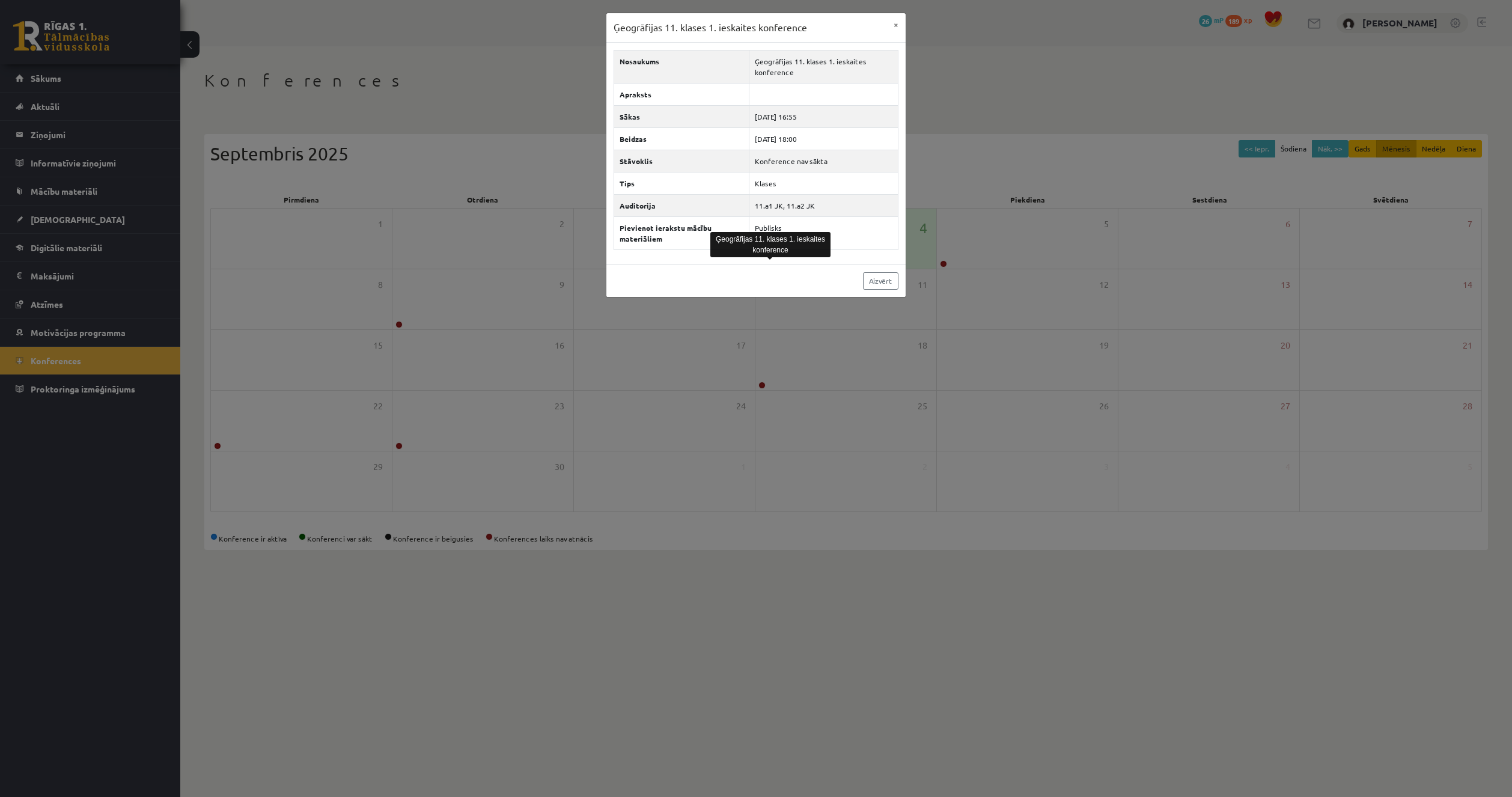
click at [740, 271] on div "Aizvērt" at bounding box center [756, 281] width 299 height 32
drag, startPoint x: 755, startPoint y: 61, endPoint x: 806, endPoint y: 70, distance: 51.8
click at [806, 70] on td "Ģeogrāfijas 11. klases 1. ieskaites konference" at bounding box center [824, 66] width 149 height 33
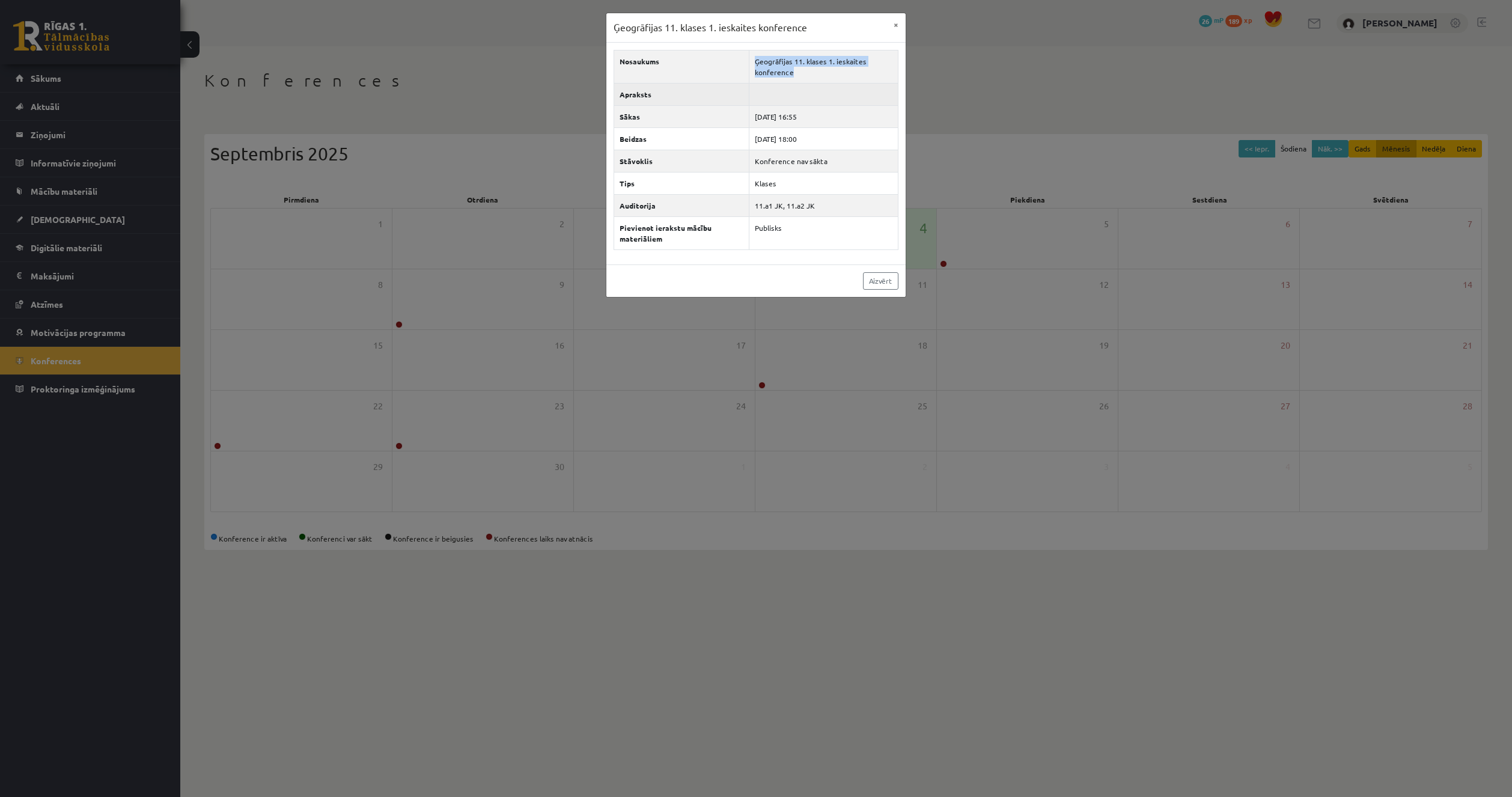
copy td "Ģeogrāfijas 11. klases 1. ieskaites konference"
click at [500, 94] on div "Ģeogrāfijas 11. klases 1. ieskaites konference × Nosaukums Ģeogrāfijas 11. klas…" at bounding box center [756, 398] width 1512 height 797
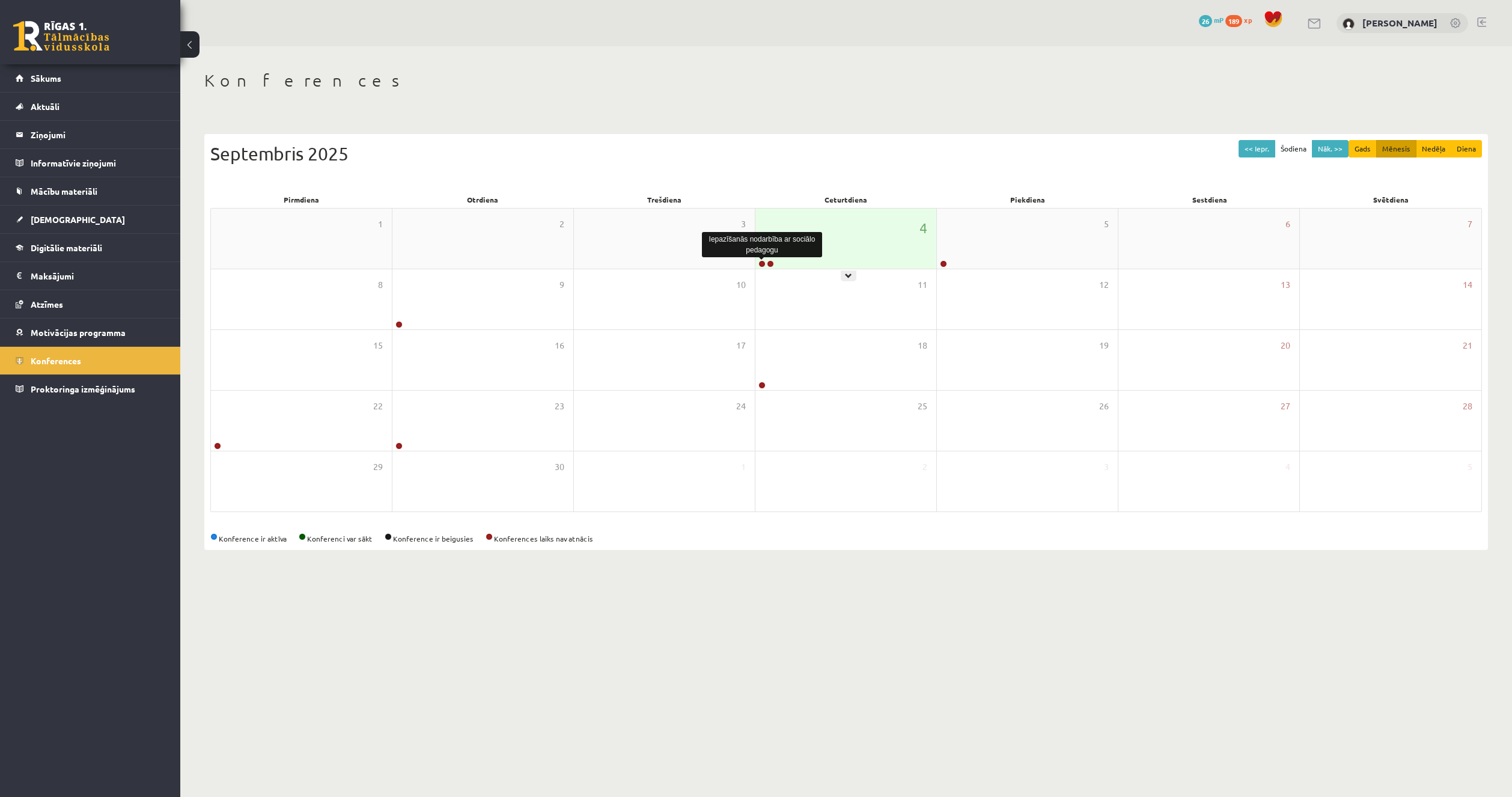
click at [759, 262] on link at bounding box center [762, 264] width 7 height 7
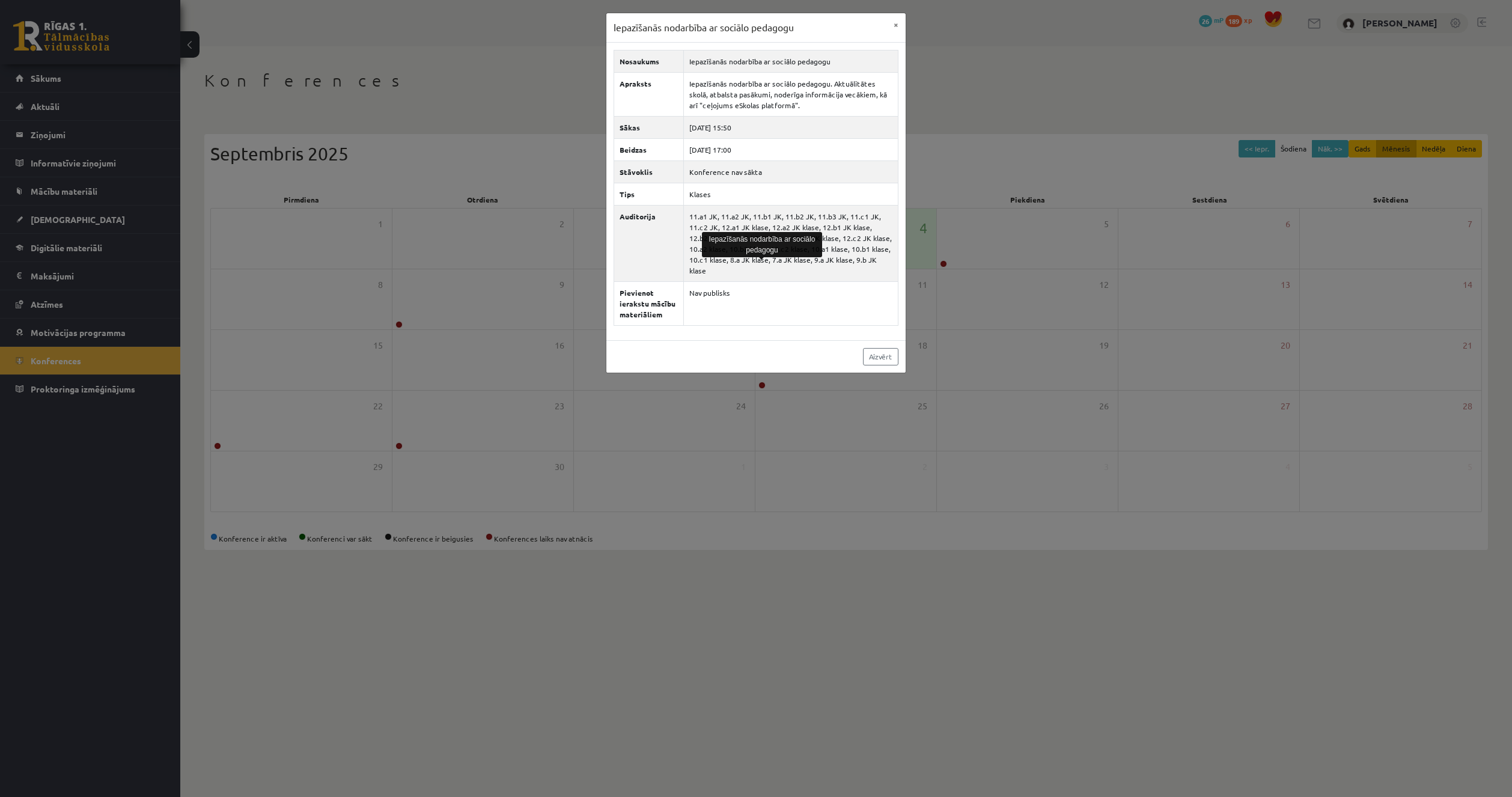
click at [964, 72] on div "Iepazīšanās nodarbība ar sociālo pedagogu × Nosaukums Iepazīšanās nodarbība ar …" at bounding box center [756, 398] width 1512 height 797
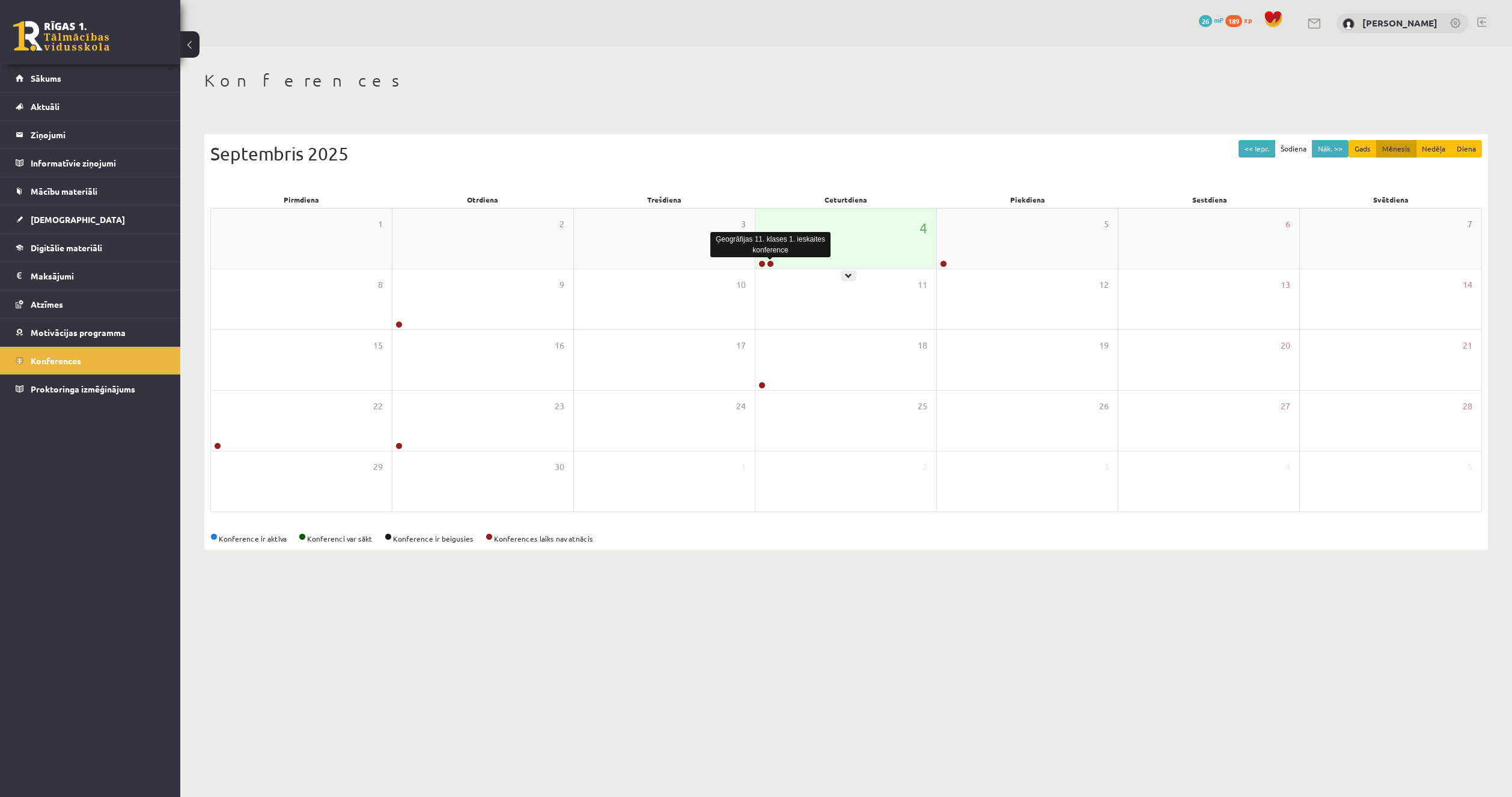
click at [771, 266] on link at bounding box center [770, 264] width 7 height 7
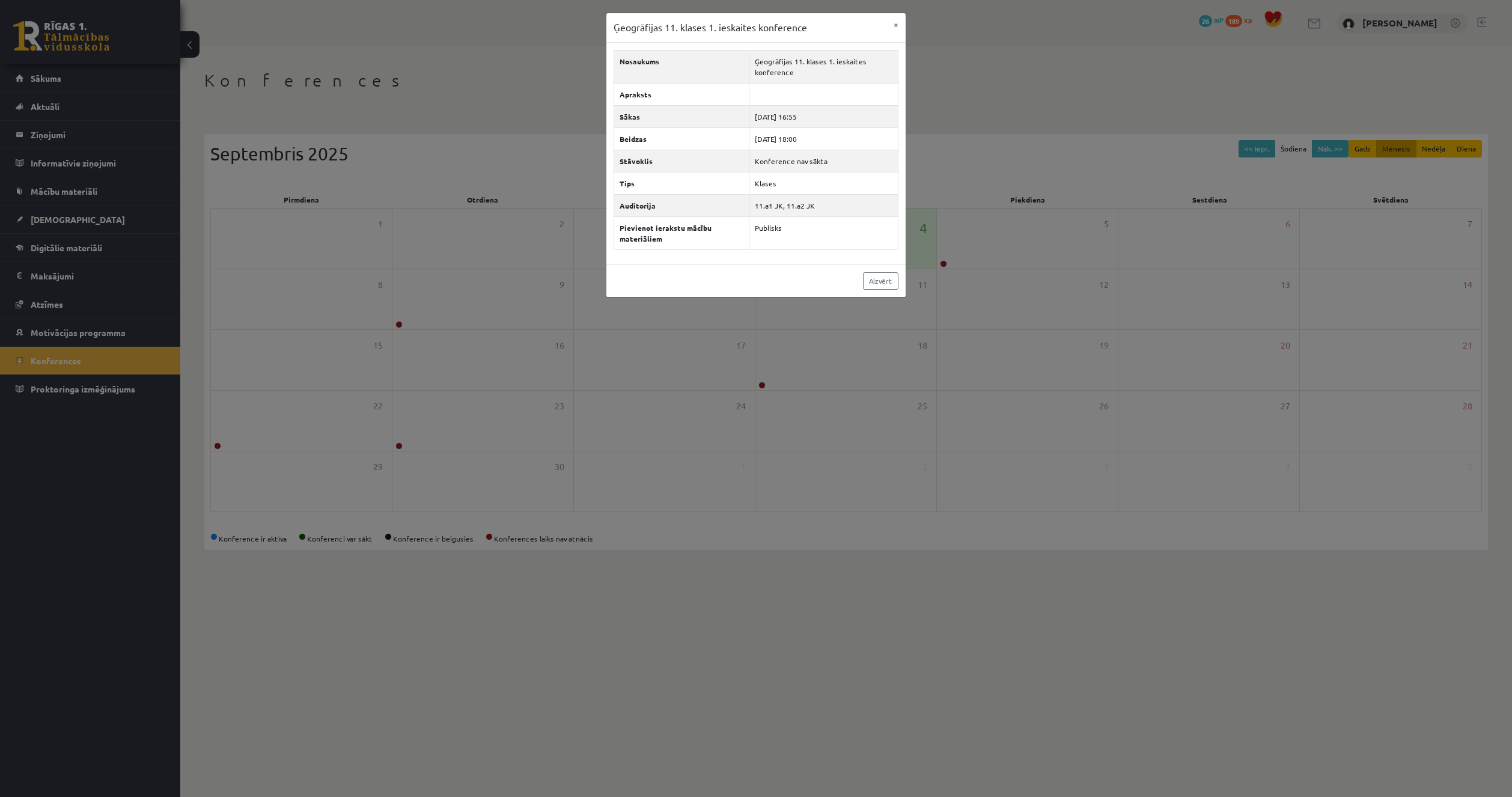
click at [948, 108] on div "Ģeogrāfijas 11. klases 1. ieskaites konference × Nosaukums Ģeogrāfijas 11. klas…" at bounding box center [756, 398] width 1512 height 797
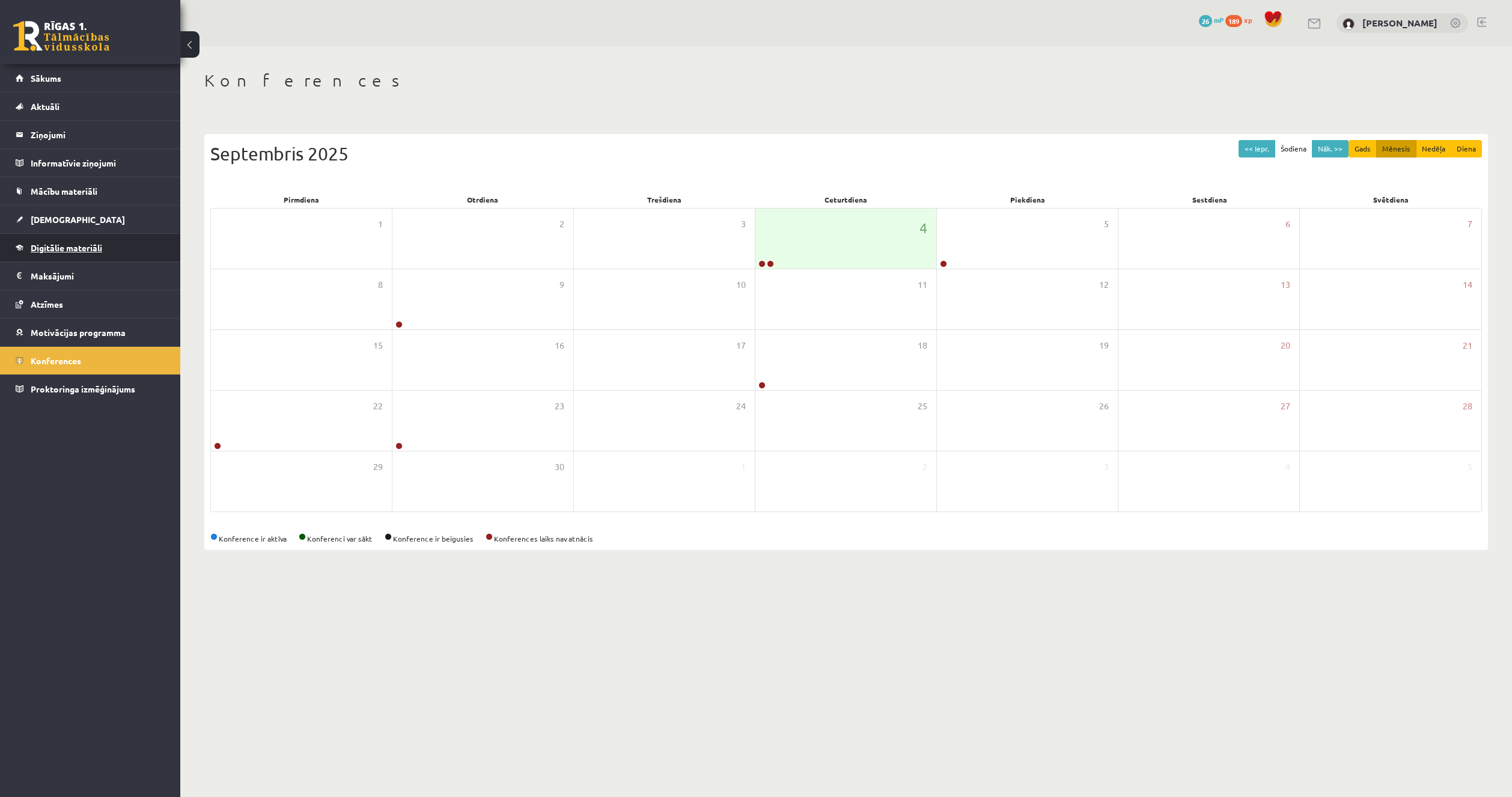
click at [134, 248] on link "Digitālie materiāli" at bounding box center [90, 247] width 150 height 27
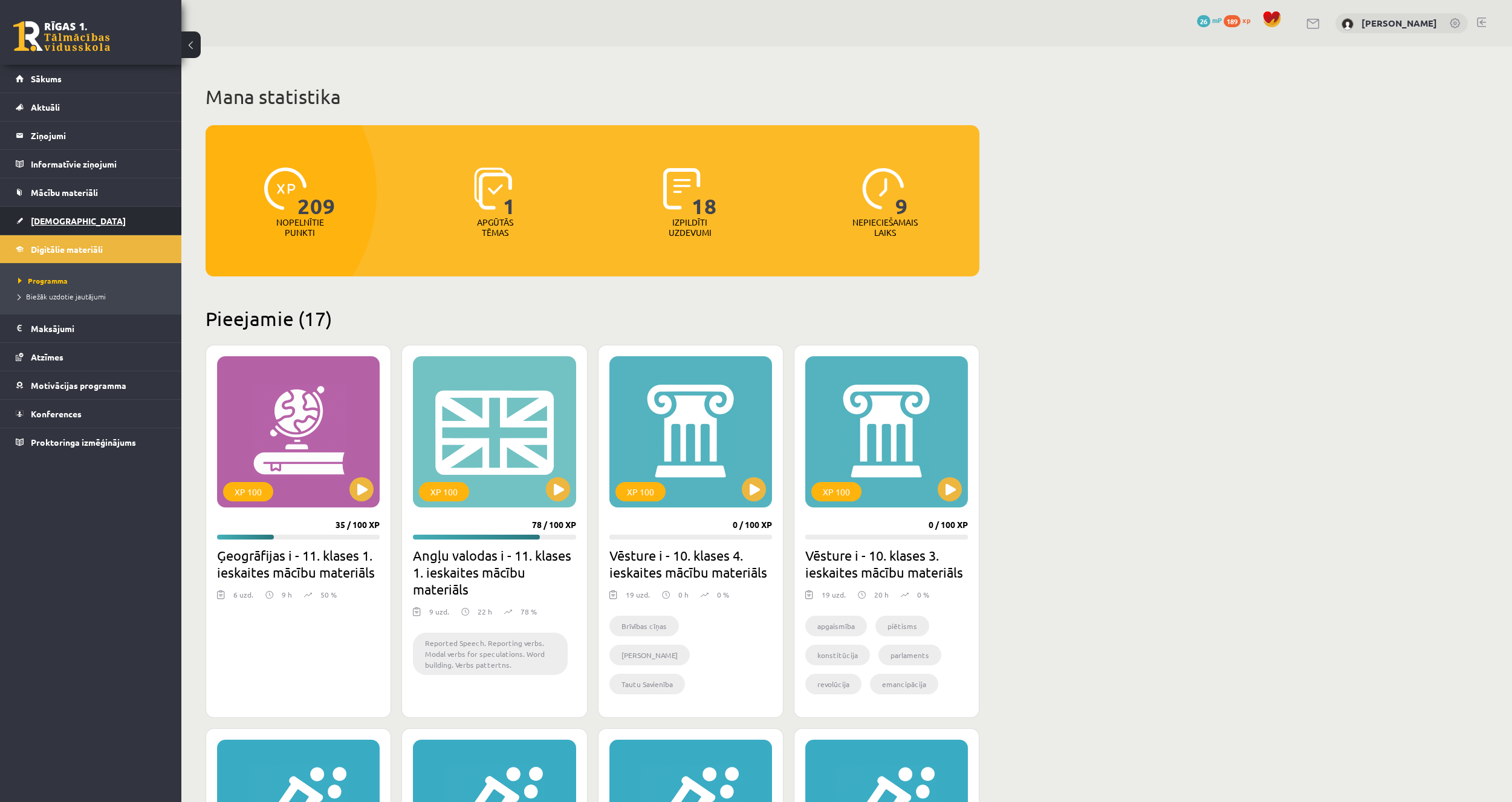
click at [106, 229] on link "[DEMOGRAPHIC_DATA]" at bounding box center [91, 221] width 151 height 28
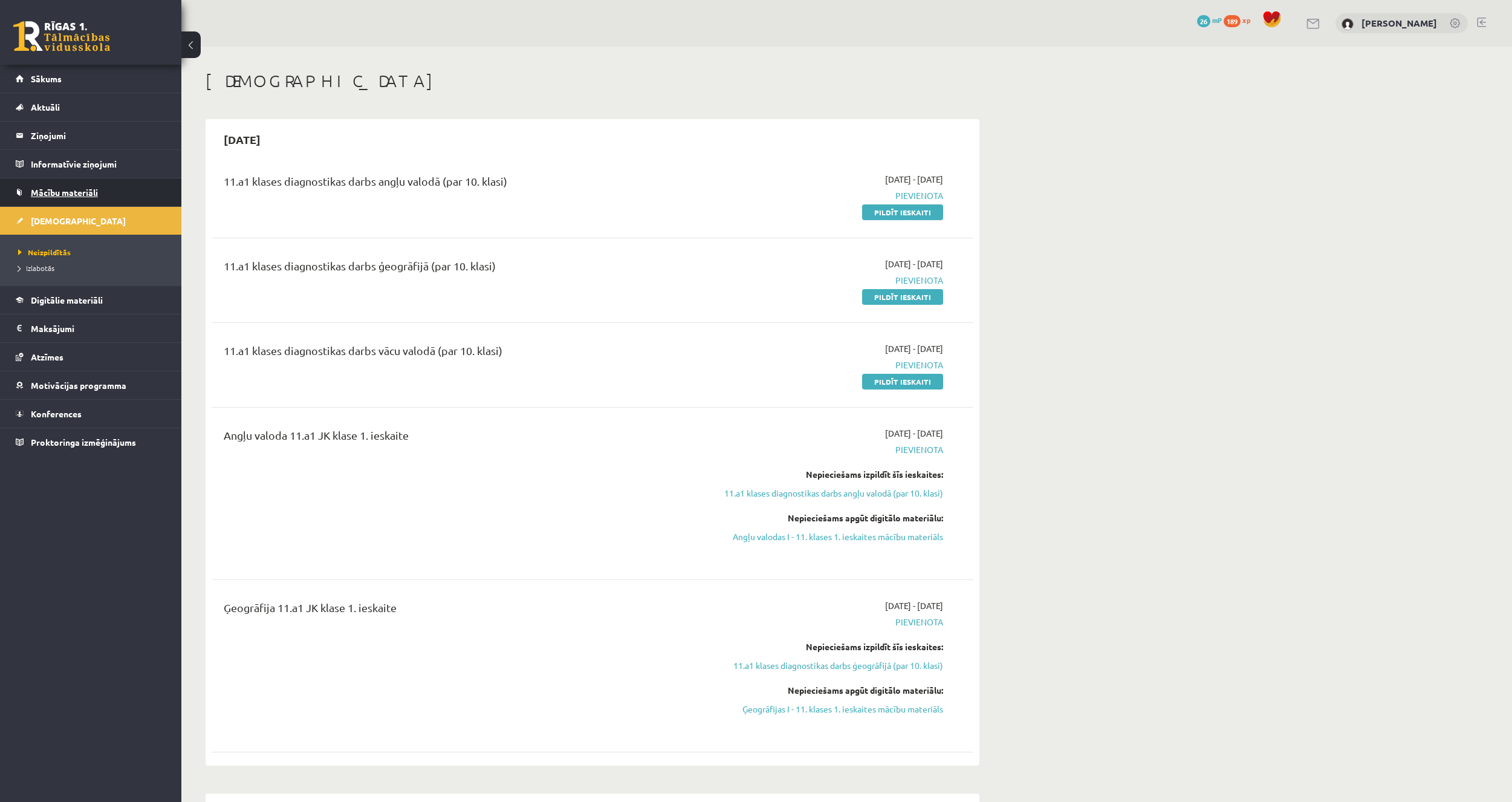
click at [105, 197] on link "Mācību materiāli" at bounding box center [91, 192] width 151 height 28
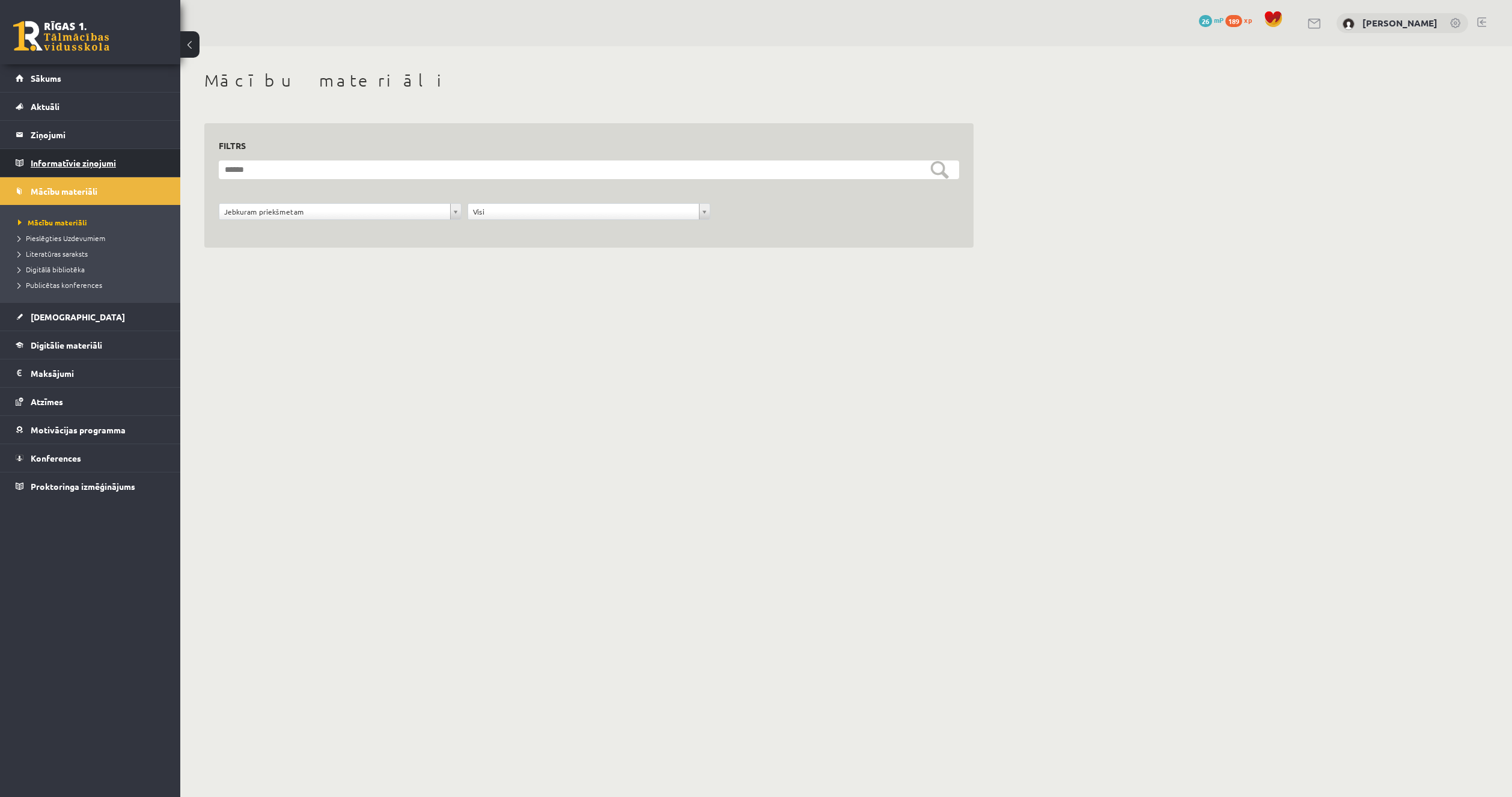
click at [104, 170] on legend "Informatīvie ziņojumi 0" at bounding box center [98, 163] width 135 height 27
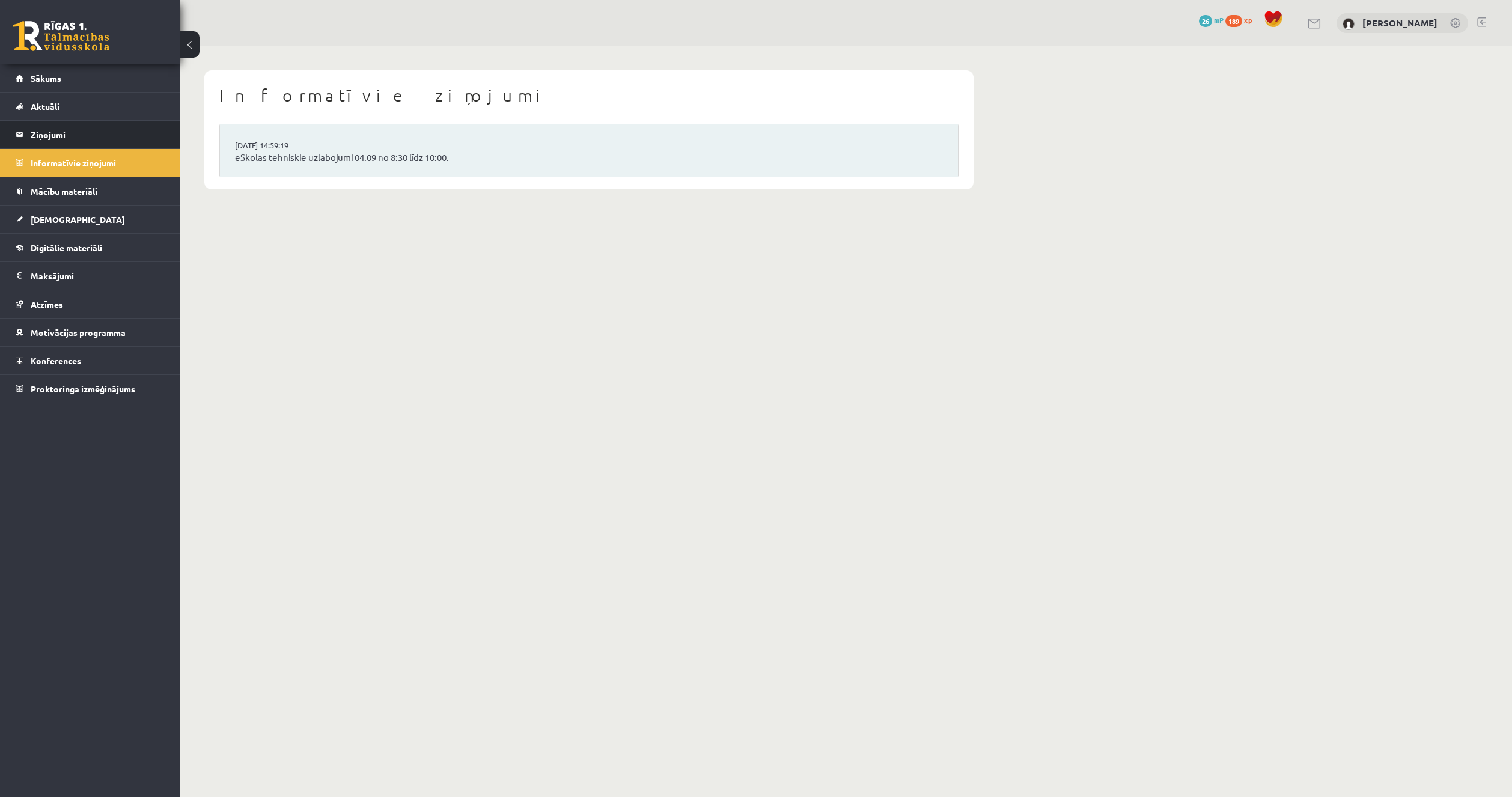
click at [104, 121] on legend "Ziņojumi 0" at bounding box center [98, 134] width 135 height 27
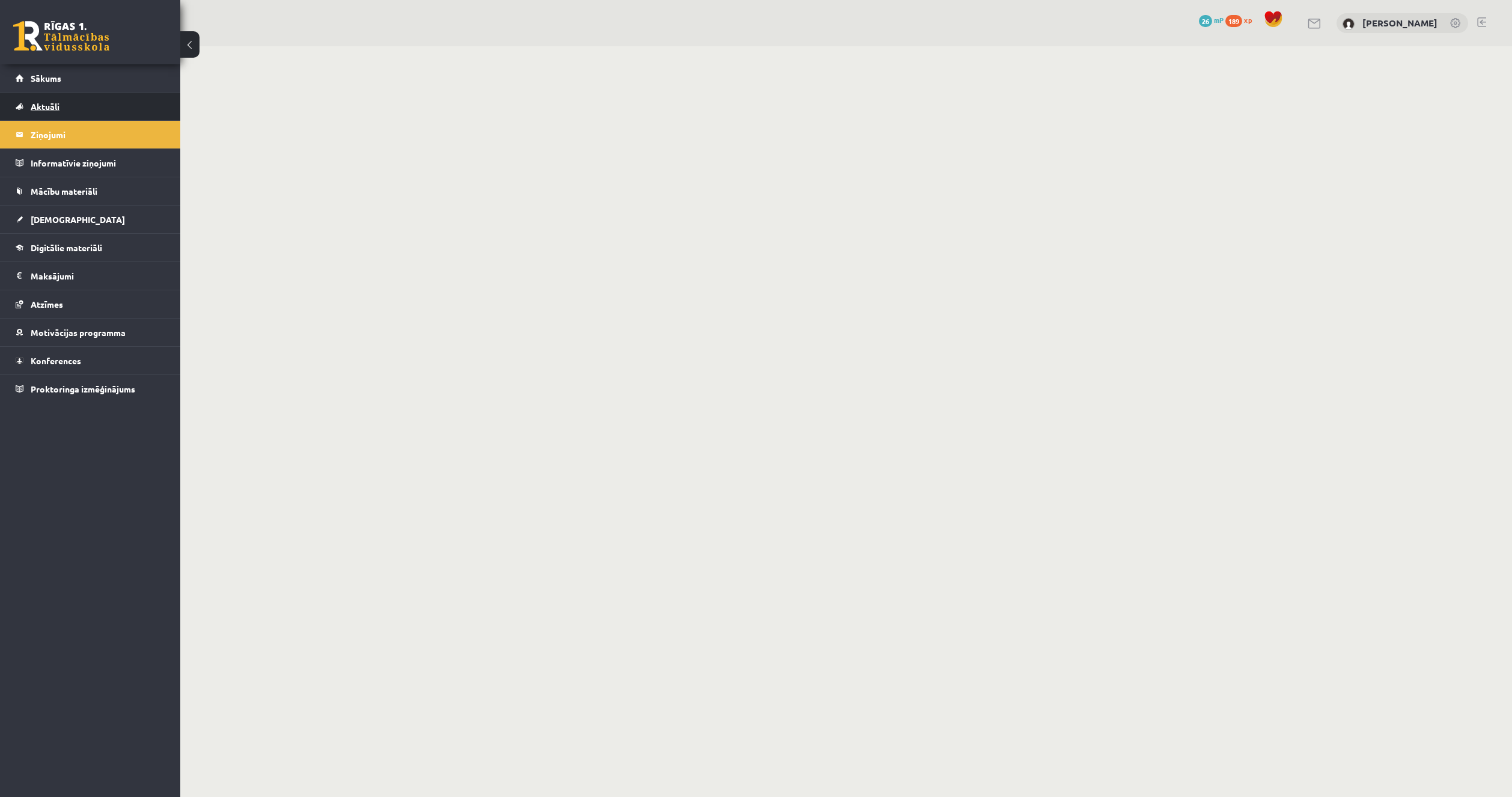
click at [101, 101] on link "Aktuāli" at bounding box center [90, 106] width 150 height 27
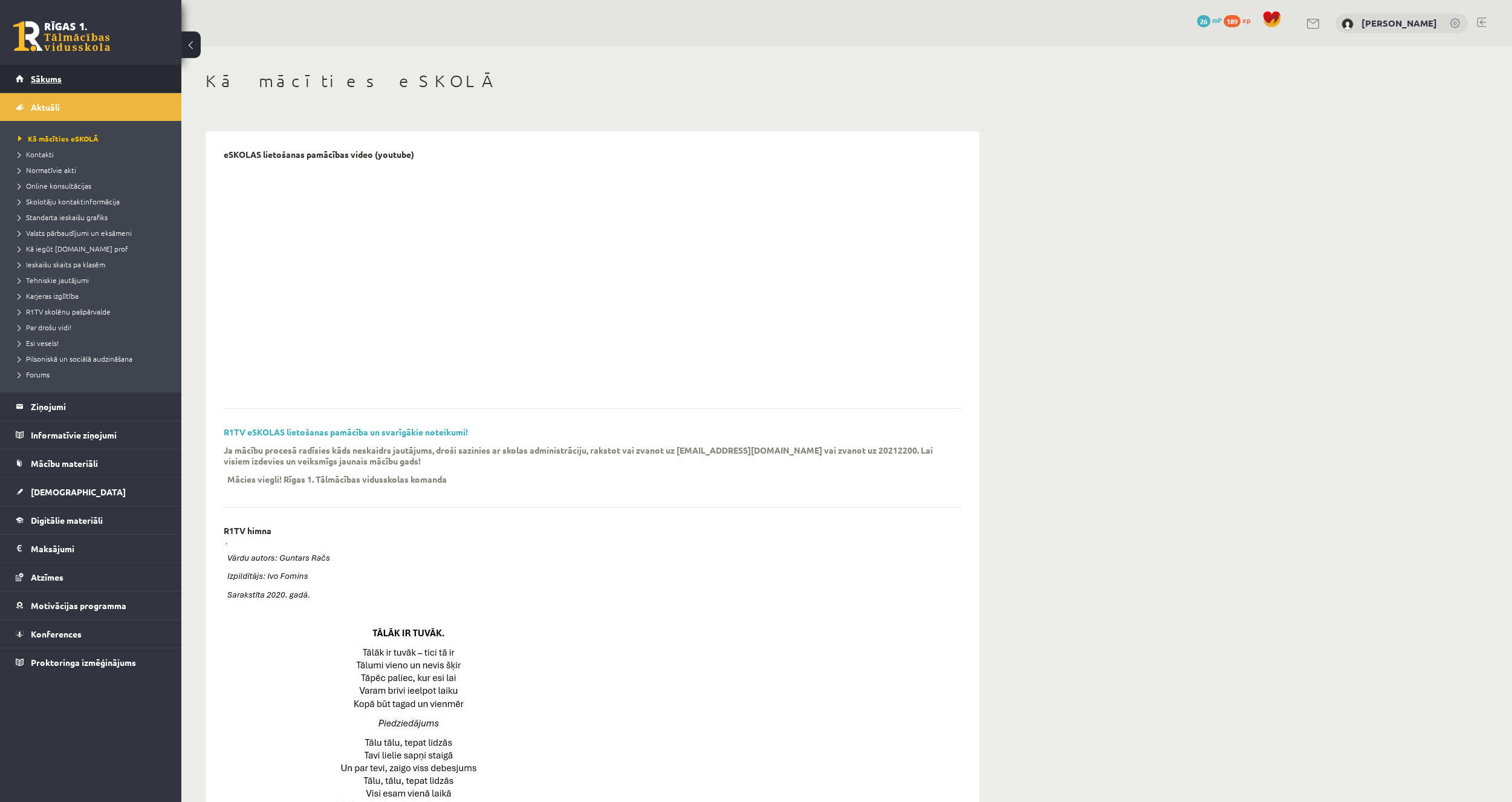
click at [102, 87] on link "Sākums" at bounding box center [91, 78] width 151 height 28
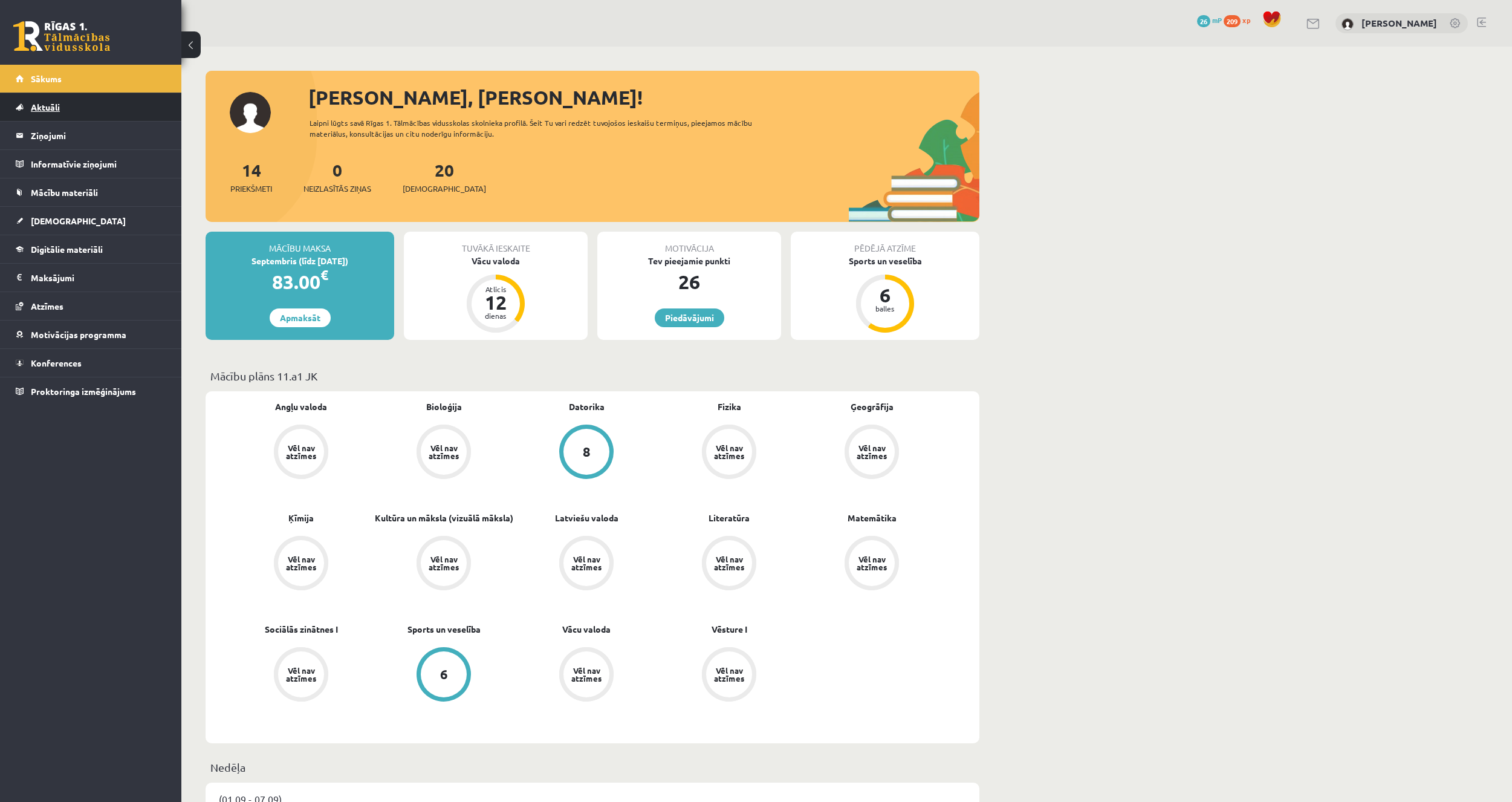
click at [89, 114] on link "Aktuāli" at bounding box center [91, 107] width 151 height 28
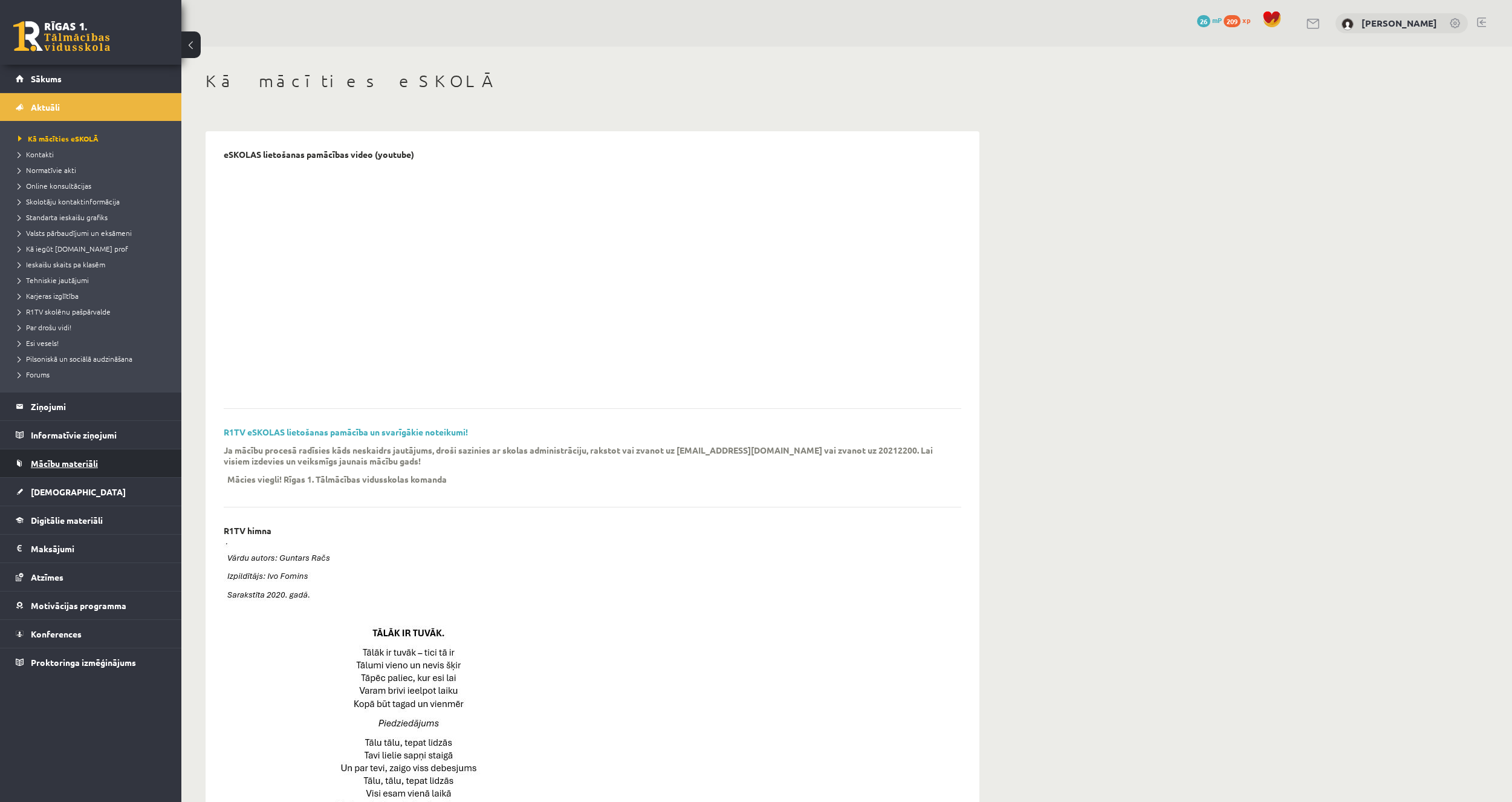
click at [96, 469] on link "Mācību materiāli" at bounding box center [91, 463] width 151 height 28
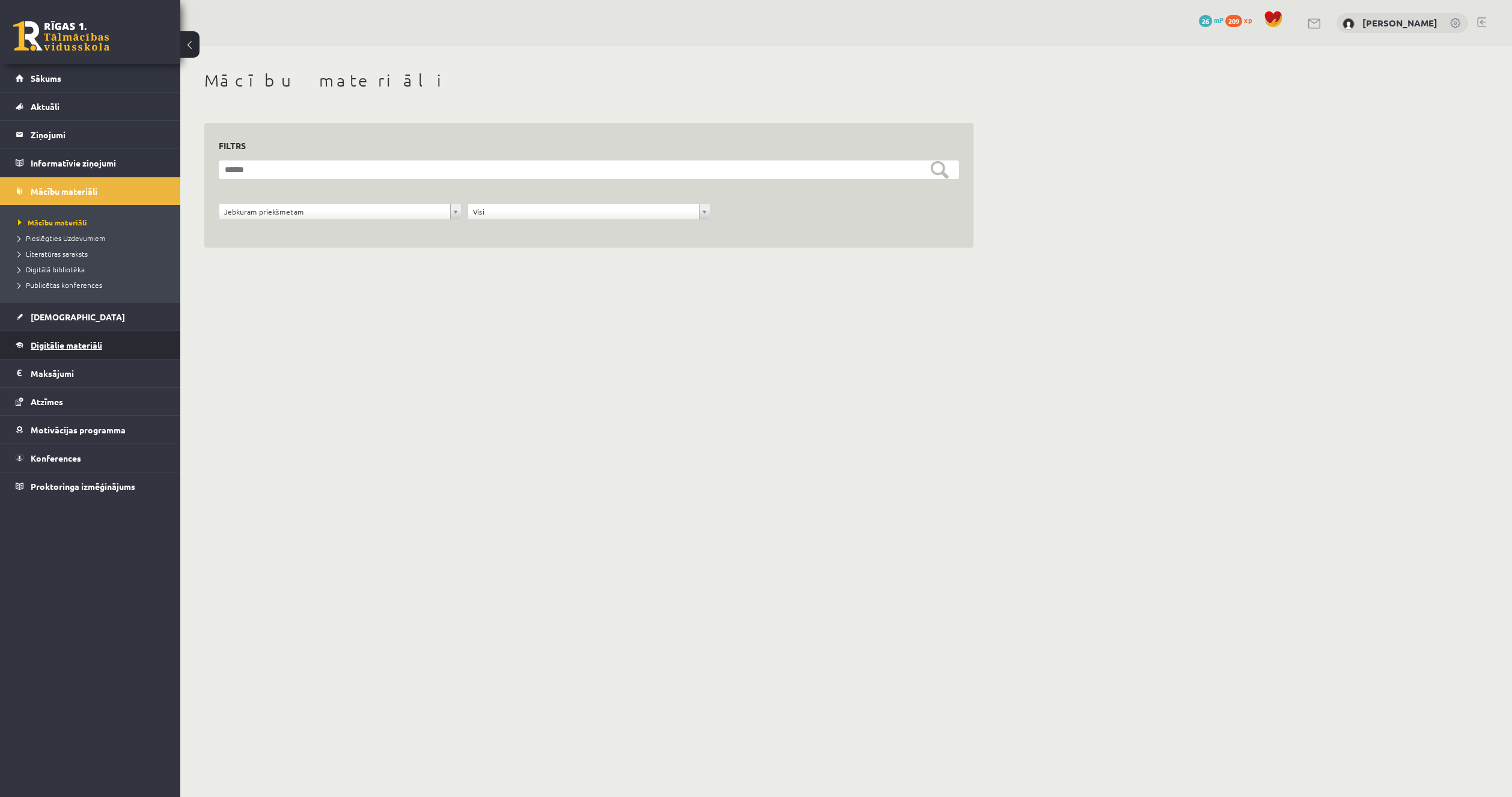
click at [84, 340] on span "Digitālie materiāli" at bounding box center [66, 345] width 71 height 11
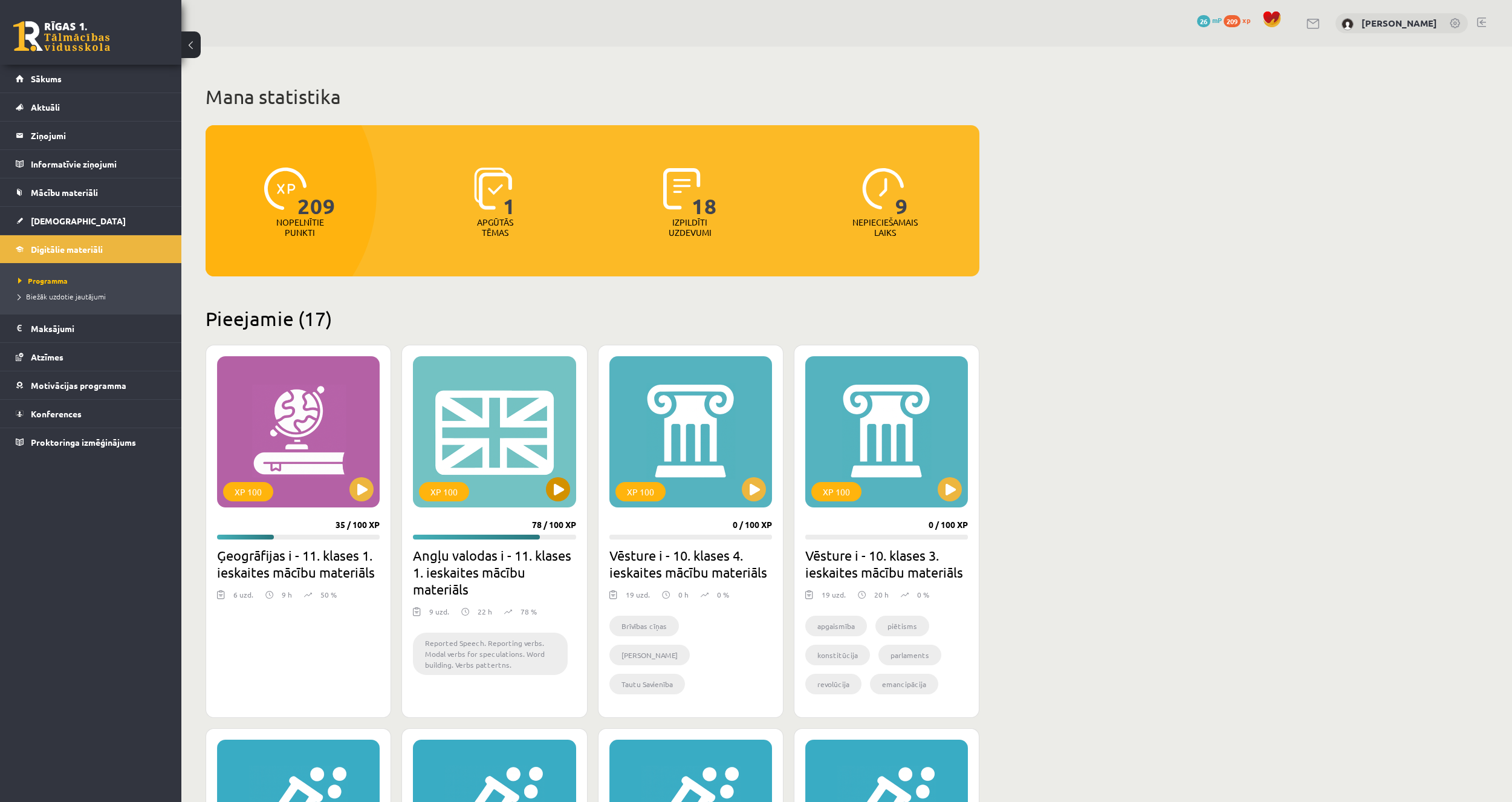
click at [531, 478] on div "XP 100" at bounding box center [494, 432] width 163 height 151
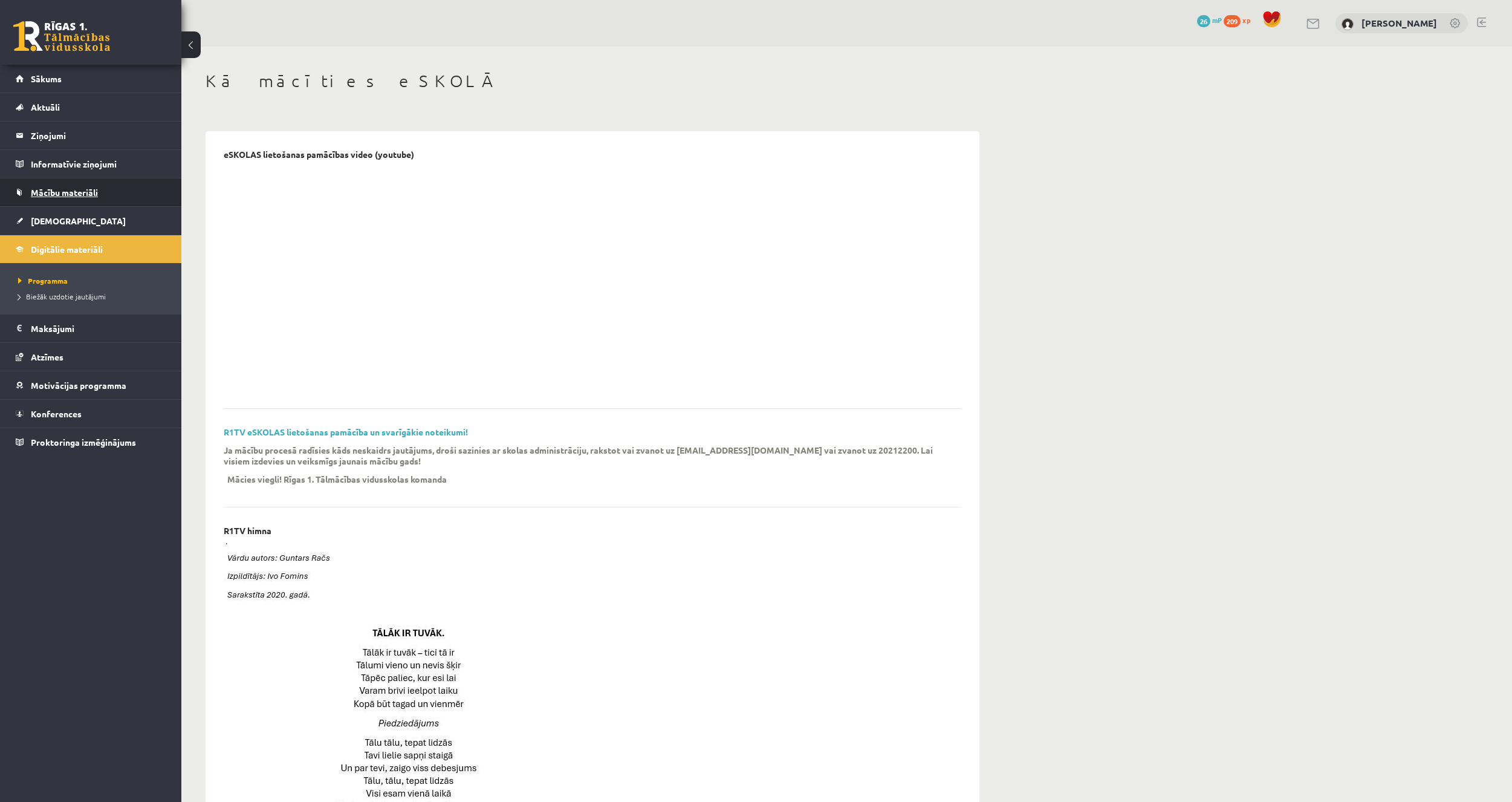
click at [108, 194] on link "Mācību materiāli" at bounding box center [91, 192] width 151 height 28
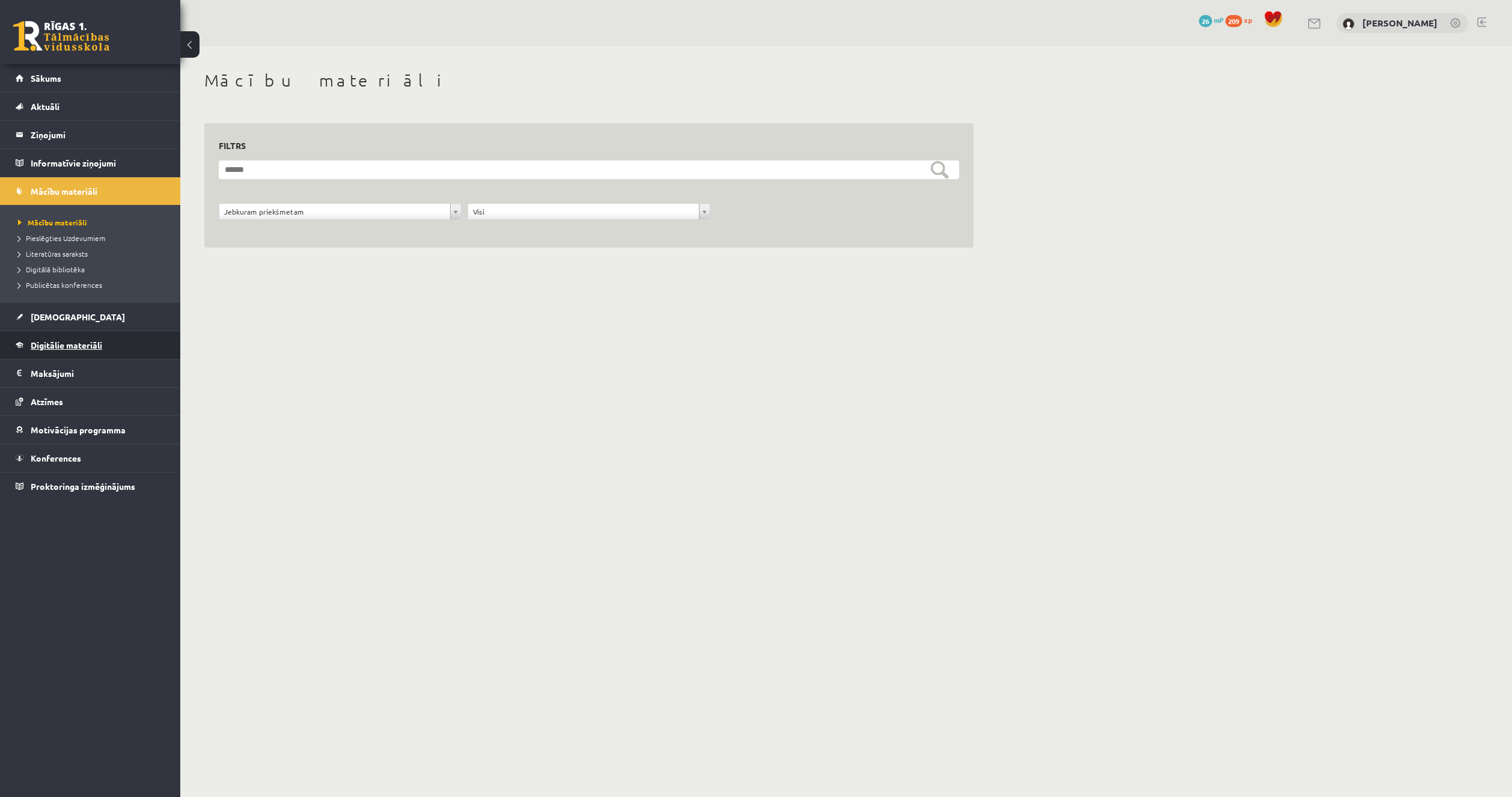
click at [61, 351] on link "Digitālie materiāli" at bounding box center [90, 345] width 150 height 27
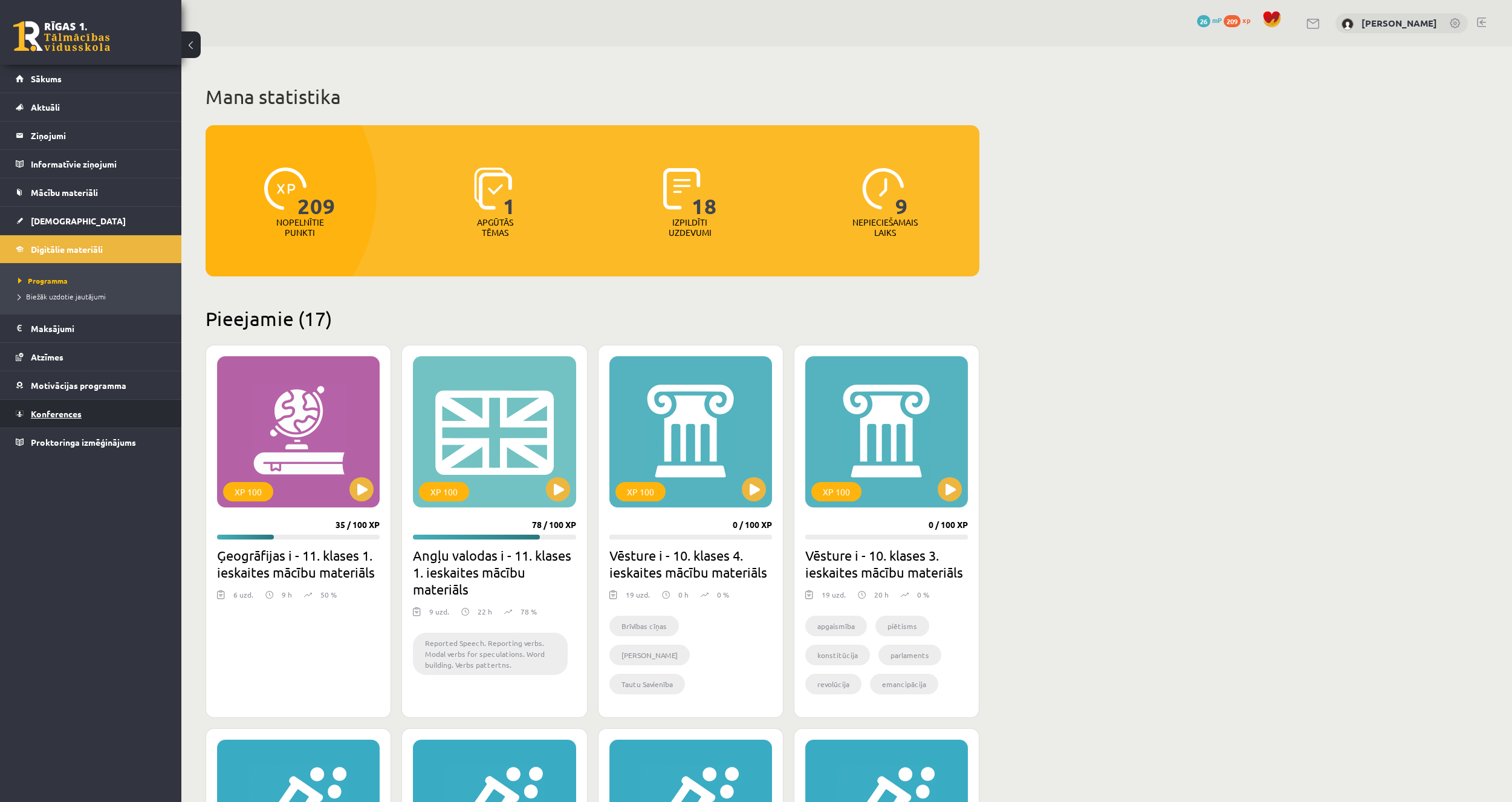
click at [88, 421] on link "Konferences" at bounding box center [91, 413] width 151 height 28
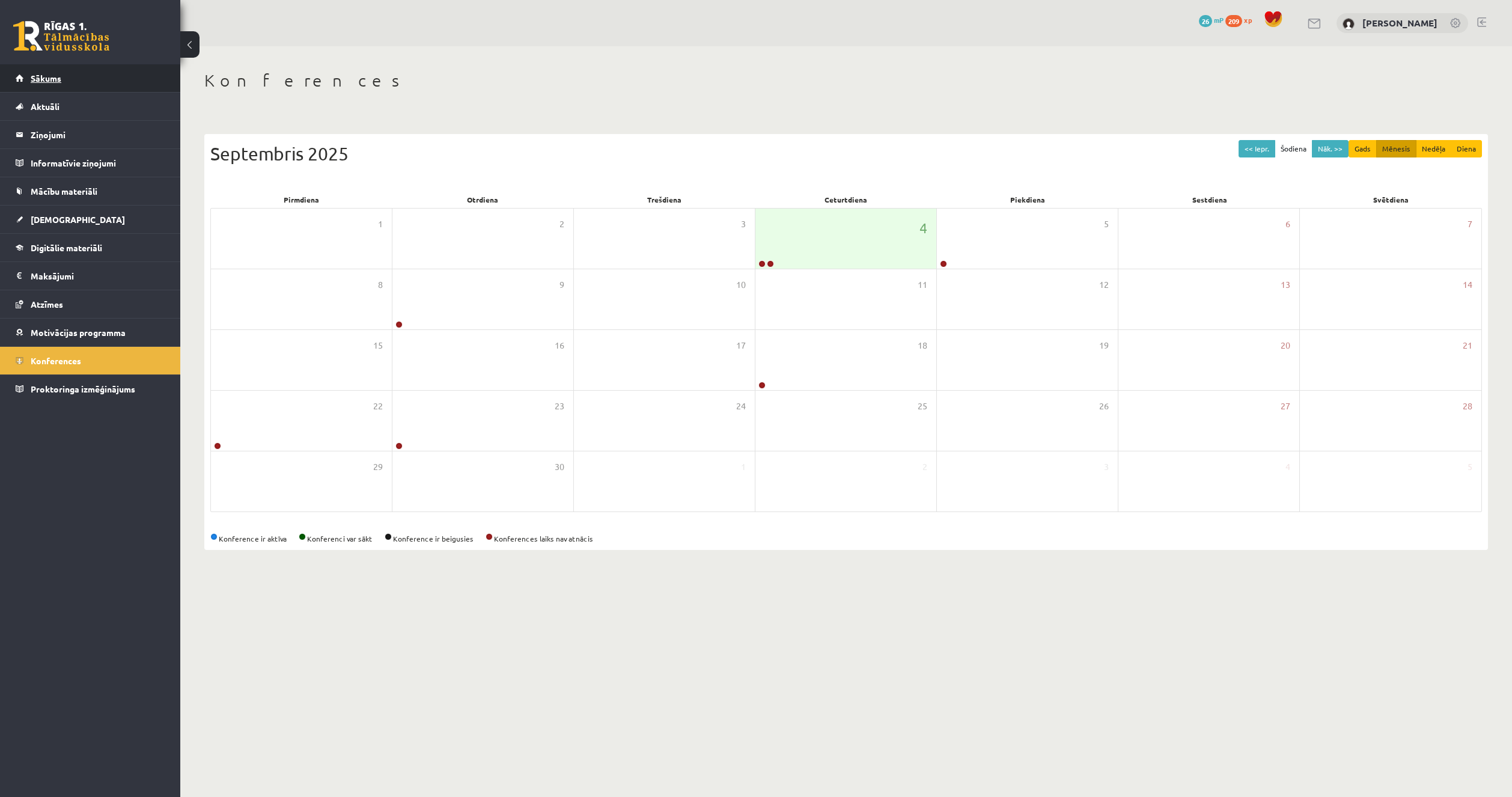
click at [84, 85] on link "Sākums" at bounding box center [90, 78] width 150 height 27
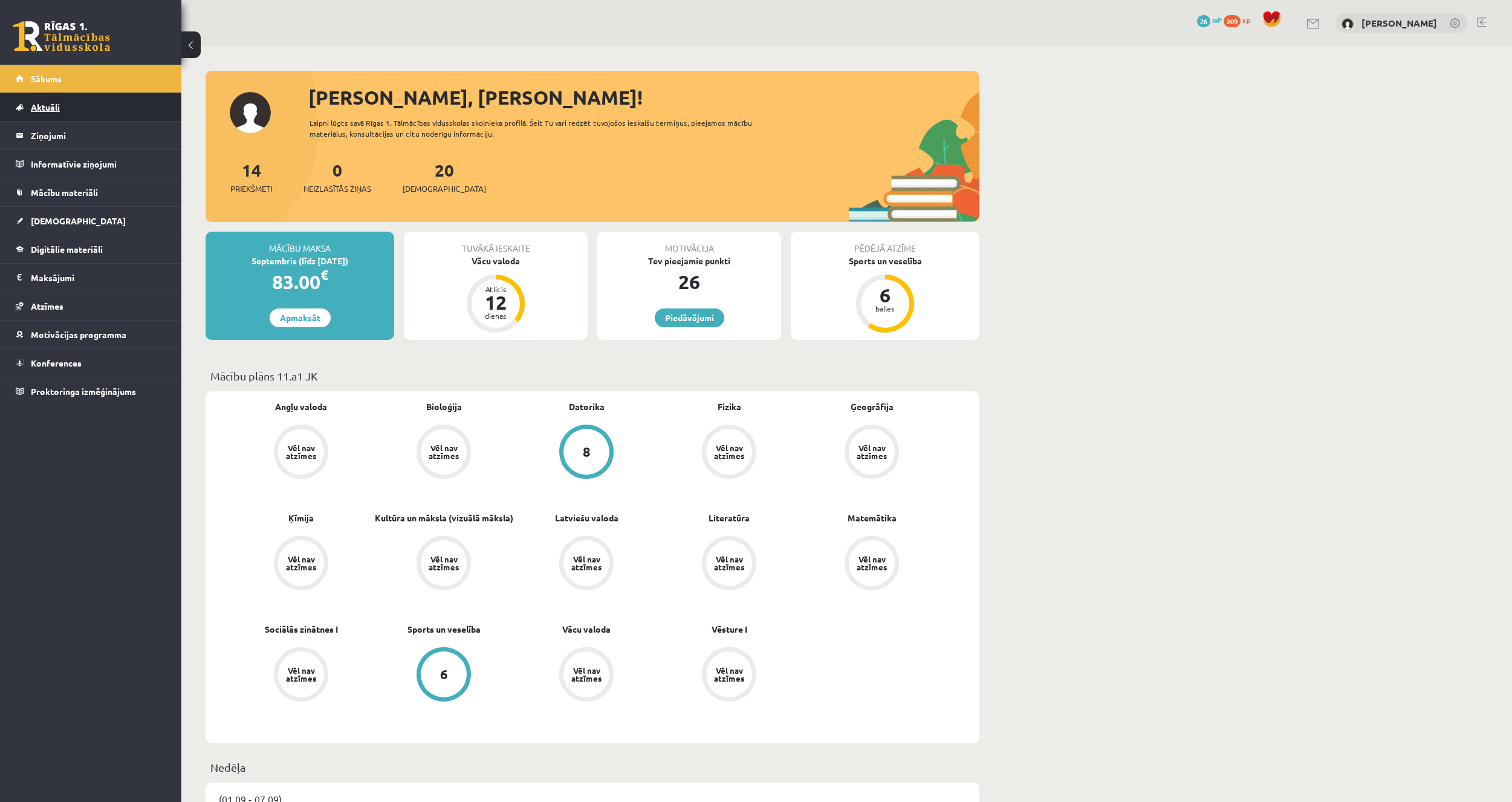
click at [79, 116] on link "Aktuāli" at bounding box center [91, 107] width 151 height 28
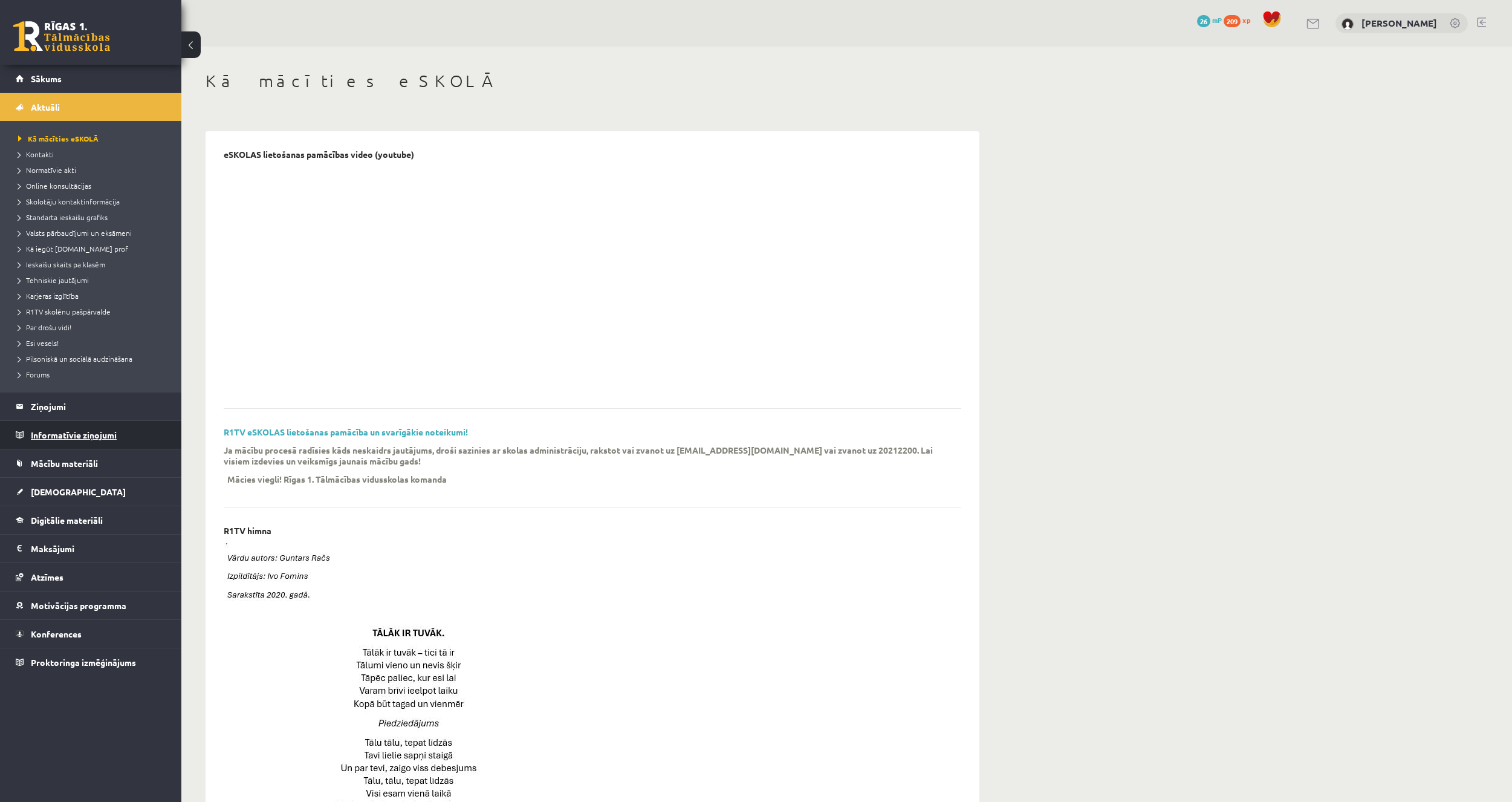
click at [68, 430] on legend "Informatīvie ziņojumi 0" at bounding box center [98, 434] width 136 height 28
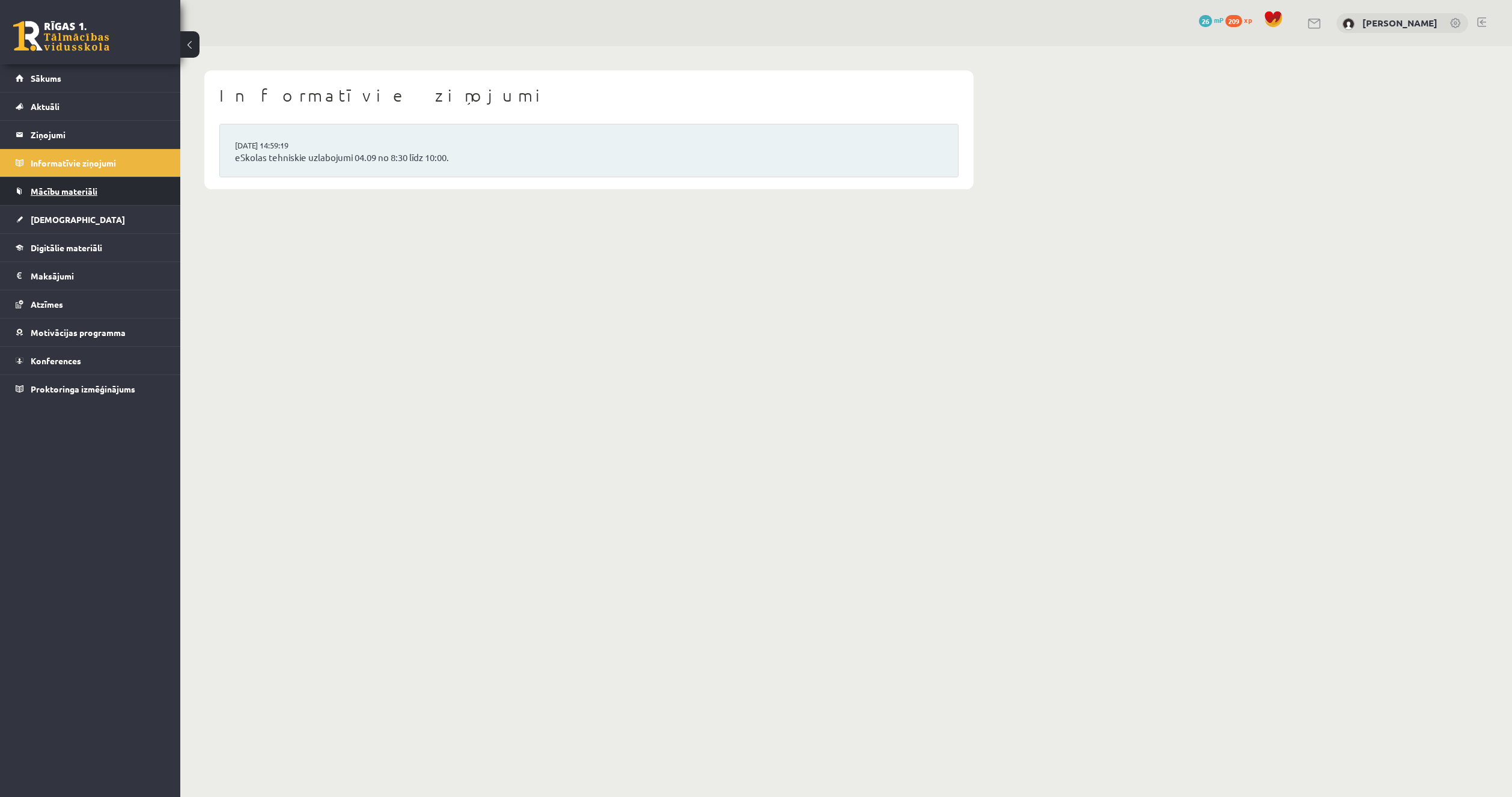
click at [66, 193] on span "Mācību materiāli" at bounding box center [63, 191] width 66 height 11
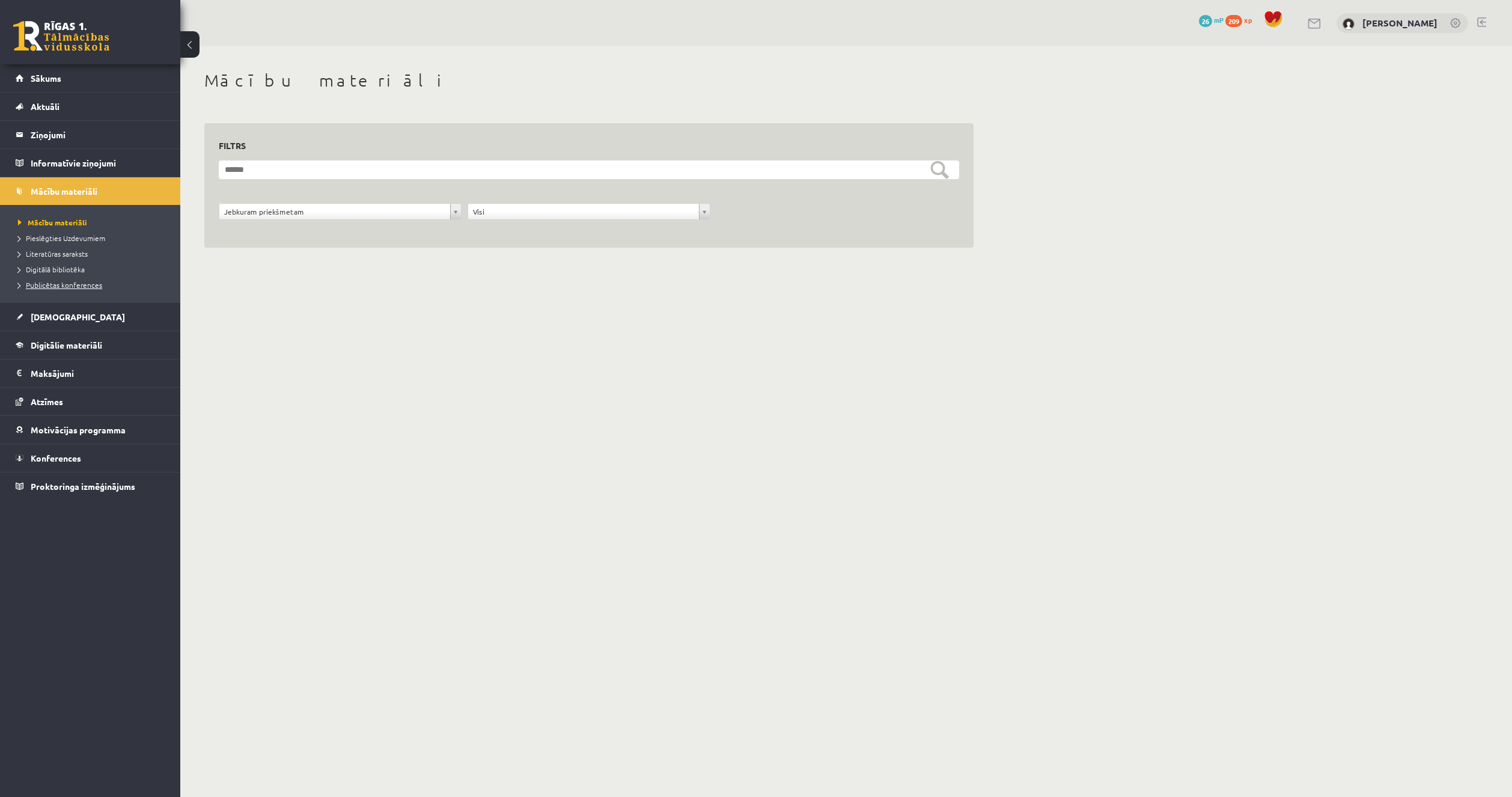
click at [76, 286] on span "Publicētas konferences" at bounding box center [60, 285] width 84 height 9
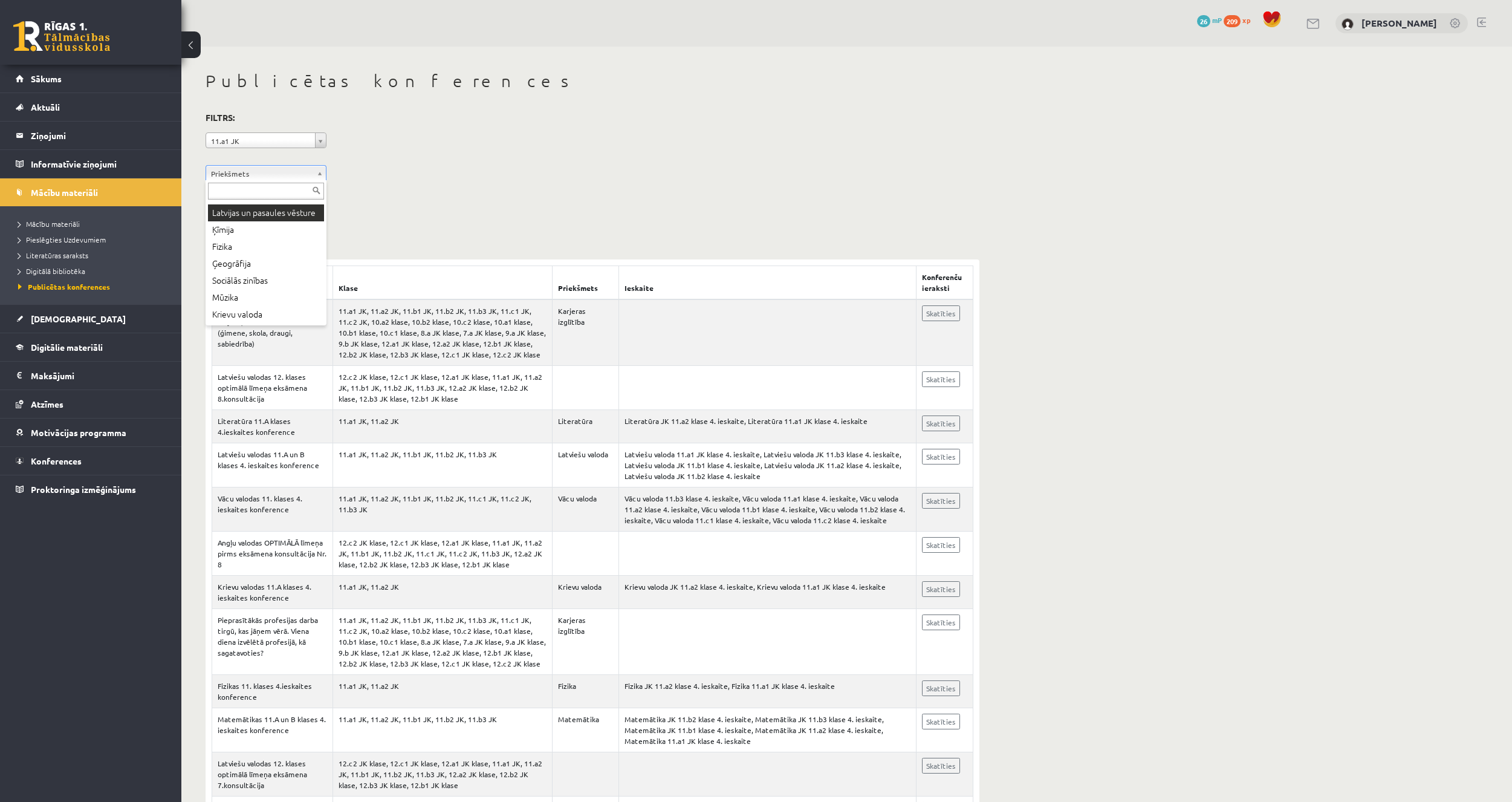
scroll to position [121, 0]
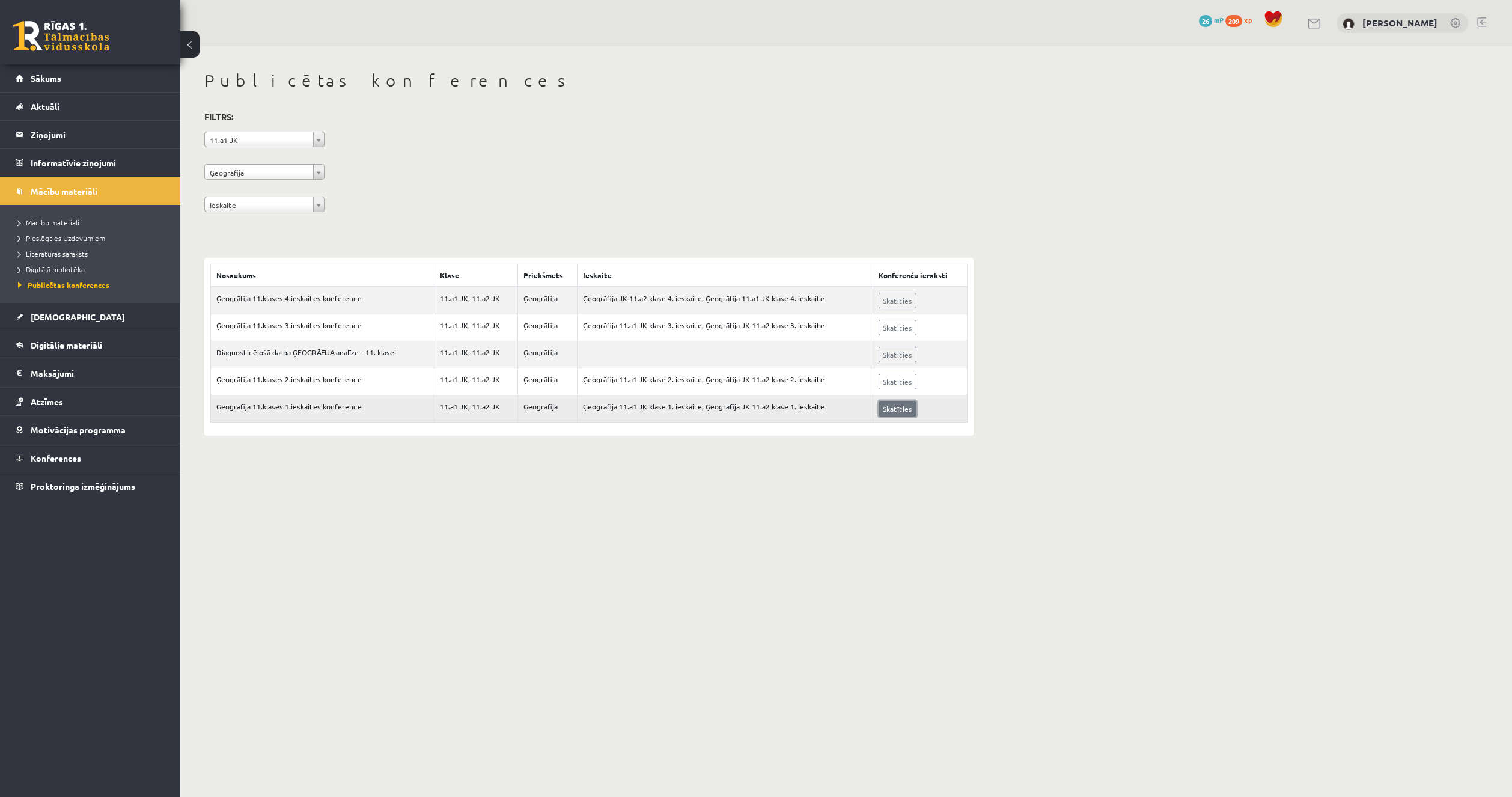
click at [896, 409] on link "Skatīties" at bounding box center [897, 408] width 38 height 16
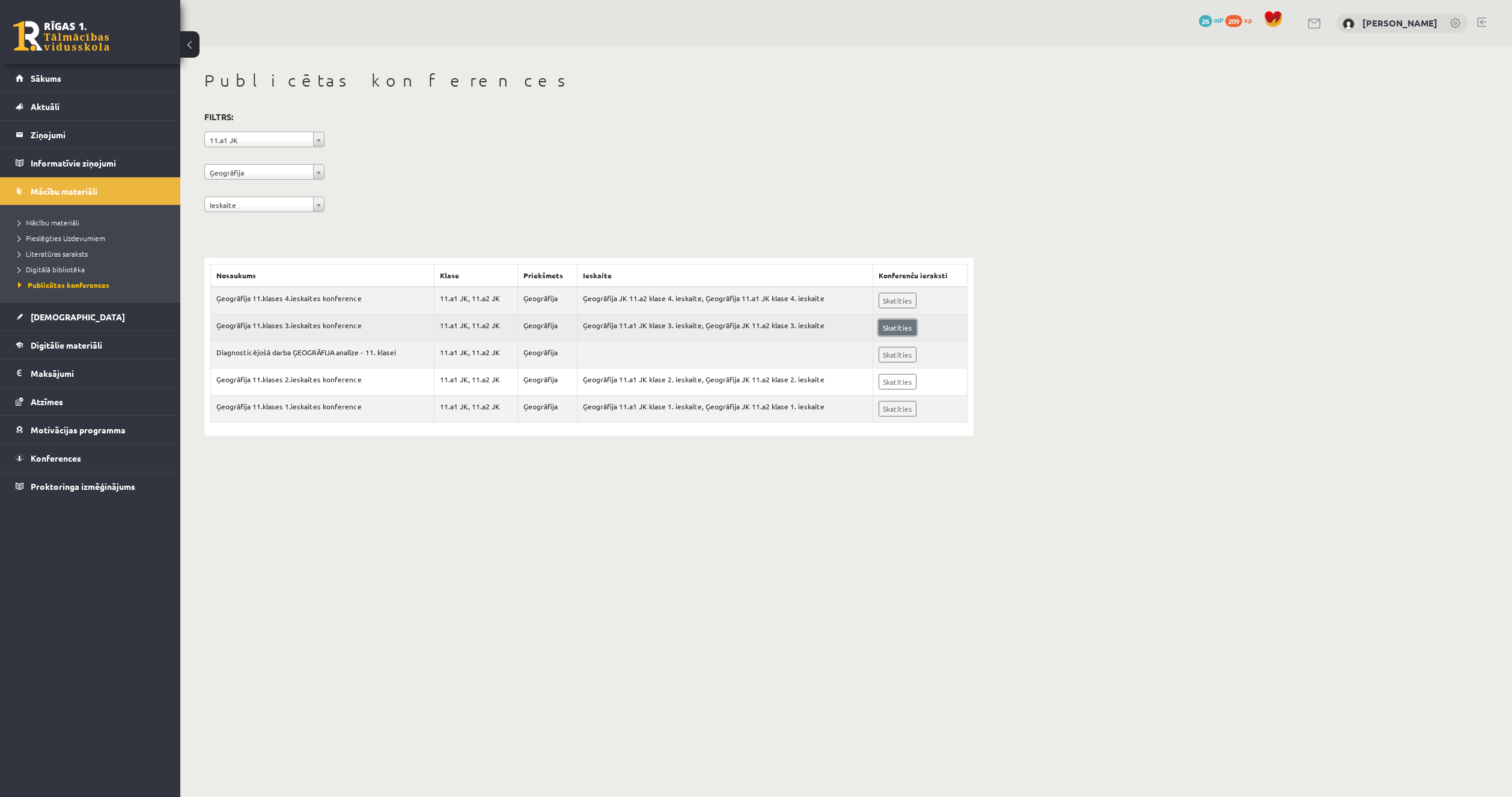
click at [904, 326] on link "Skatīties" at bounding box center [897, 327] width 38 height 16
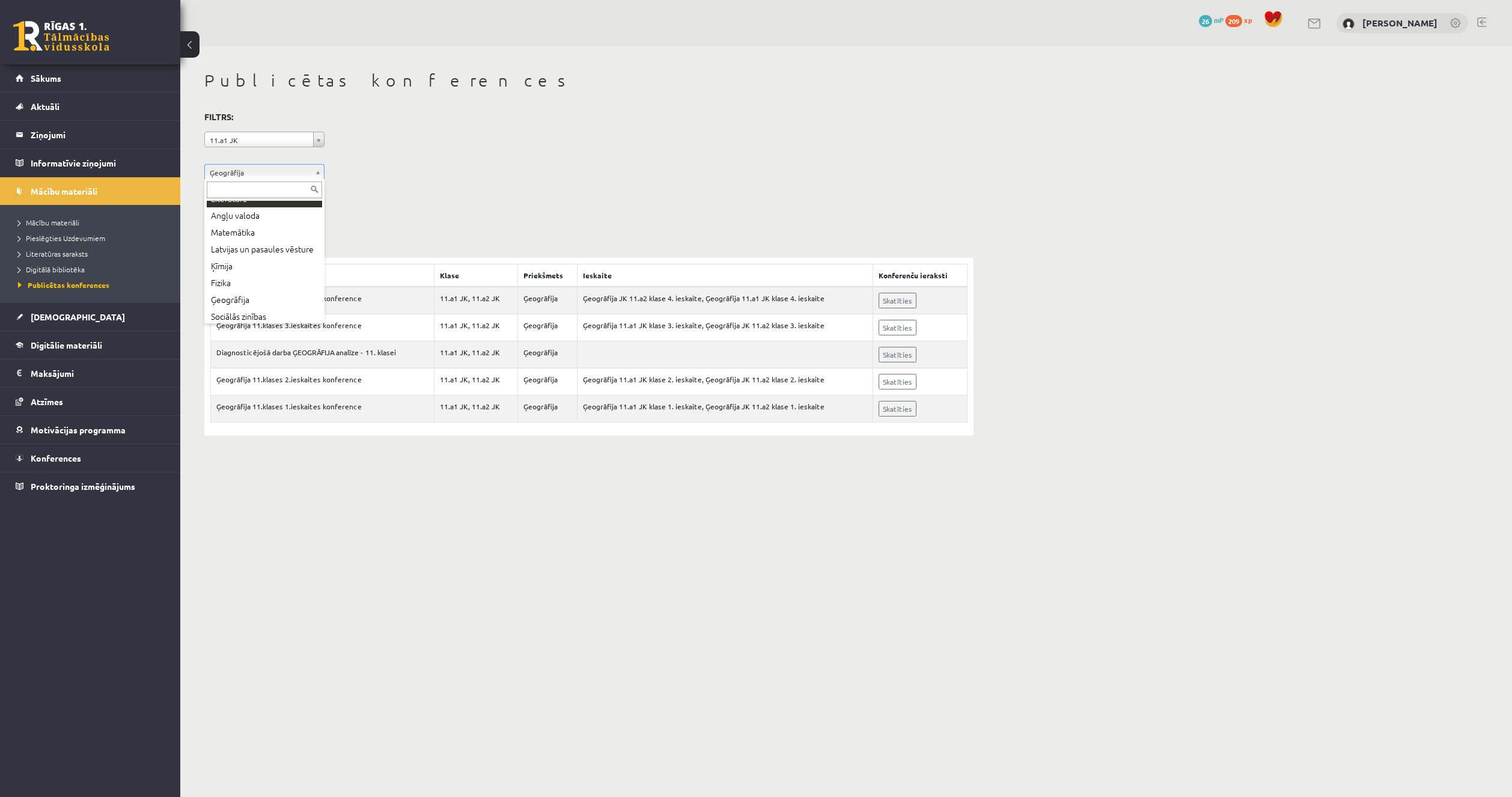
scroll to position [67, 0]
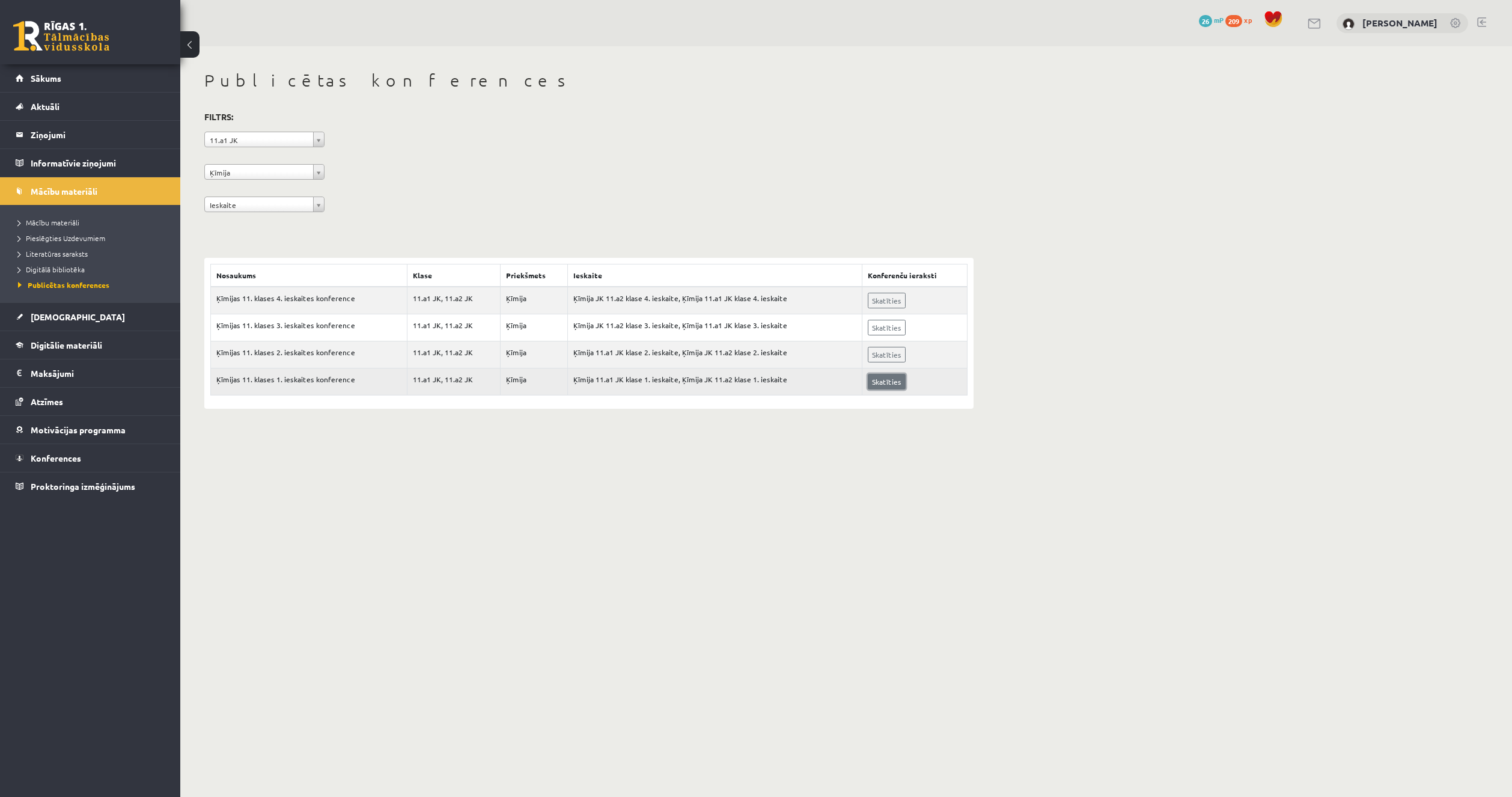
click at [884, 376] on link "Skatīties" at bounding box center [886, 381] width 38 height 16
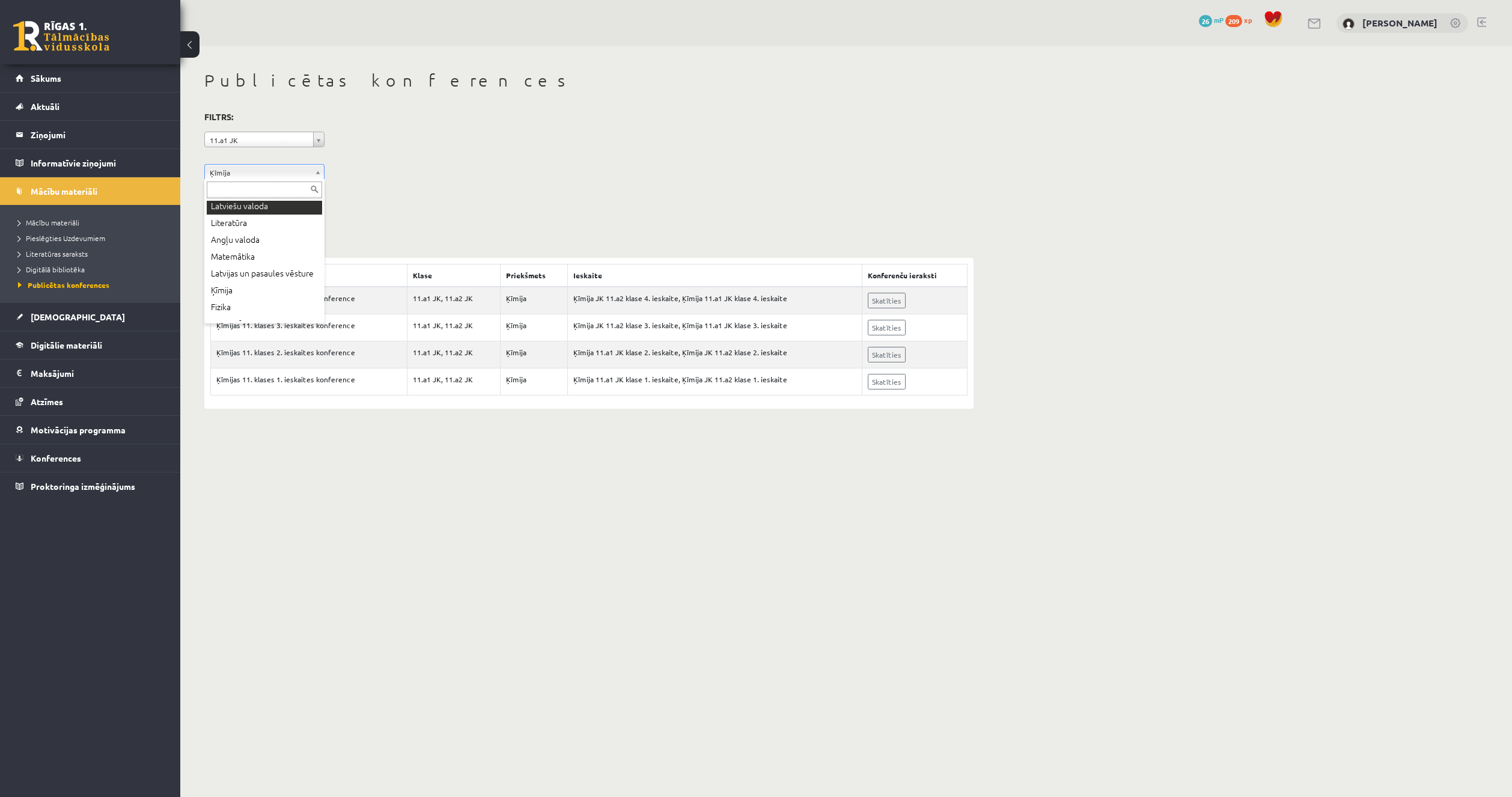
scroll to position [60, 0]
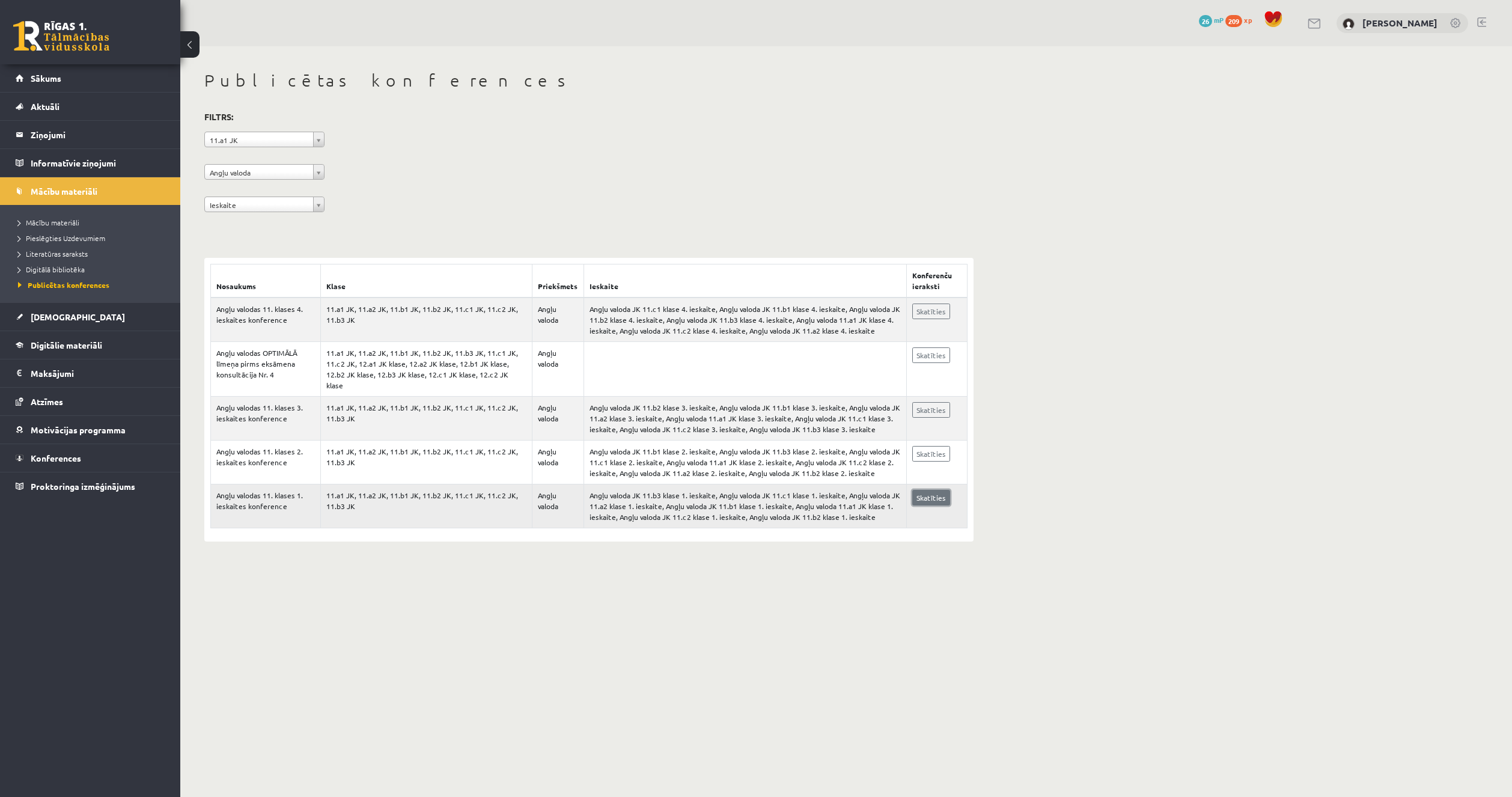
click at [927, 490] on link "Skatīties" at bounding box center [931, 497] width 38 height 16
